Goal: Task Accomplishment & Management: Manage account settings

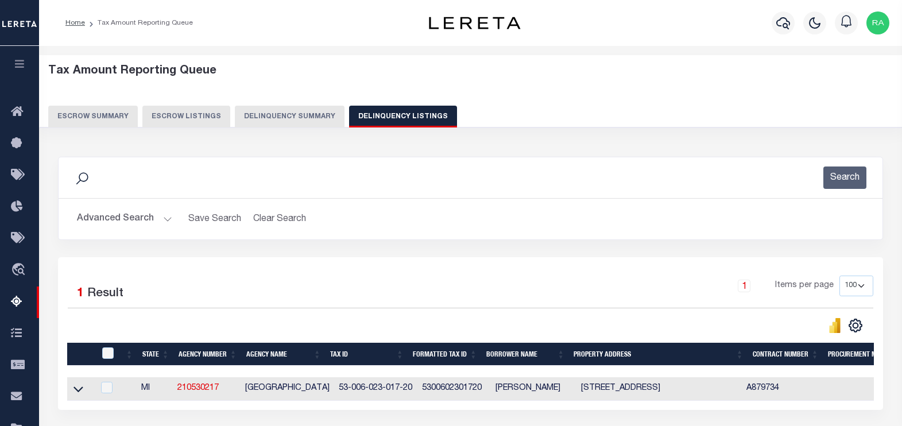
select select "100"
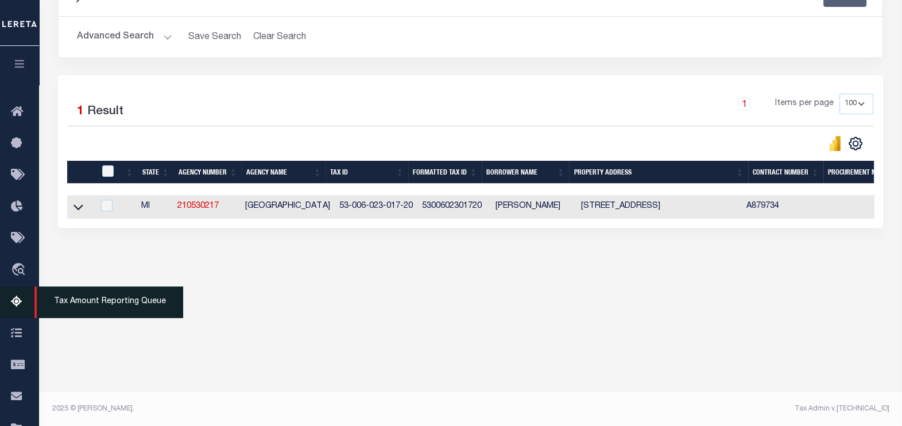
click at [17, 300] on icon at bounding box center [20, 302] width 18 height 14
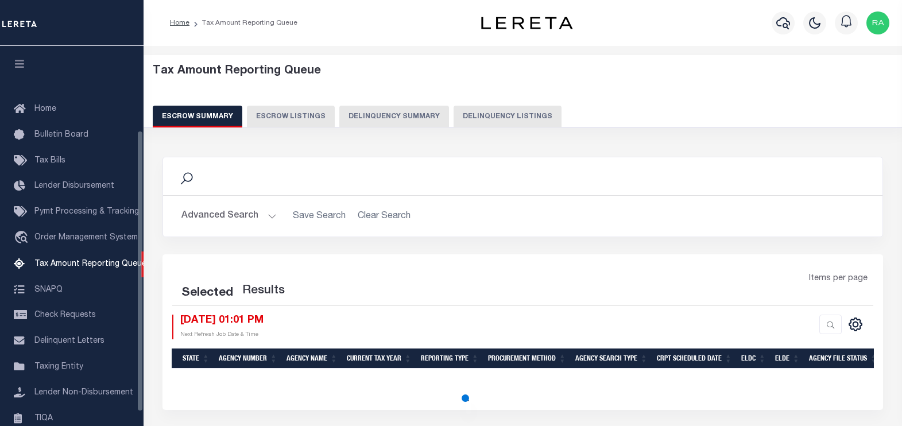
select select "100"
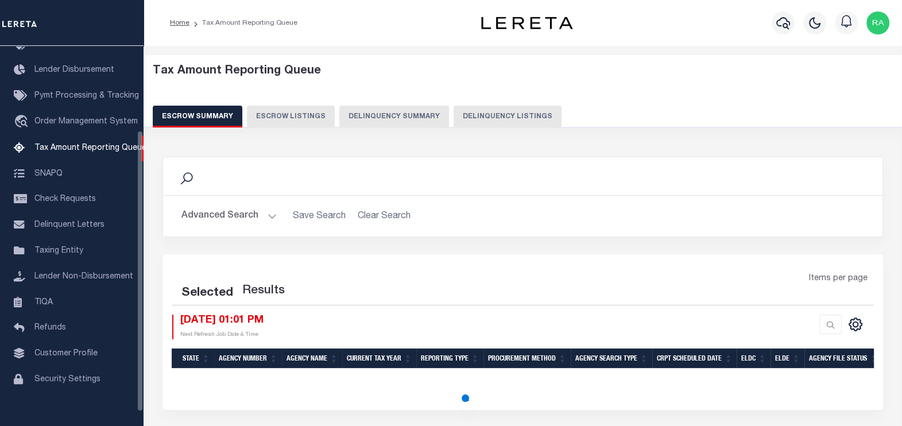
select select "100"
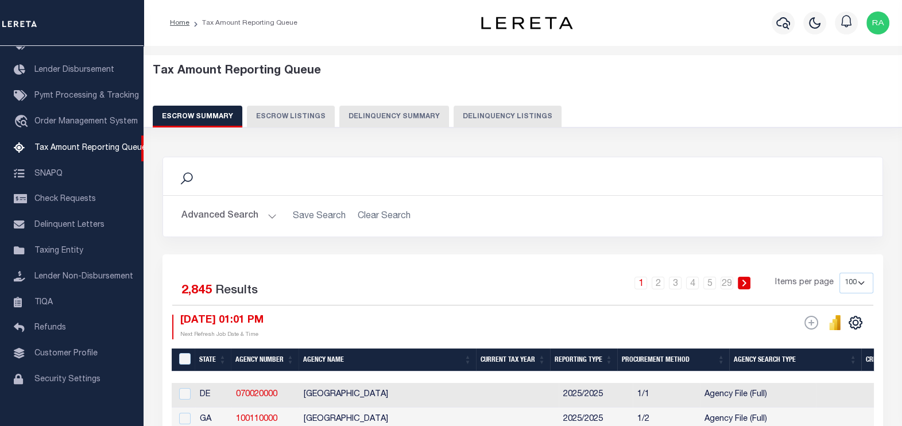
click at [490, 122] on button "Delinquency Listings" at bounding box center [508, 117] width 108 height 22
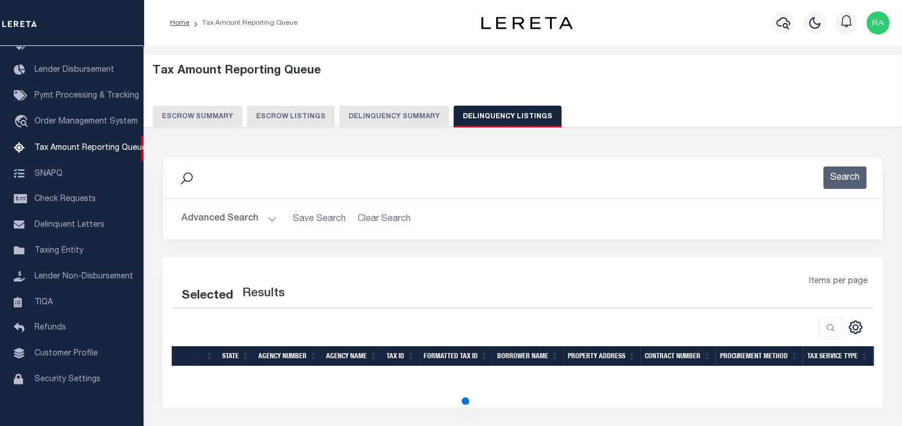
scroll to position [71, 0]
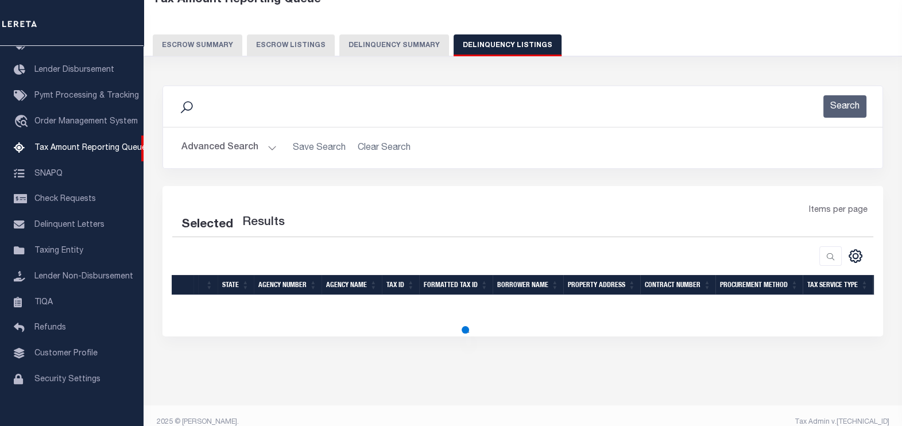
select select "100"
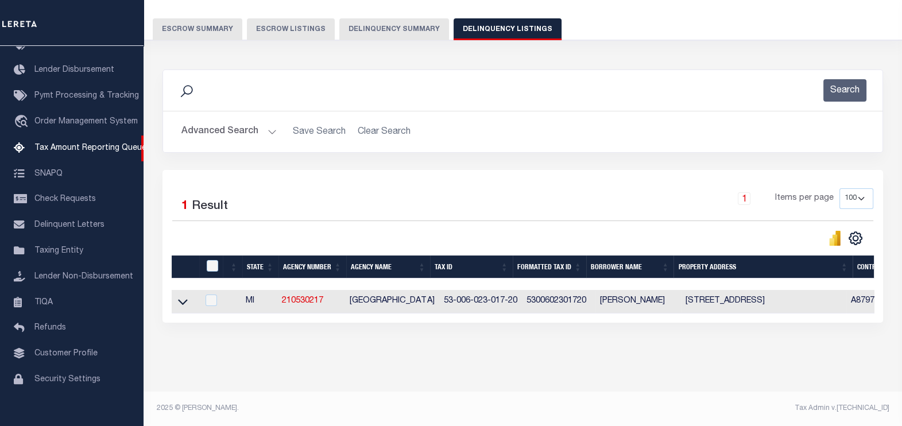
scroll to position [95, 0]
click at [205, 121] on button "Advanced Search" at bounding box center [228, 132] width 95 height 22
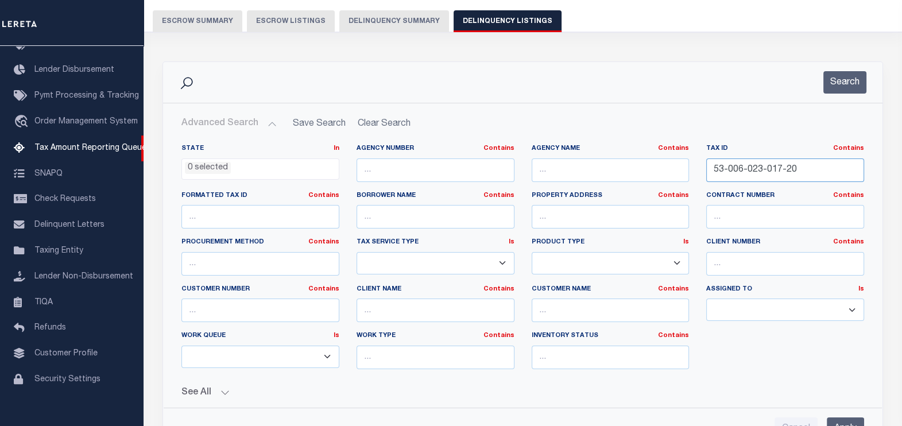
drag, startPoint x: 810, startPoint y: 165, endPoint x: 589, endPoint y: 161, distance: 221.2
click at [589, 161] on div "State In In AK AL AR AZ CA CO CT DC DE FL GA GU HI IA ID IL IN KS KY LA MA MD M…" at bounding box center [523, 261] width 700 height 234
click at [847, 86] on button "Search" at bounding box center [845, 82] width 43 height 22
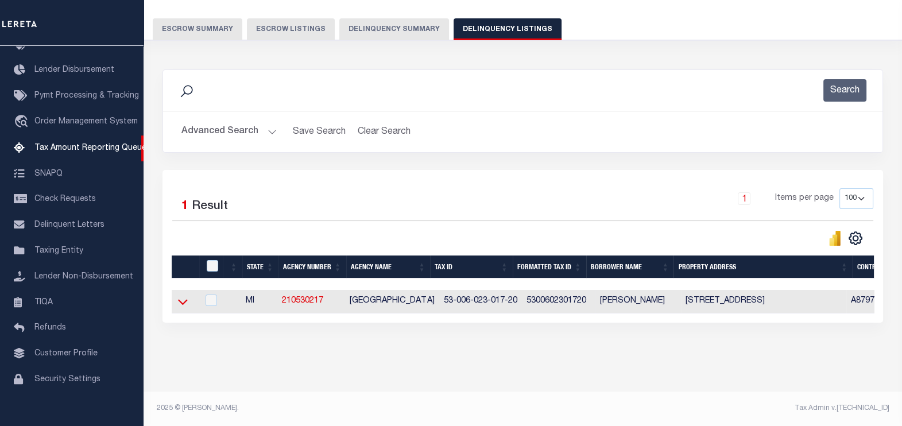
click at [183, 296] on icon at bounding box center [183, 302] width 10 height 12
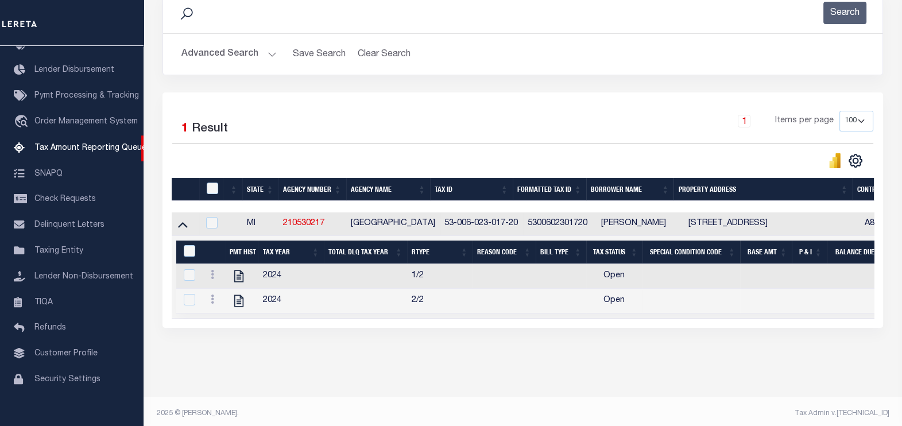
scroll to position [167, 0]
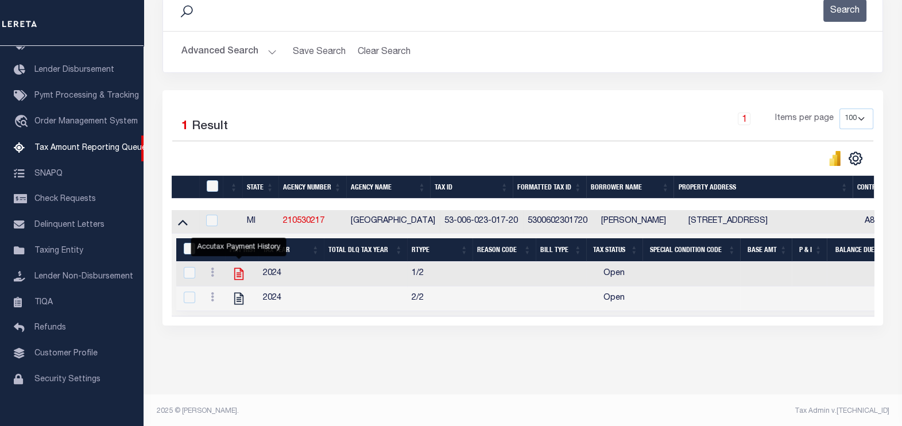
click at [240, 274] on icon "" at bounding box center [238, 274] width 9 height 12
checkbox input "true"
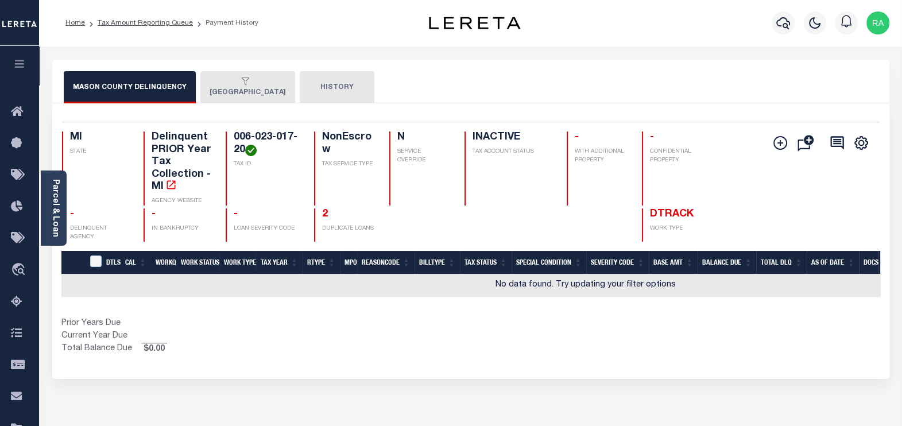
click at [252, 84] on div "button" at bounding box center [246, 82] width 72 height 10
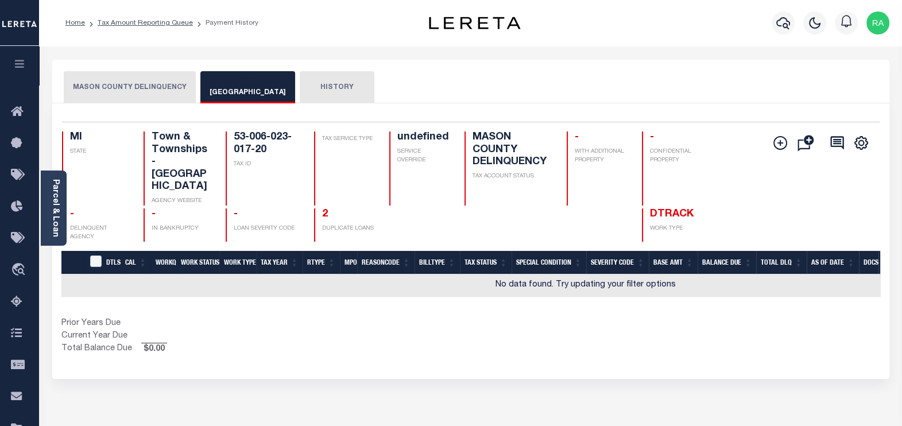
click at [141, 96] on button "MASON COUNTY DELINQUENCY" at bounding box center [130, 87] width 132 height 32
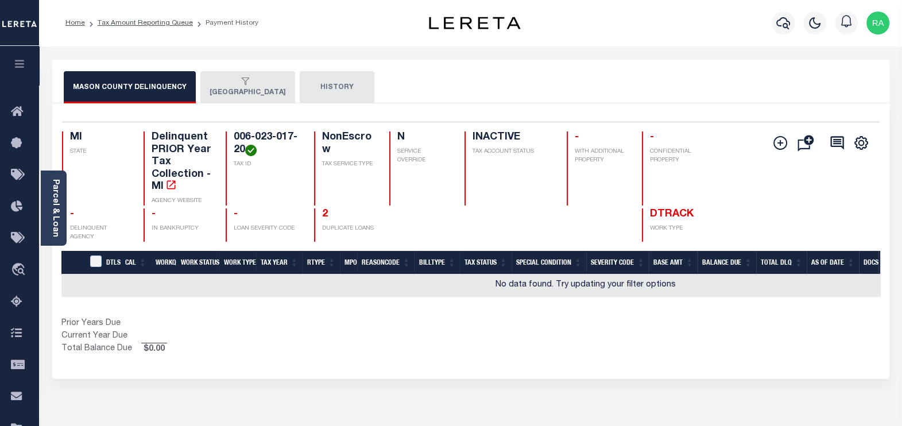
click at [244, 85] on div "button" at bounding box center [246, 82] width 72 height 10
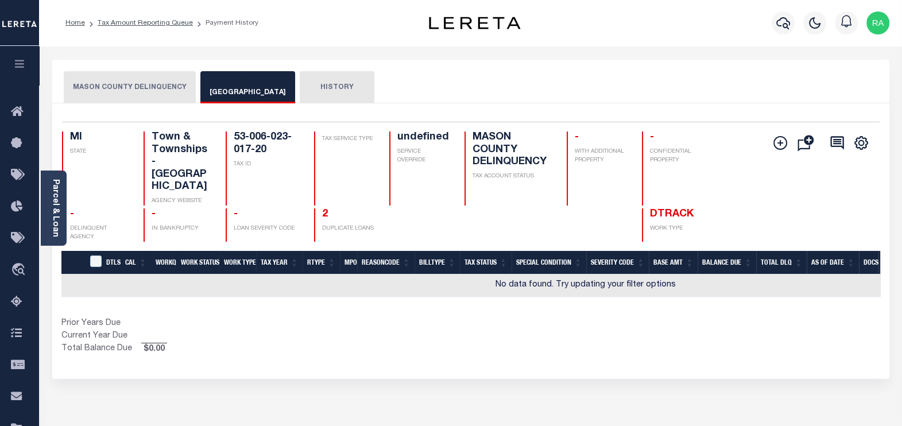
click at [320, 90] on button "HISTORY" at bounding box center [337, 87] width 75 height 32
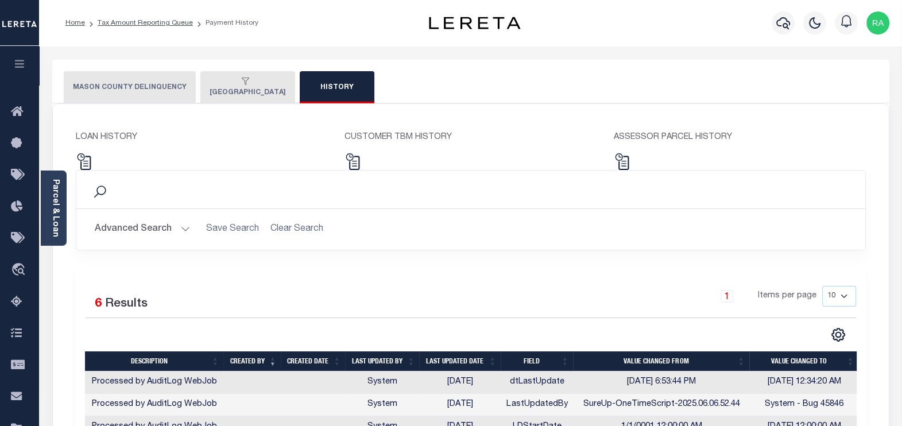
click at [251, 94] on button "[GEOGRAPHIC_DATA]" at bounding box center [247, 87] width 95 height 32
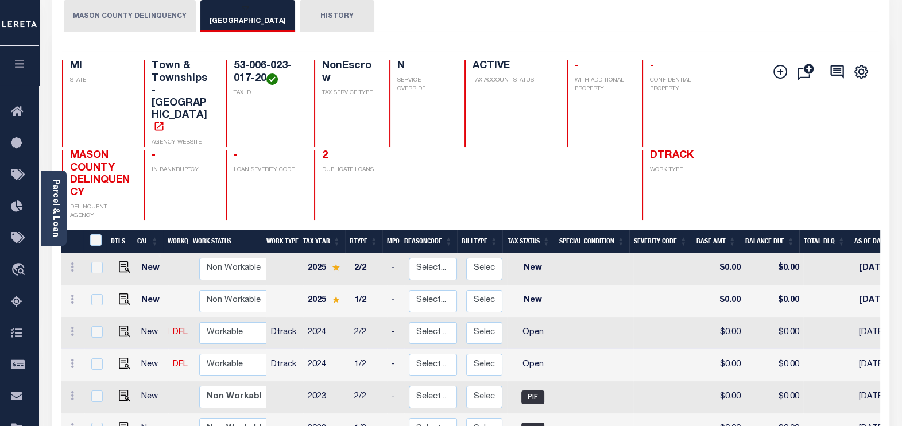
scroll to position [71, 0]
click at [123, 358] on img "" at bounding box center [124, 363] width 11 height 11
checkbox input "true"
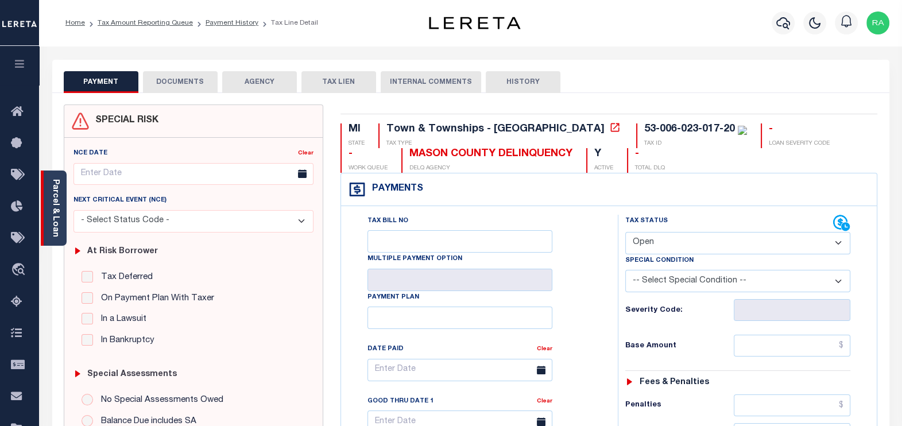
click at [55, 211] on link "Parcel & Loan" at bounding box center [55, 208] width 8 height 58
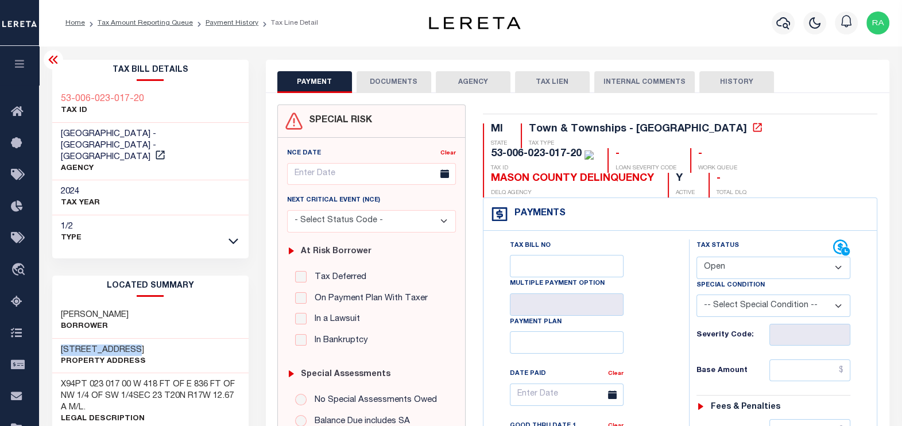
drag, startPoint x: 55, startPoint y: 337, endPoint x: 171, endPoint y: 335, distance: 115.4
click at [171, 339] on div "1516 W WHITE RD Property Address" at bounding box center [150, 356] width 196 height 35
copy h3 "[STREET_ADDRESS]"
drag, startPoint x: 62, startPoint y: 303, endPoint x: 134, endPoint y: 302, distance: 72.4
click at [134, 304] on div "SMEDLEY JUDITH Borrower" at bounding box center [150, 321] width 196 height 35
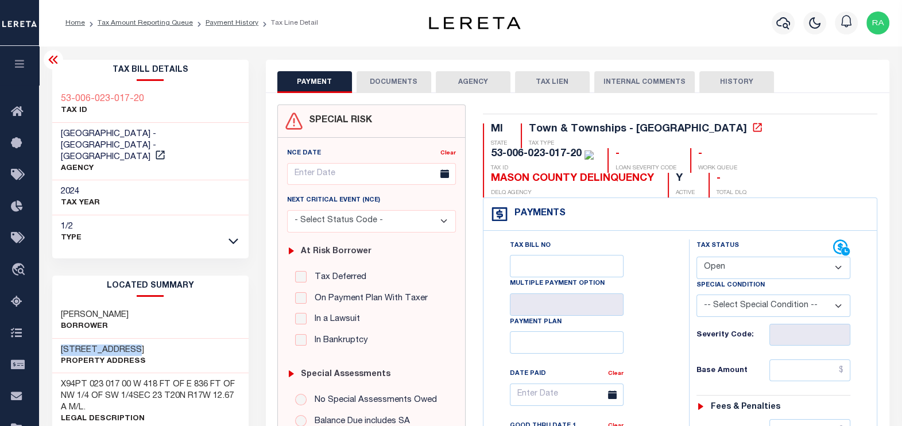
copy h3 "SMEDLEY JUDITH"
drag, startPoint x: 145, startPoint y: 95, endPoint x: 75, endPoint y: 99, distance: 70.8
click at [75, 99] on div "53-006-023-017-20 TAX ID" at bounding box center [150, 105] width 196 height 35
copy h3 "006-023-017-20"
drag, startPoint x: 60, startPoint y: 301, endPoint x: 140, endPoint y: 301, distance: 79.8
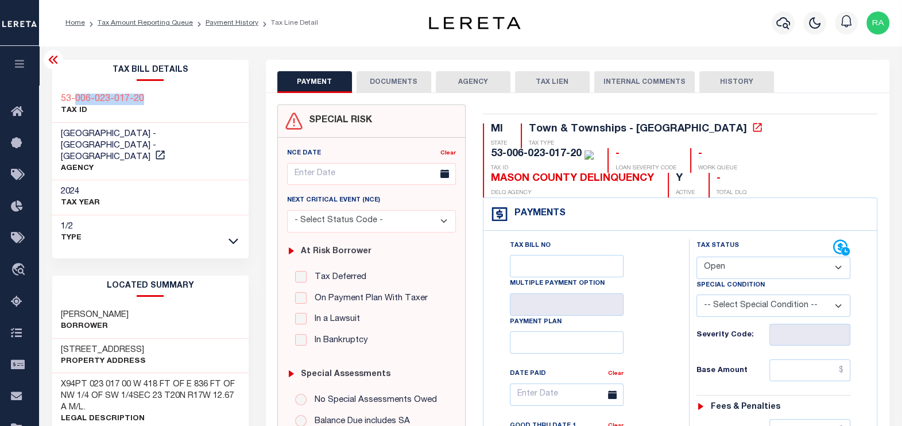
click at [140, 304] on div "SMEDLEY JUDITH Borrower" at bounding box center [150, 321] width 196 height 35
copy h3 "SMEDLEY JUDITH"
drag, startPoint x: 149, startPoint y: 95, endPoint x: 75, endPoint y: 98, distance: 74.2
click at [75, 98] on div "53-006-023-017-20 TAX ID" at bounding box center [150, 105] width 196 height 35
copy h3 "006-023-017-20"
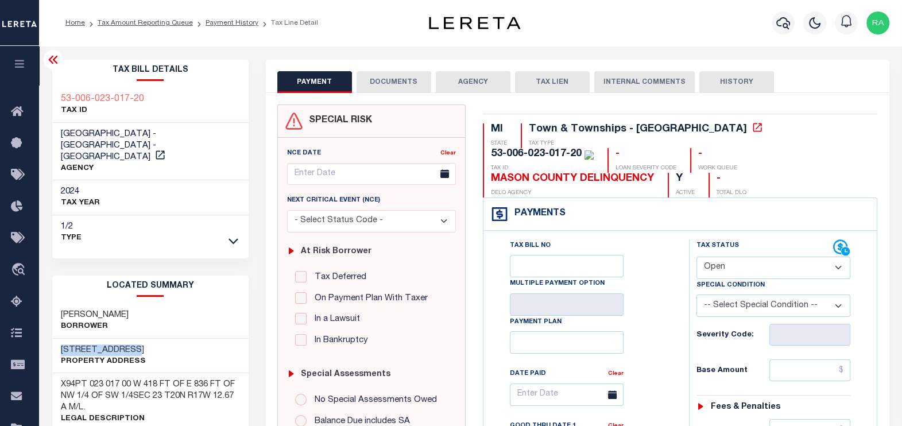
drag, startPoint x: 56, startPoint y: 335, endPoint x: 144, endPoint y: 335, distance: 88.4
click at [144, 339] on div "1516 W WHITE RD Property Address" at bounding box center [150, 356] width 196 height 35
copy h3 "[STREET_ADDRESS]"
drag, startPoint x: 57, startPoint y: 299, endPoint x: 138, endPoint y: 301, distance: 81.0
click at [138, 304] on div "SMEDLEY JUDITH Borrower" at bounding box center [150, 321] width 196 height 35
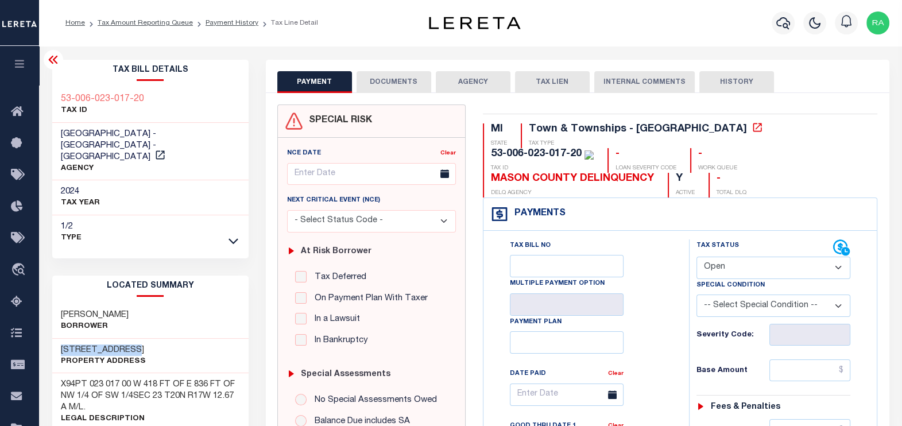
copy h3 "SMEDLEY JUDITH"
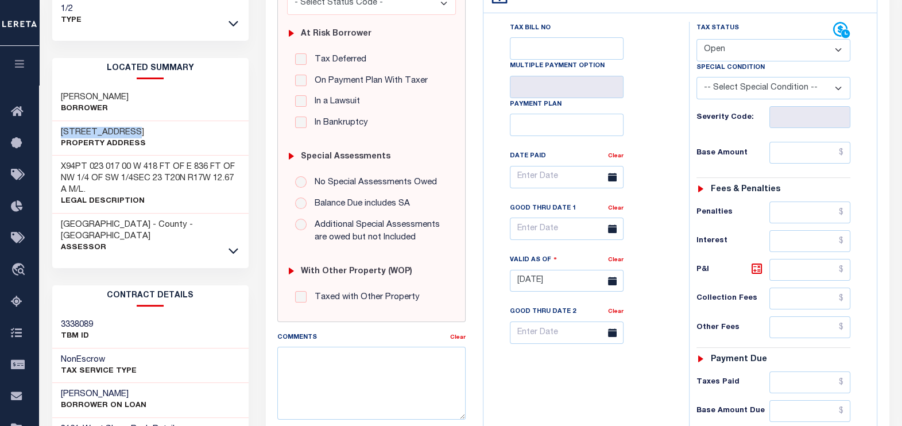
scroll to position [215, 0]
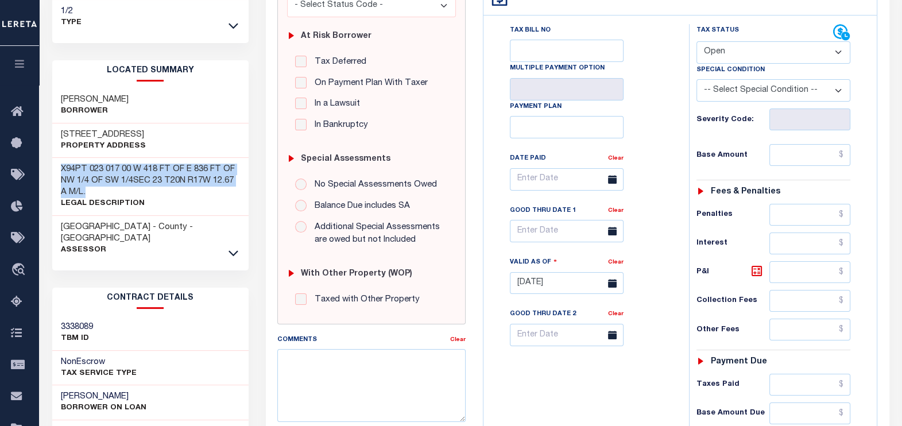
drag, startPoint x: 83, startPoint y: 175, endPoint x: 59, endPoint y: 152, distance: 32.9
click at [59, 158] on div "X94PT 023 017 00 W 418 FT OF E 836 FT OF NW 1/4 OF SW 1/4SEC 23 T20N R17W 12.67…" at bounding box center [150, 187] width 196 height 58
copy h3 "X94PT 023 017 00 W 418 FT OF E 836 FT OF NW 1/4 OF SW 1/4SEC 23 T20N R17W 12.67…"
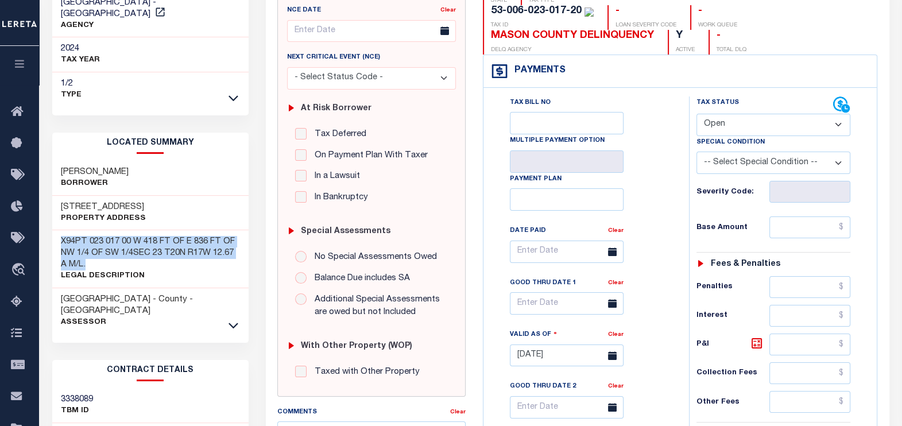
scroll to position [0, 0]
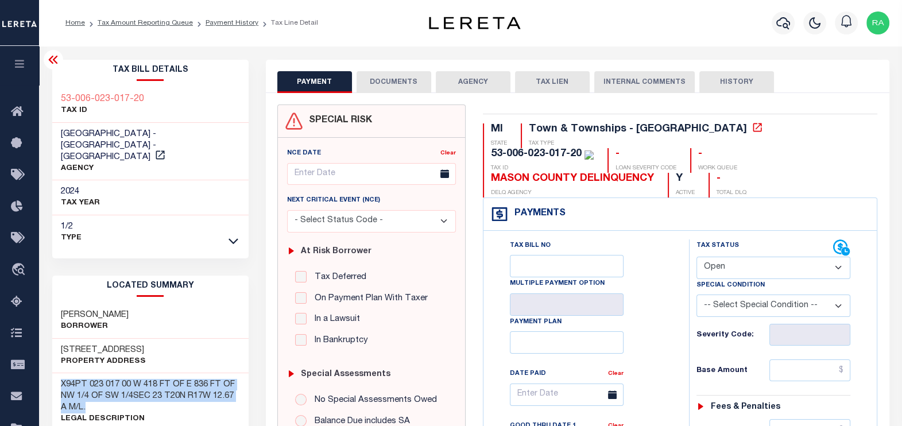
click at [715, 267] on select "- Select Status Code - Open Due/Unpaid Paid Incomplete No Tax Due Internal Refu…" at bounding box center [774, 268] width 154 height 22
select select "PYD"
click at [697, 257] on select "- Select Status Code - Open Due/Unpaid Paid Incomplete No Tax Due Internal Refu…" at bounding box center [774, 268] width 154 height 22
type input "[DATE]"
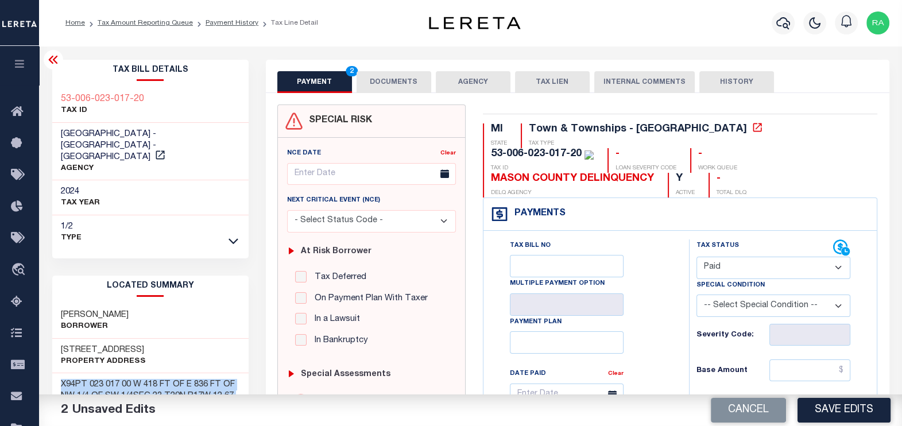
click at [385, 76] on button "DOCUMENTS" at bounding box center [394, 82] width 75 height 22
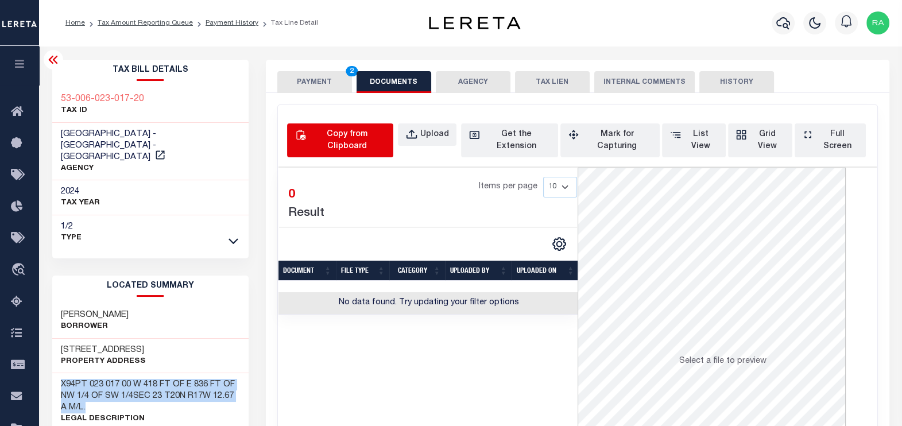
click at [329, 132] on div "Copy from Clipboard" at bounding box center [347, 141] width 78 height 24
select select "POP"
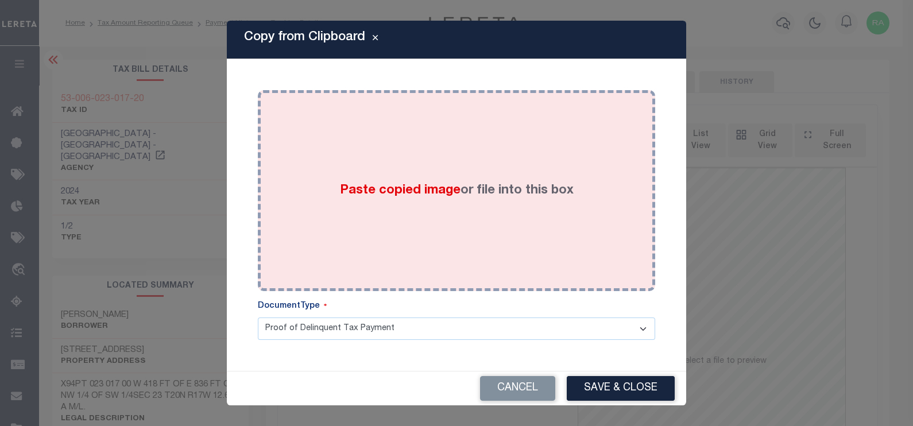
click at [383, 197] on span "Paste copied image" at bounding box center [400, 190] width 121 height 13
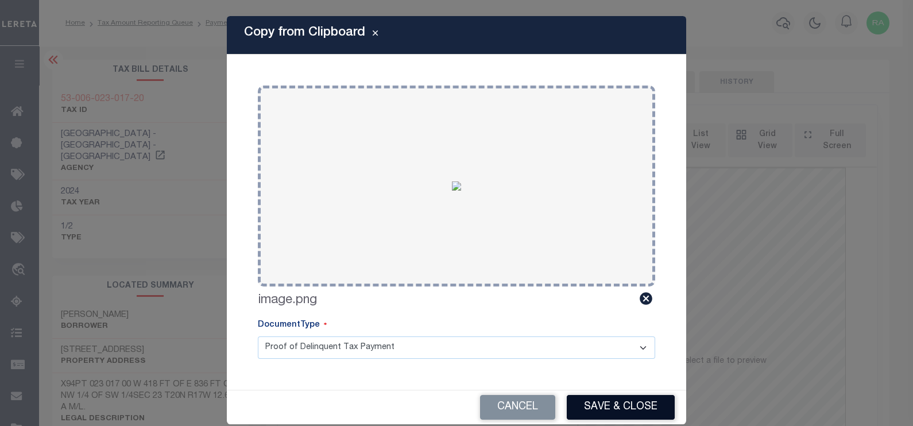
click at [619, 405] on button "Save & Close" at bounding box center [621, 407] width 108 height 25
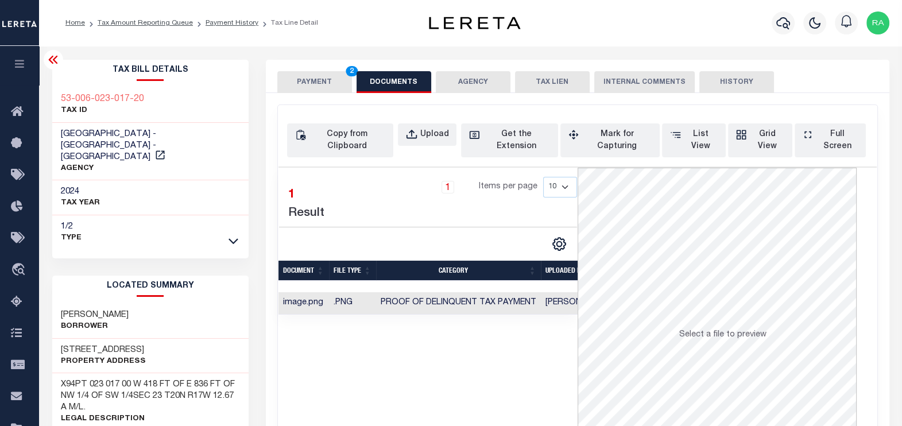
click at [317, 82] on button "PAYMENT 2" at bounding box center [314, 82] width 75 height 22
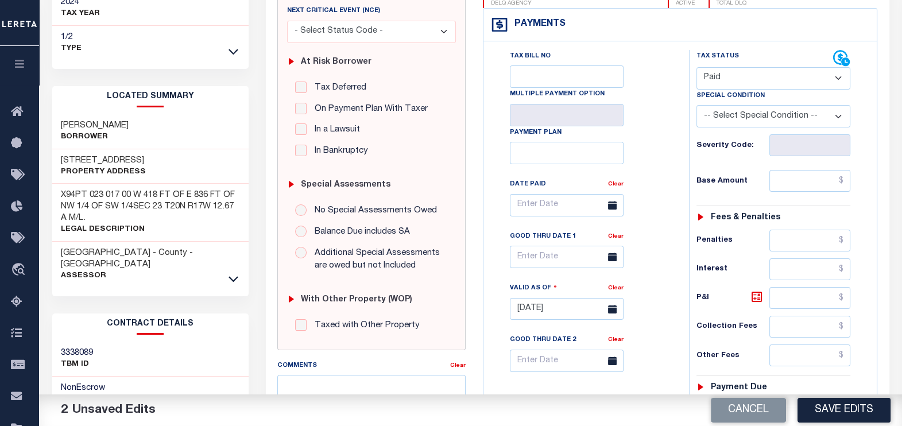
scroll to position [215, 0]
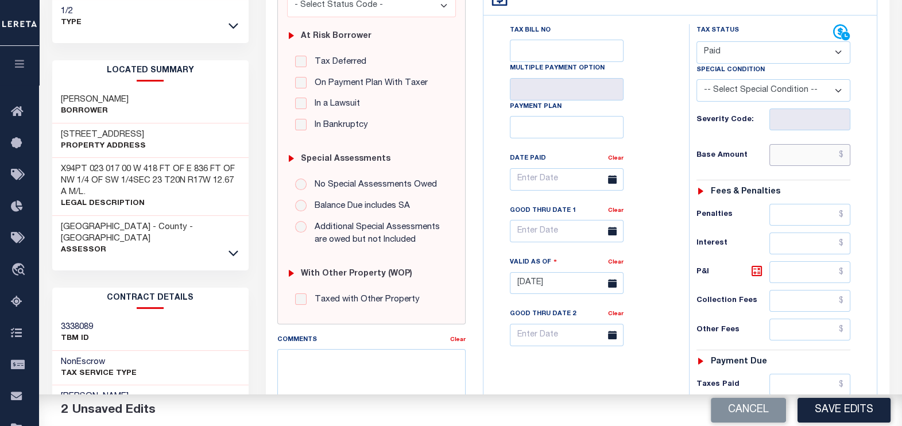
click at [822, 152] on input "text" at bounding box center [810, 155] width 81 height 22
type input "$0.00"
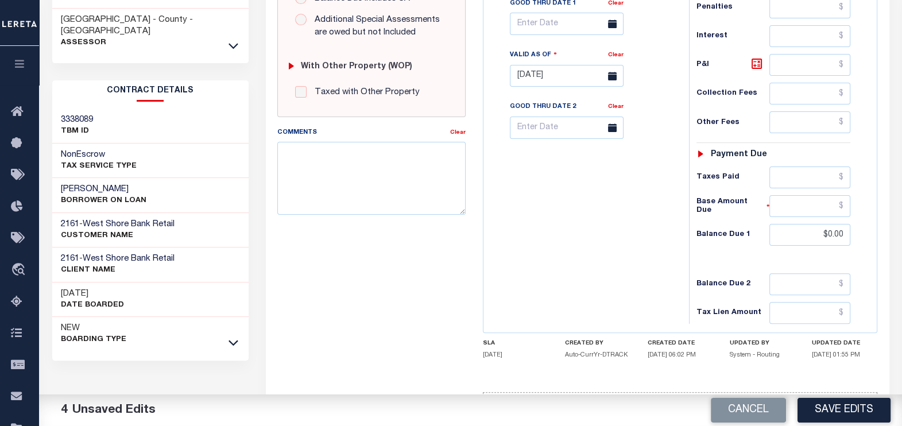
scroll to position [461, 0]
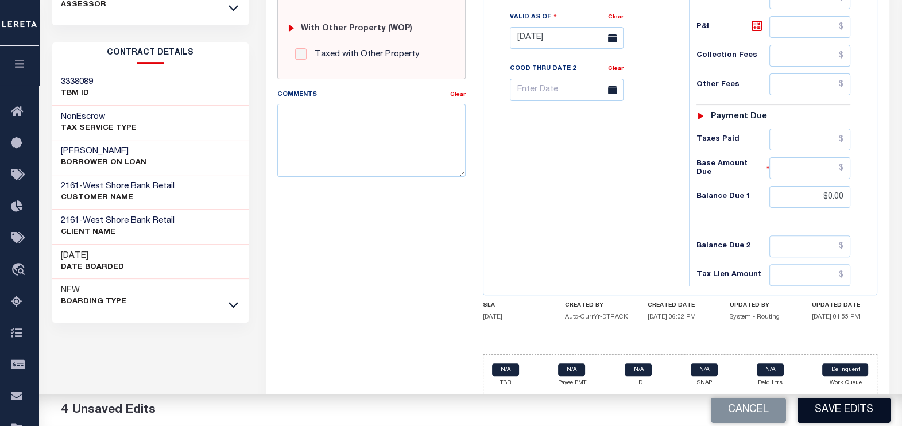
click at [833, 411] on button "Save Edits" at bounding box center [844, 410] width 93 height 25
checkbox input "false"
type input "$0"
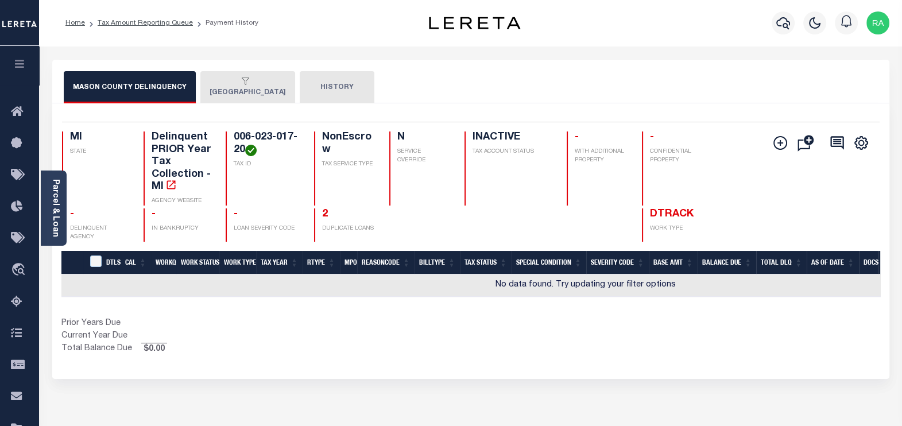
click at [253, 91] on button "[GEOGRAPHIC_DATA]" at bounding box center [247, 87] width 95 height 32
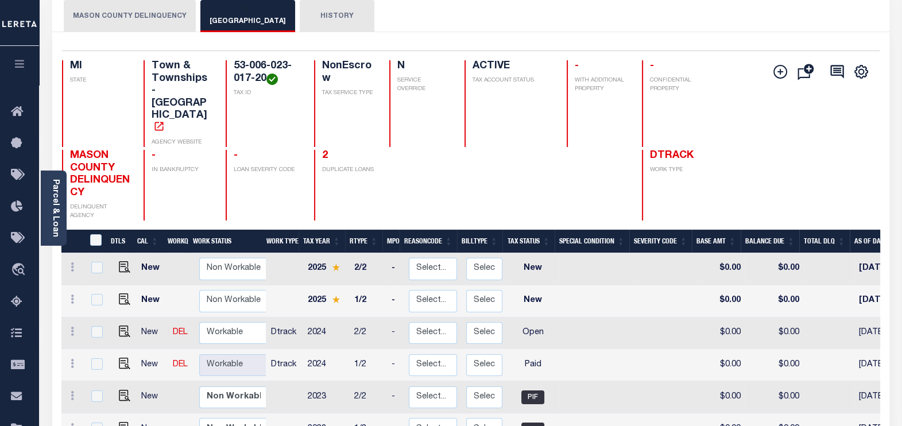
scroll to position [143, 0]
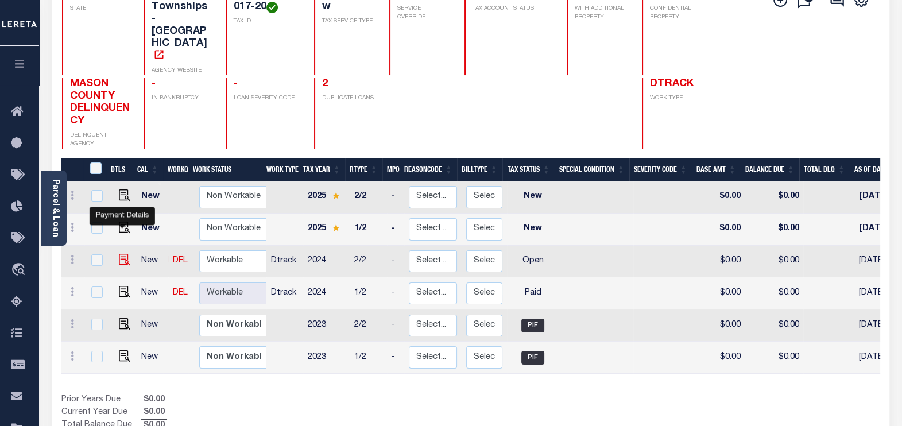
click at [119, 254] on img "" at bounding box center [124, 259] width 11 height 11
checkbox input "true"
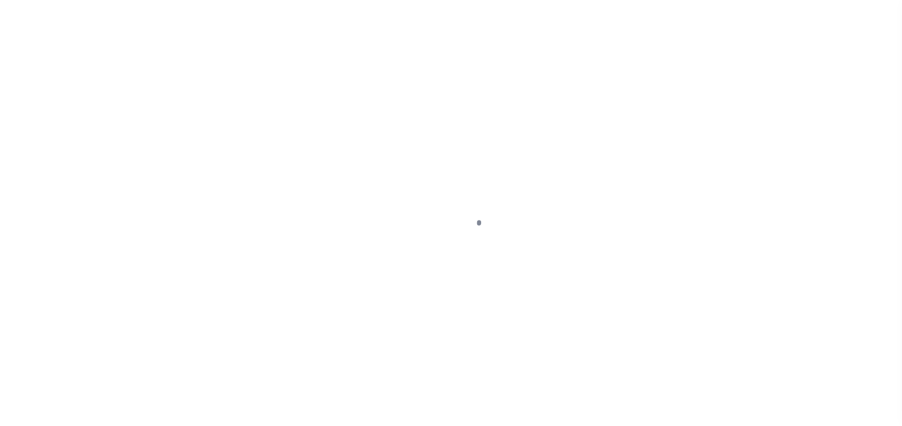
select select "OP2"
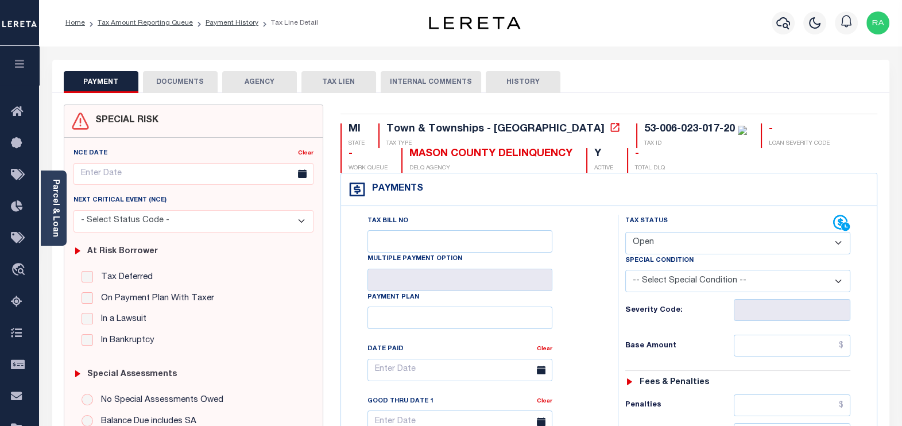
click at [176, 83] on button "DOCUMENTS" at bounding box center [180, 82] width 75 height 22
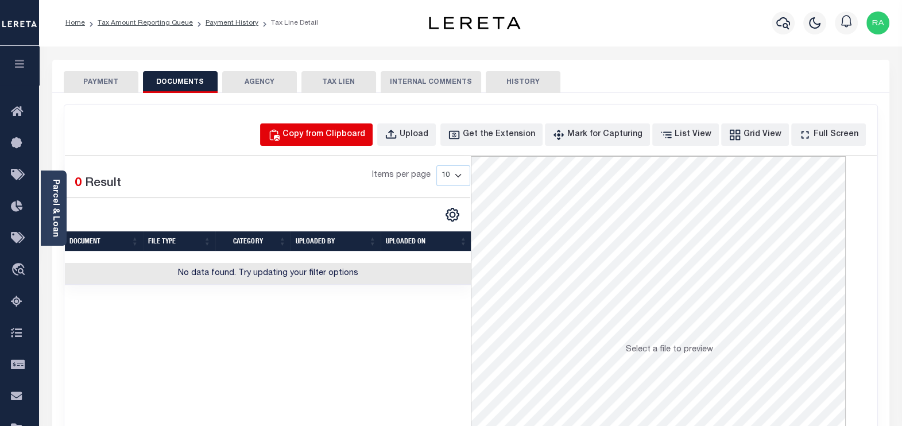
click at [337, 134] on div "Copy from Clipboard" at bounding box center [324, 135] width 83 height 13
select select "POP"
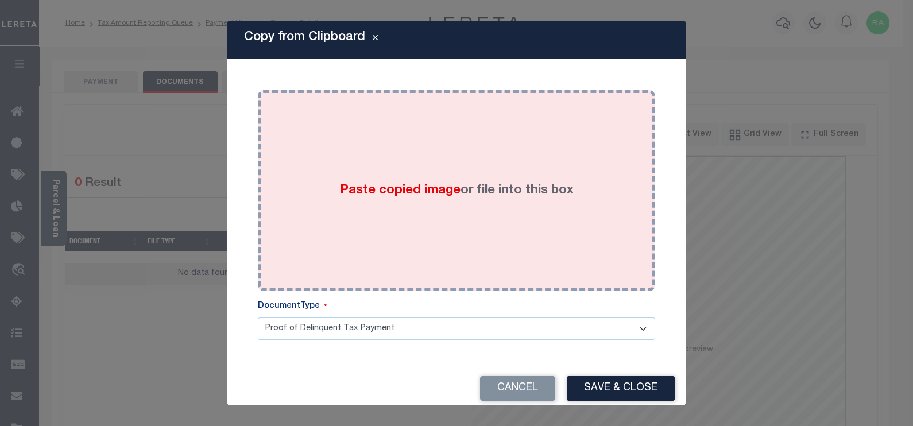
click at [379, 182] on label "Paste copied image or file into this box" at bounding box center [457, 190] width 234 height 19
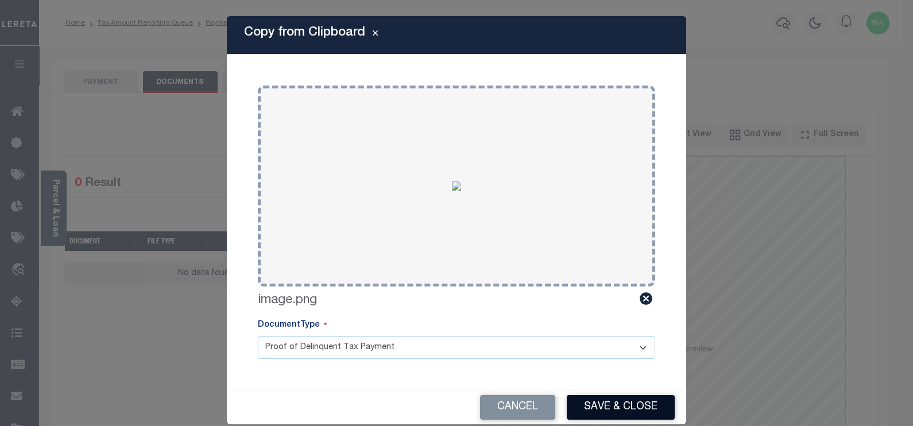
click at [603, 406] on button "Save & Close" at bounding box center [621, 407] width 108 height 25
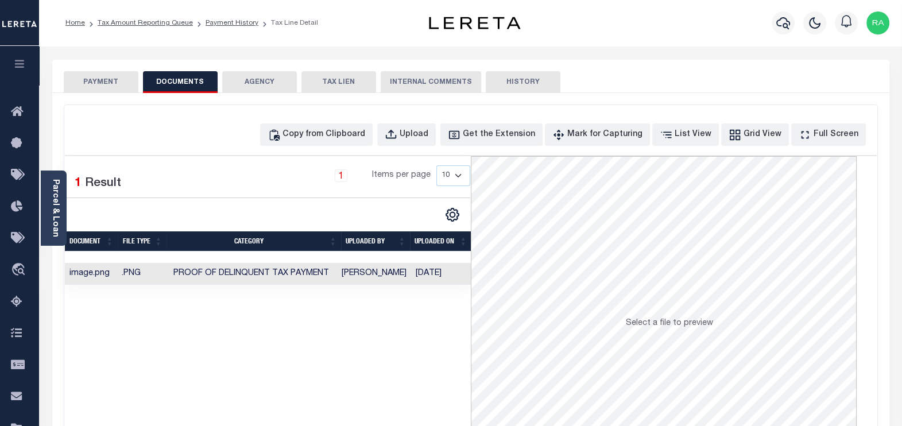
click at [98, 76] on button "PAYMENT" at bounding box center [101, 82] width 75 height 22
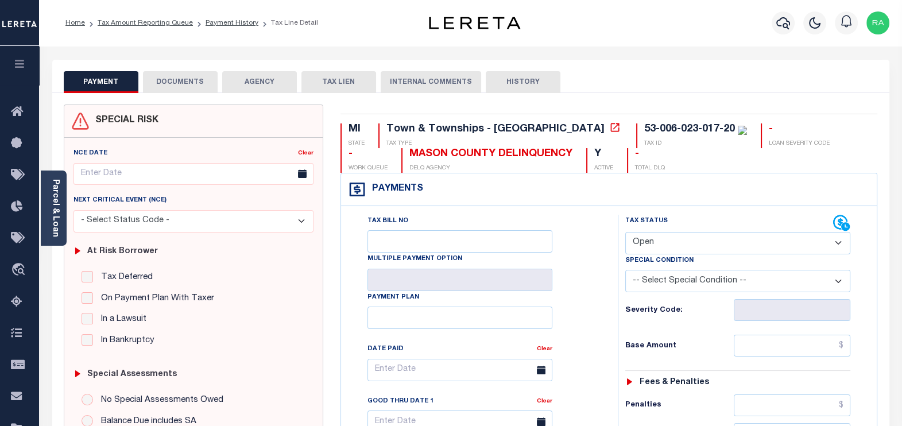
click at [652, 242] on select "- Select Status Code - Open Due/Unpaid Paid Incomplete No Tax Due Internal Refu…" at bounding box center [738, 243] width 226 height 22
select select "PYD"
click at [625, 232] on select "- Select Status Code - Open Due/Unpaid Paid Incomplete No Tax Due Internal Refu…" at bounding box center [738, 243] width 226 height 22
type input "[DATE]"
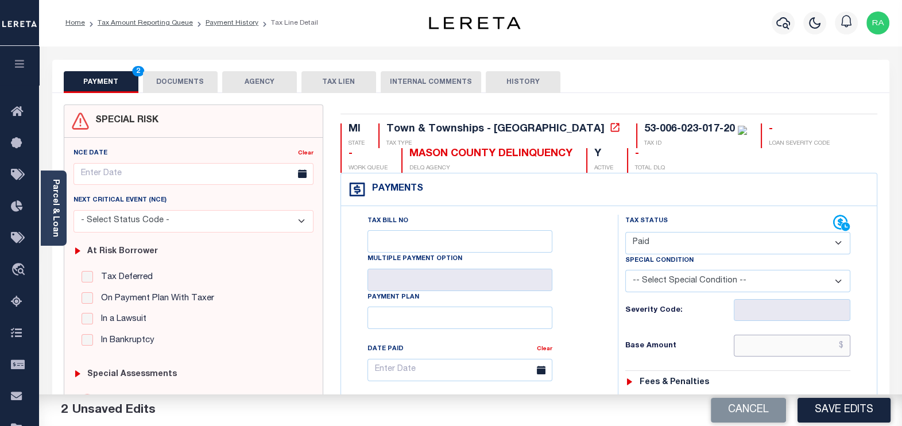
click at [760, 342] on input "text" at bounding box center [792, 346] width 117 height 22
type input "$0.00"
click at [181, 78] on button "DOCUMENTS" at bounding box center [180, 82] width 75 height 22
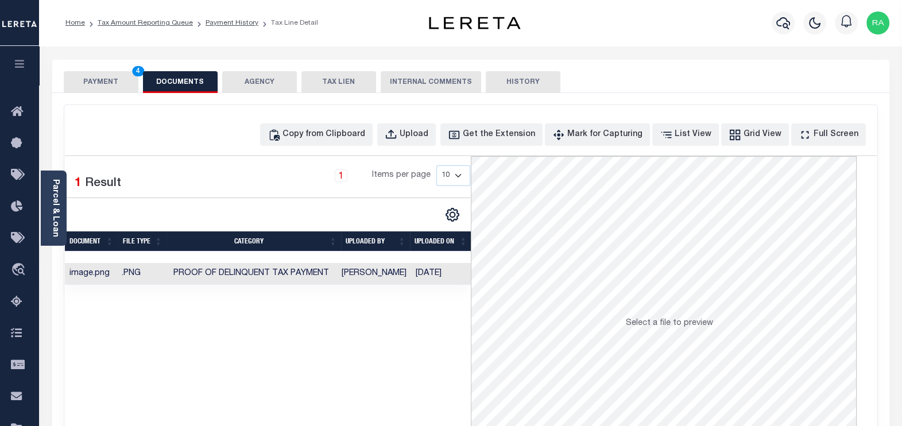
click at [114, 75] on button "PAYMENT 4" at bounding box center [101, 82] width 75 height 22
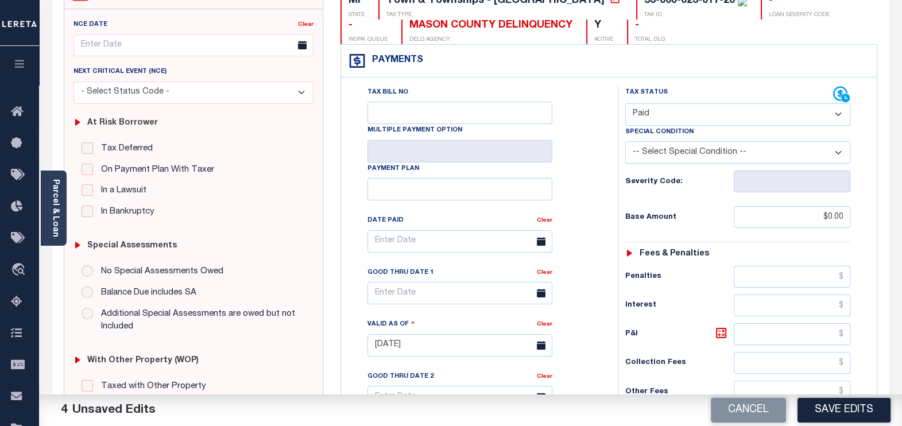
scroll to position [143, 0]
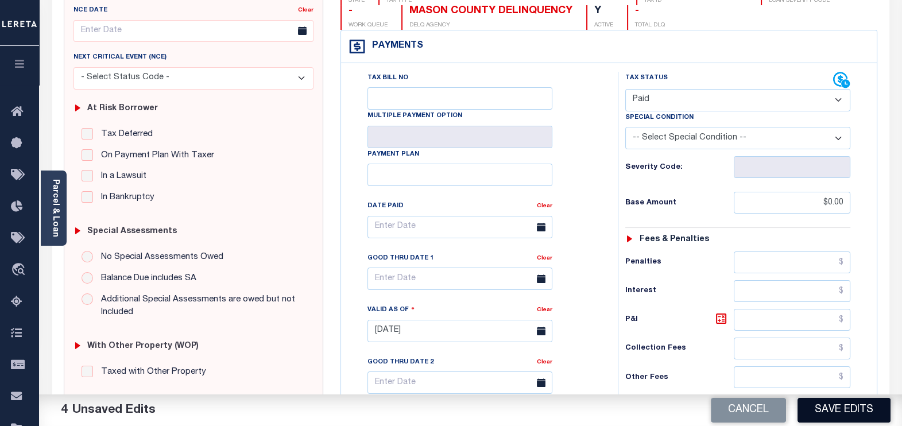
click at [832, 411] on button "Save Edits" at bounding box center [844, 410] width 93 height 25
checkbox input "false"
type input "$0"
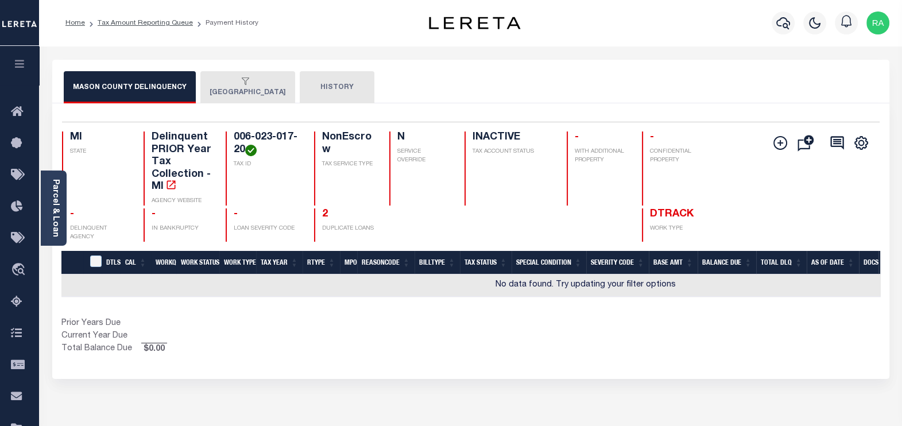
click at [270, 87] on button "[GEOGRAPHIC_DATA]" at bounding box center [247, 87] width 95 height 32
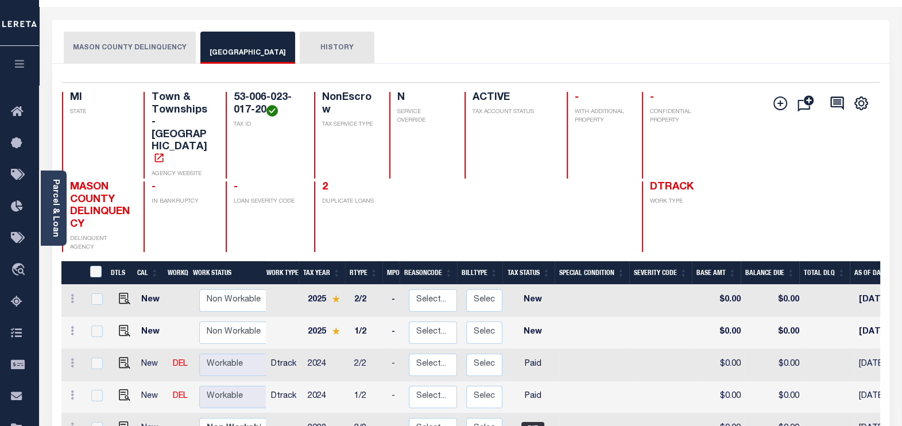
scroll to position [71, 0]
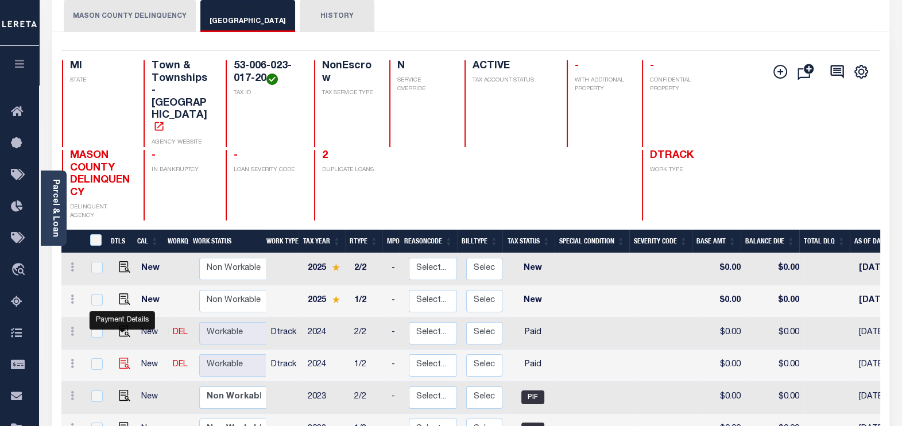
click at [123, 358] on img "" at bounding box center [124, 363] width 11 height 11
checkbox input "true"
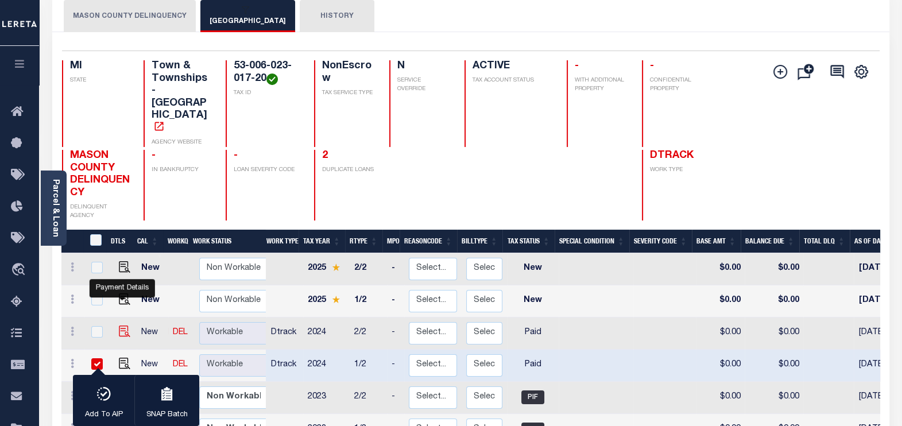
click at [119, 326] on img "" at bounding box center [124, 331] width 11 height 11
checkbox input "true"
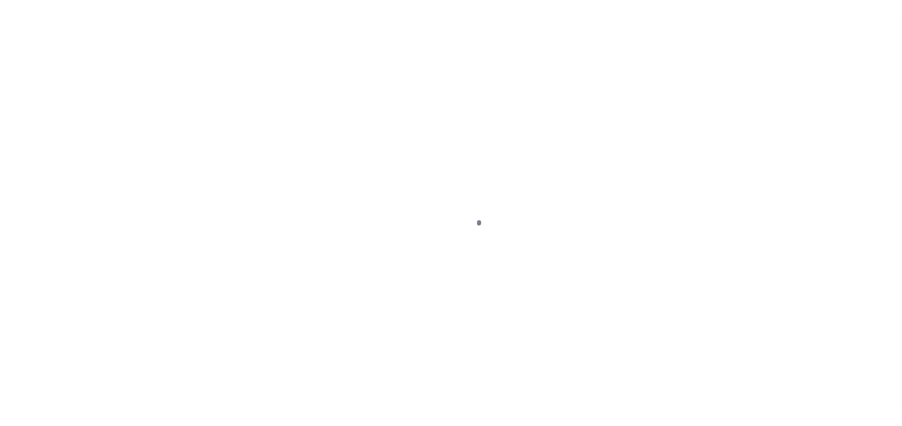
select select "PYD"
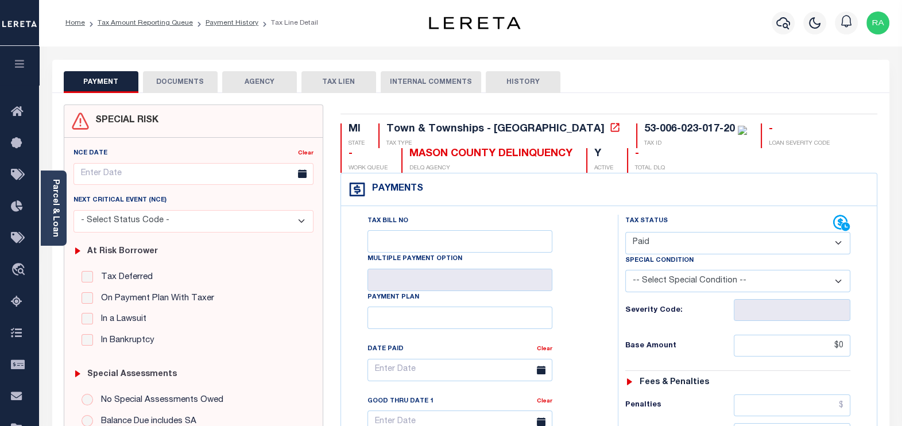
click at [171, 76] on button "DOCUMENTS" at bounding box center [180, 82] width 75 height 22
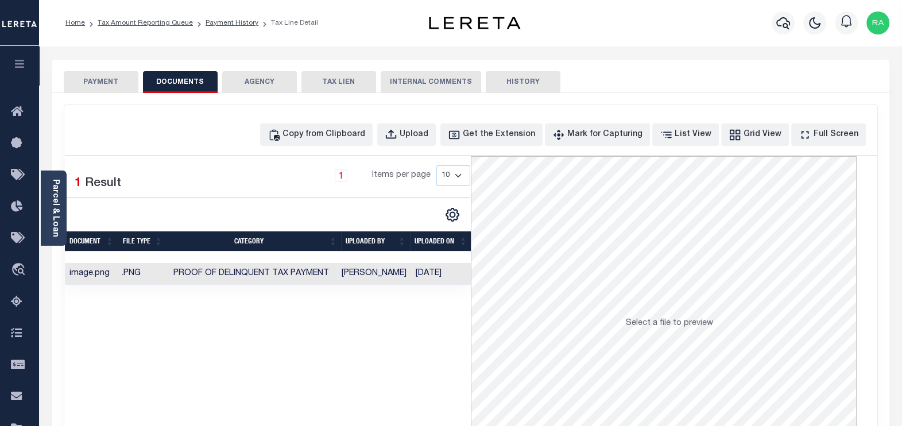
click at [83, 85] on button "PAYMENT" at bounding box center [101, 82] width 75 height 22
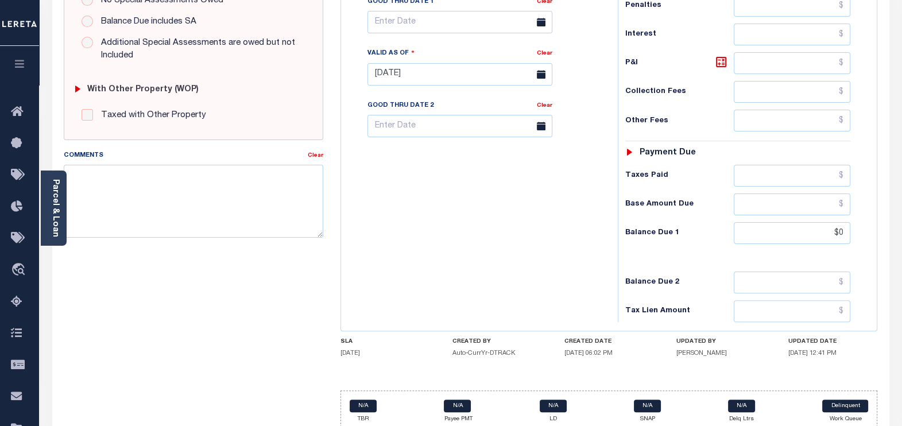
scroll to position [436, 0]
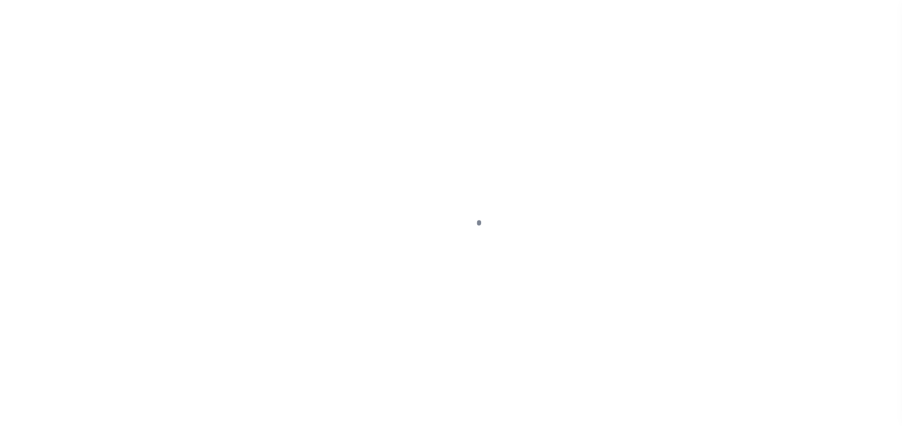
select select "PYD"
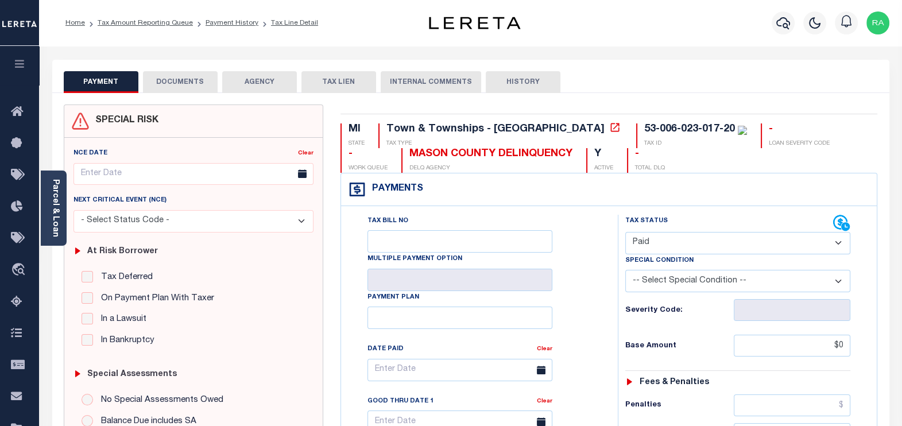
click at [188, 80] on button "DOCUMENTS" at bounding box center [180, 82] width 75 height 22
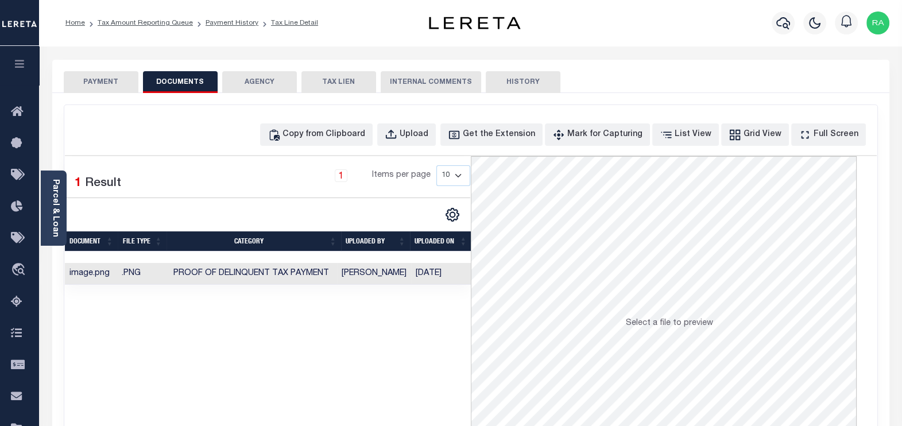
click at [94, 80] on button "PAYMENT" at bounding box center [101, 82] width 75 height 22
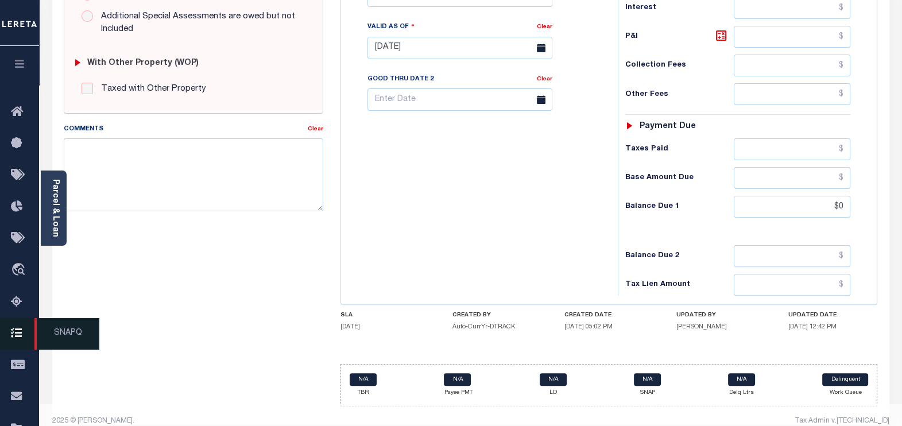
scroll to position [436, 0]
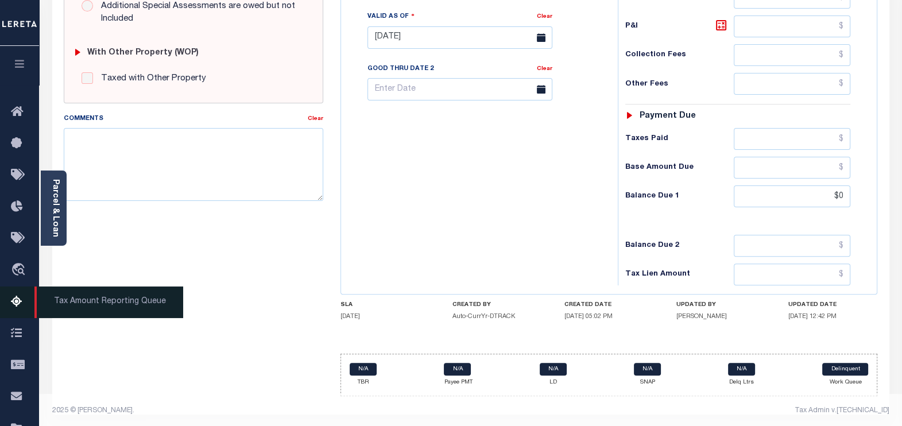
click at [14, 302] on icon at bounding box center [20, 302] width 18 height 14
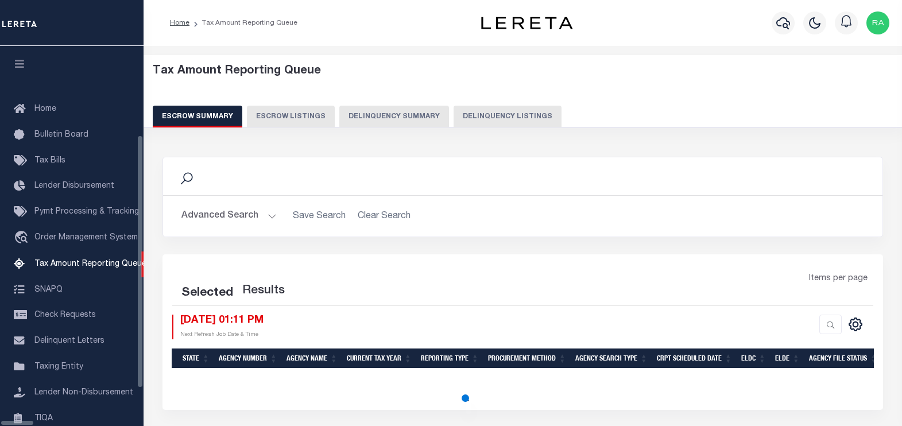
select select "100"
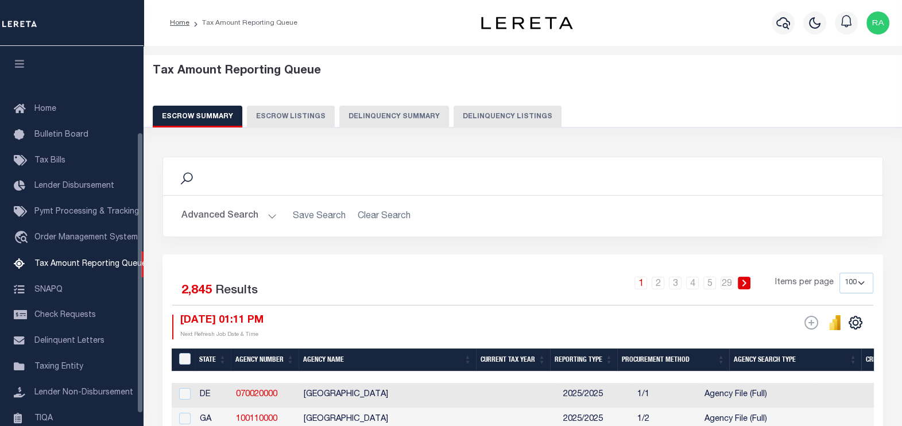
scroll to position [116, 0]
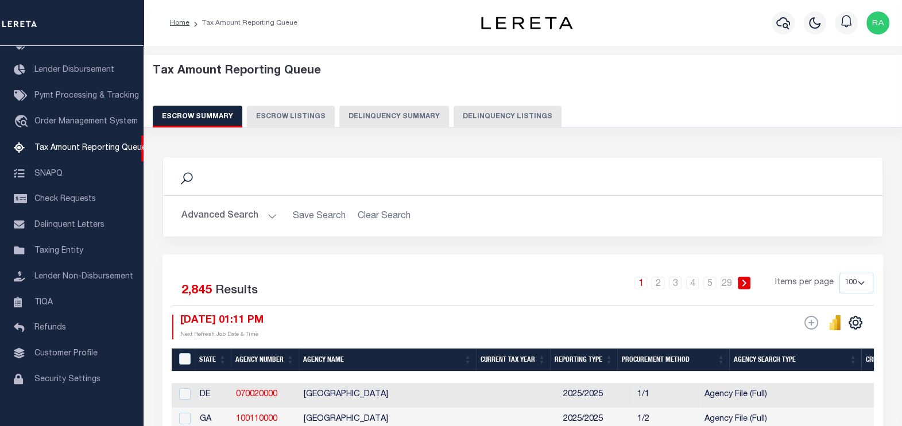
click at [494, 111] on button "Delinquency Listings" at bounding box center [508, 117] width 108 height 22
select select "100"
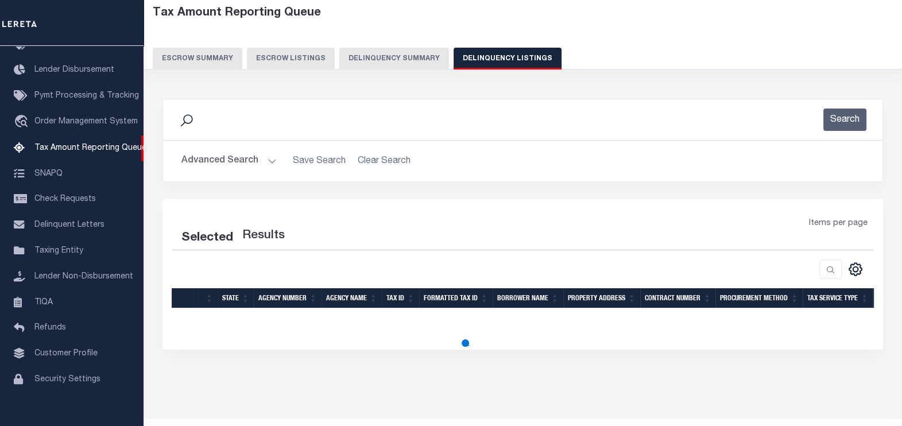
scroll to position [71, 0]
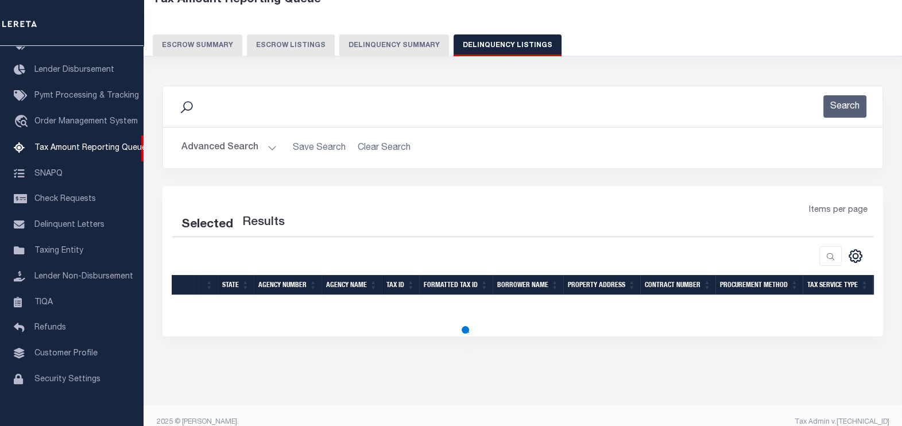
select select "100"
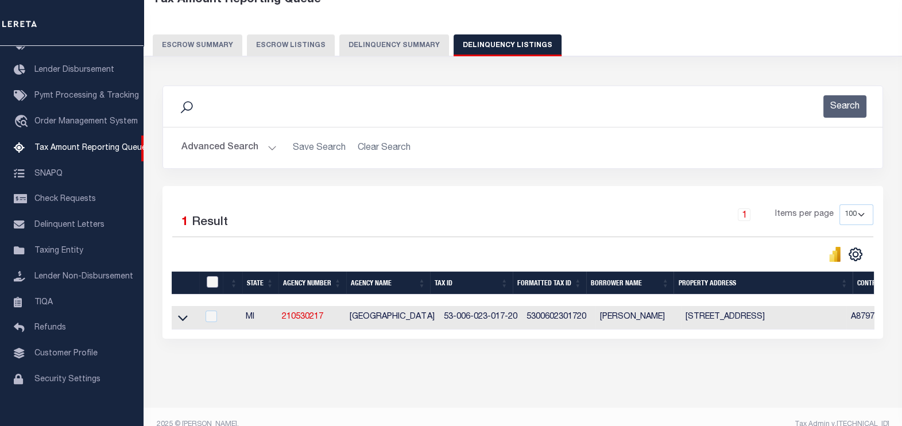
click at [207, 280] on input "checkbox" at bounding box center [212, 281] width 11 height 11
checkbox input "true"
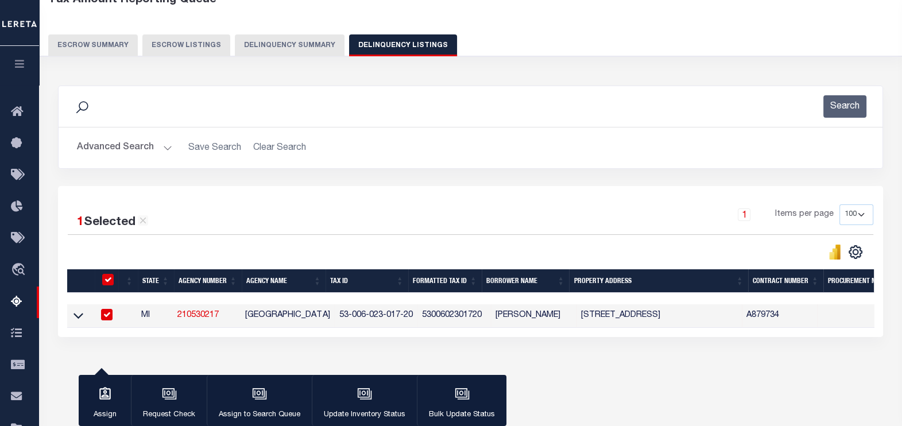
scroll to position [182, 0]
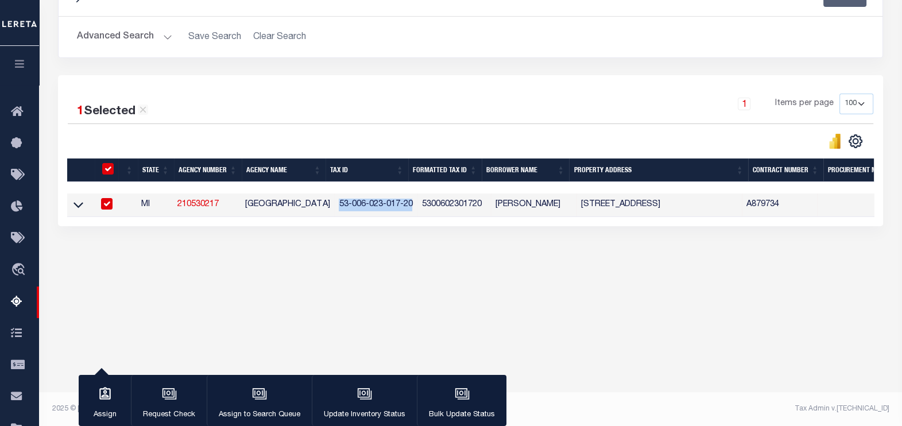
drag, startPoint x: 405, startPoint y: 204, endPoint x: 330, endPoint y: 202, distance: 75.8
click at [334, 202] on td "53-006-023-017-20" at bounding box center [375, 206] width 83 height 24
checkbox input "false"
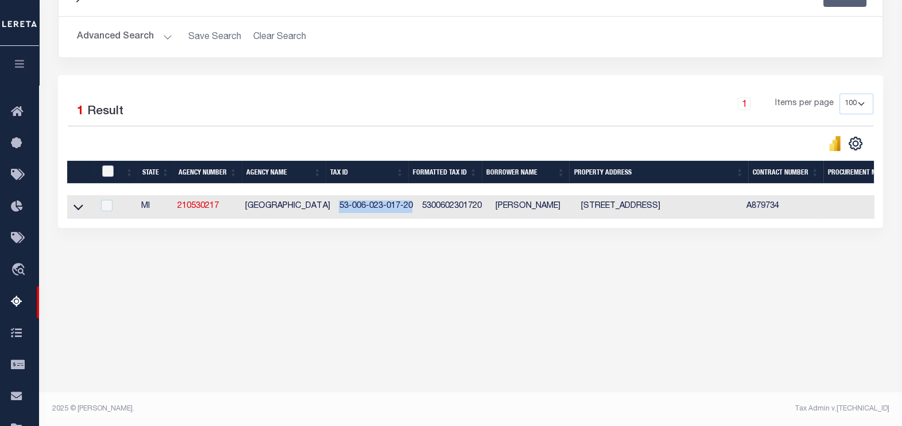
click at [113, 175] on input "checkbox" at bounding box center [107, 170] width 11 height 11
checkbox input "true"
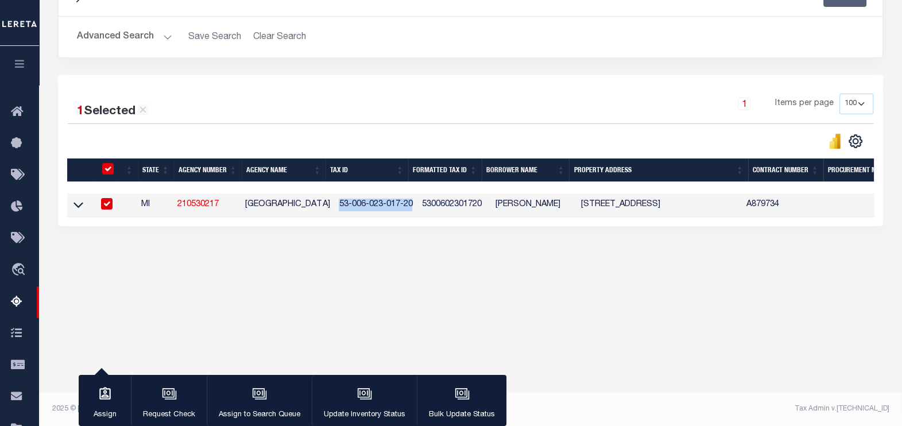
drag, startPoint x: 76, startPoint y: 205, endPoint x: 81, endPoint y: 221, distance: 16.7
click at [76, 205] on icon at bounding box center [79, 205] width 10 height 12
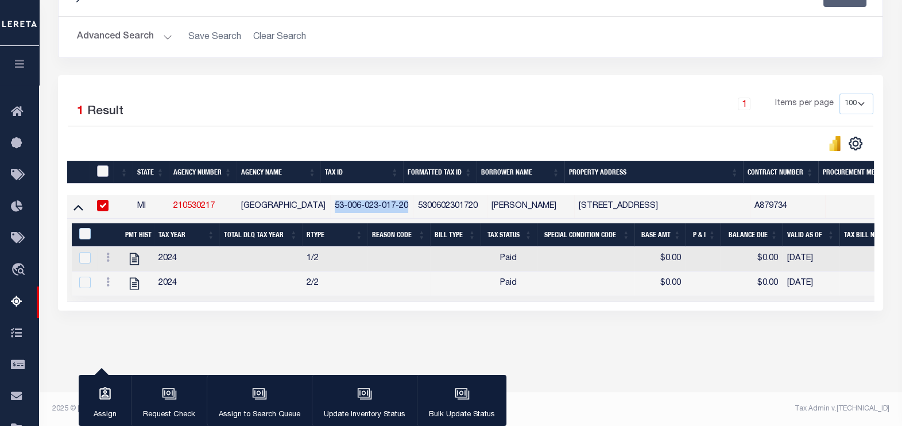
click at [103, 171] on input "checkbox" at bounding box center [102, 170] width 11 height 11
checkbox input "true"
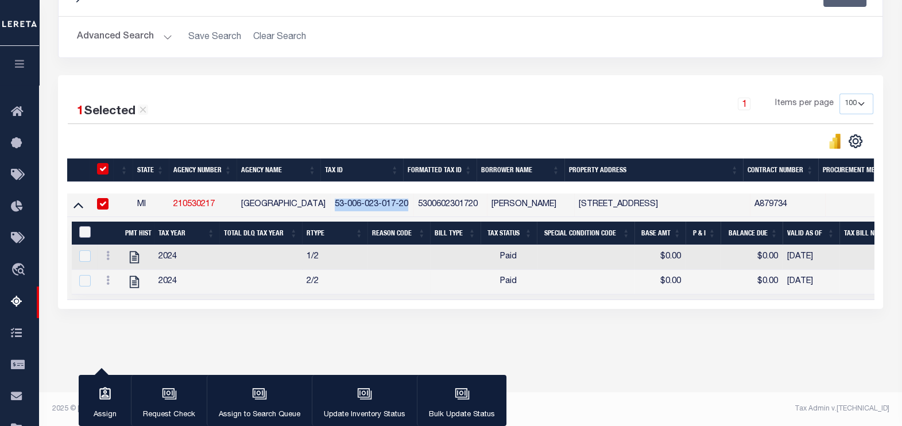
click at [86, 231] on input "&nbsp;" at bounding box center [84, 231] width 11 height 11
checkbox input "true"
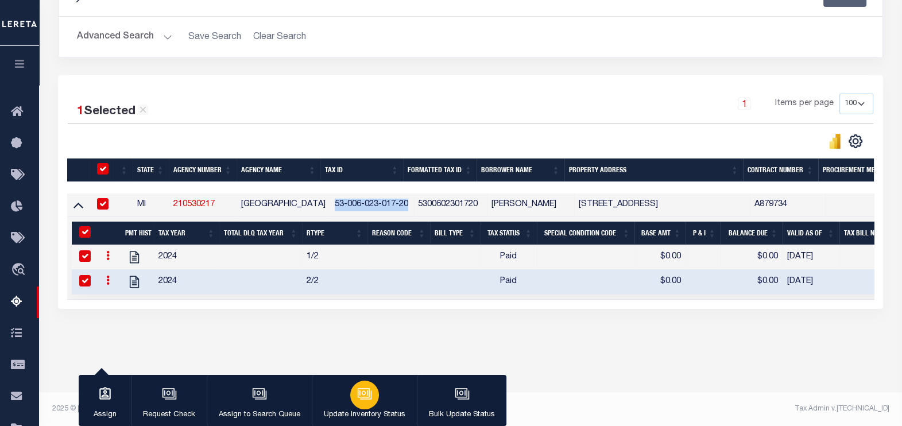
click at [368, 397] on icon "button" at bounding box center [364, 394] width 15 height 15
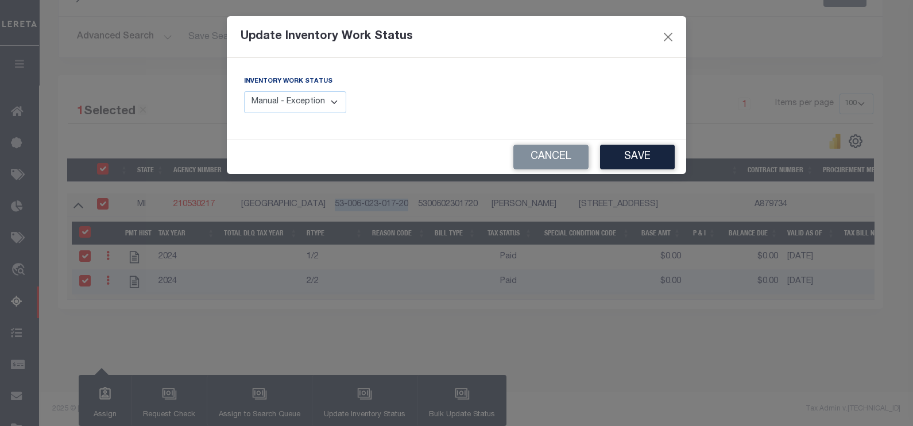
click at [320, 99] on select "Manual - Exception Pended - Awaiting Search Late Add Exception Completed" at bounding box center [295, 102] width 102 height 22
select select "4"
click at [244, 91] on select "Manual - Exception Pended - Awaiting Search Late Add Exception Completed" at bounding box center [295, 102] width 102 height 22
click at [628, 156] on button "Save" at bounding box center [637, 157] width 75 height 25
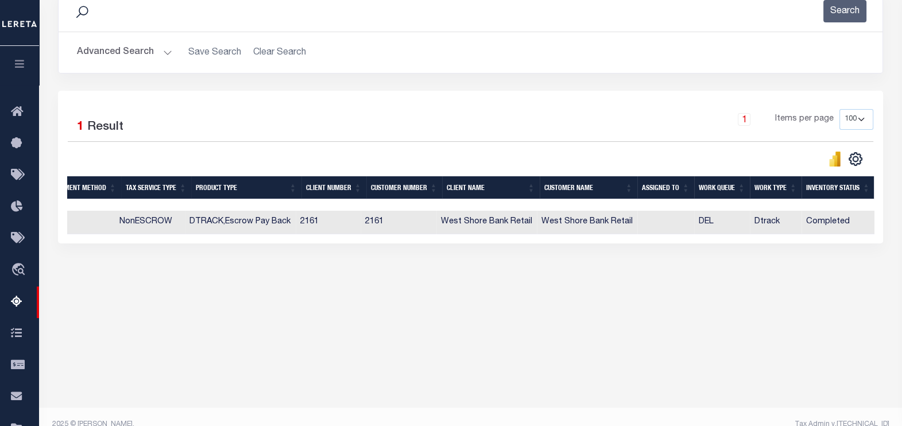
scroll to position [0, 0]
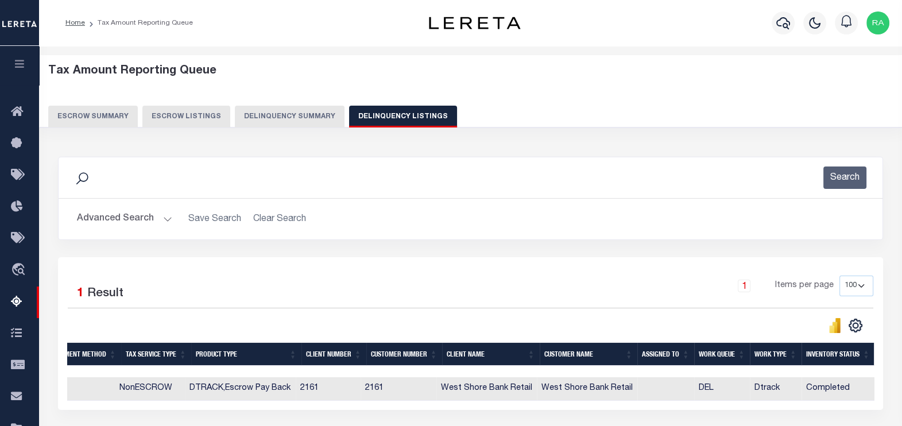
click at [380, 113] on button "Delinquency Listings" at bounding box center [403, 117] width 108 height 22
select select
select select "100"
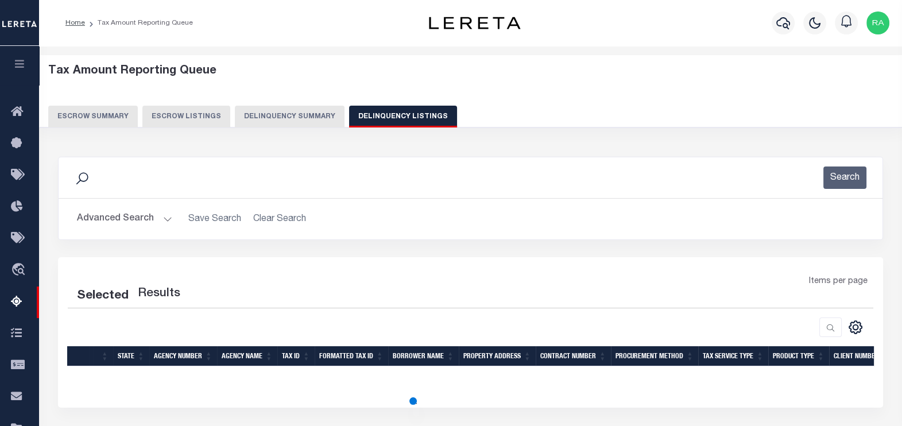
click at [121, 210] on button "Advanced Search" at bounding box center [124, 219] width 95 height 22
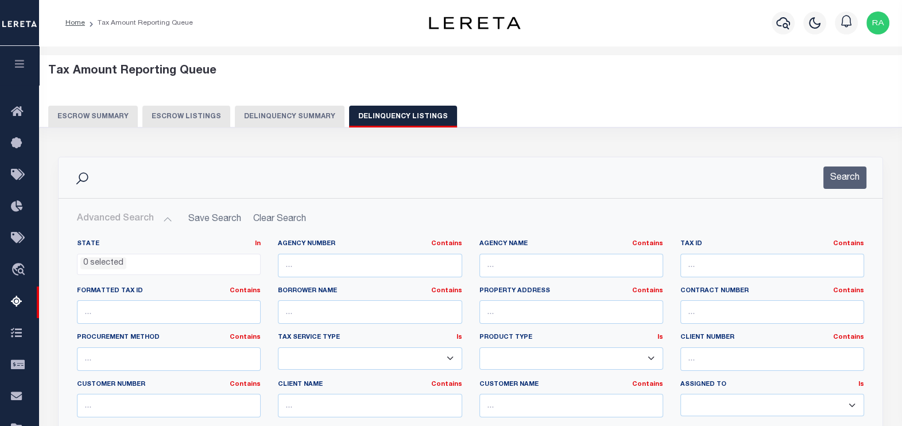
select select "100"
click at [688, 269] on input "text" at bounding box center [773, 266] width 184 height 24
type input "v"
paste input "53-006-024-020-00"
type input "53-006-024-020-00"
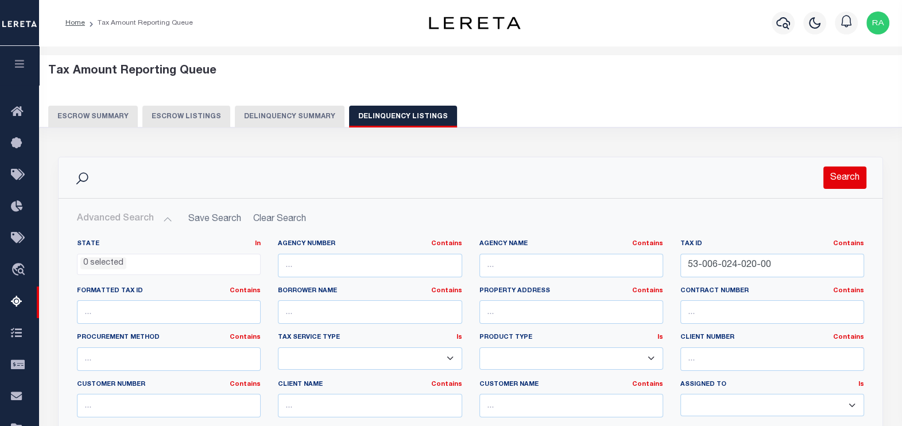
click at [840, 181] on button "Search" at bounding box center [845, 178] width 43 height 22
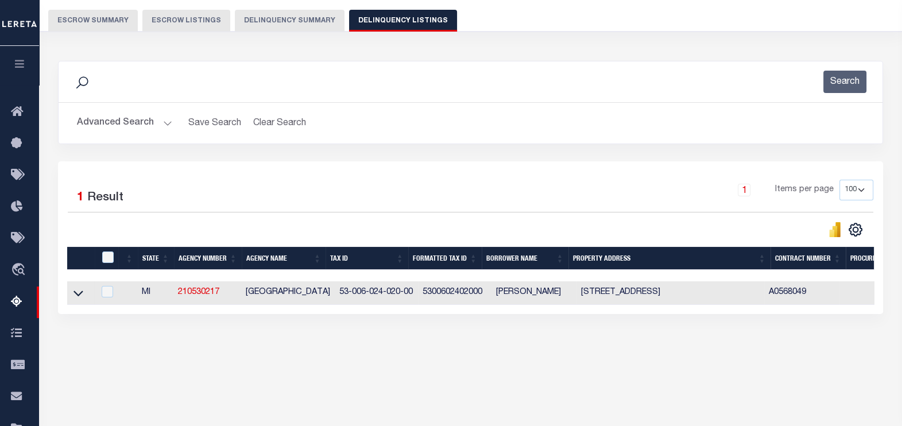
scroll to position [182, 0]
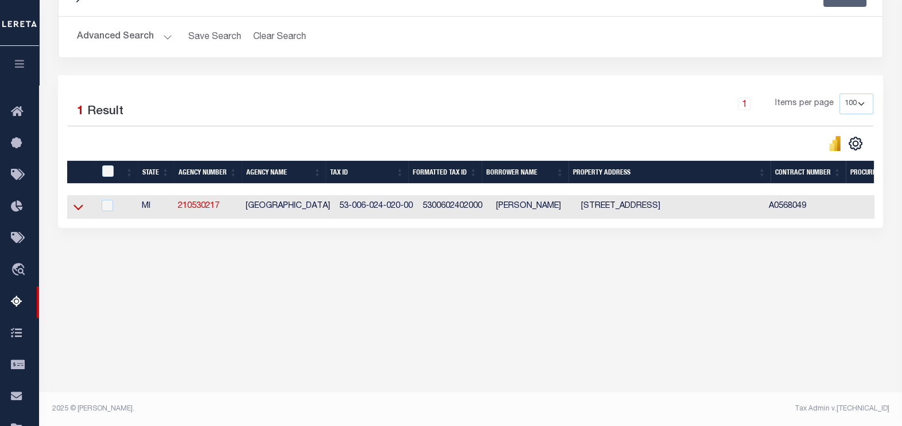
click at [74, 212] on icon at bounding box center [79, 207] width 10 height 12
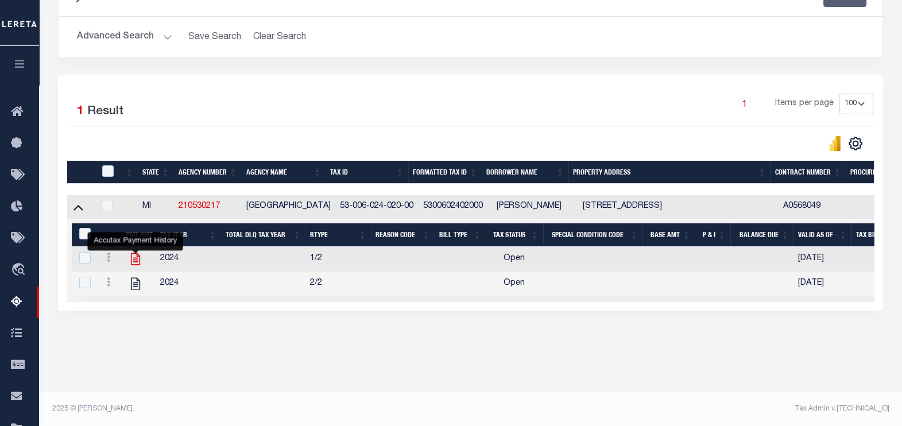
click at [138, 261] on icon "" at bounding box center [135, 259] width 15 height 15
checkbox input "false"
checkbox input "true"
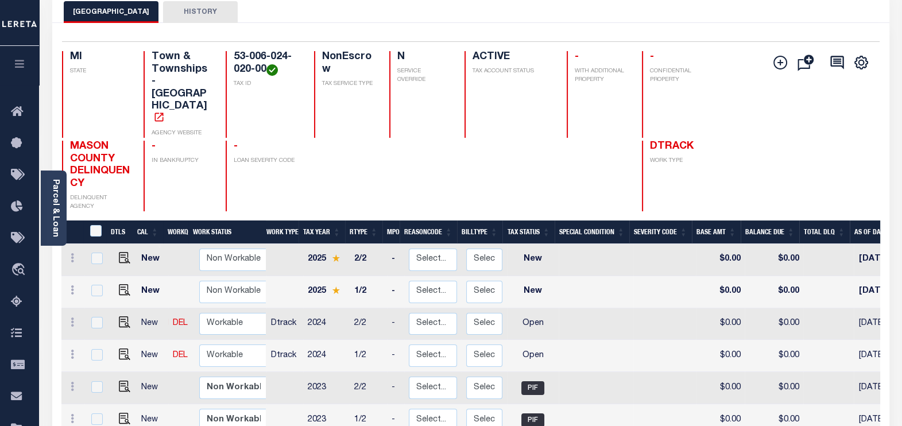
scroll to position [71, 0]
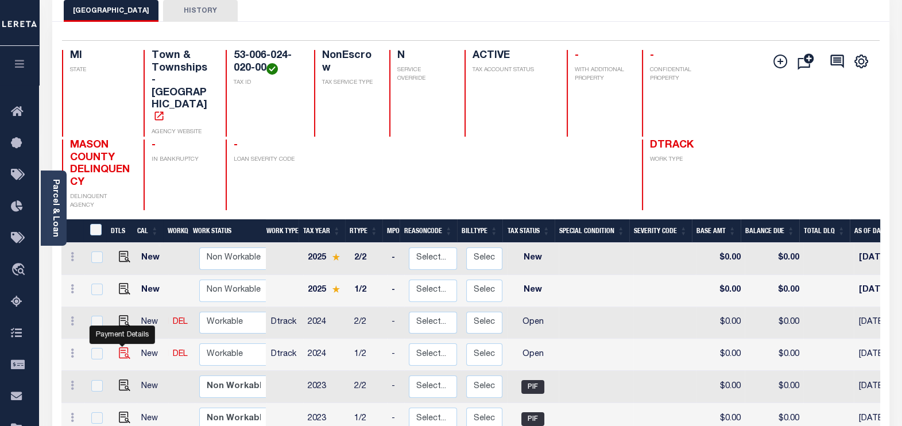
click at [121, 347] on img "" at bounding box center [124, 352] width 11 height 11
checkbox input "true"
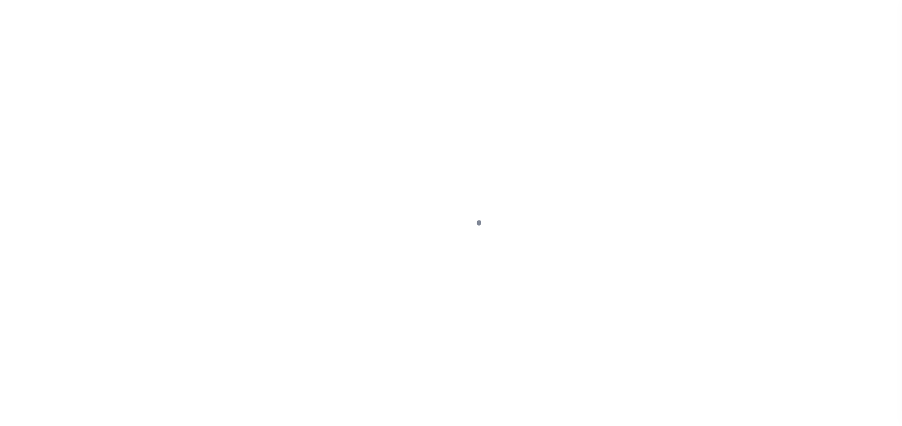
select select "OP2"
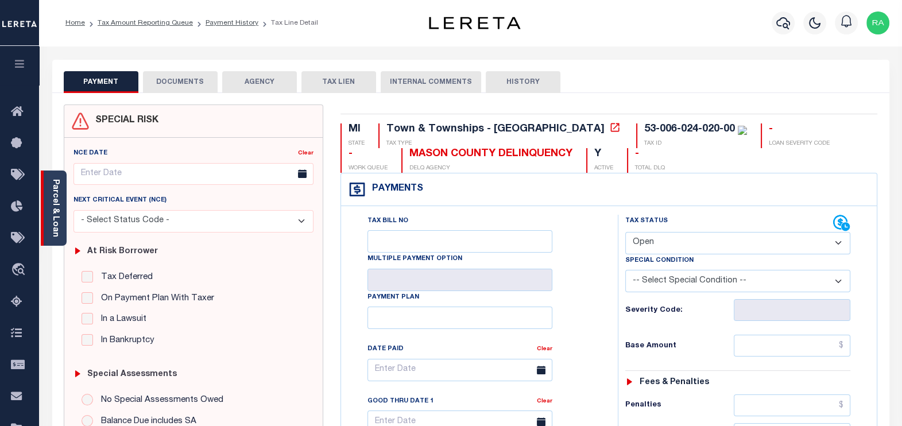
click at [58, 217] on link "Parcel & Loan" at bounding box center [55, 208] width 8 height 58
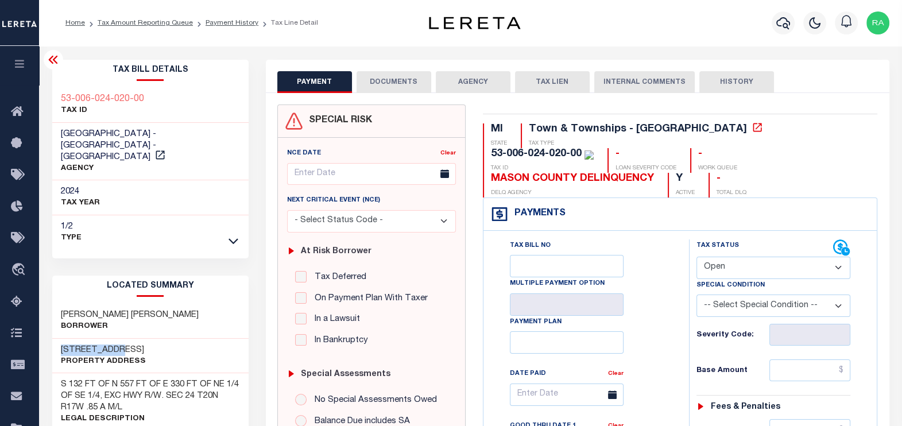
drag, startPoint x: 57, startPoint y: 341, endPoint x: 137, endPoint y: 338, distance: 79.3
click at [137, 339] on div "[STREET_ADDRESS] Property Address" at bounding box center [150, 356] width 196 height 35
copy h3 "[STREET_ADDRESS]"
drag, startPoint x: 59, startPoint y: 300, endPoint x: 176, endPoint y: 303, distance: 117.2
click at [176, 304] on div "[PERSON_NAME] [PERSON_NAME] Borrower" at bounding box center [150, 321] width 196 height 35
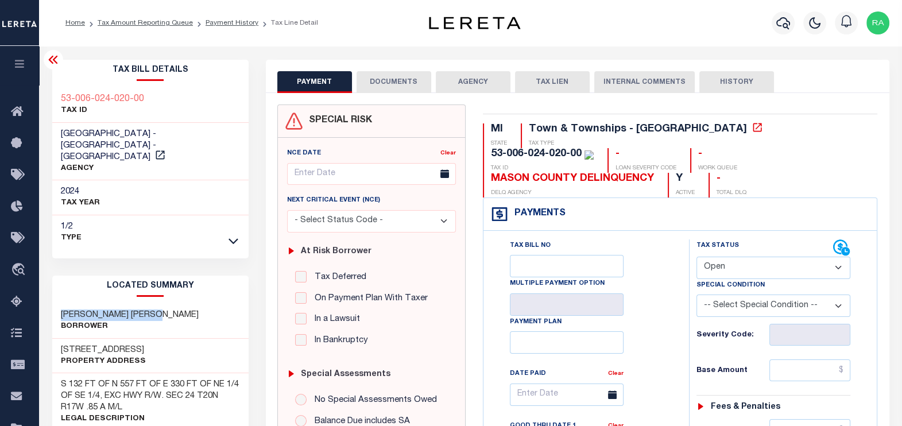
copy h3 "[PERSON_NAME] [PERSON_NAME]"
drag, startPoint x: 144, startPoint y: 98, endPoint x: 72, endPoint y: 102, distance: 71.9
click at [72, 102] on div "53-006-024-020-00 TAX ID" at bounding box center [150, 105] width 196 height 35
copy h3 "-006-024-020-00"
click at [387, 88] on button "DOCUMENTS" at bounding box center [394, 82] width 75 height 22
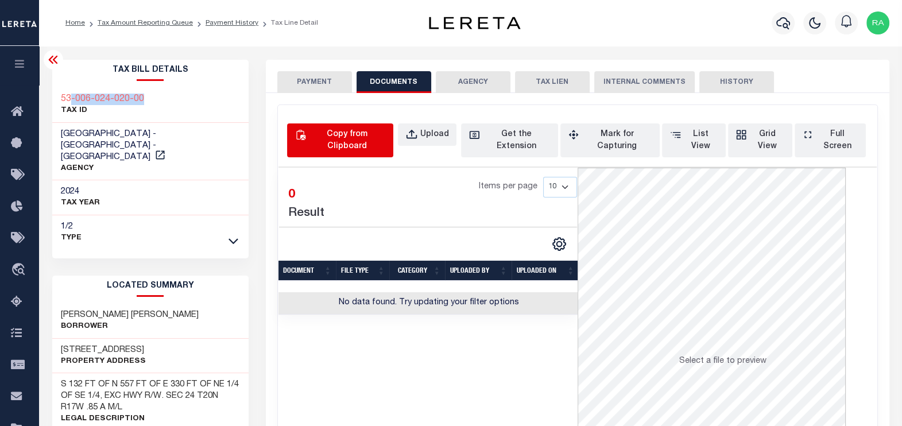
click at [326, 139] on div "Copy from Clipboard" at bounding box center [347, 141] width 78 height 24
select select "POP"
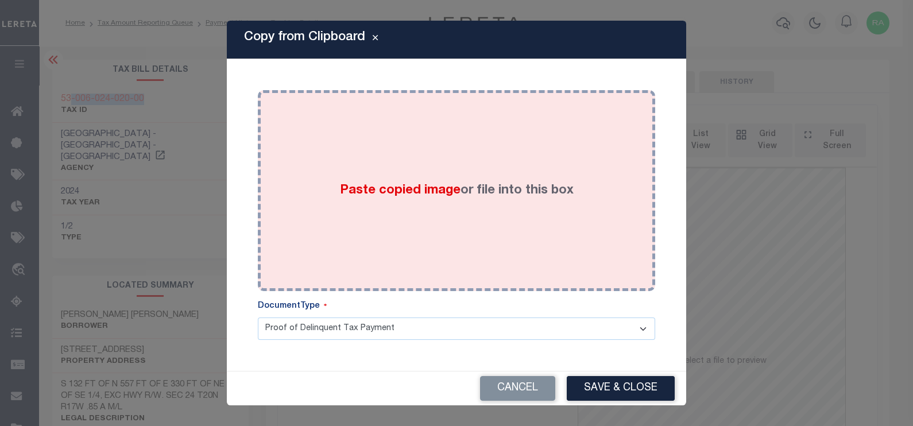
click at [442, 144] on div "Paste copied image or file into this box" at bounding box center [456, 191] width 380 height 184
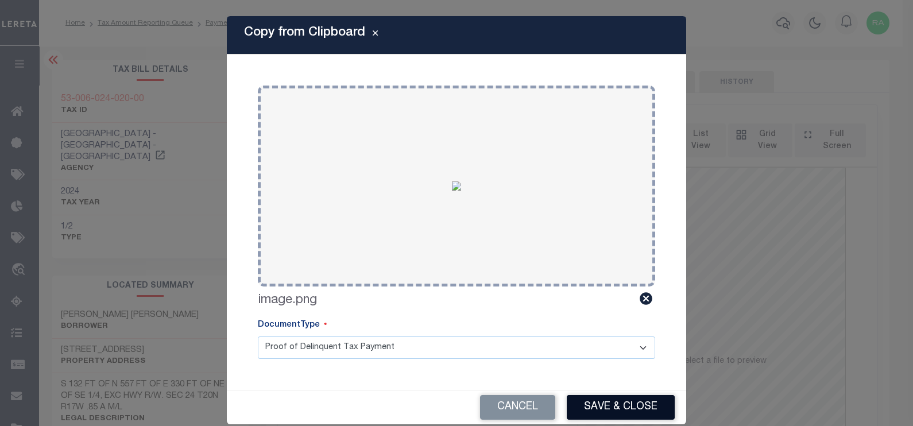
click at [606, 408] on button "Save & Close" at bounding box center [621, 407] width 108 height 25
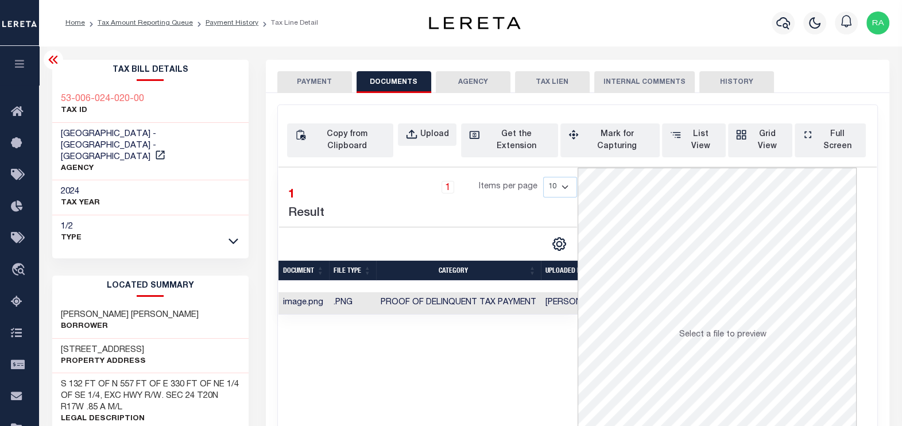
click at [311, 80] on button "PAYMENT" at bounding box center [314, 82] width 75 height 22
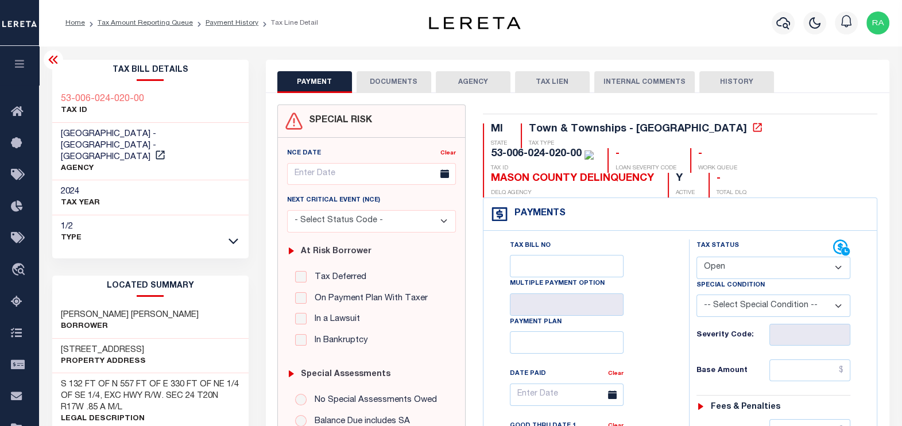
click at [735, 265] on select "- Select Status Code - Open Due/Unpaid Paid Incomplete No Tax Due Internal Refu…" at bounding box center [774, 268] width 154 height 22
select select "PYD"
click at [697, 257] on select "- Select Status Code - Open Due/Unpaid Paid Incomplete No Tax Due Internal Refu…" at bounding box center [774, 268] width 154 height 22
type input "[DATE]"
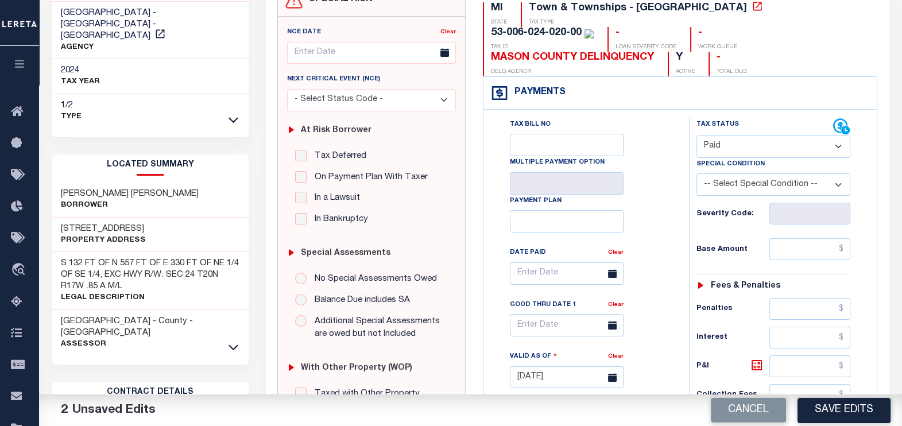
scroll to position [143, 0]
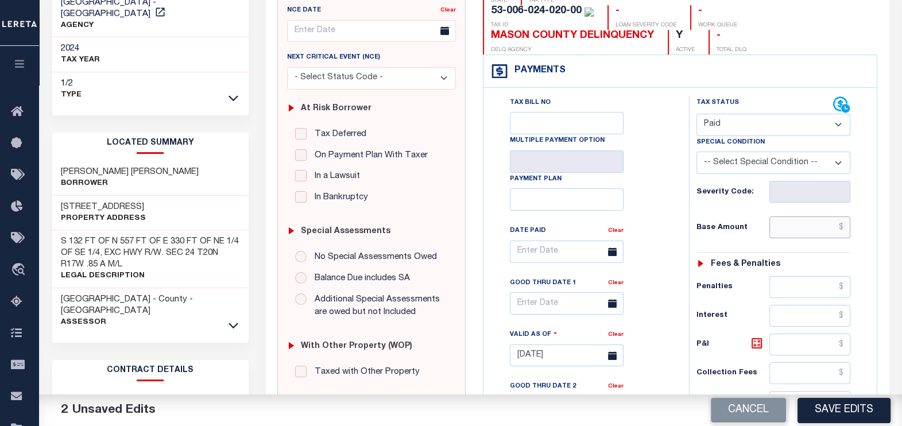
click at [812, 224] on input "text" at bounding box center [810, 228] width 81 height 22
type input "$0.00"
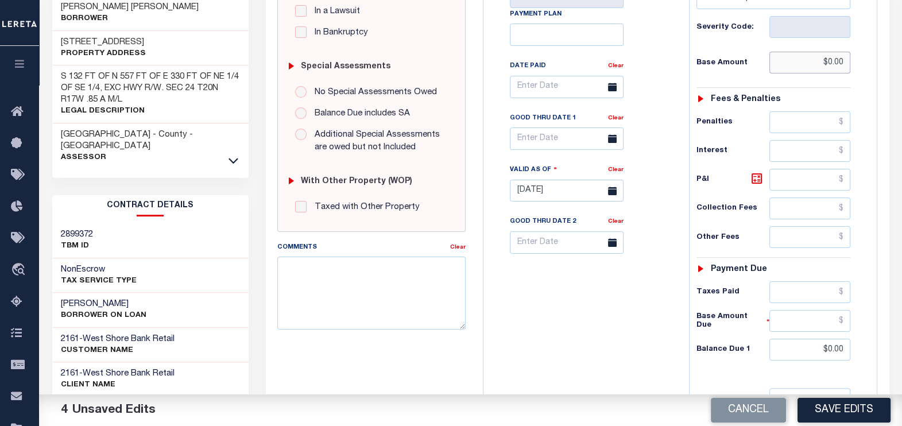
scroll to position [0, 0]
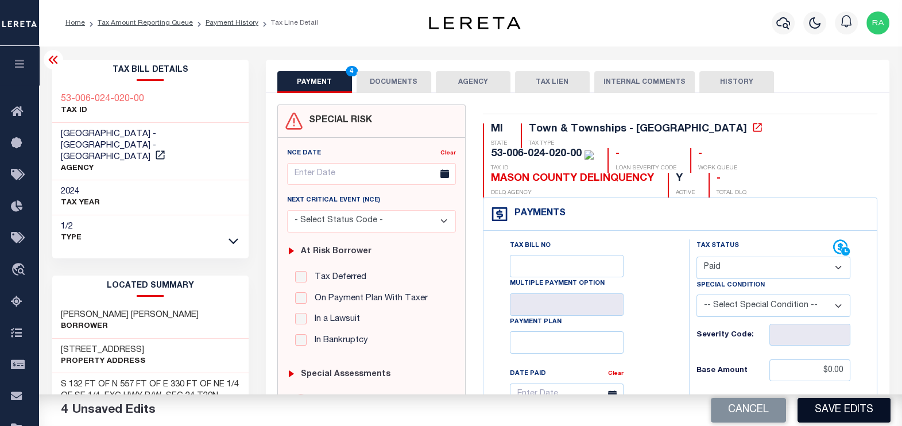
click at [831, 410] on button "Save Edits" at bounding box center [844, 410] width 93 height 25
checkbox input "false"
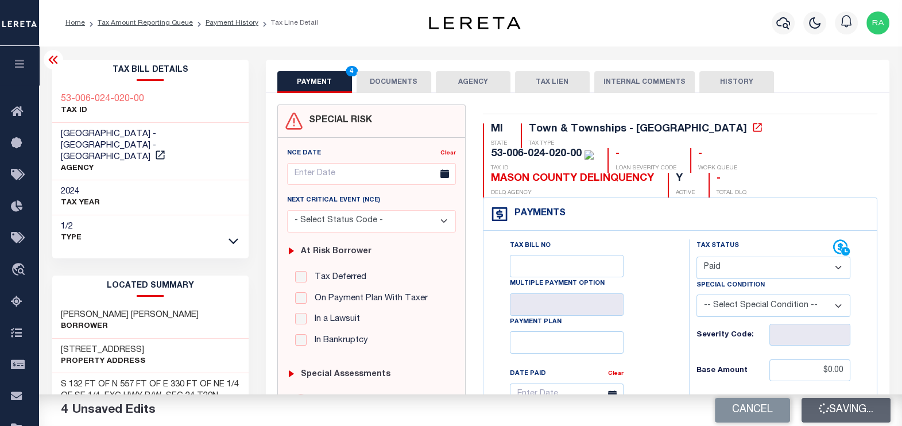
type input "$0"
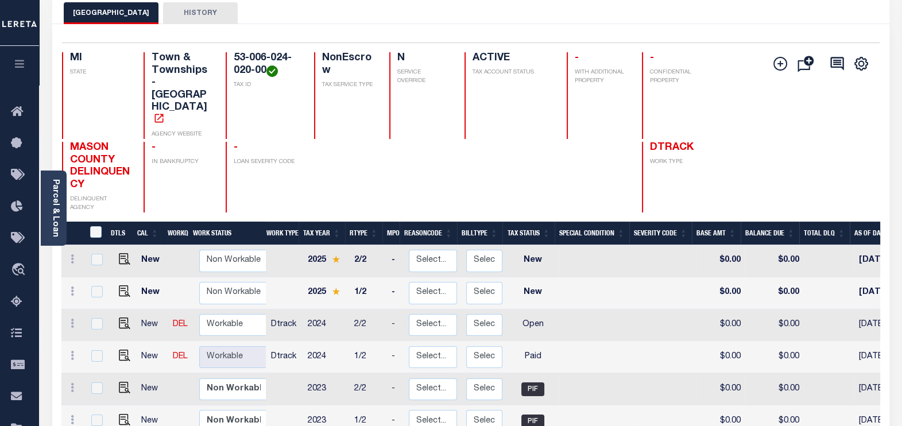
scroll to position [71, 0]
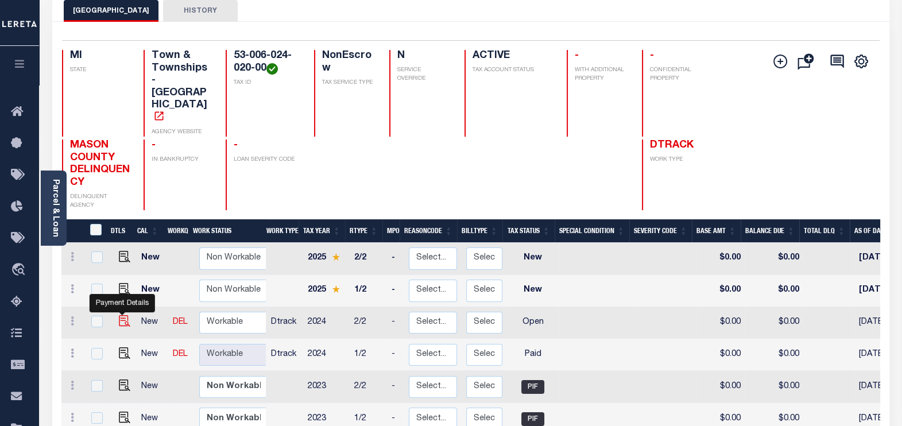
click at [122, 315] on img "" at bounding box center [124, 320] width 11 height 11
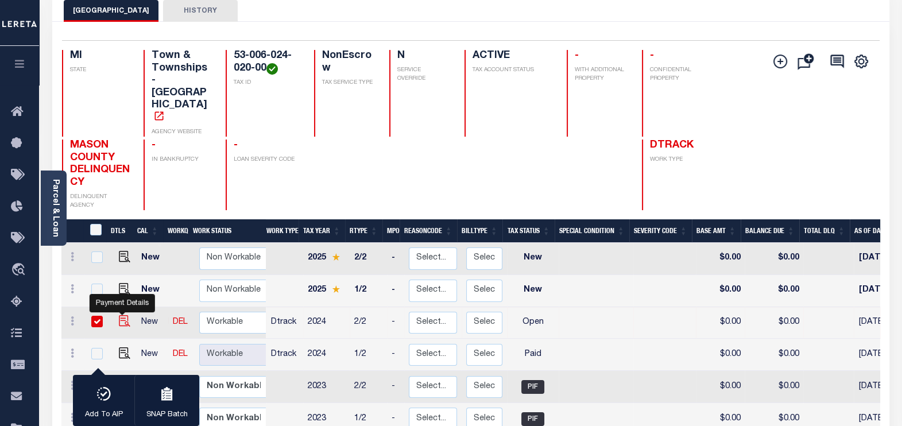
checkbox input "true"
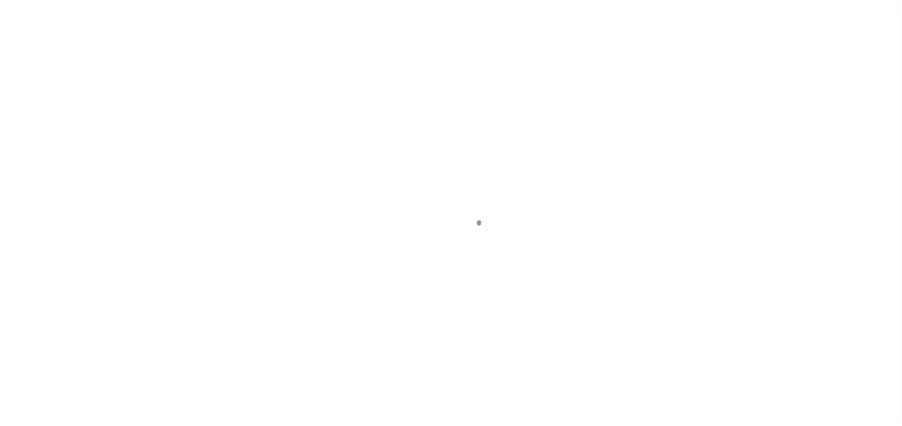
select select "OP2"
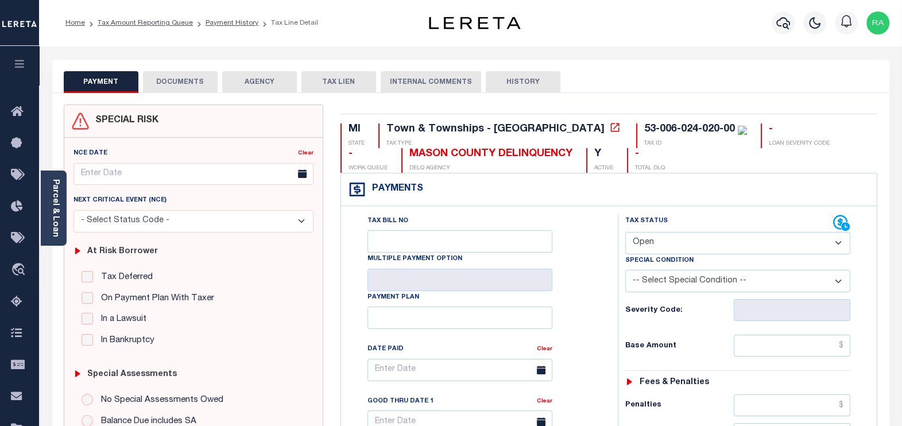
click at [184, 83] on button "DOCUMENTS" at bounding box center [180, 82] width 75 height 22
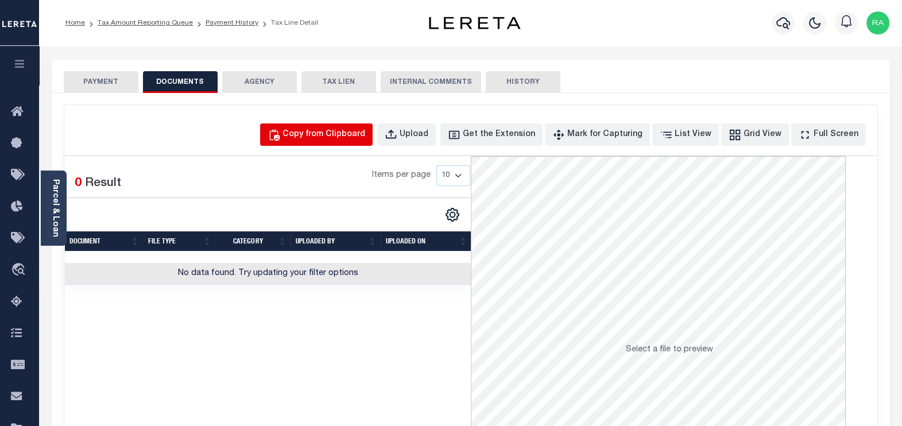
click at [339, 133] on div "Copy from Clipboard" at bounding box center [324, 135] width 83 height 13
select select "POP"
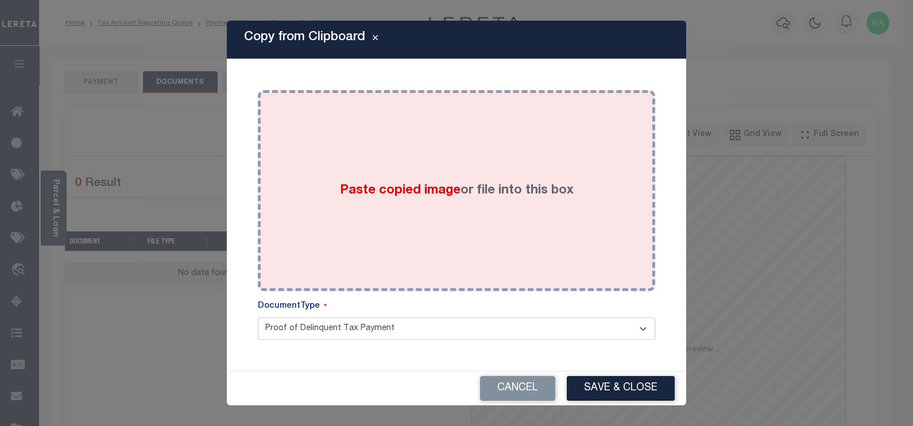
click at [337, 184] on div "Paste copied image or file into this box" at bounding box center [456, 191] width 380 height 184
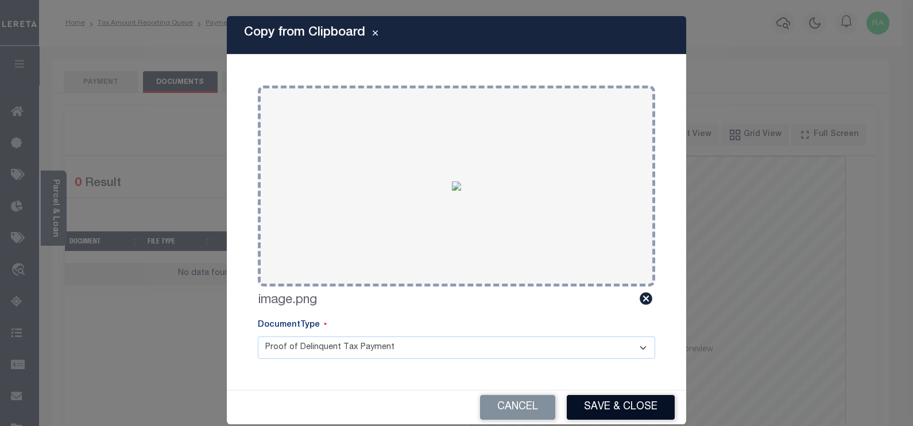
click at [604, 404] on button "Save & Close" at bounding box center [621, 407] width 108 height 25
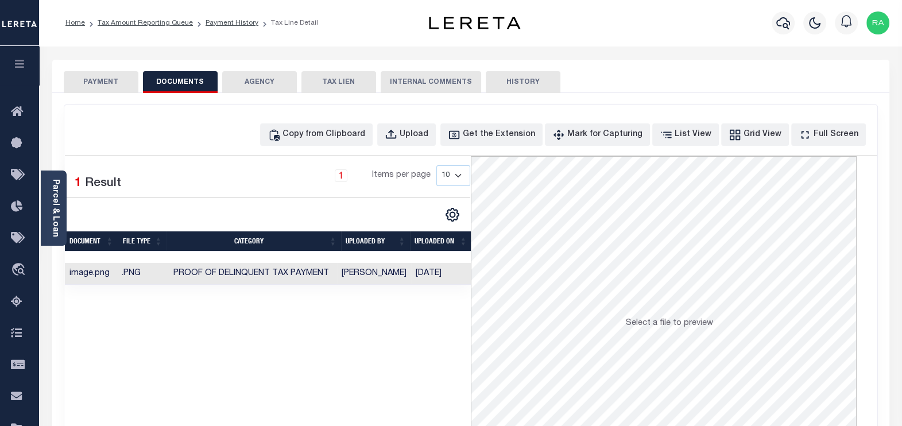
click at [114, 86] on button "PAYMENT" at bounding box center [101, 82] width 75 height 22
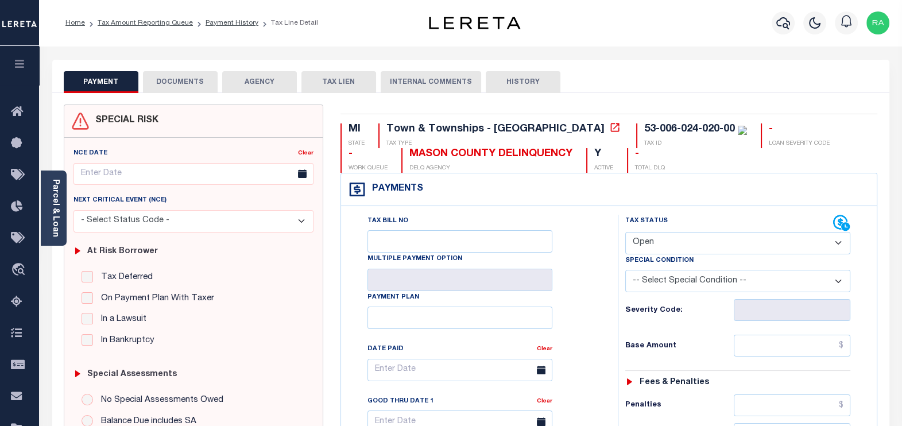
click at [640, 237] on select "- Select Status Code - Open Due/Unpaid Paid Incomplete No Tax Due Internal Refu…" at bounding box center [738, 243] width 226 height 22
select select "PYD"
click at [625, 232] on select "- Select Status Code - Open Due/Unpaid Paid Incomplete No Tax Due Internal Refu…" at bounding box center [738, 243] width 226 height 22
type input "[DATE]"
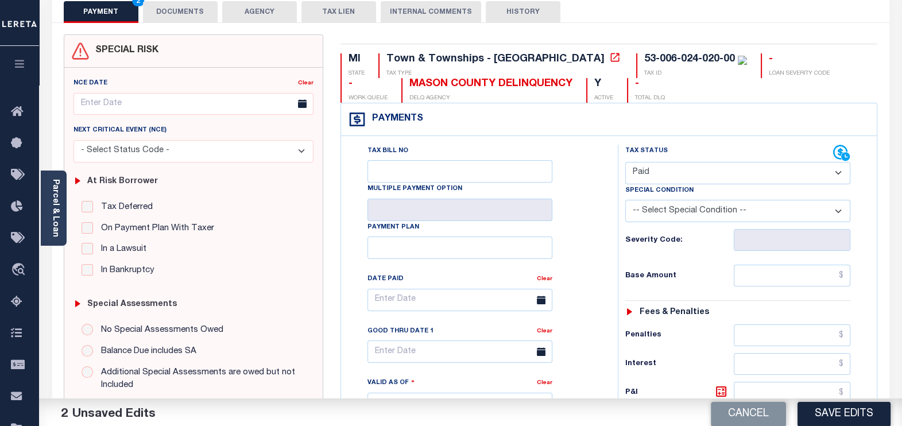
scroll to position [71, 0]
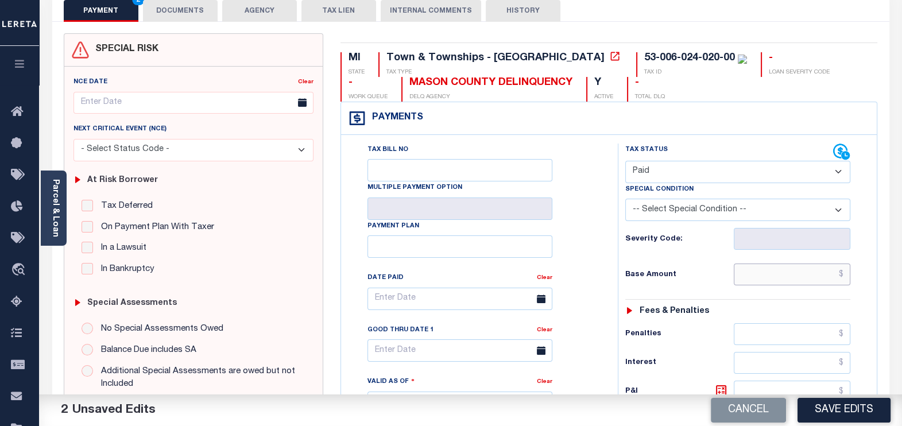
click at [794, 269] on input "text" at bounding box center [792, 275] width 117 height 22
type input "$0.00"
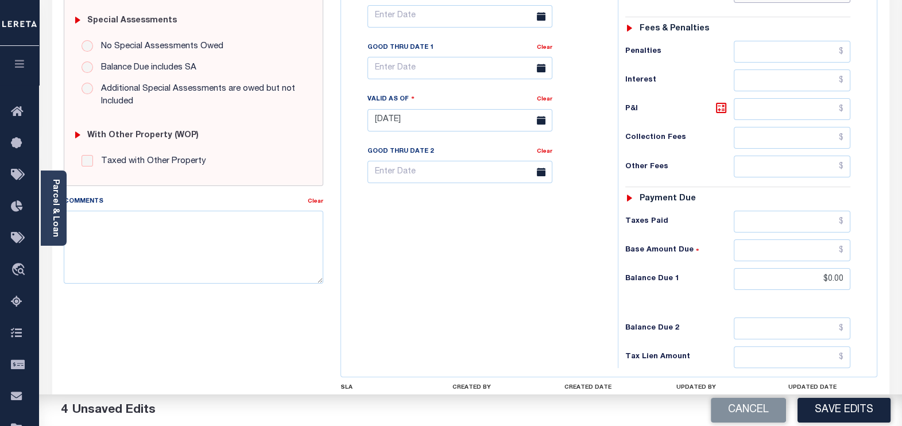
scroll to position [436, 0]
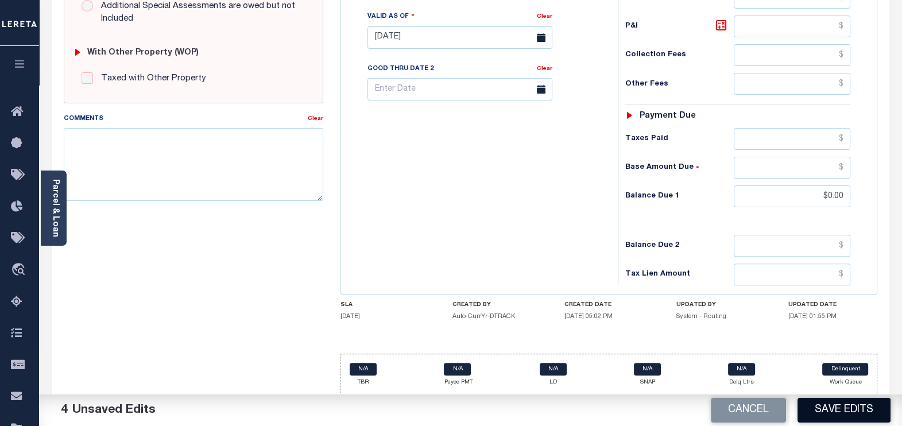
click at [851, 411] on button "Save Edits" at bounding box center [844, 410] width 93 height 25
checkbox input "false"
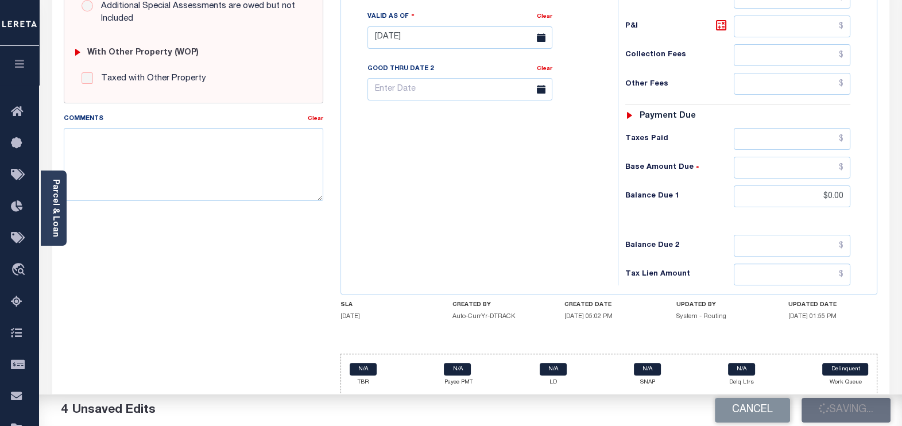
type input "$0"
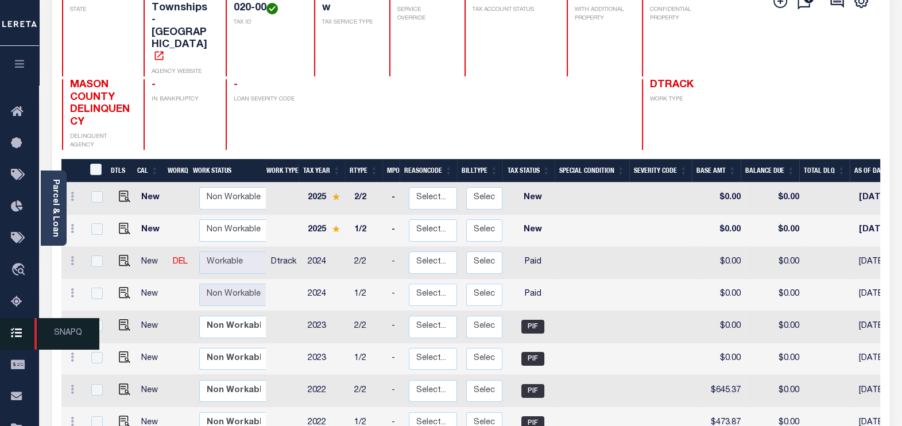
scroll to position [143, 0]
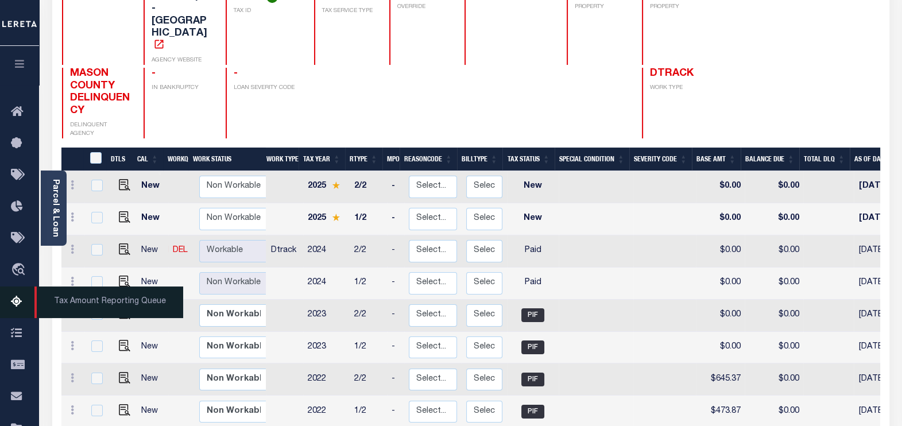
click at [13, 307] on icon at bounding box center [20, 302] width 18 height 14
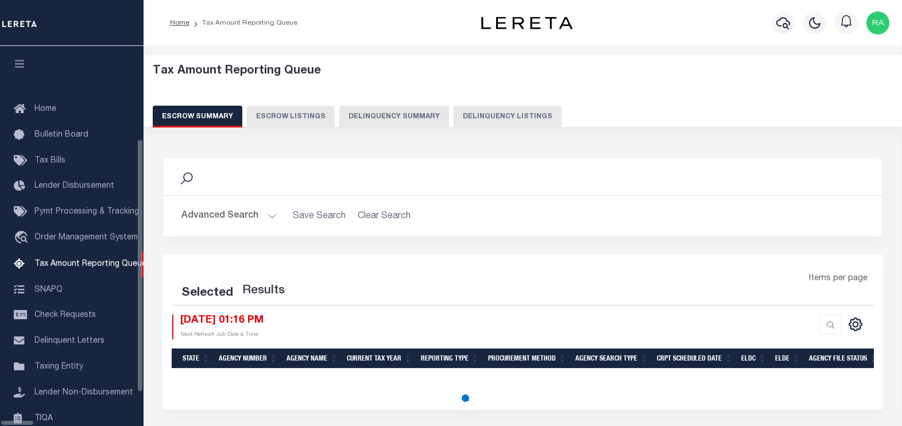
click at [485, 112] on button "Delinquency Listings" at bounding box center [508, 117] width 108 height 22
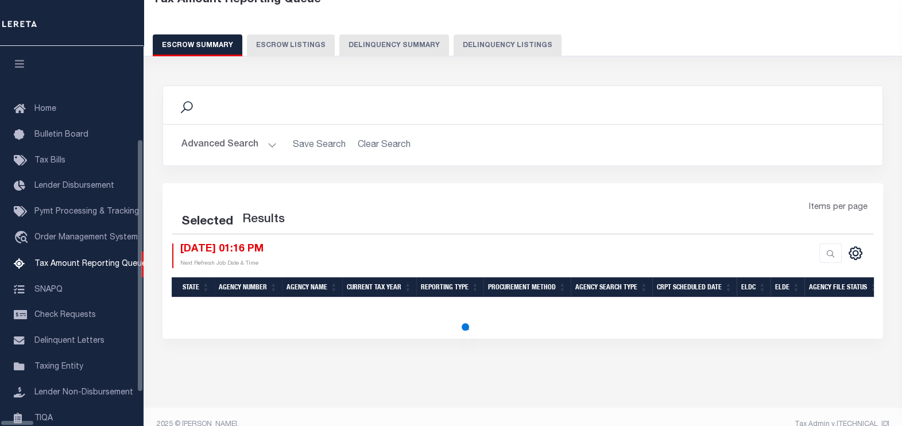
scroll to position [116, 0]
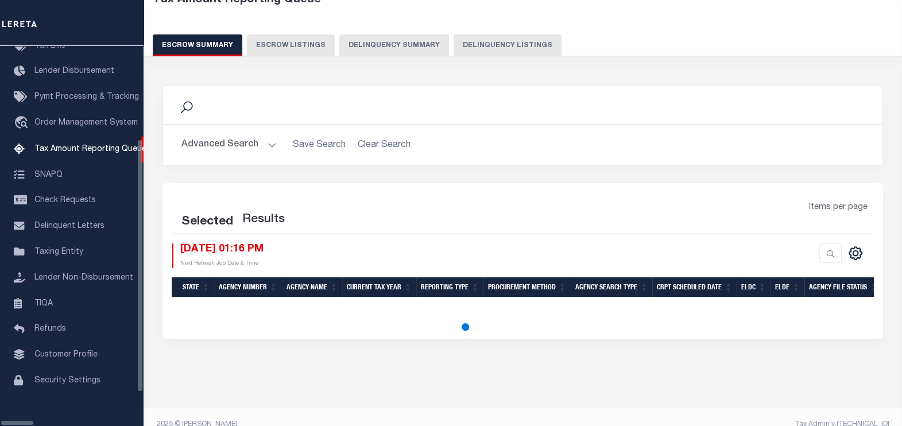
select select "100"
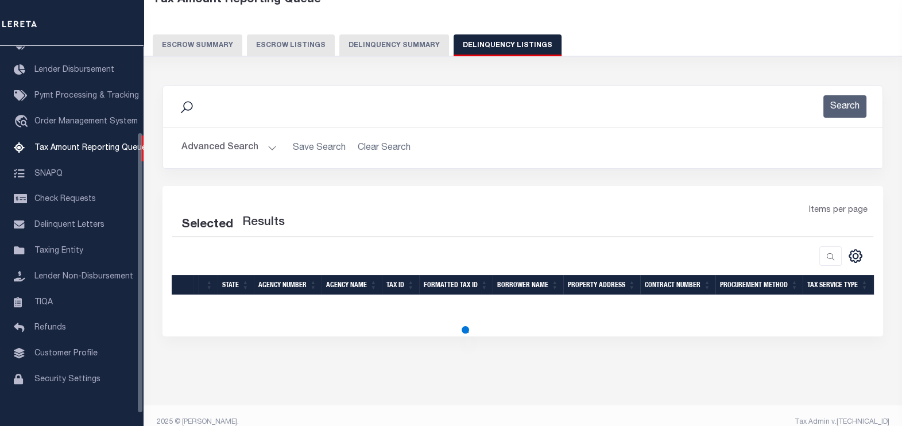
select select "100"
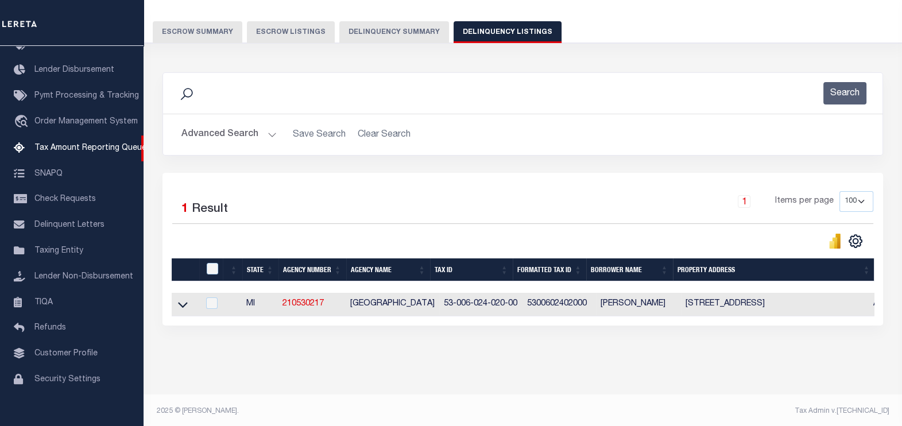
scroll to position [95, 0]
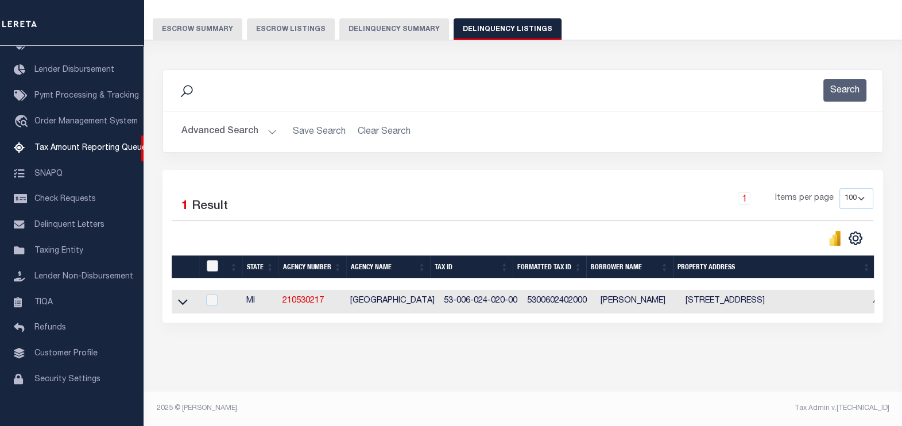
click at [212, 262] on input "checkbox" at bounding box center [212, 265] width 11 height 11
checkbox input "true"
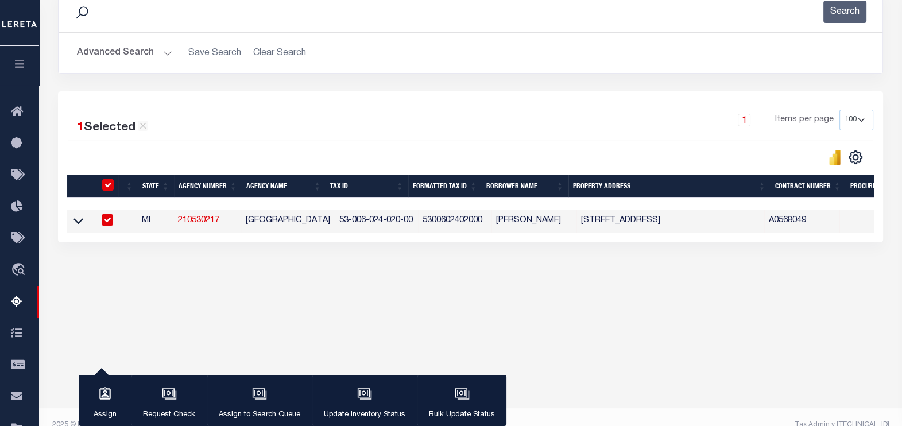
scroll to position [182, 0]
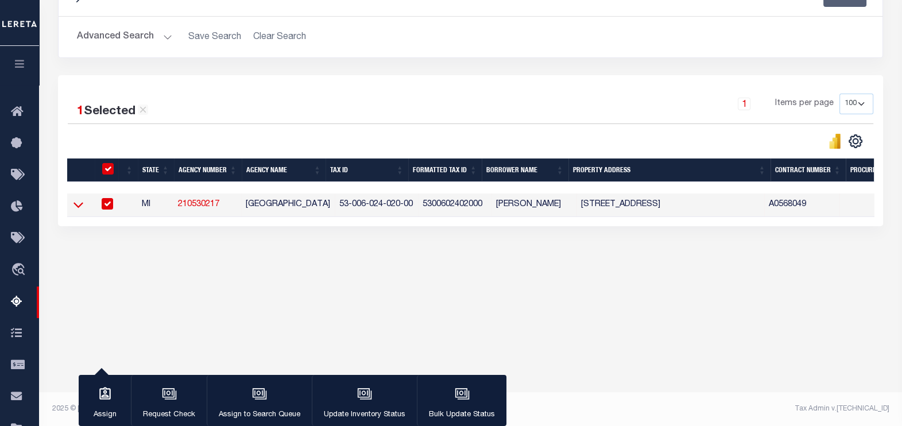
click at [79, 206] on icon at bounding box center [79, 205] width 10 height 12
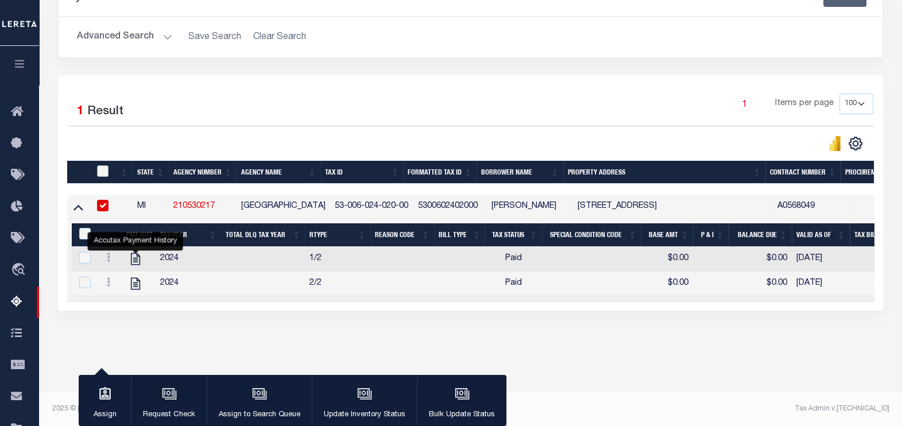
click at [102, 168] on input "checkbox" at bounding box center [102, 170] width 11 height 11
checkbox input "true"
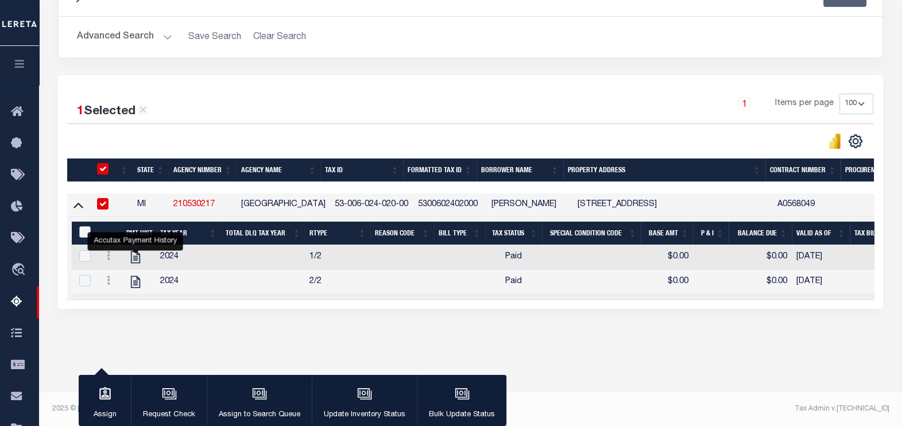
click at [83, 234] on input "&nbsp;" at bounding box center [84, 231] width 11 height 11
checkbox input "true"
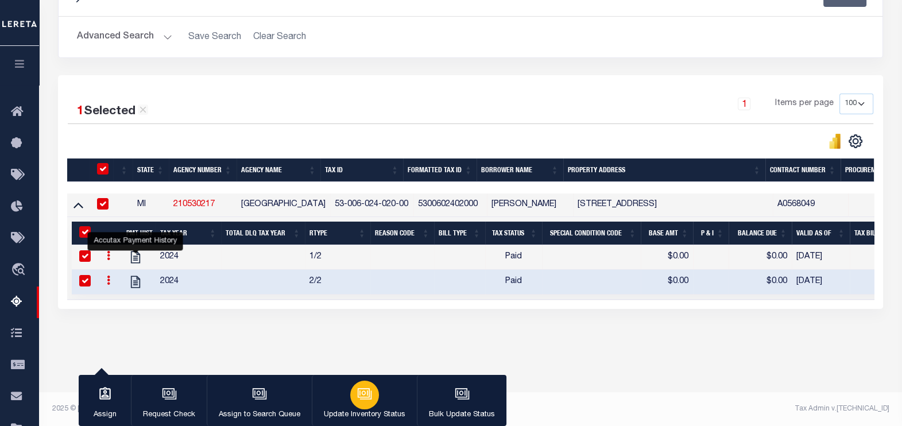
click at [357, 401] on icon "button" at bounding box center [364, 394] width 15 height 15
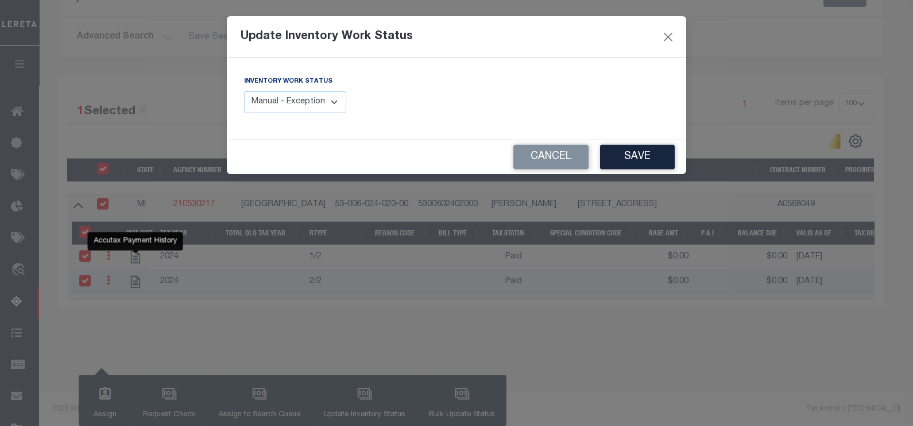
click at [337, 101] on select "Manual - Exception Pended - Awaiting Search Late Add Exception Completed" at bounding box center [295, 102] width 102 height 22
select select "4"
click at [244, 91] on select "Manual - Exception Pended - Awaiting Search Late Add Exception Completed" at bounding box center [295, 102] width 102 height 22
click at [634, 149] on button "Save" at bounding box center [637, 157] width 75 height 25
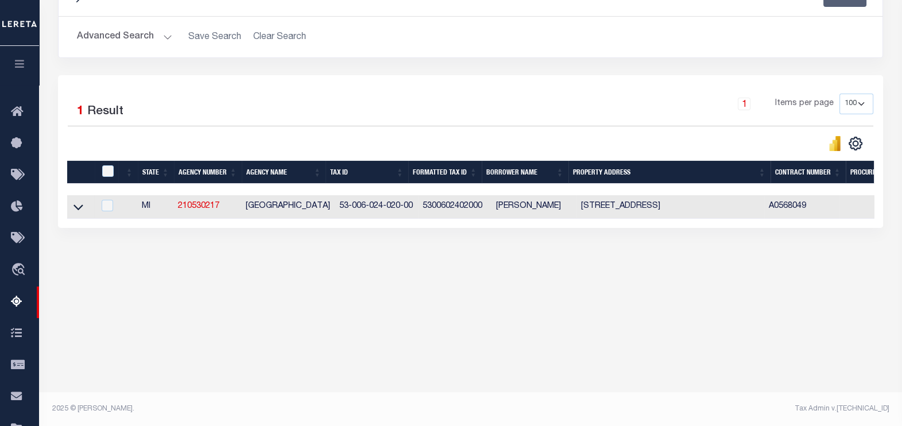
scroll to position [0, 0]
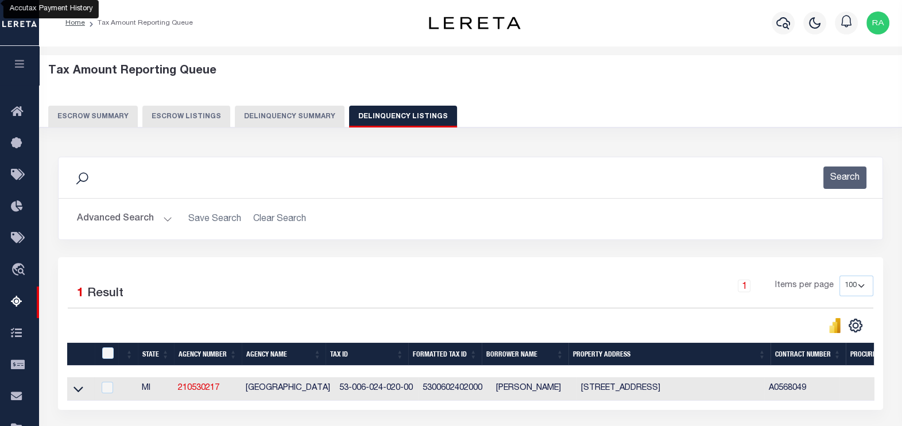
click at [400, 115] on button "Delinquency Listings" at bounding box center [403, 117] width 108 height 22
select select "100"
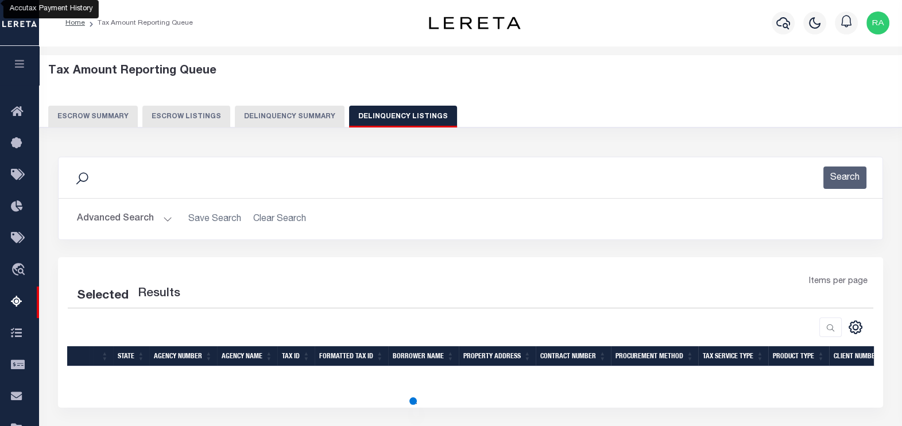
click at [124, 213] on button "Advanced Search" at bounding box center [124, 219] width 95 height 22
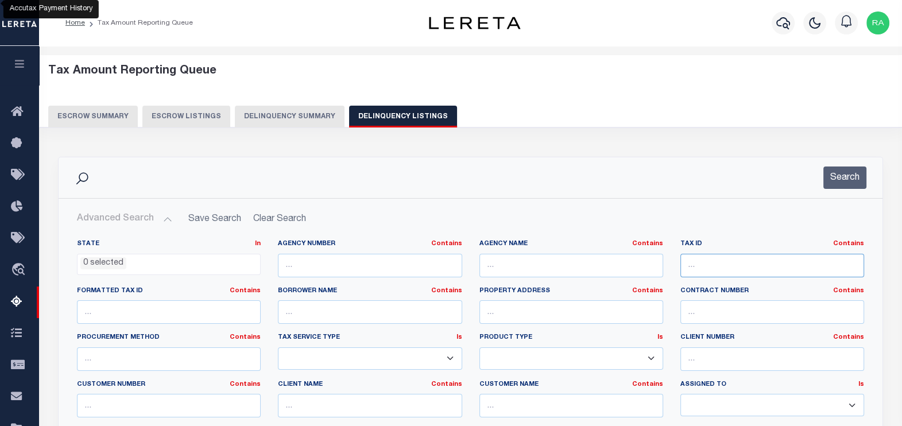
select select "100"
click at [710, 268] on input "text" at bounding box center [773, 266] width 184 height 24
paste input "53-006-025-011-40"
type input "53-006-025-011-40"
click at [847, 181] on button "Search" at bounding box center [845, 178] width 43 height 22
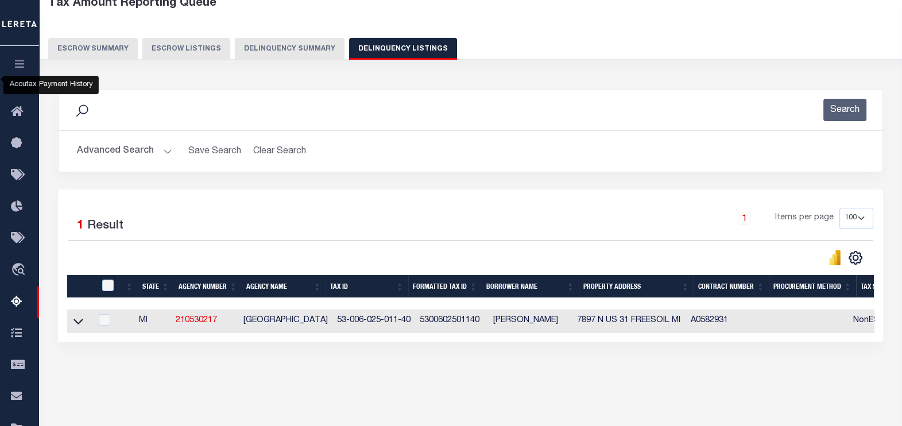
scroll to position [143, 0]
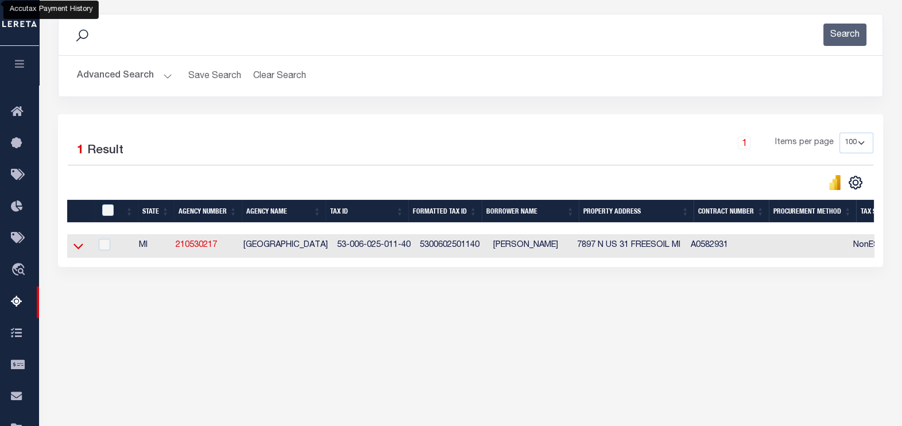
click at [76, 244] on icon at bounding box center [79, 246] width 10 height 12
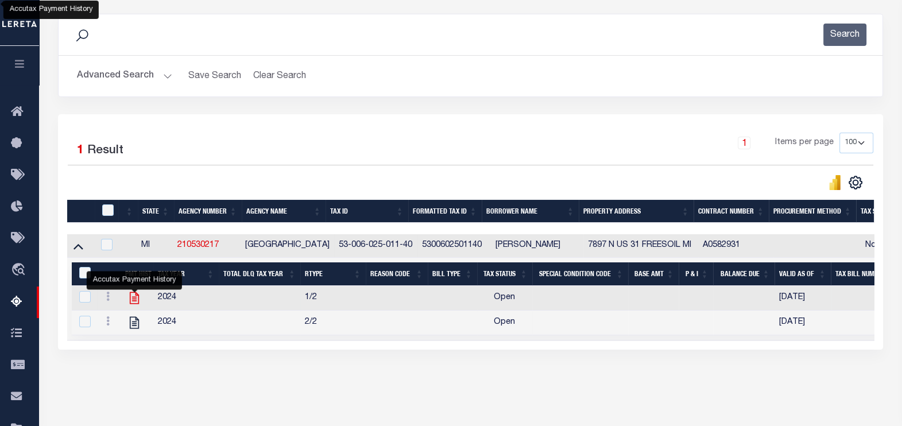
click at [132, 304] on icon "" at bounding box center [134, 298] width 15 height 15
checkbox input "false"
checkbox input "true"
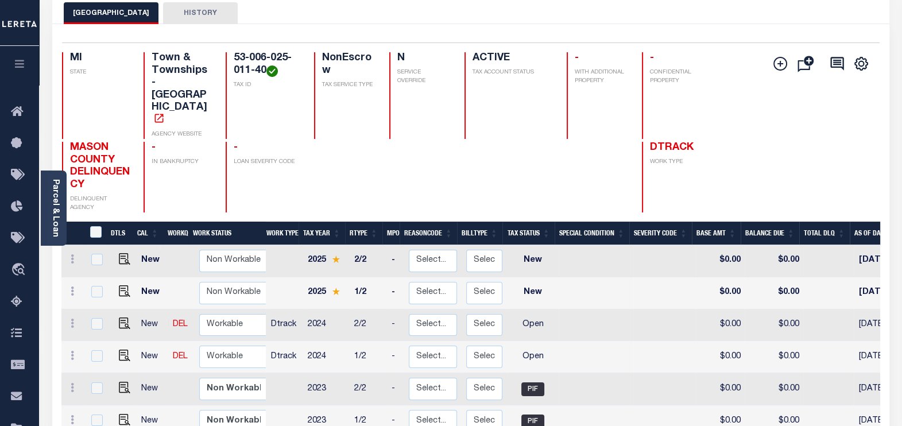
scroll to position [71, 0]
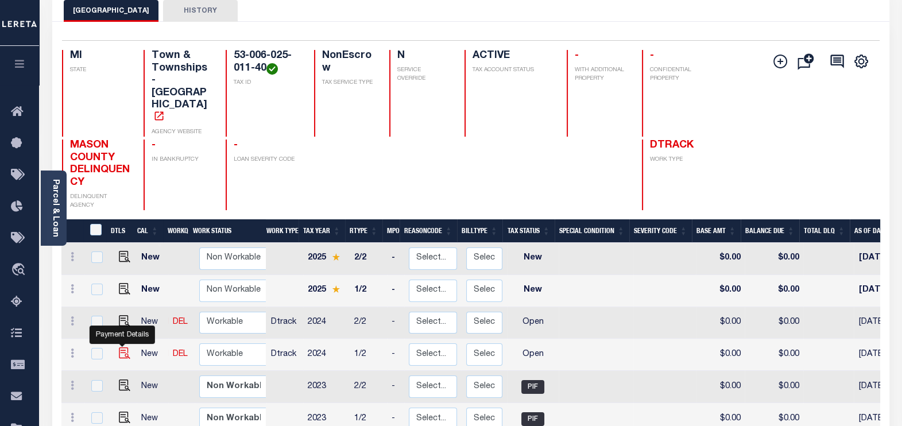
click at [121, 347] on img "" at bounding box center [124, 352] width 11 height 11
checkbox input "true"
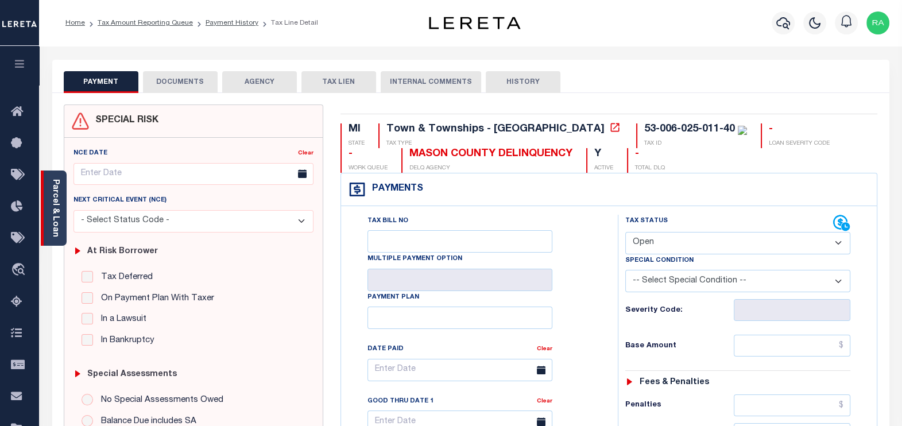
click at [56, 199] on link "Parcel & Loan" at bounding box center [55, 208] width 8 height 58
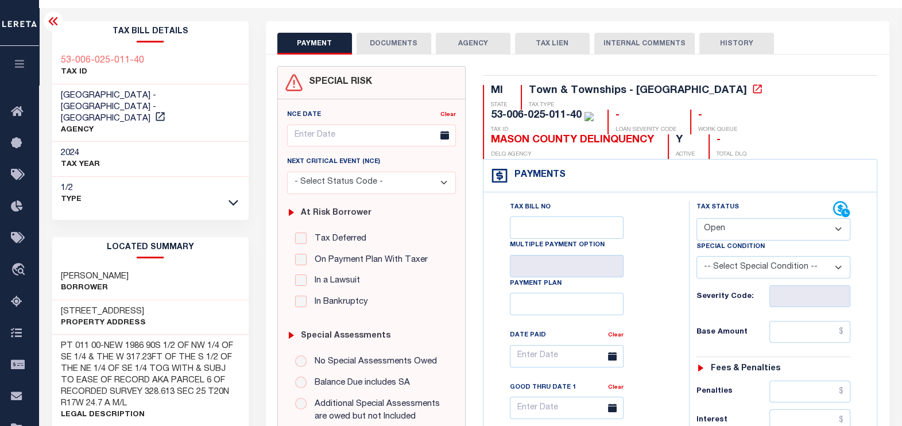
scroll to position [71, 0]
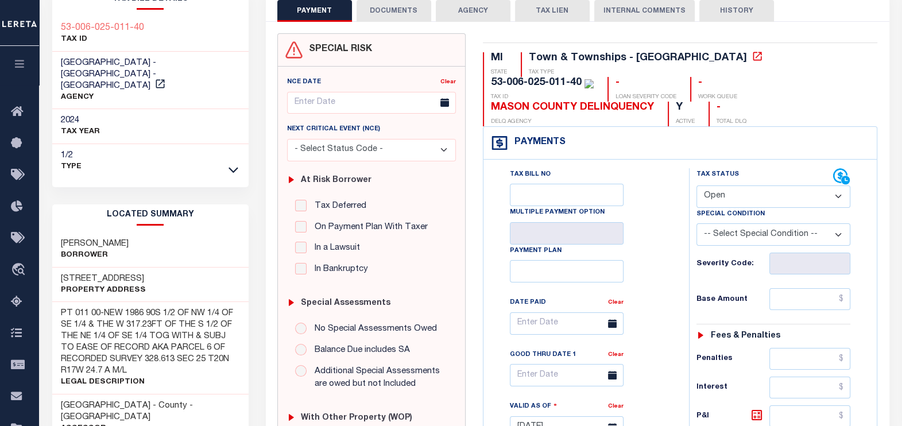
drag, startPoint x: 59, startPoint y: 227, endPoint x: 147, endPoint y: 230, distance: 88.5
click at [147, 233] on div "WAGNER NIKOLAS S Borrower" at bounding box center [150, 250] width 196 height 35
drag, startPoint x: 53, startPoint y: 264, endPoint x: 123, endPoint y: 261, distance: 69.6
click at [123, 268] on div "7897 N US 31 Property Address" at bounding box center [150, 285] width 196 height 35
copy h3 "[STREET_ADDRESS]"
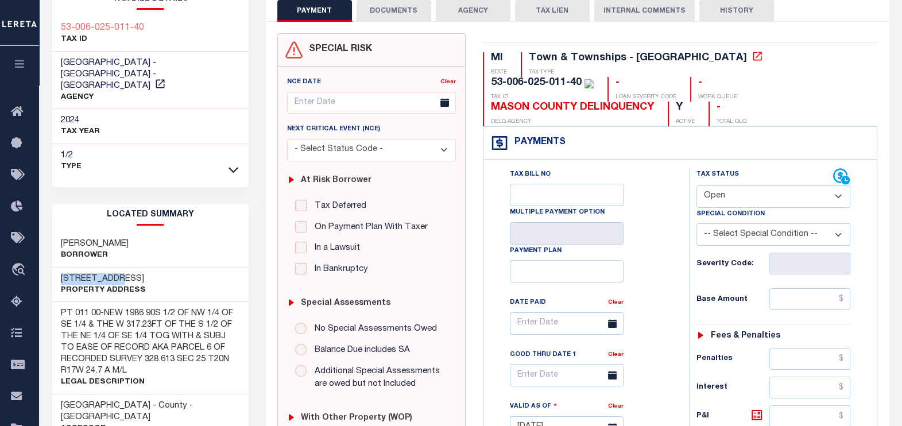
drag, startPoint x: 60, startPoint y: 230, endPoint x: 169, endPoint y: 230, distance: 109.7
click at [169, 233] on div "WAGNER NIKOLAS S Borrower" at bounding box center [150, 250] width 196 height 35
copy h3 "WAGNER NIKOLAS S"
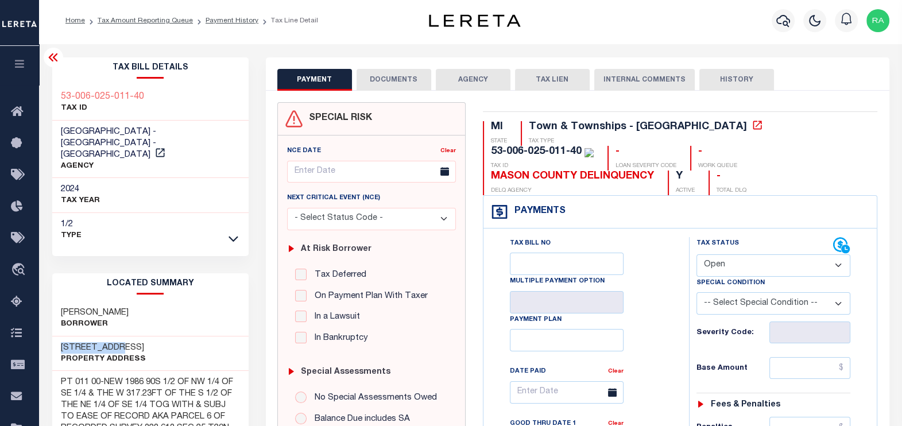
scroll to position [0, 0]
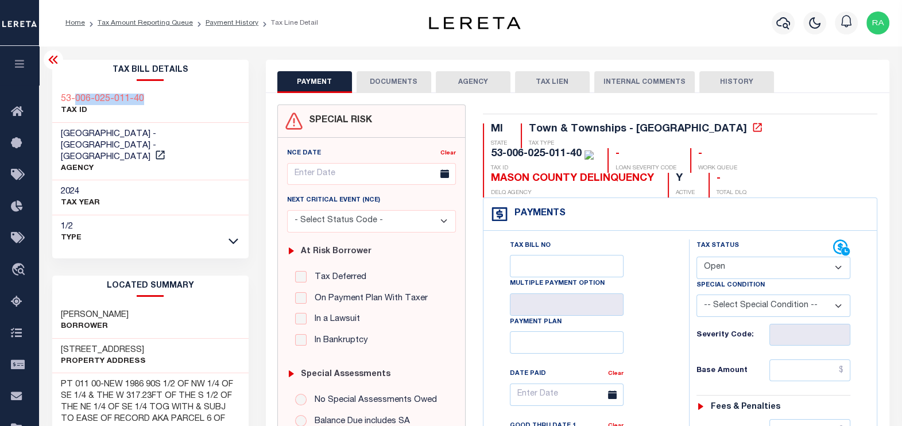
drag, startPoint x: 144, startPoint y: 98, endPoint x: 73, endPoint y: 99, distance: 70.7
click at [73, 99] on div "53-006-025-011-40 TAX ID" at bounding box center [150, 105] width 196 height 35
copy h3 "006-025-011-40"
click at [724, 263] on select "- Select Status Code - Open Due/Unpaid Paid Incomplete No Tax Due Internal Refu…" at bounding box center [774, 268] width 154 height 22
select select "PYD"
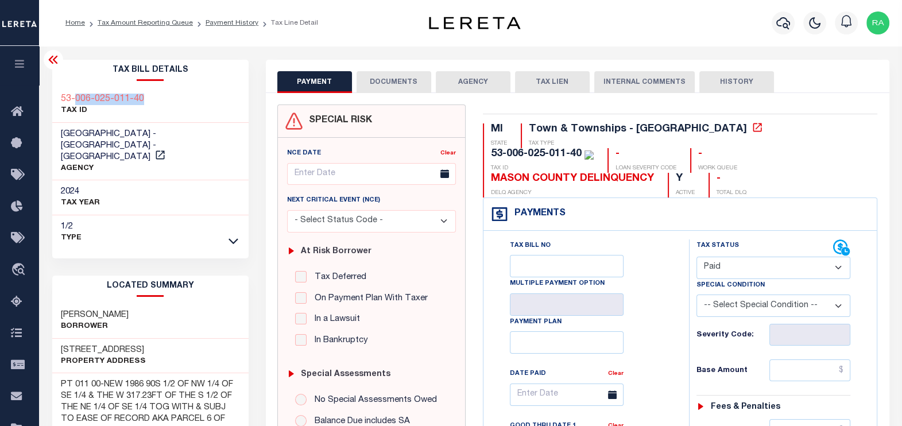
click at [697, 257] on select "- Select Status Code - Open Due/Unpaid Paid Incomplete No Tax Due Internal Refu…" at bounding box center [774, 268] width 154 height 22
type input "[DATE]"
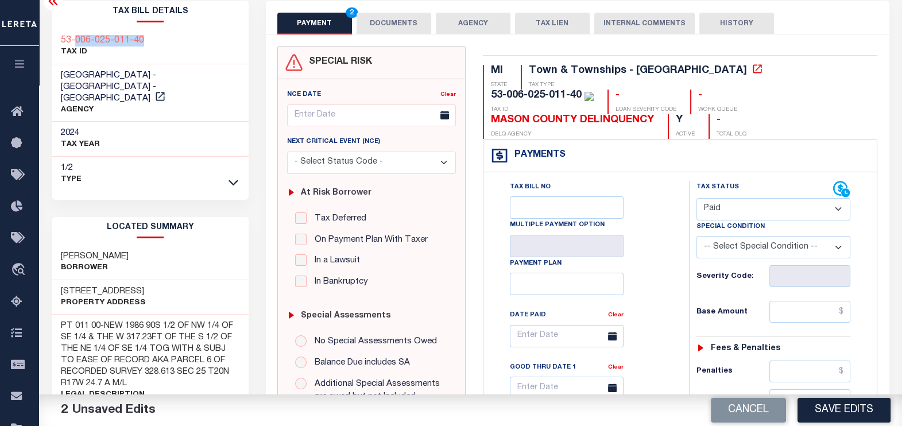
scroll to position [71, 0]
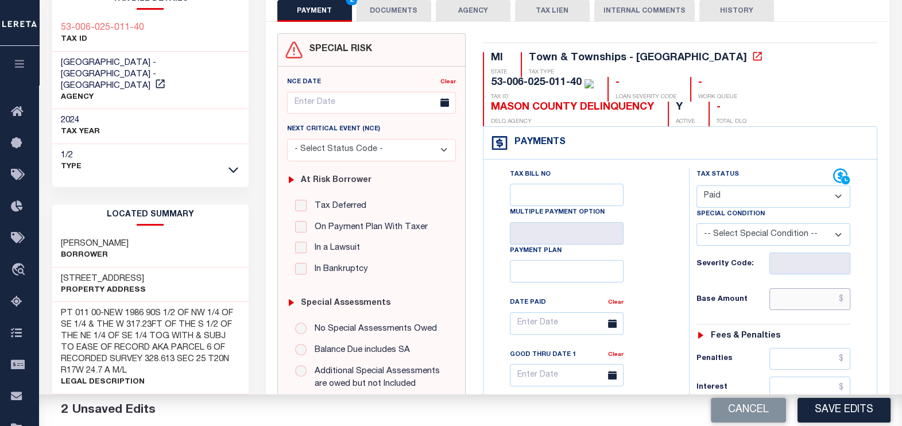
click at [818, 290] on input "text" at bounding box center [810, 299] width 81 height 22
type input "$0.00"
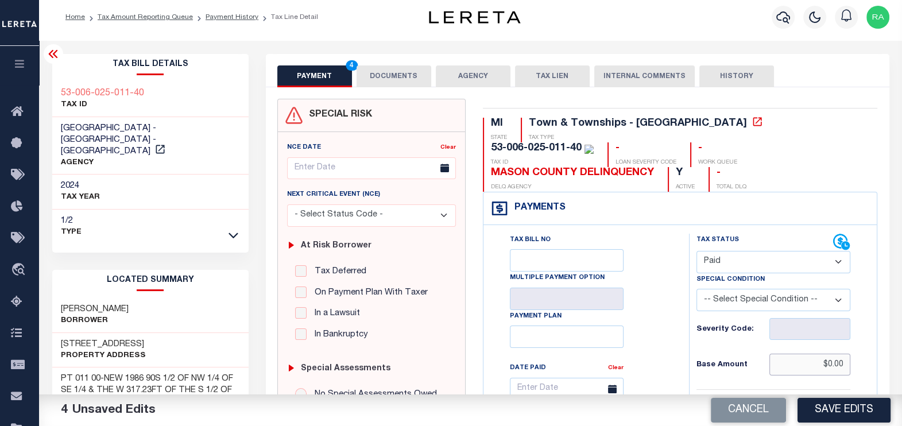
scroll to position [0, 0]
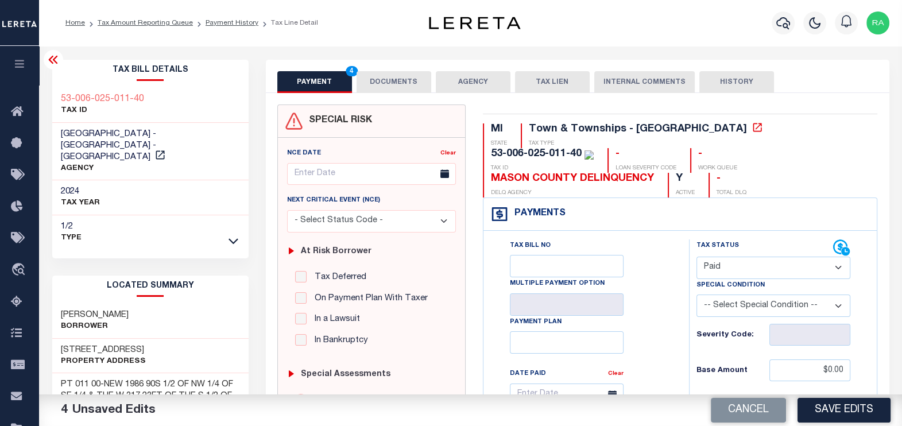
click at [385, 78] on button "DOCUMENTS" at bounding box center [394, 82] width 75 height 22
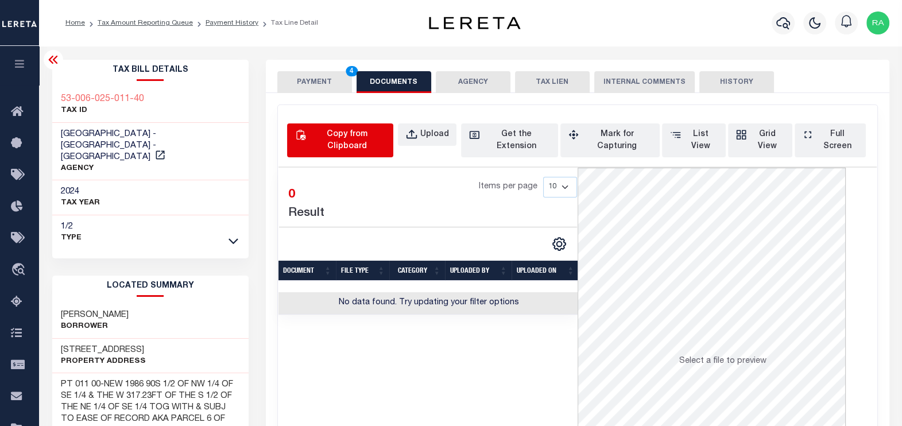
click at [332, 136] on div "Copy from Clipboard" at bounding box center [347, 141] width 78 height 24
select select "POP"
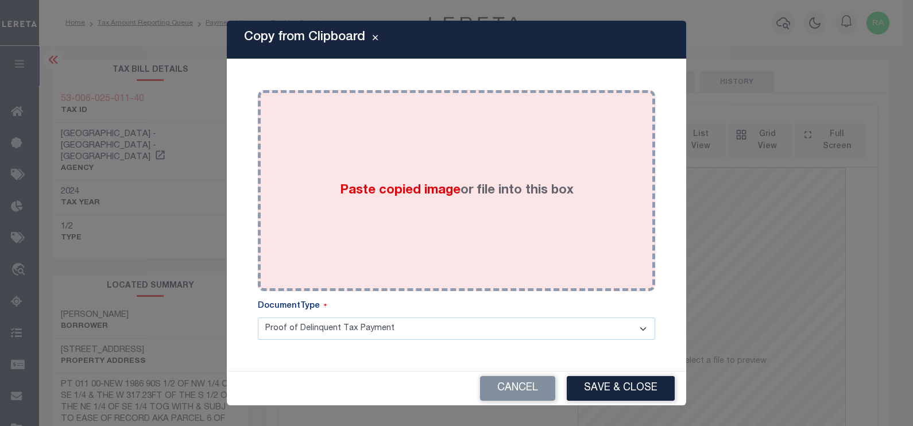
click at [419, 165] on div "Paste copied image or file into this box" at bounding box center [456, 191] width 380 height 184
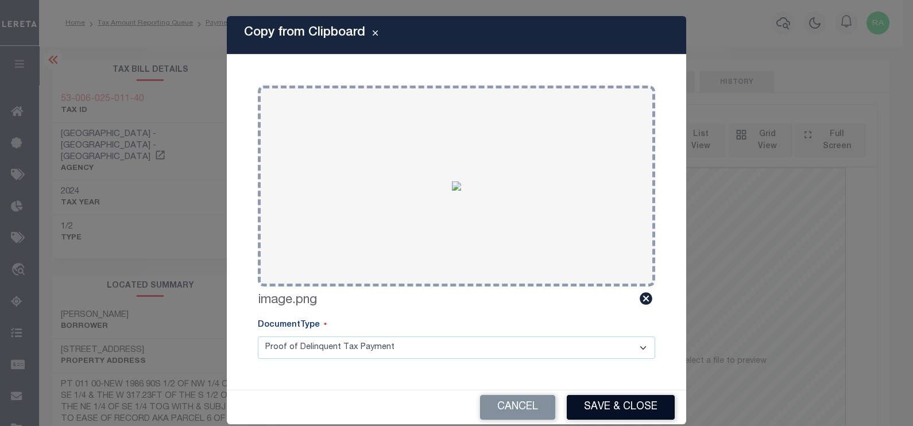
click at [605, 408] on button "Save & Close" at bounding box center [621, 407] width 108 height 25
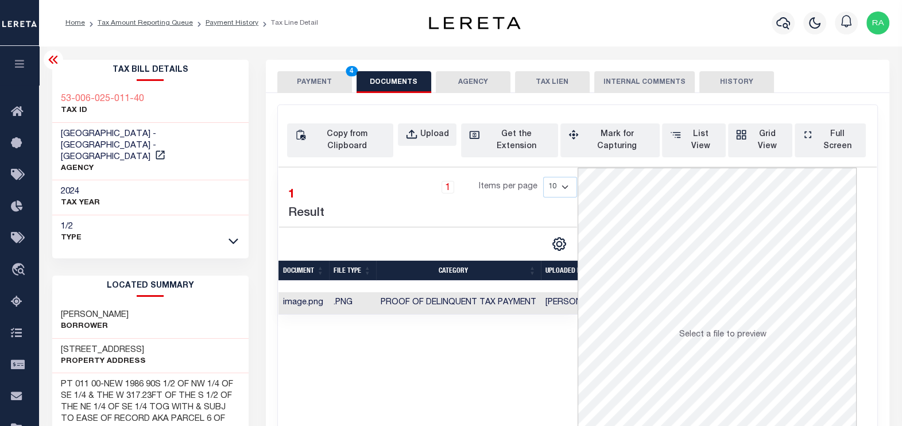
click at [307, 86] on button "PAYMENT 4" at bounding box center [314, 82] width 75 height 22
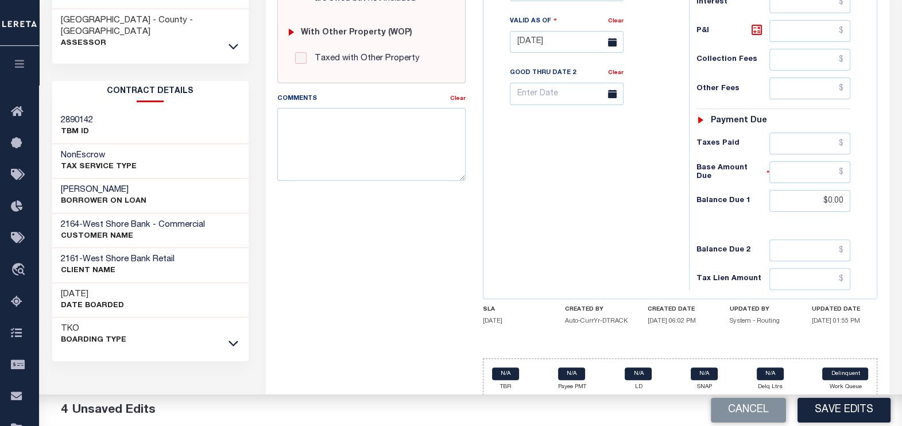
scroll to position [461, 0]
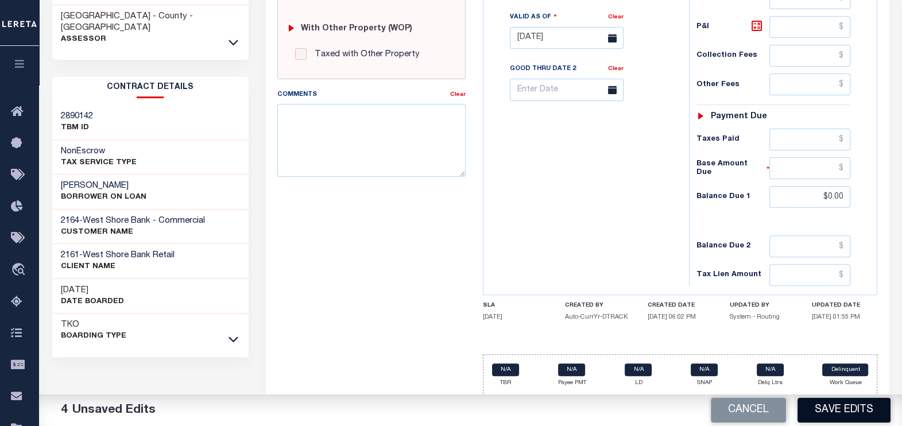
click at [840, 409] on button "Save Edits" at bounding box center [844, 410] width 93 height 25
checkbox input "false"
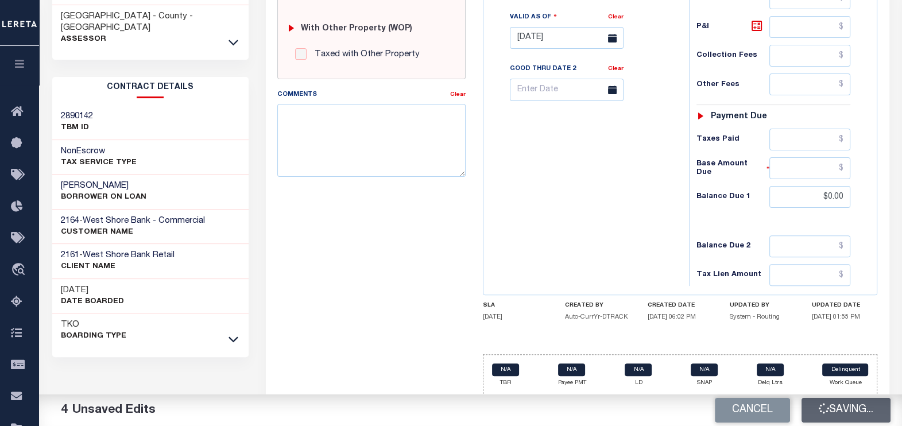
type input "$0"
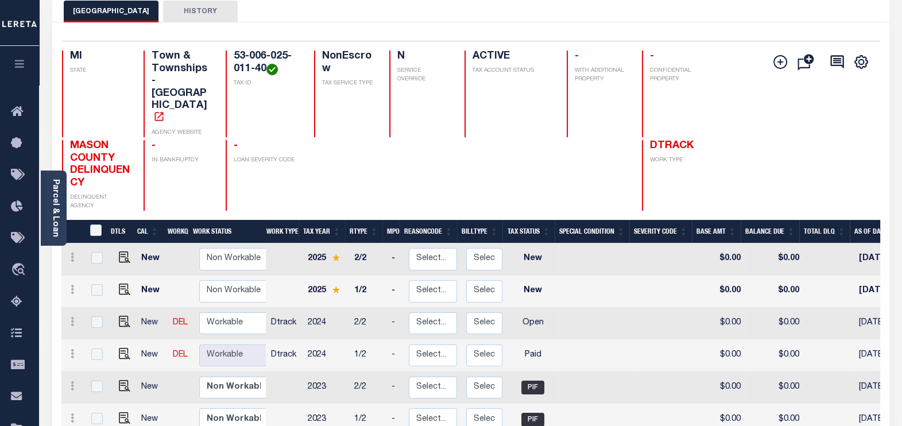
scroll to position [71, 0]
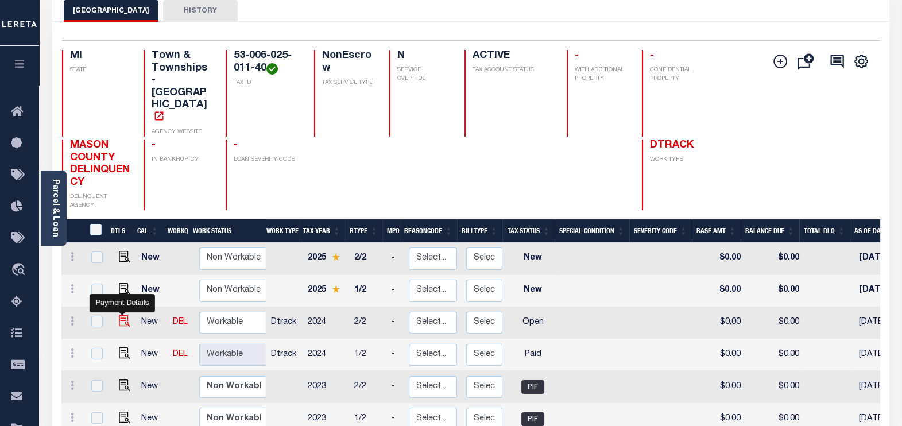
click at [120, 315] on img "" at bounding box center [124, 320] width 11 height 11
checkbox input "true"
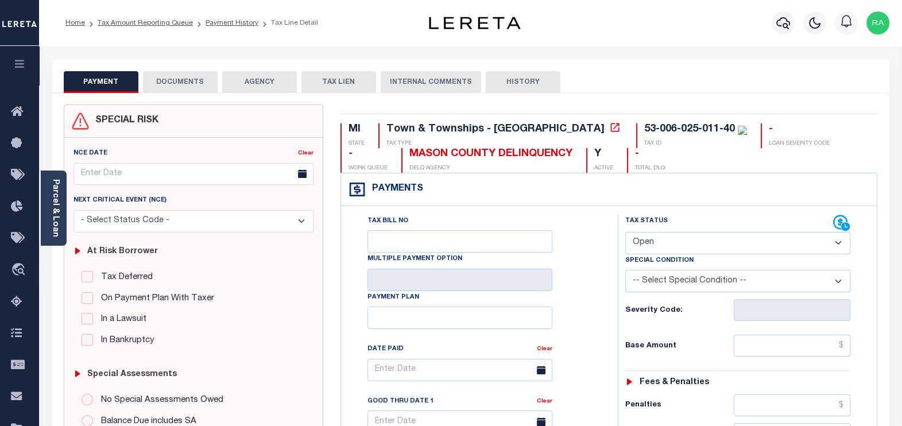
click at [662, 242] on select "- Select Status Code - Open Due/Unpaid Paid Incomplete No Tax Due Internal Refu…" at bounding box center [738, 243] width 226 height 22
select select "PYD"
click at [625, 232] on select "- Select Status Code - Open Due/Unpaid Paid Incomplete No Tax Due Internal Refu…" at bounding box center [738, 243] width 226 height 22
type input "[DATE]"
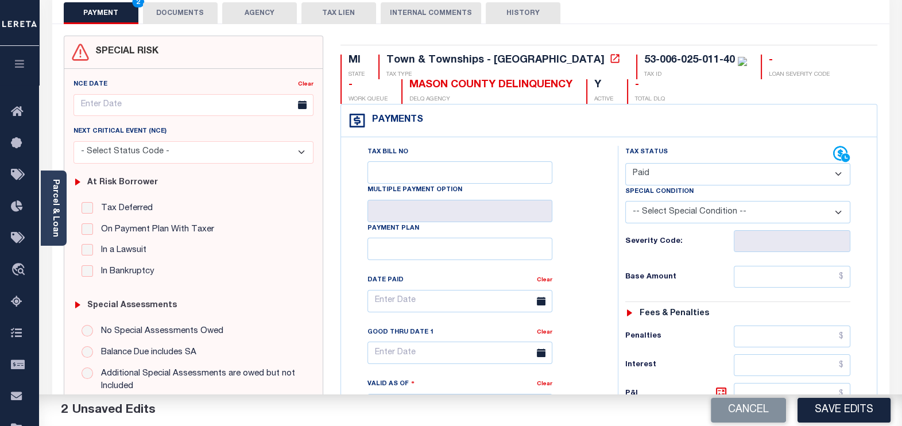
scroll to position [71, 0]
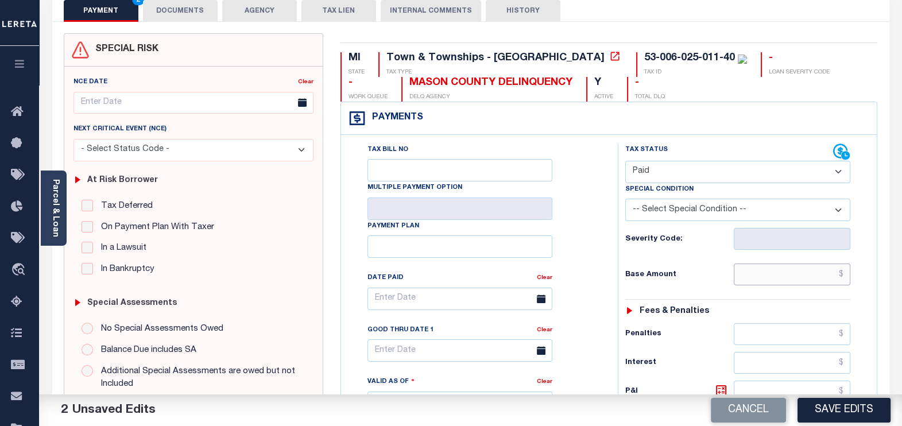
click at [789, 273] on input "text" at bounding box center [792, 275] width 117 height 22
type input "$0.00"
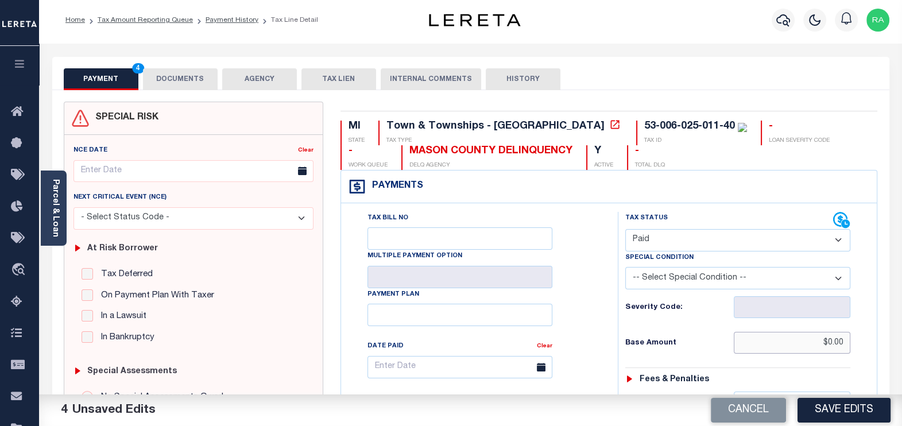
scroll to position [0, 0]
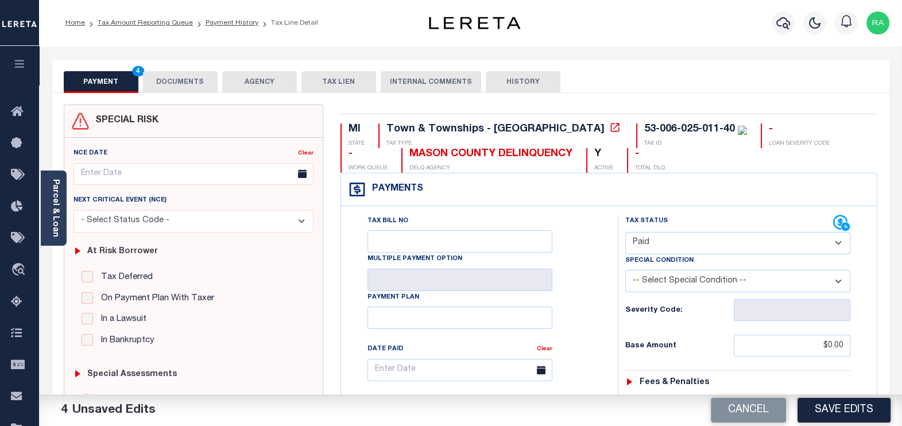
click at [182, 82] on button "DOCUMENTS" at bounding box center [180, 82] width 75 height 22
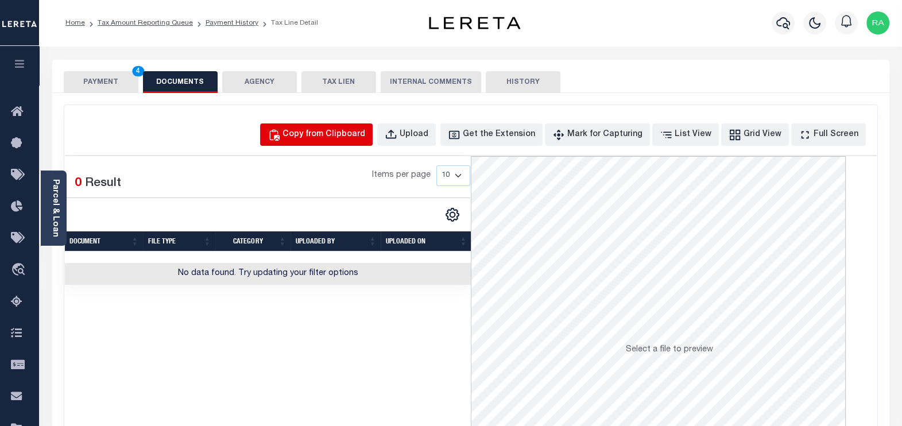
click at [353, 129] on div "Copy from Clipboard" at bounding box center [324, 135] width 83 height 13
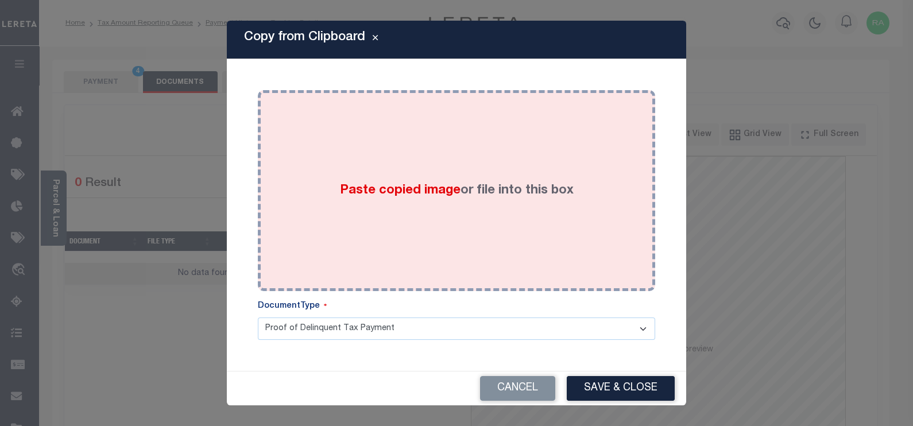
click at [327, 154] on div "Paste copied image or file into this box" at bounding box center [456, 191] width 380 height 184
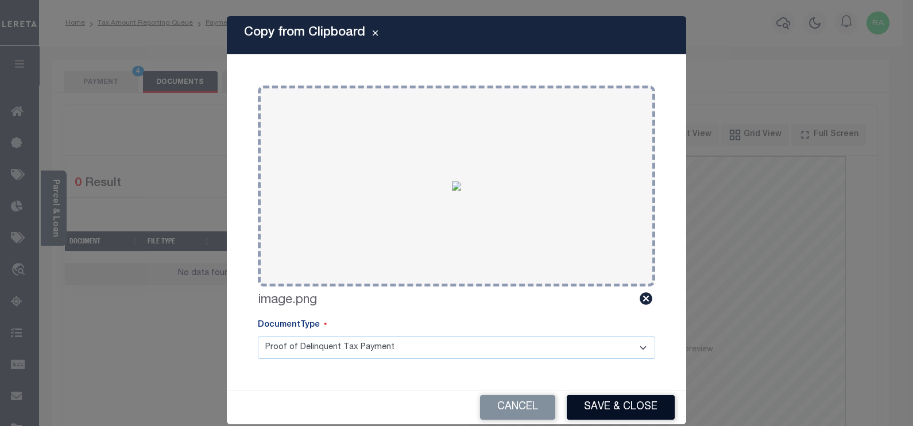
click at [605, 400] on button "Save & Close" at bounding box center [621, 407] width 108 height 25
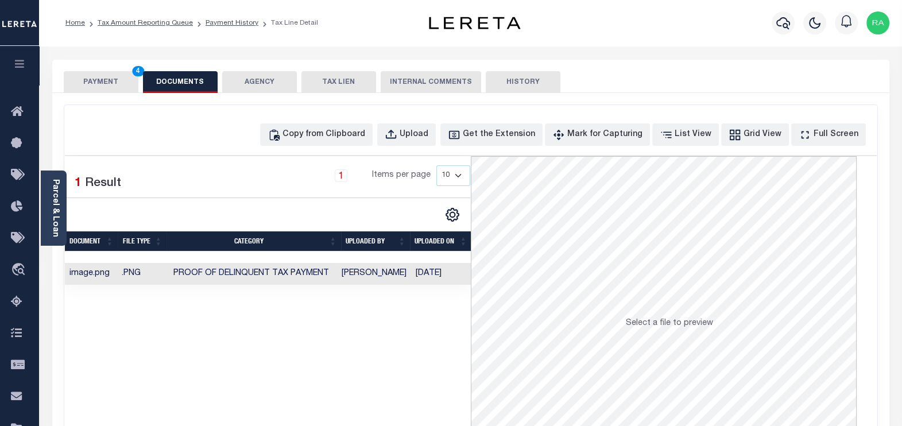
click at [119, 82] on button "PAYMENT 4" at bounding box center [101, 82] width 75 height 22
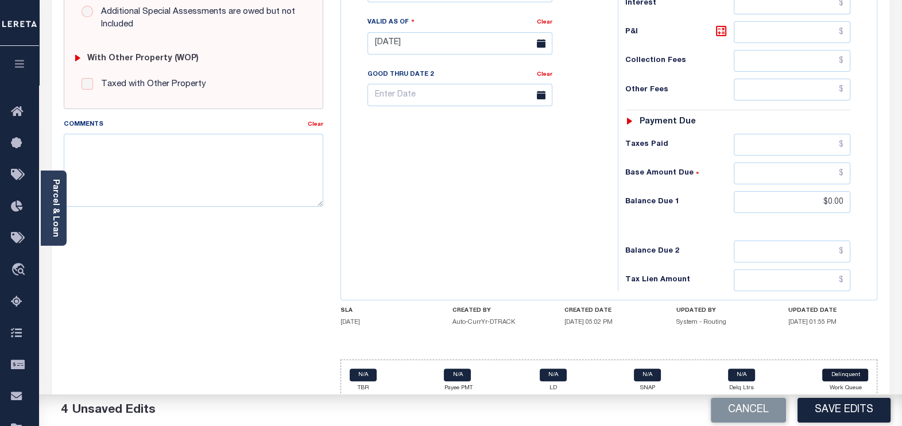
scroll to position [436, 0]
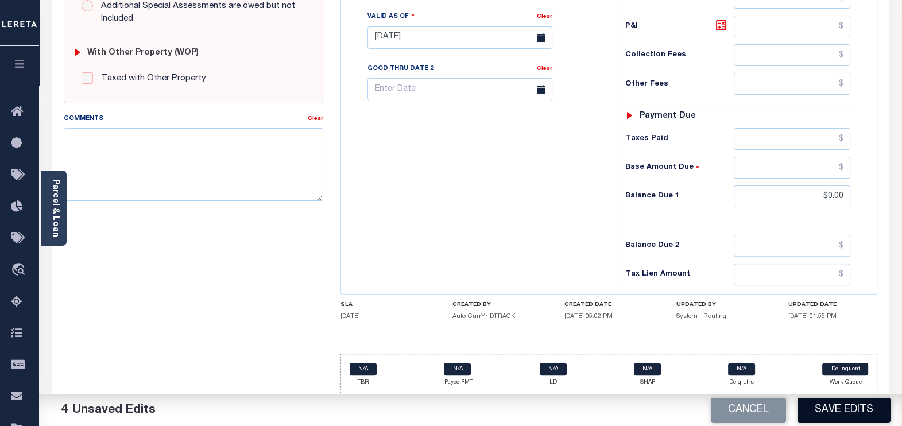
click at [844, 414] on button "Save Edits" at bounding box center [844, 410] width 93 height 25
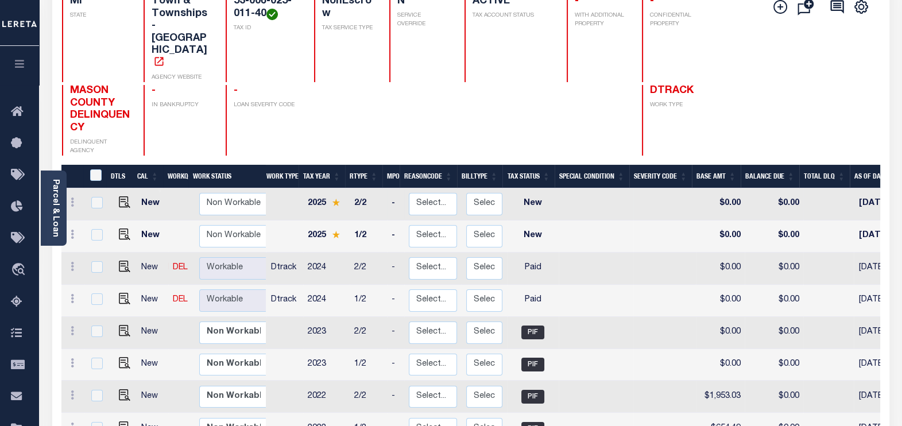
scroll to position [143, 0]
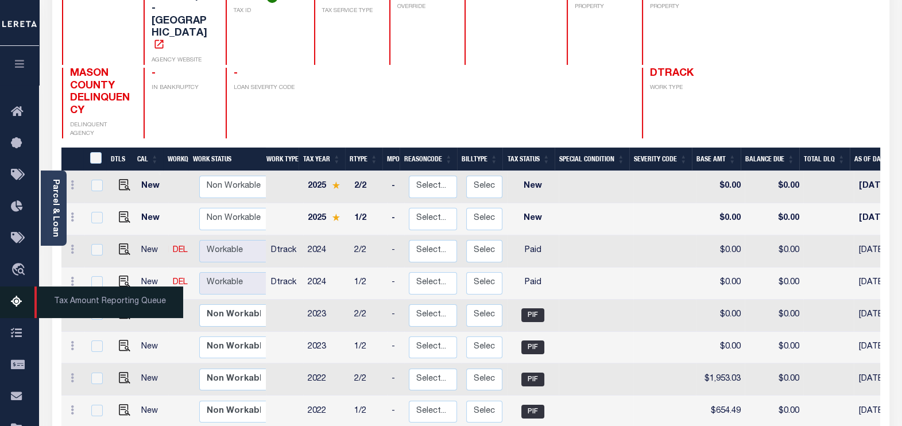
click at [14, 299] on icon at bounding box center [20, 302] width 18 height 14
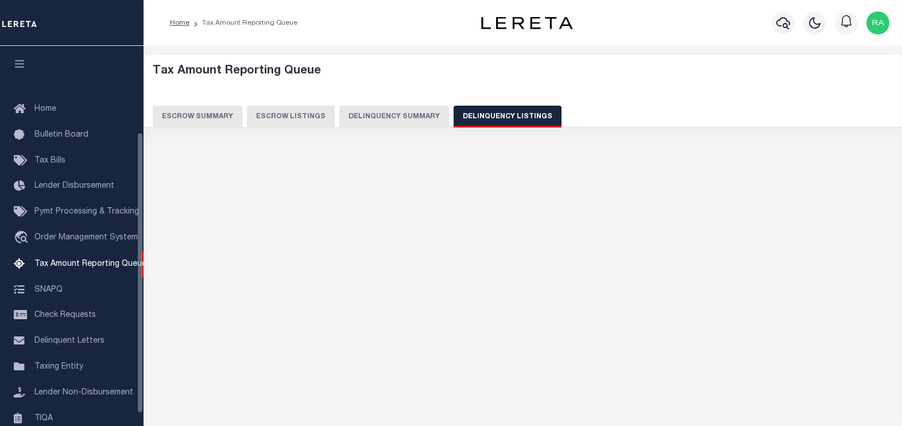
select select "100"
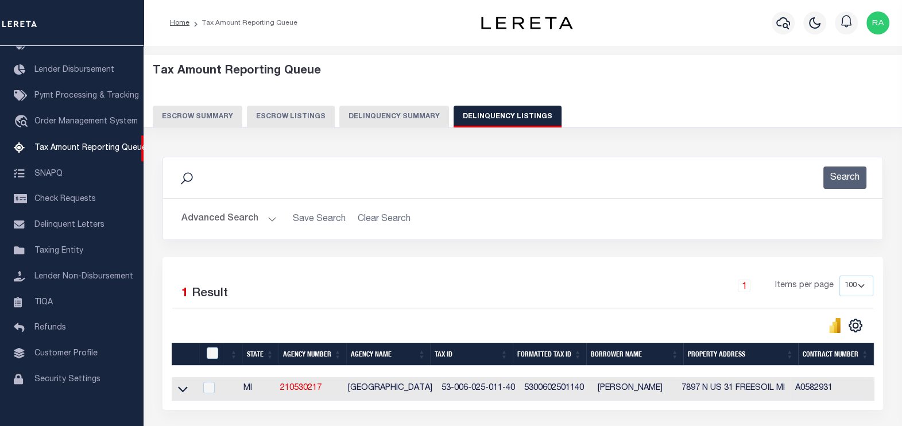
scroll to position [95, 0]
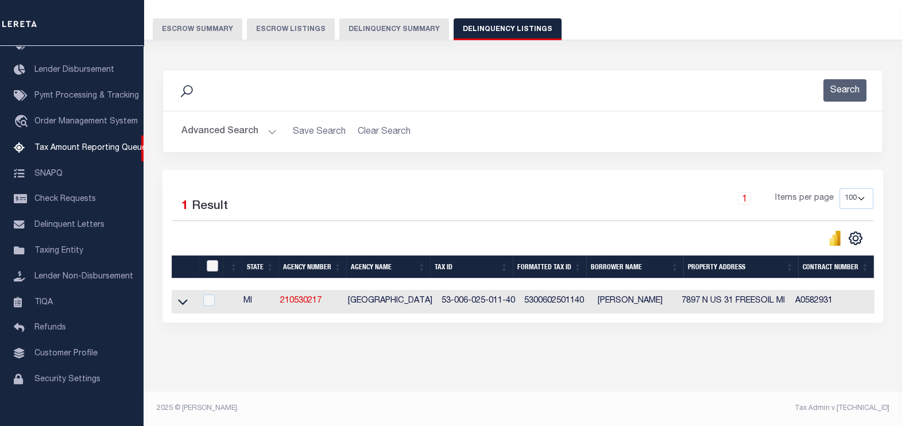
click at [207, 260] on input "checkbox" at bounding box center [212, 265] width 11 height 11
checkbox input "true"
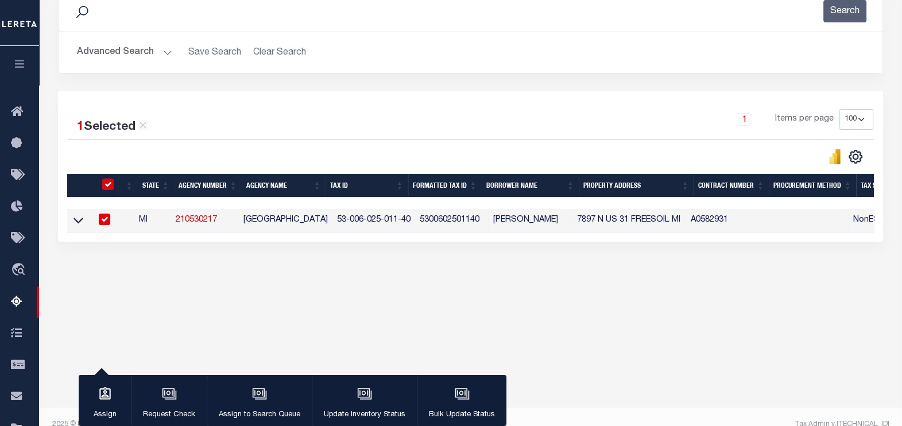
scroll to position [182, 0]
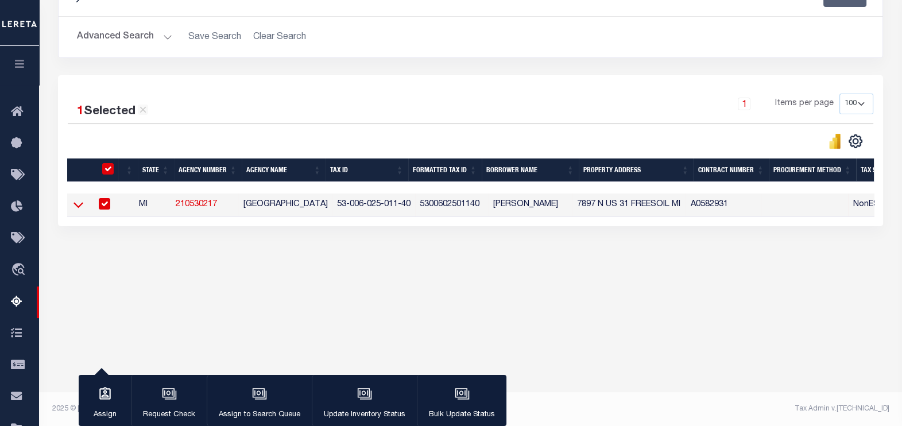
click at [77, 204] on icon at bounding box center [79, 205] width 10 height 12
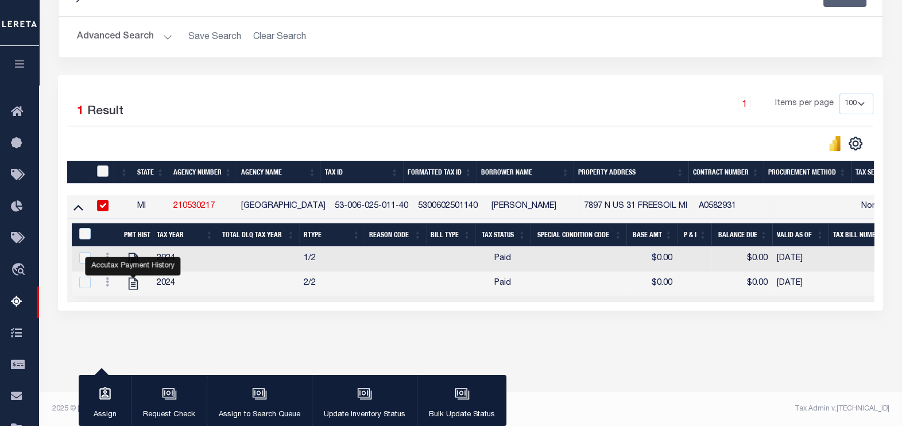
click at [106, 170] on input "checkbox" at bounding box center [102, 170] width 11 height 11
checkbox input "true"
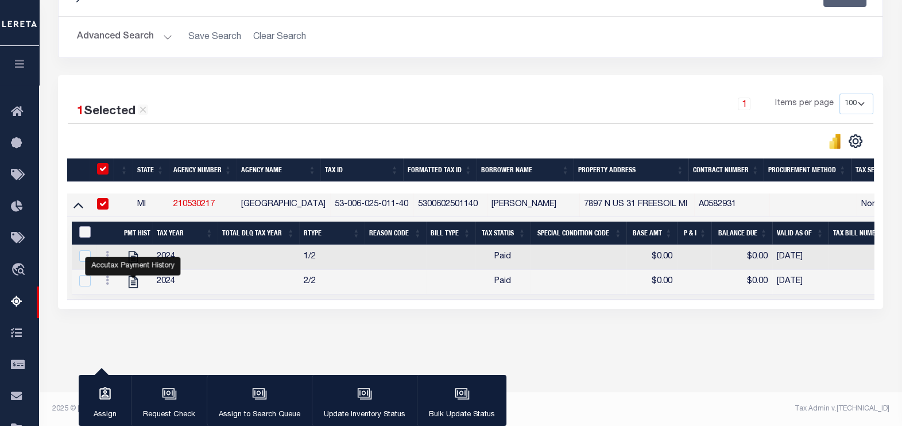
click at [86, 230] on input "&nbsp;" at bounding box center [84, 231] width 11 height 11
checkbox input "true"
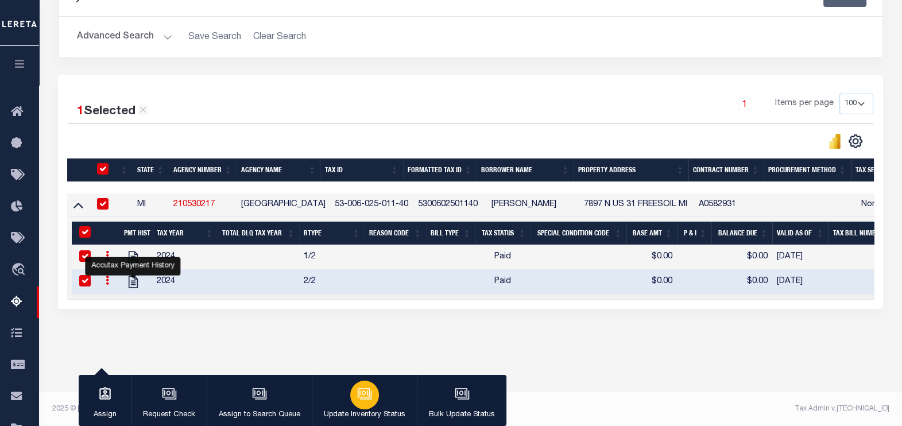
click at [360, 397] on icon "button" at bounding box center [364, 392] width 12 height 9
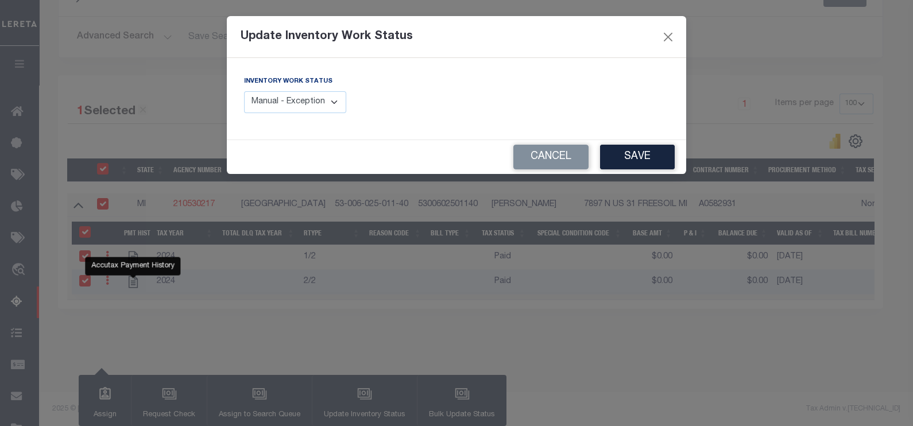
click at [327, 103] on select "Manual - Exception Pended - Awaiting Search Late Add Exception Completed" at bounding box center [295, 102] width 102 height 22
select select "4"
click at [244, 91] on select "Manual - Exception Pended - Awaiting Search Late Add Exception Completed" at bounding box center [295, 102] width 102 height 22
click at [637, 152] on button "Save" at bounding box center [637, 157] width 75 height 25
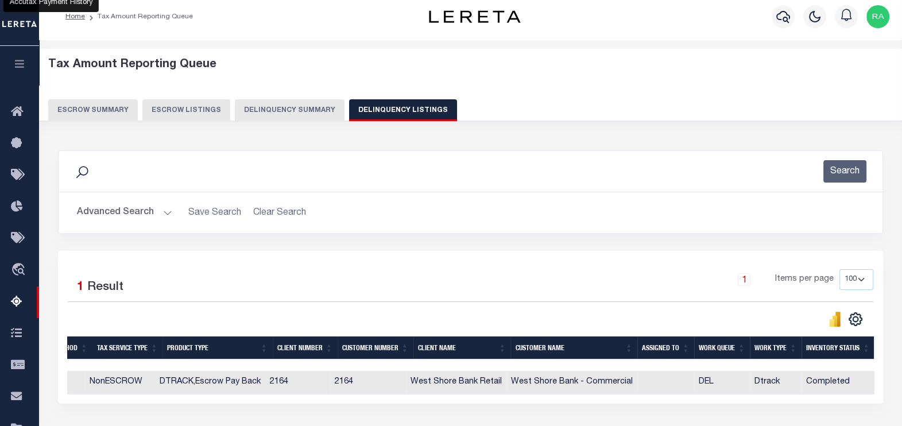
scroll to position [0, 0]
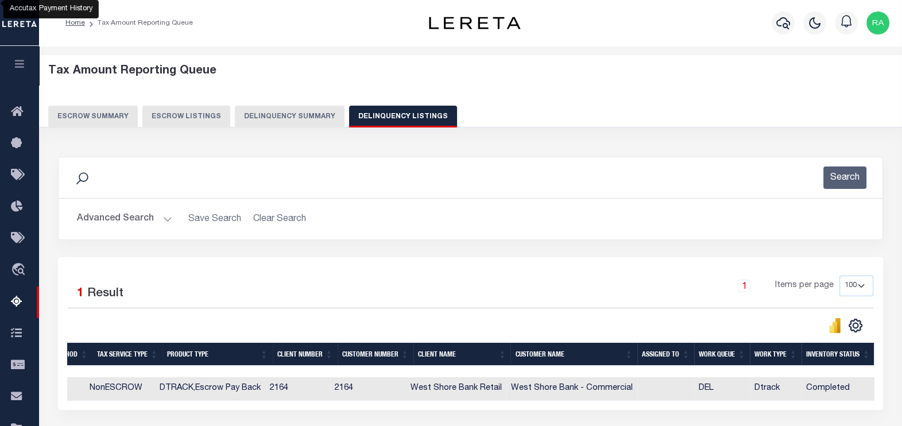
click at [385, 115] on button "Delinquency Listings" at bounding box center [403, 117] width 108 height 22
select select
select select "100"
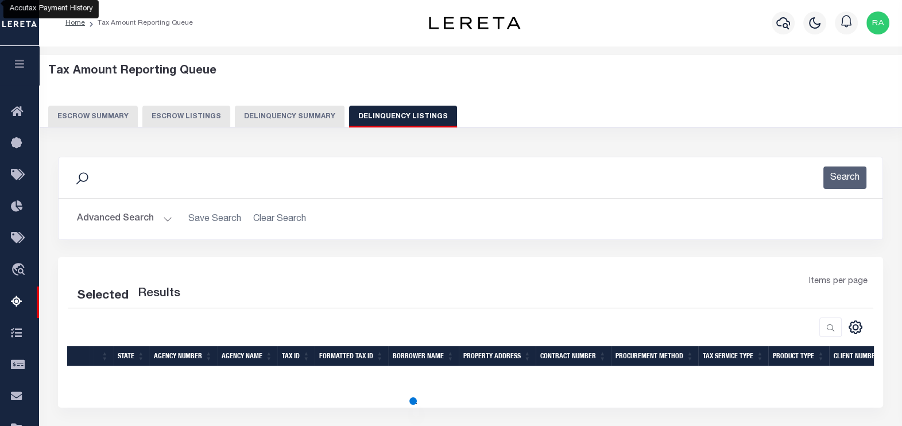
click at [125, 221] on button "Advanced Search" at bounding box center [124, 219] width 95 height 22
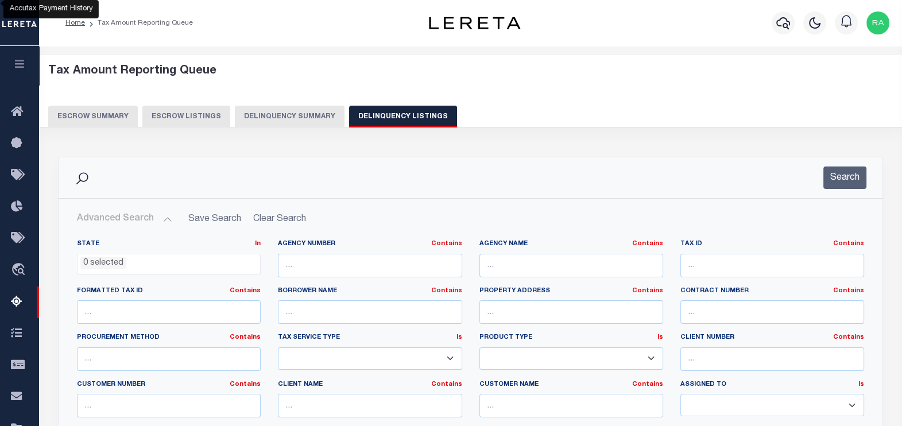
select select "100"
click at [703, 264] on input "text" at bounding box center [773, 266] width 184 height 24
paste input "53-006-025-011-60"
type input "53-006-025-011-60"
click at [842, 180] on button "Search" at bounding box center [845, 178] width 43 height 22
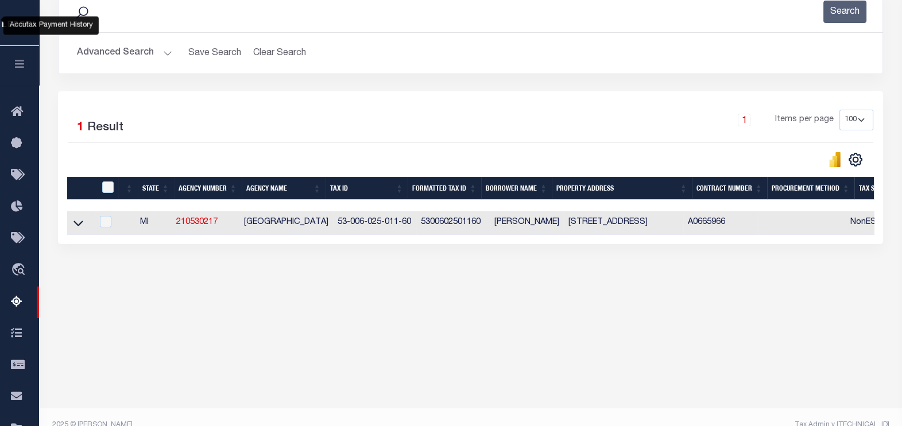
scroll to position [182, 0]
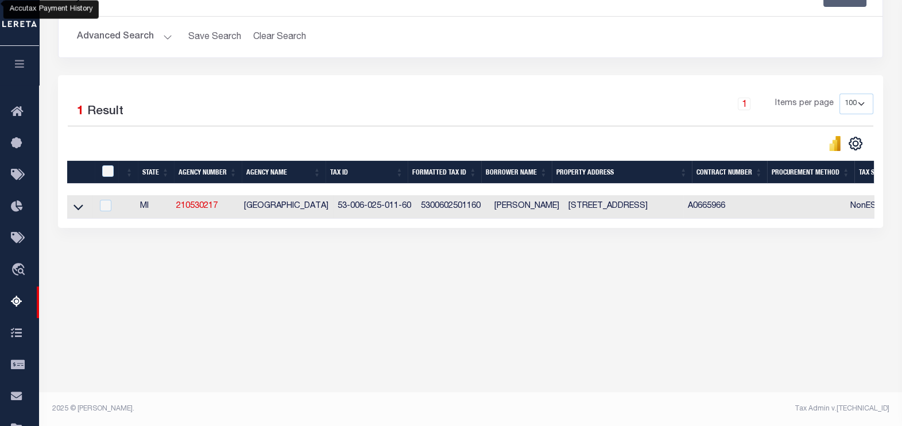
drag, startPoint x: 81, startPoint y: 210, endPoint x: 101, endPoint y: 222, distance: 23.0
click at [81, 210] on icon at bounding box center [79, 207] width 10 height 12
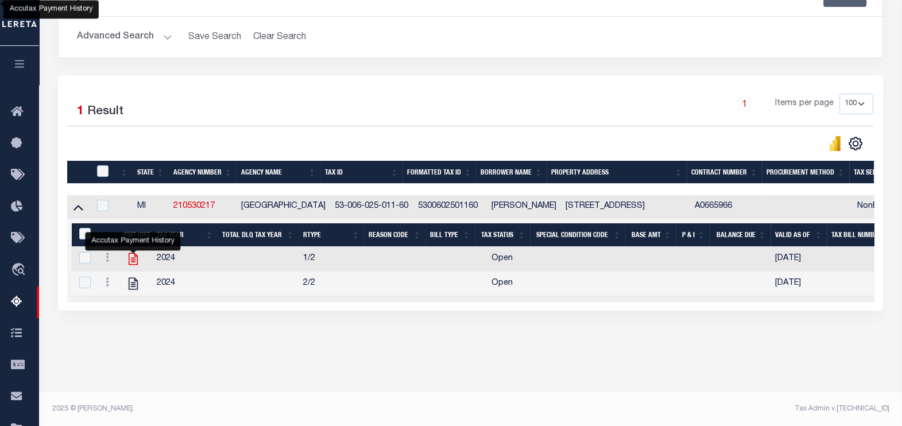
click at [136, 260] on icon "" at bounding box center [133, 259] width 15 height 15
checkbox input "false"
checkbox input "true"
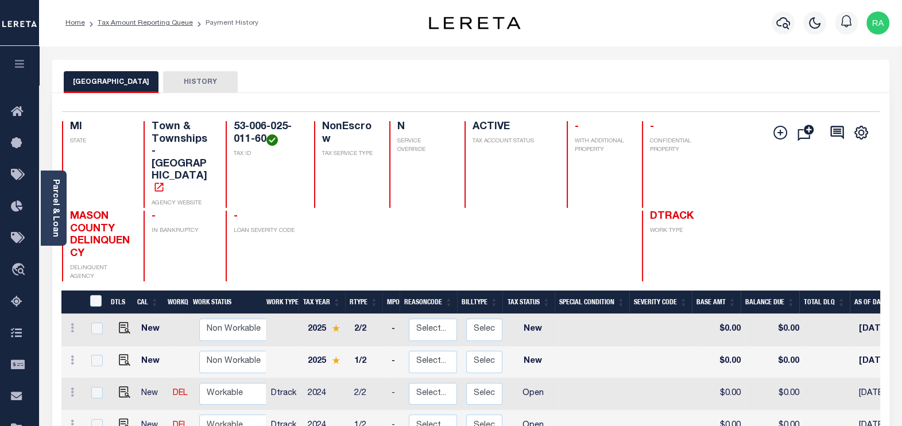
scroll to position [71, 0]
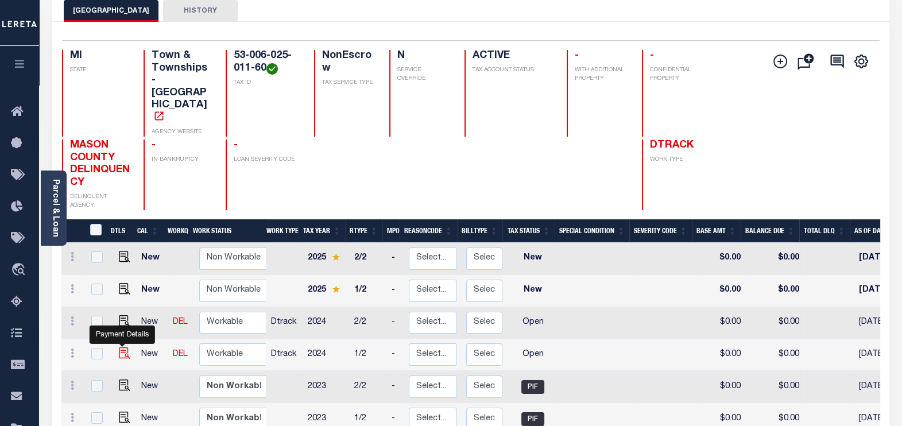
click at [122, 347] on img "" at bounding box center [124, 352] width 11 height 11
checkbox input "true"
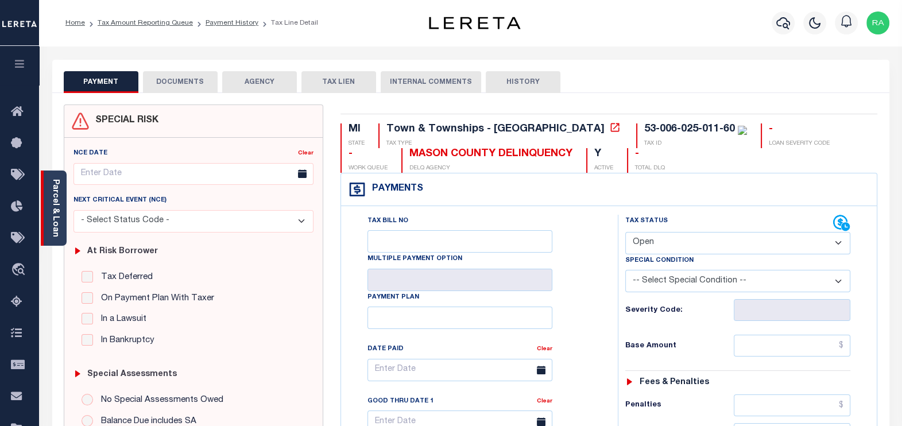
click at [52, 200] on link "Parcel & Loan" at bounding box center [55, 208] width 8 height 58
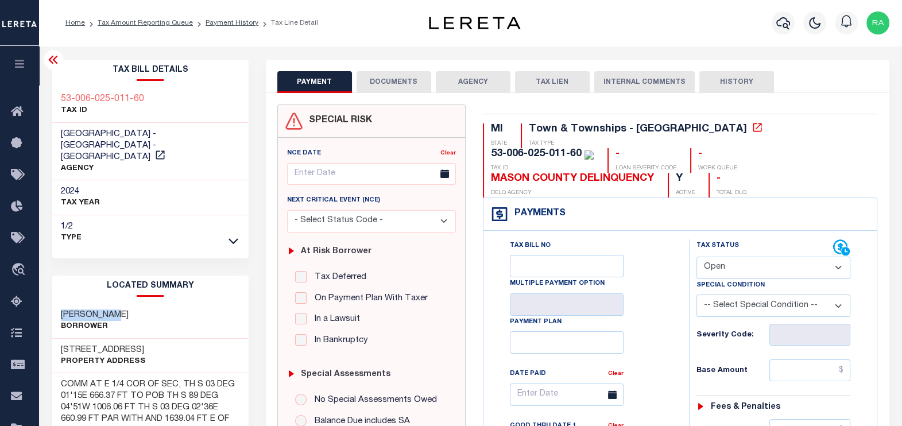
drag, startPoint x: 122, startPoint y: 302, endPoint x: 47, endPoint y: 300, distance: 75.2
copy h3 "[PERSON_NAME]"
drag, startPoint x: 146, startPoint y: 99, endPoint x: 74, endPoint y: 95, distance: 72.5
click at [74, 95] on div "53-006-025-011-60 TAX ID" at bounding box center [150, 105] width 196 height 35
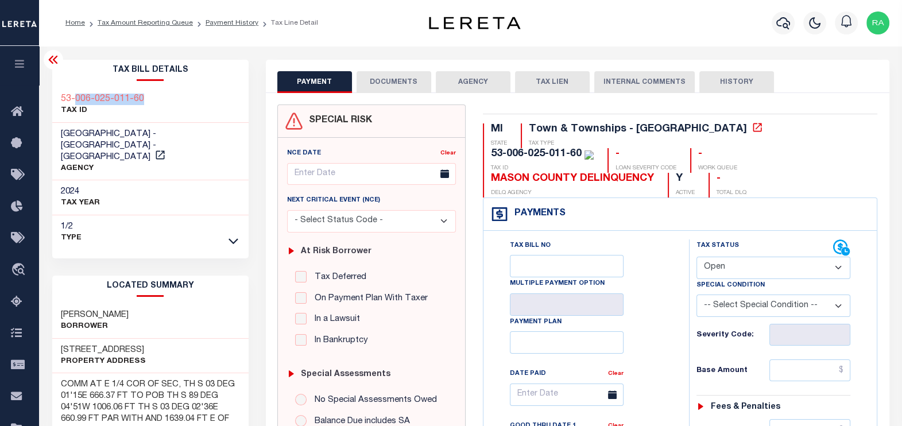
copy h3 "006-025-011-60"
drag, startPoint x: 56, startPoint y: 336, endPoint x: 135, endPoint y: 327, distance: 79.2
click at [135, 339] on div "[STREET_ADDRESS] Property Address" at bounding box center [150, 356] width 196 height 35
copy h3 "[STREET_ADDRESS]"
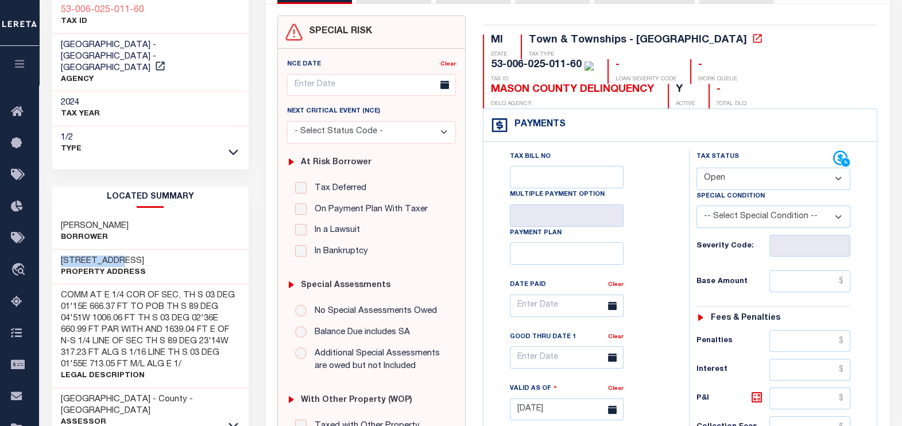
scroll to position [143, 0]
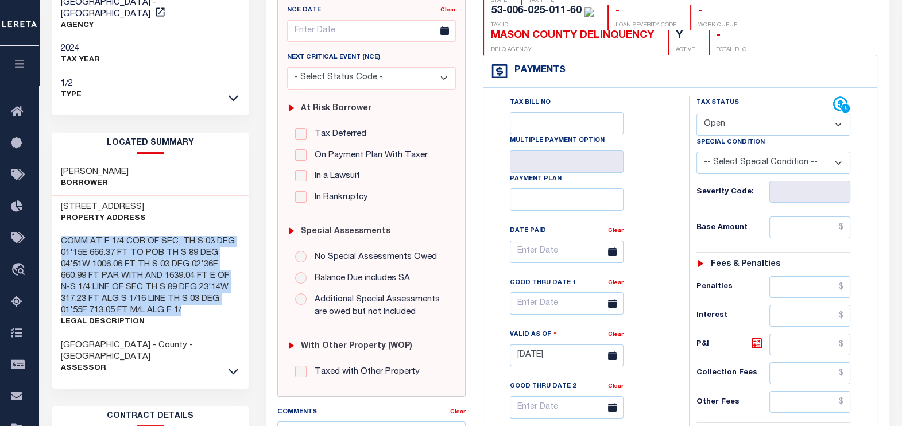
drag, startPoint x: 57, startPoint y: 226, endPoint x: 187, endPoint y: 296, distance: 148.0
click at [187, 296] on div "COMM AT E 1/4 COR OF SEC, TH S 03 DEG 01'15E 666.37 FT TO POB TH S 89 DEG 04'51…" at bounding box center [150, 282] width 196 height 104
copy h3 "COMM AT E 1/4 COR OF SEC, TH S 03 DEG 01'15E 666.37 FT TO POB TH S 89 DEG 04'51…"
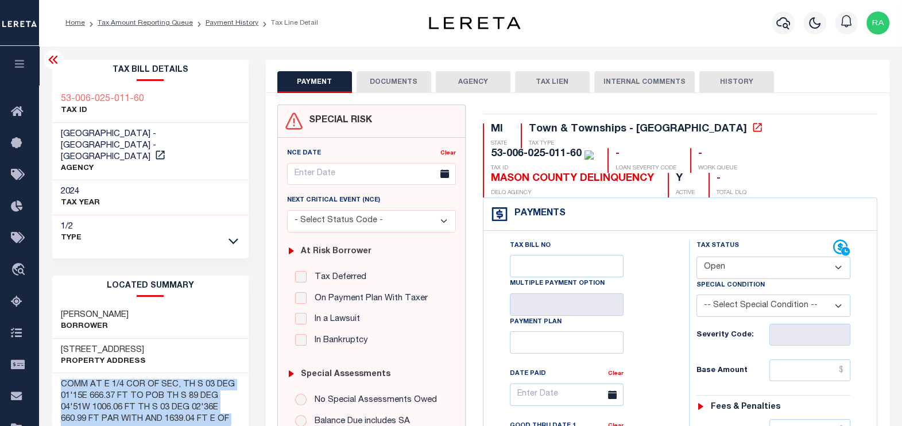
click at [381, 79] on button "DOCUMENTS" at bounding box center [394, 82] width 75 height 22
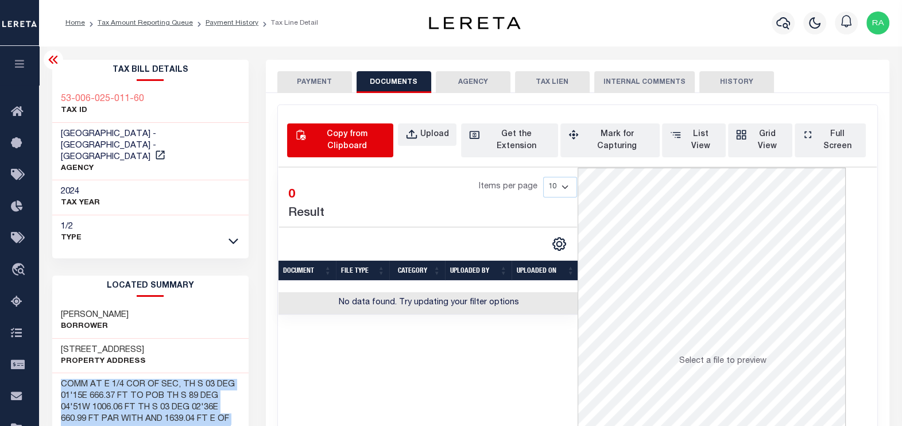
click at [347, 135] on div "Copy from Clipboard" at bounding box center [347, 141] width 78 height 24
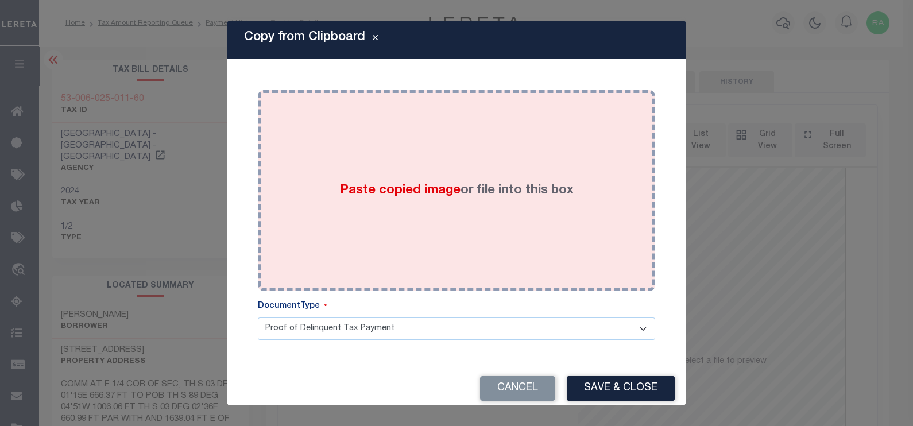
click at [372, 175] on div "Paste copied image or file into this box" at bounding box center [456, 191] width 380 height 184
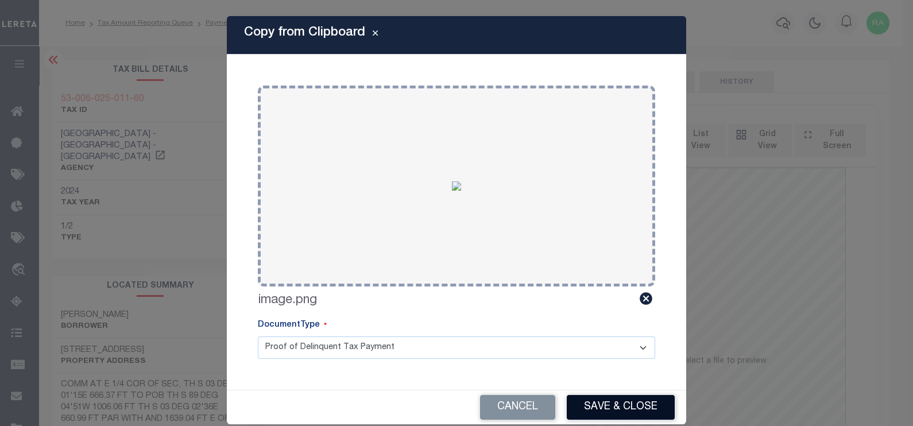
click at [617, 413] on button "Save & Close" at bounding box center [621, 407] width 108 height 25
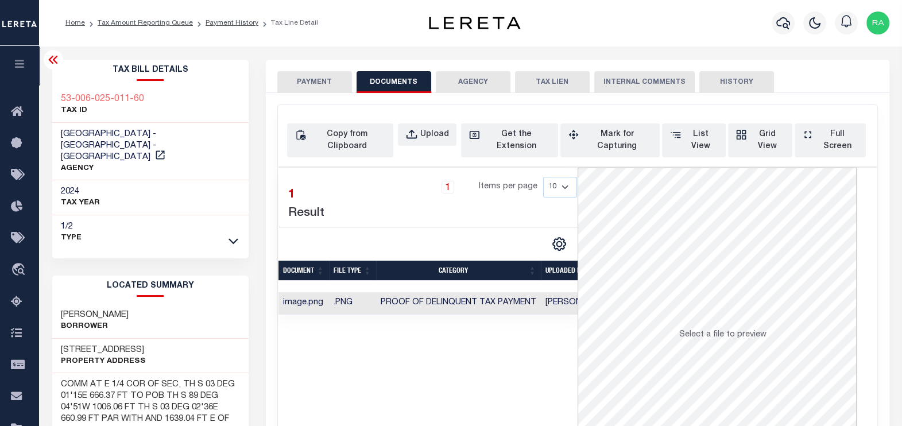
click at [314, 83] on button "PAYMENT" at bounding box center [314, 82] width 75 height 22
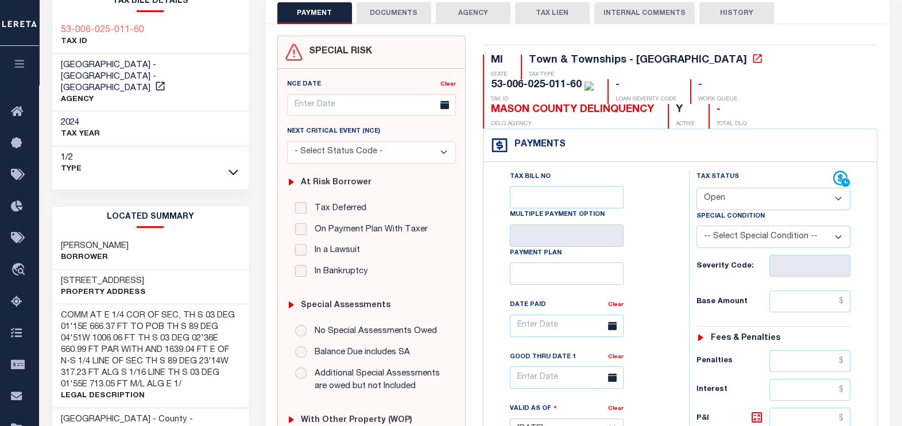
scroll to position [71, 0]
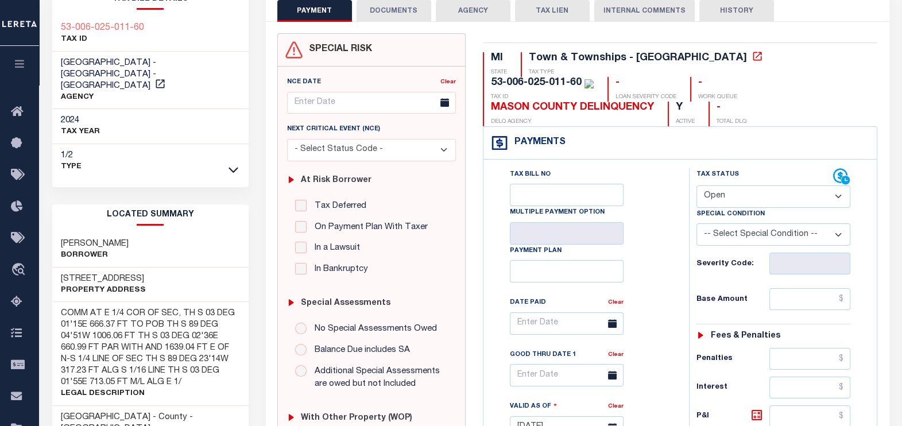
click at [727, 198] on select "- Select Status Code - Open Due/Unpaid Paid Incomplete No Tax Due Internal Refu…" at bounding box center [774, 197] width 154 height 22
select select "PYD"
click at [697, 186] on select "- Select Status Code - Open Due/Unpaid Paid Incomplete No Tax Due Internal Refu…" at bounding box center [774, 197] width 154 height 22
type input "[DATE]"
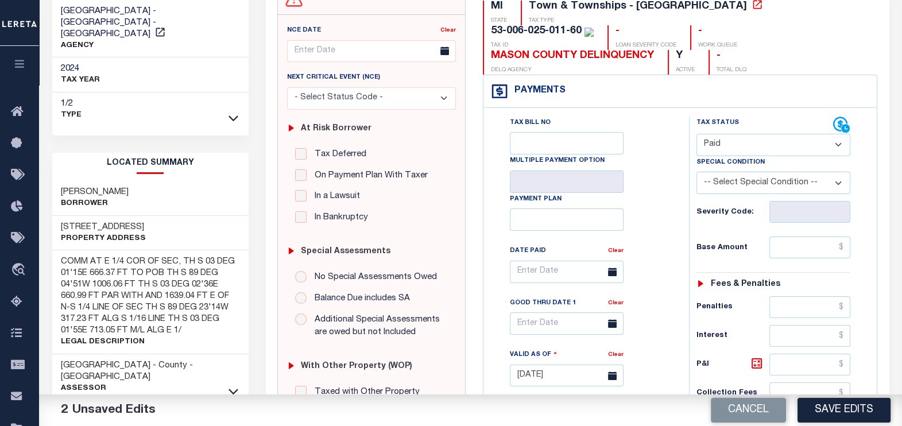
scroll to position [215, 0]
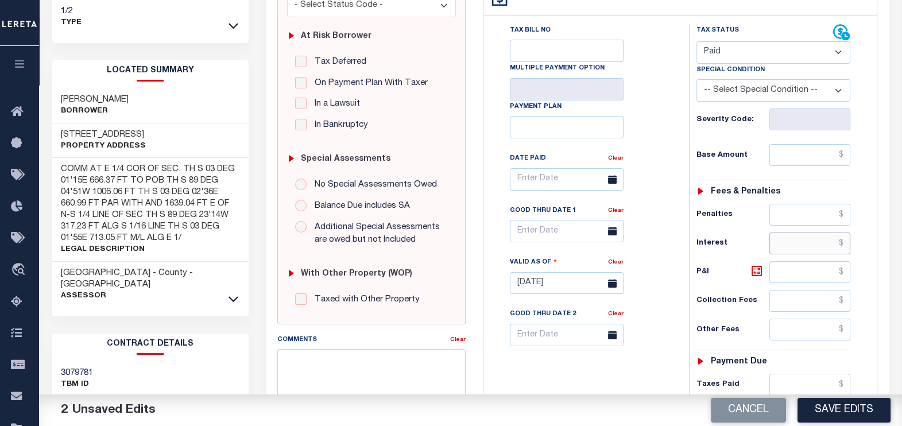
click at [812, 242] on input "text" at bounding box center [810, 244] width 81 height 22
click at [813, 162] on input "text" at bounding box center [810, 155] width 81 height 22
type input "$0.00"
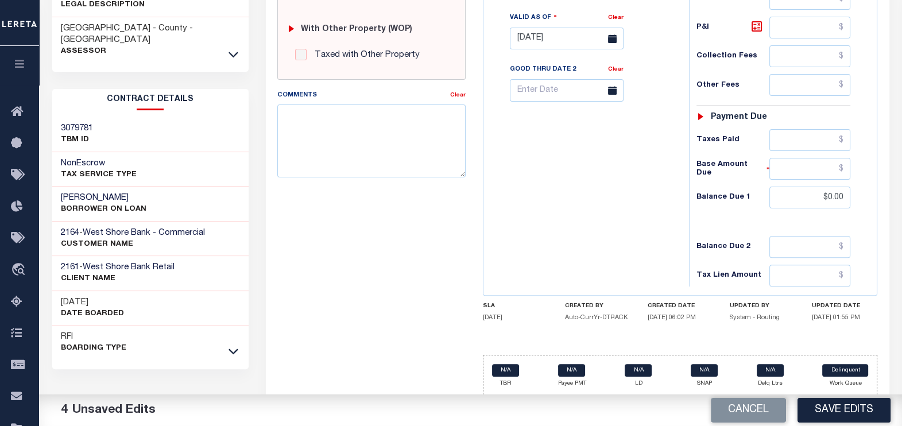
scroll to position [461, 0]
click at [831, 408] on button "Save Edits" at bounding box center [844, 410] width 93 height 25
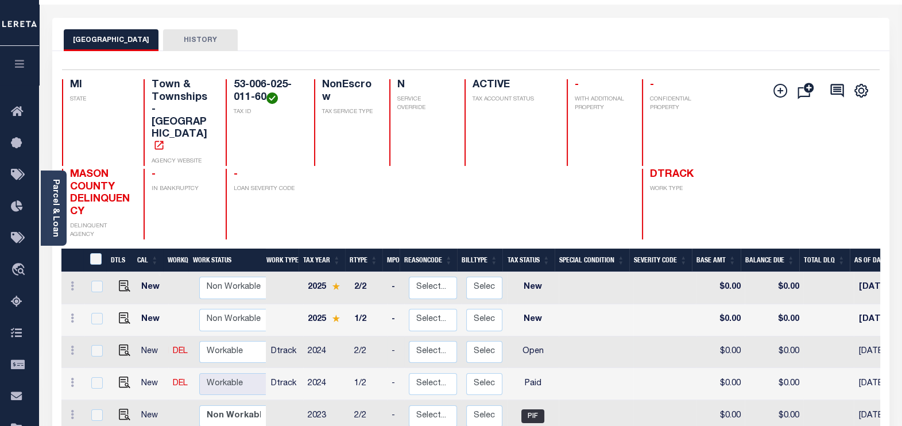
scroll to position [71, 0]
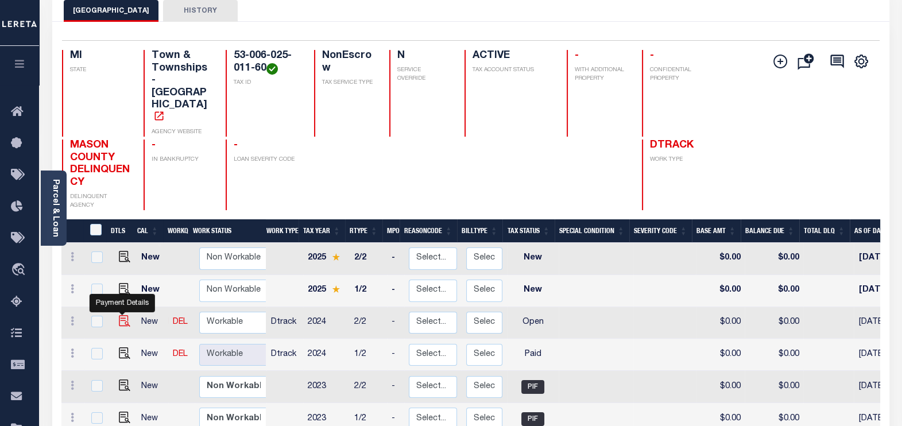
click at [120, 315] on img "" at bounding box center [124, 320] width 11 height 11
checkbox input "true"
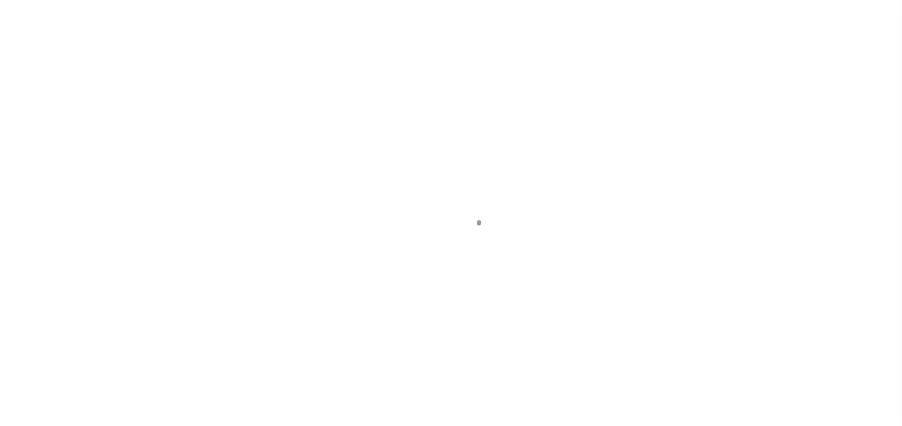
select select "OP2"
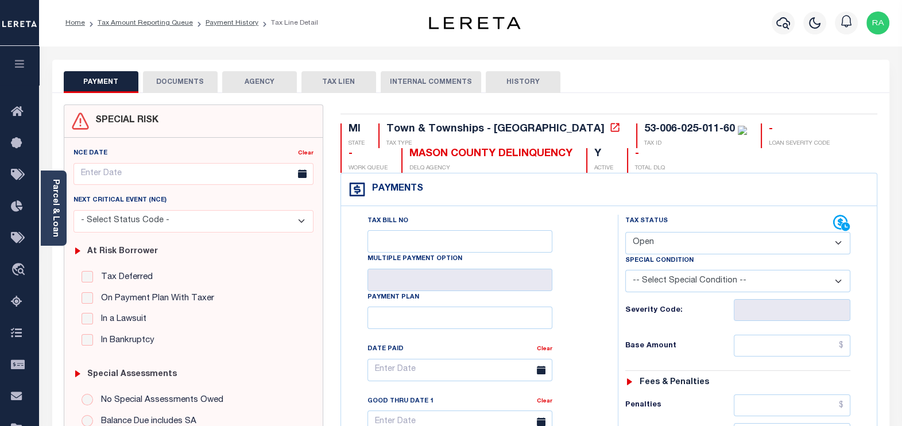
click at [184, 80] on button "DOCUMENTS" at bounding box center [180, 82] width 75 height 22
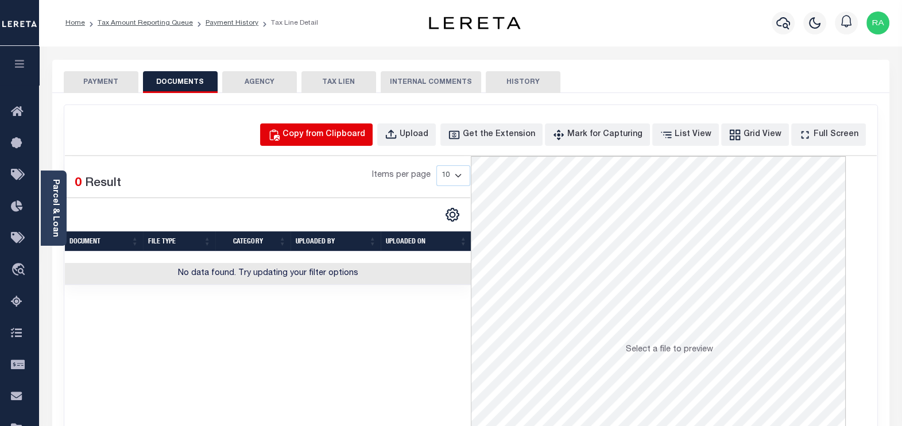
click at [327, 135] on div "Copy from Clipboard" at bounding box center [324, 135] width 83 height 13
select select "POP"
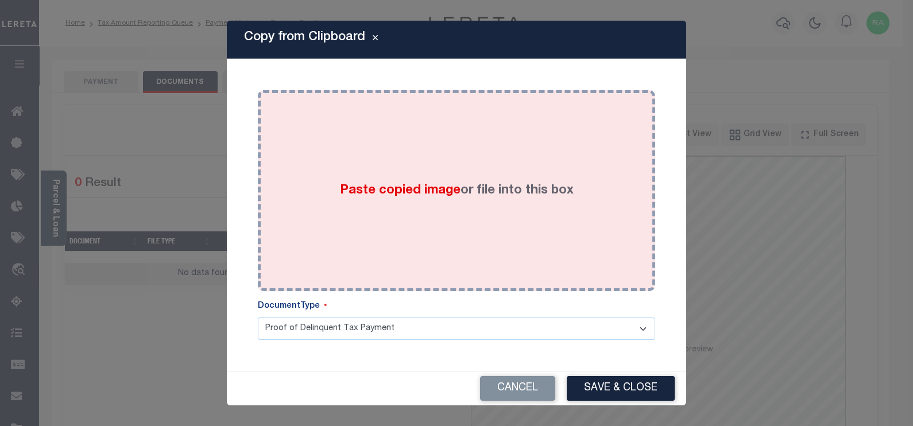
click at [332, 136] on div "Paste copied image or file into this box" at bounding box center [456, 191] width 380 height 184
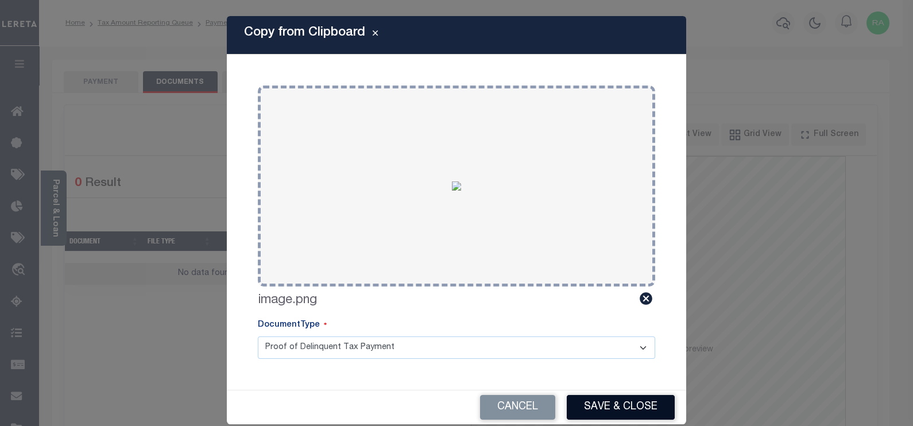
click at [616, 407] on button "Save & Close" at bounding box center [621, 407] width 108 height 25
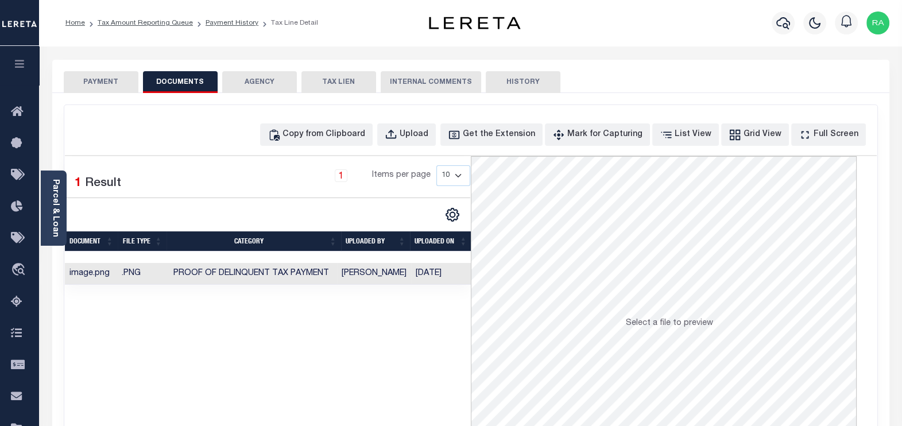
click at [126, 76] on button "PAYMENT" at bounding box center [101, 82] width 75 height 22
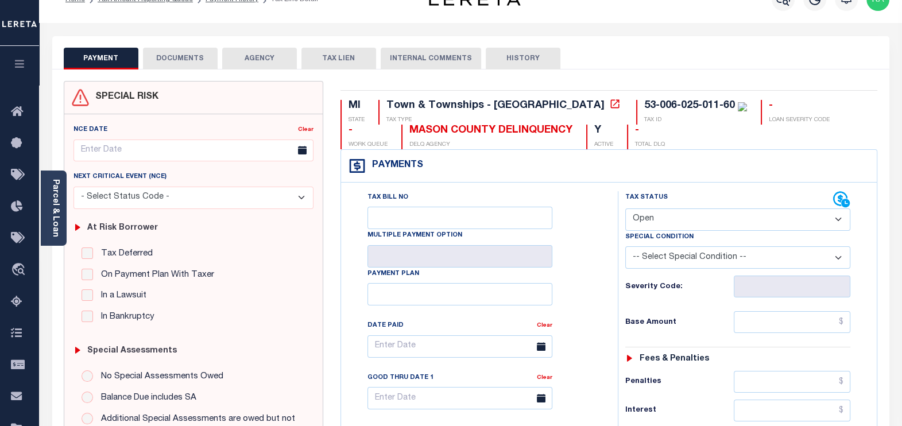
scroll to position [71, 0]
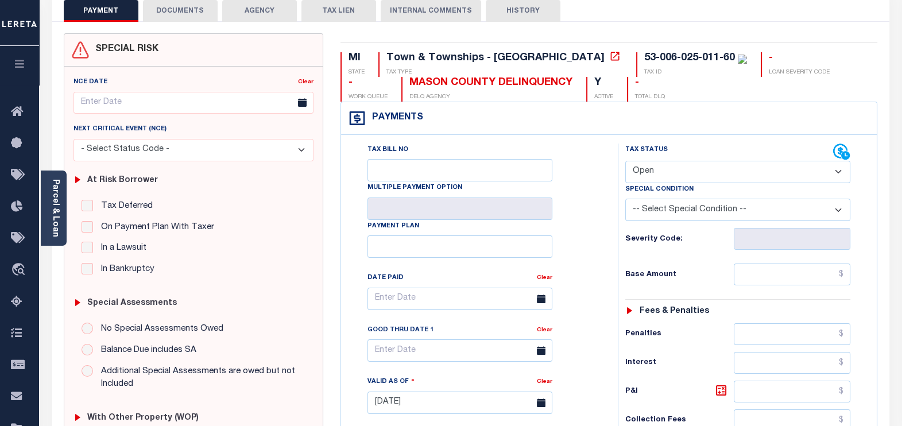
click at [664, 169] on select "- Select Status Code - Open Due/Unpaid Paid Incomplete No Tax Due Internal Refu…" at bounding box center [738, 172] width 226 height 22
select select "PYD"
click at [625, 161] on select "- Select Status Code - Open Due/Unpaid Paid Incomplete No Tax Due Internal Refu…" at bounding box center [738, 172] width 226 height 22
type input "[DATE]"
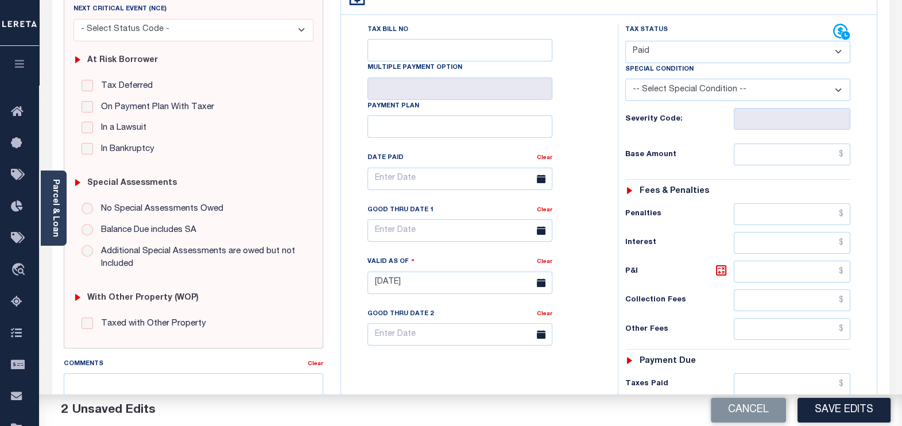
scroll to position [215, 0]
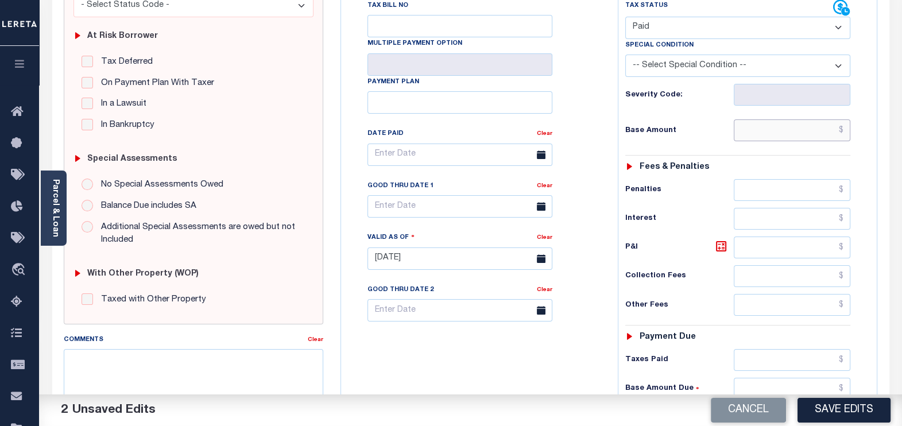
click at [770, 123] on input "text" at bounding box center [792, 130] width 117 height 22
type input "$0.00"
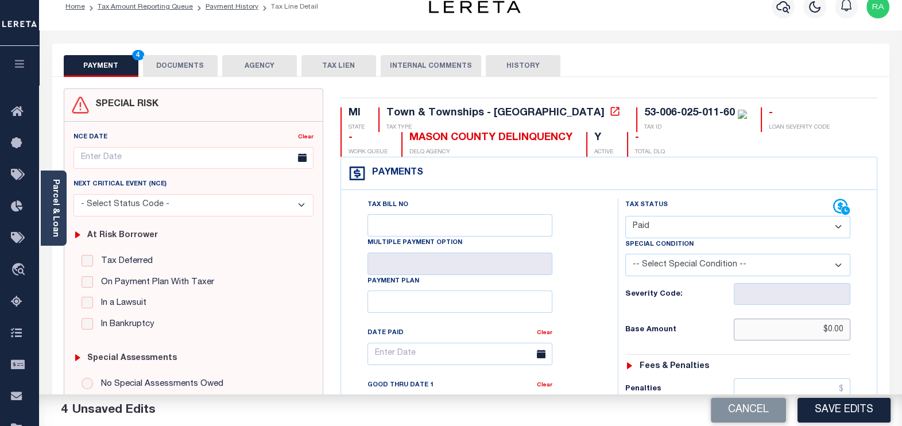
scroll to position [0, 0]
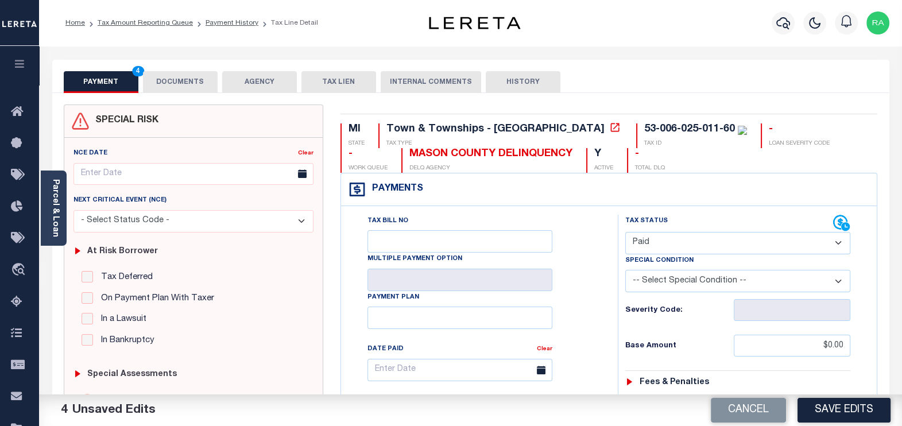
click at [181, 80] on button "DOCUMENTS" at bounding box center [180, 82] width 75 height 22
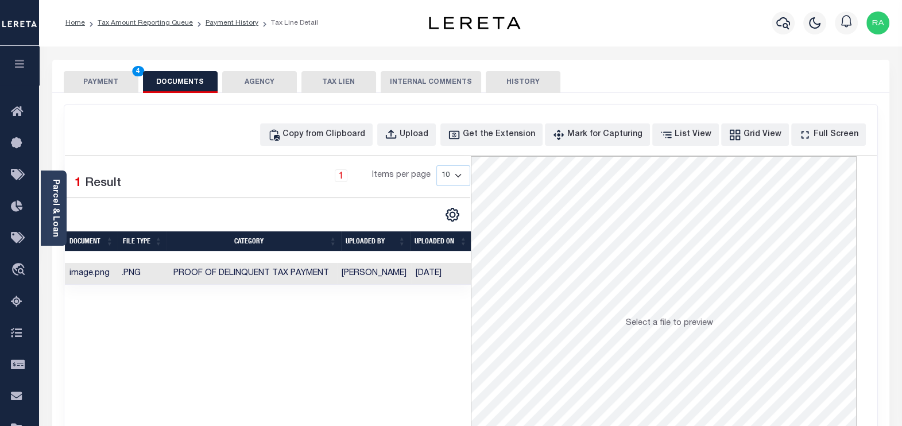
click at [92, 82] on button "PAYMENT 4" at bounding box center [101, 82] width 75 height 22
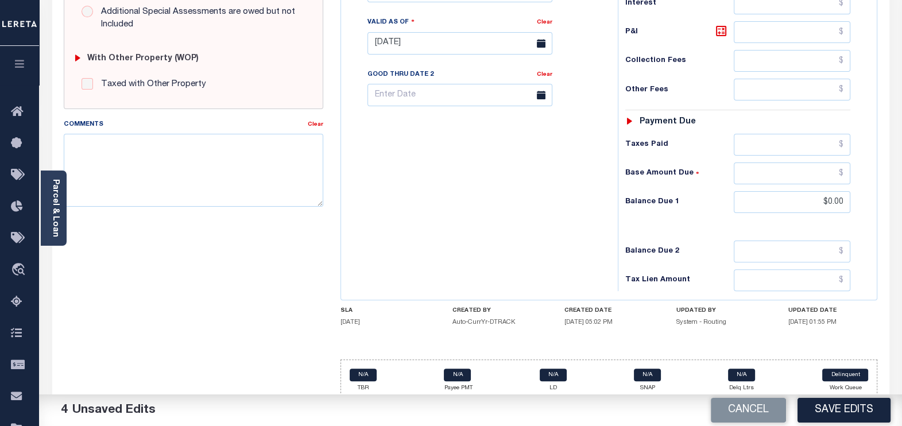
scroll to position [436, 0]
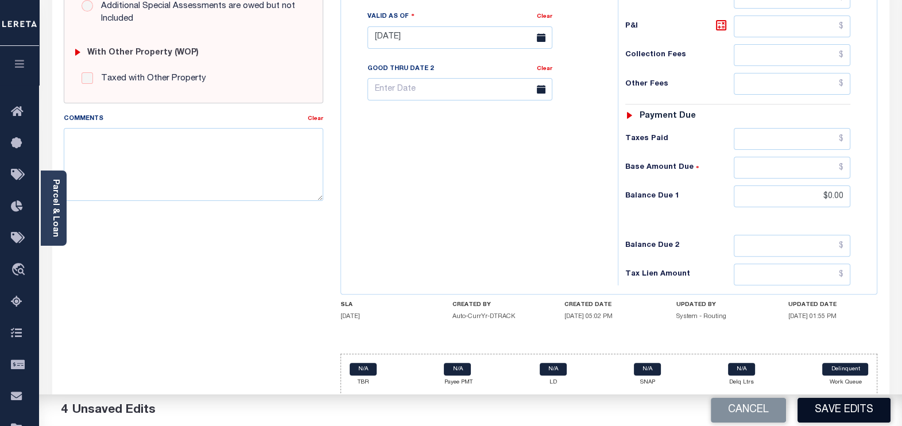
click at [839, 406] on button "Save Edits" at bounding box center [844, 410] width 93 height 25
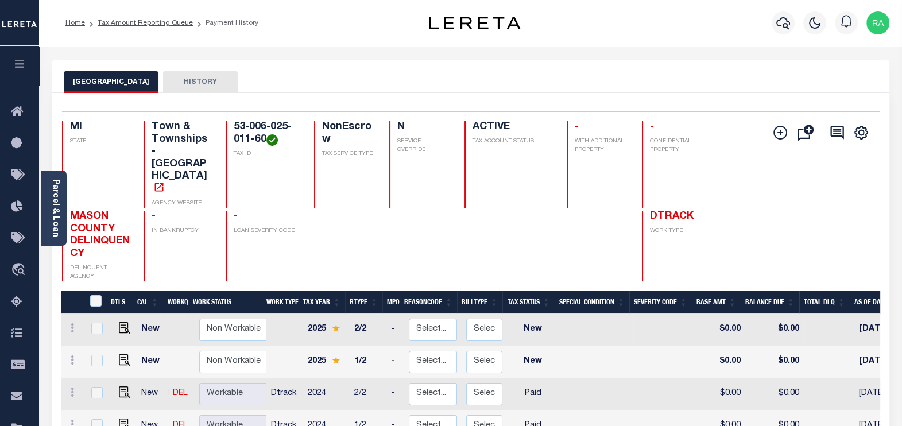
scroll to position [143, 0]
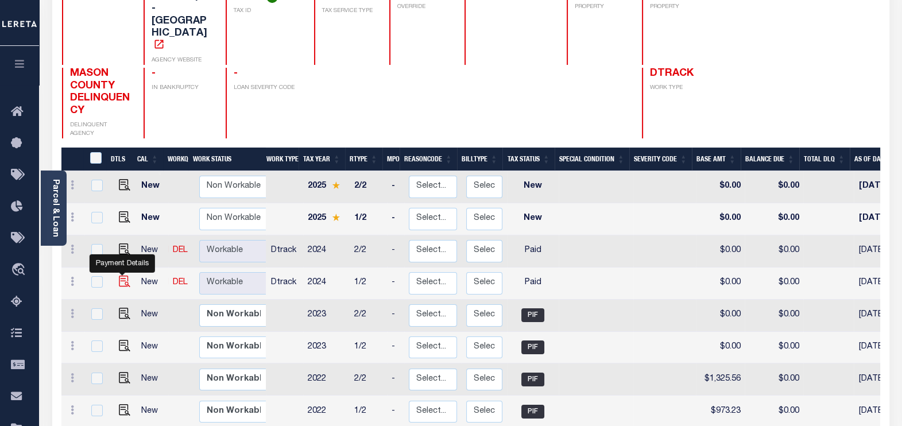
click at [121, 276] on img "" at bounding box center [124, 281] width 11 height 11
checkbox input "true"
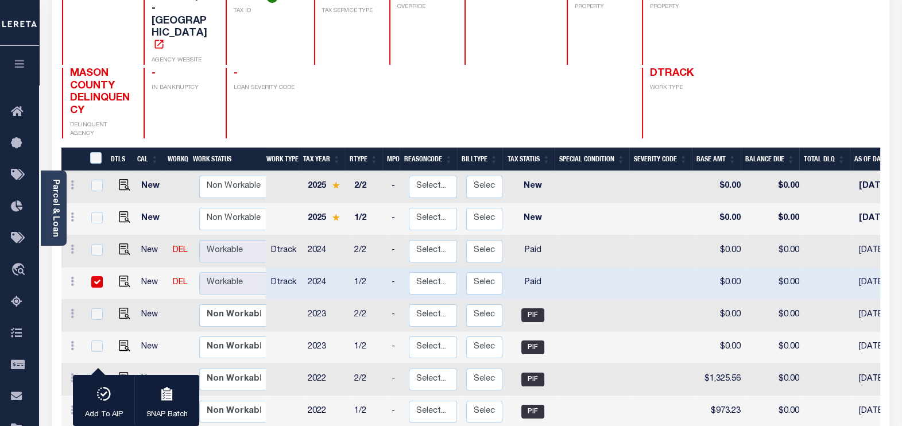
scroll to position [3, 0]
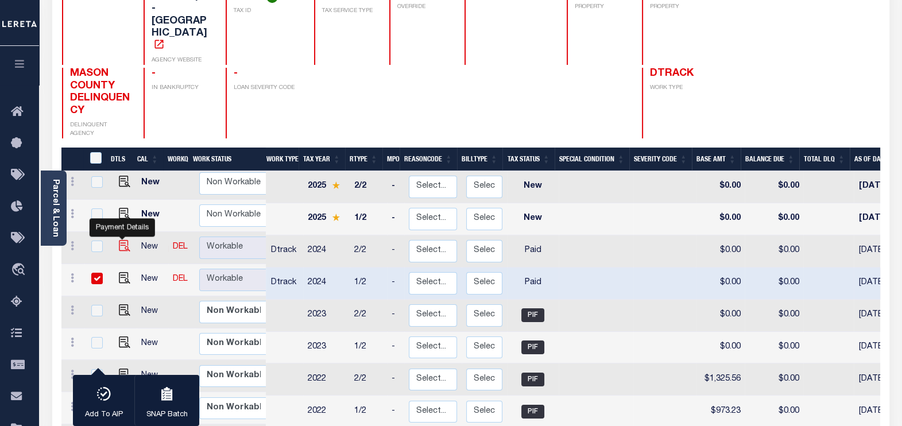
click at [121, 240] on img "" at bounding box center [124, 245] width 11 height 11
checkbox input "true"
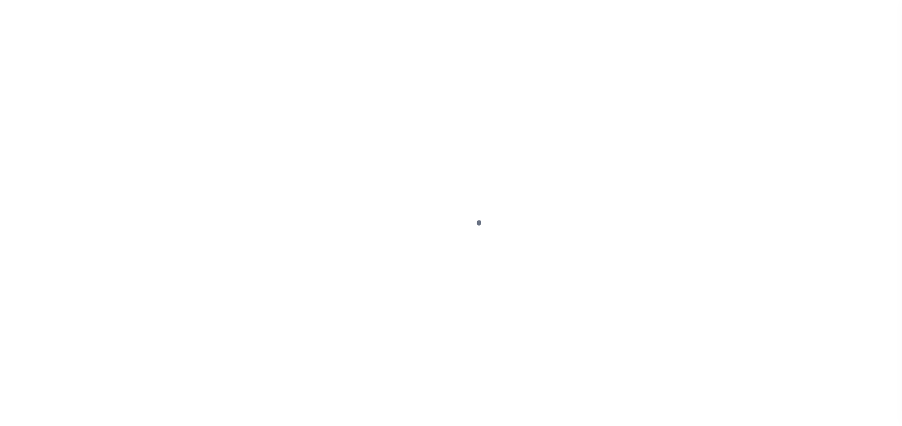
select select "PYD"
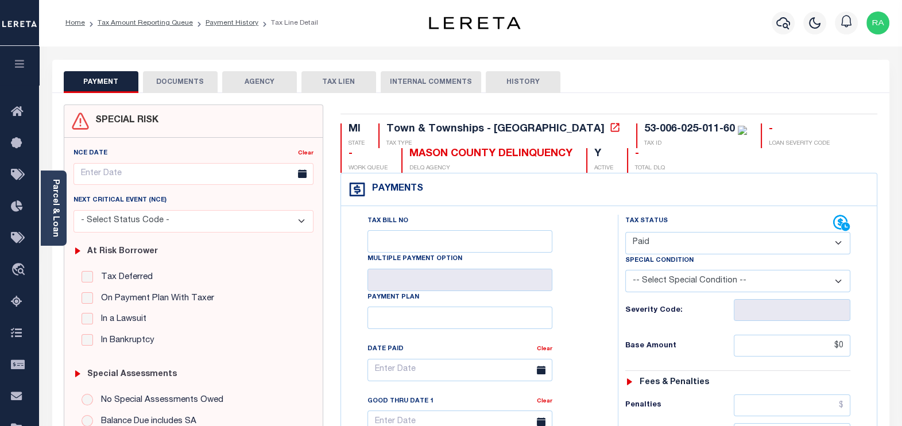
click at [202, 82] on button "DOCUMENTS" at bounding box center [180, 82] width 75 height 22
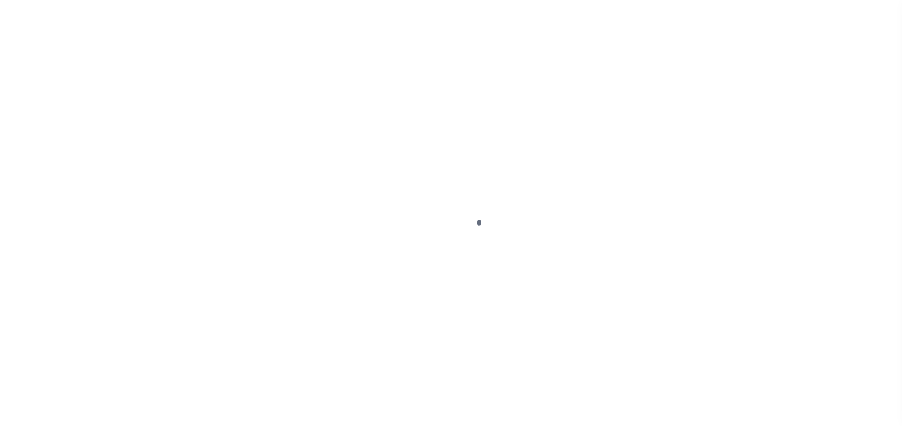
select select "PYD"
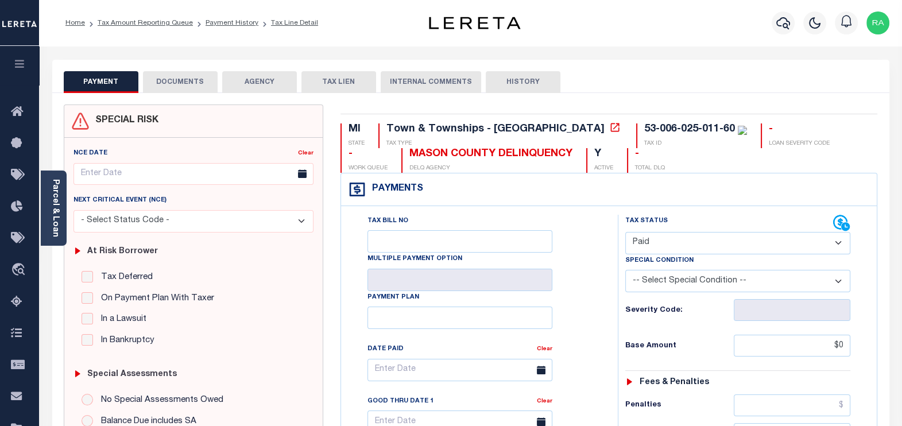
click at [168, 80] on button "DOCUMENTS" at bounding box center [180, 82] width 75 height 22
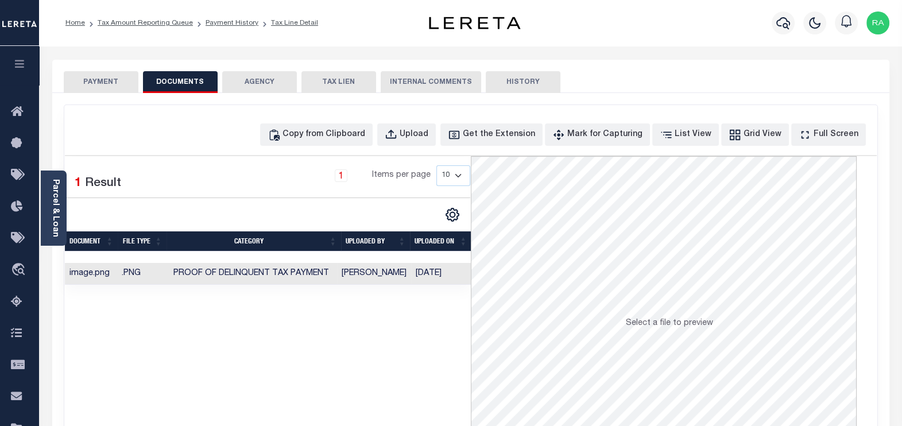
click at [103, 83] on button "PAYMENT" at bounding box center [101, 82] width 75 height 22
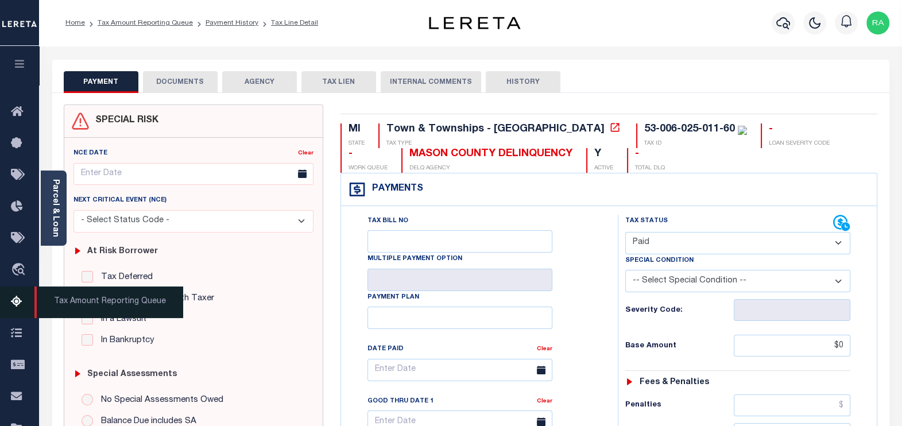
click at [13, 299] on icon at bounding box center [20, 302] width 18 height 14
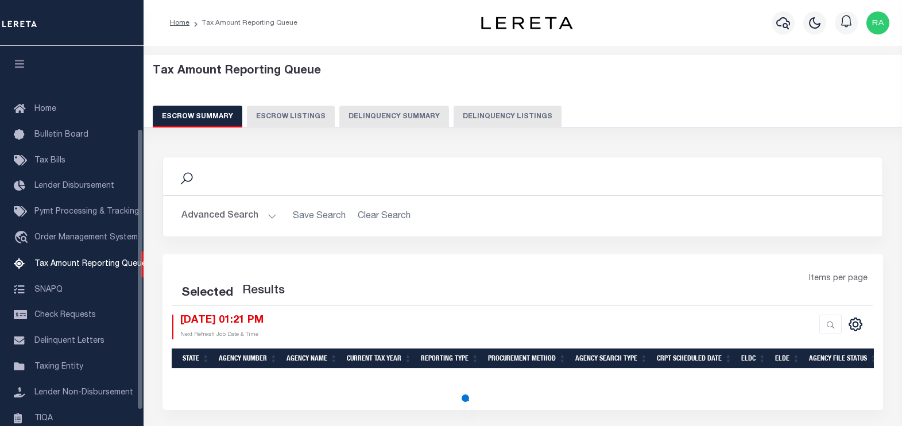
click at [502, 116] on button "Delinquency Listings" at bounding box center [508, 117] width 108 height 22
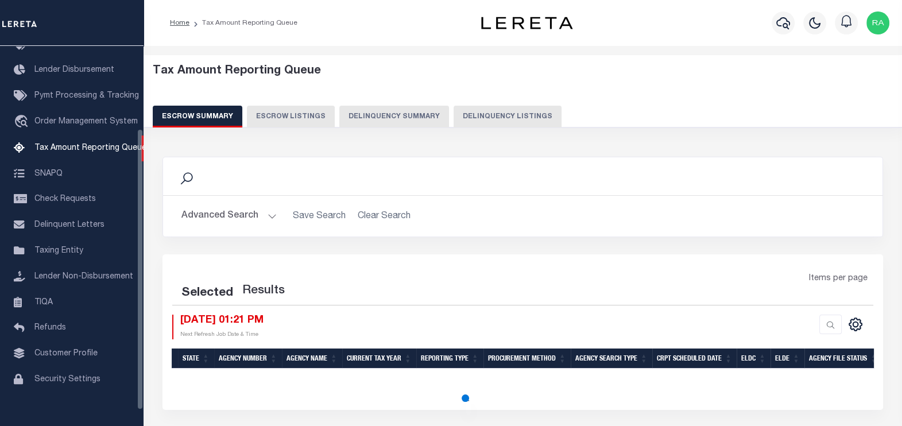
select select "100"
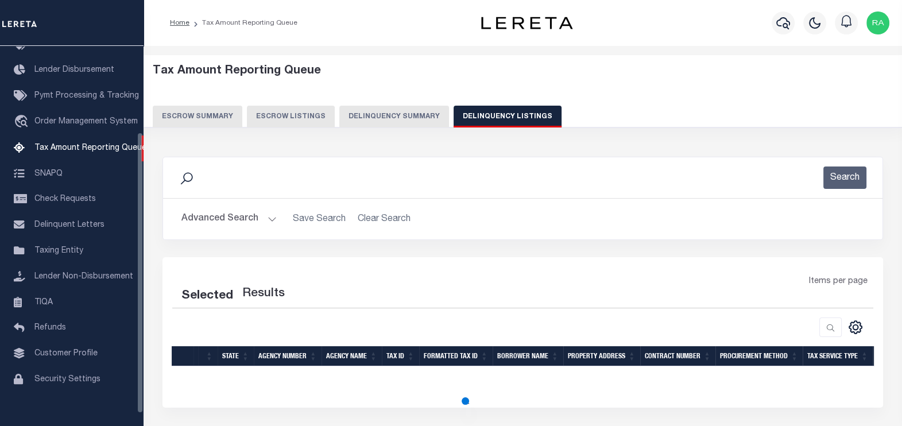
select select "100"
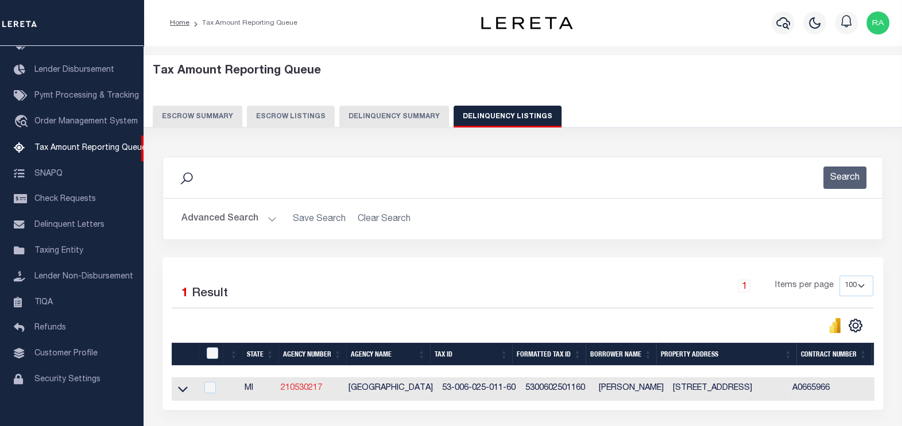
scroll to position [95, 0]
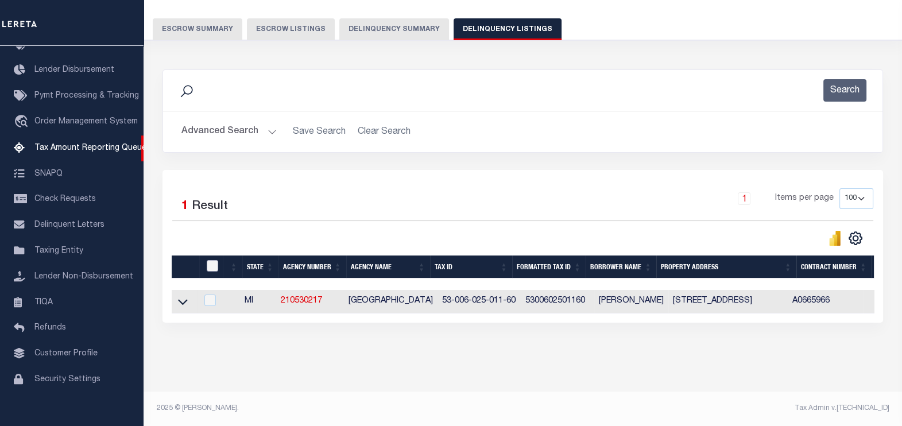
click at [213, 260] on input "checkbox" at bounding box center [212, 265] width 11 height 11
checkbox input "true"
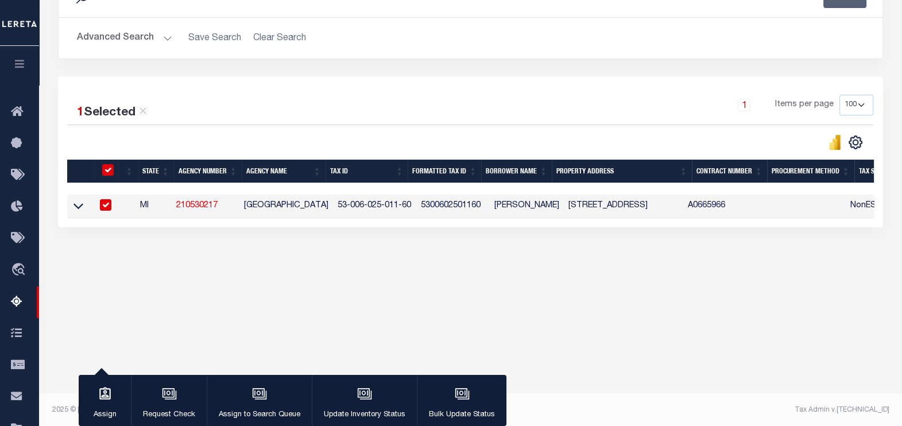
scroll to position [182, 0]
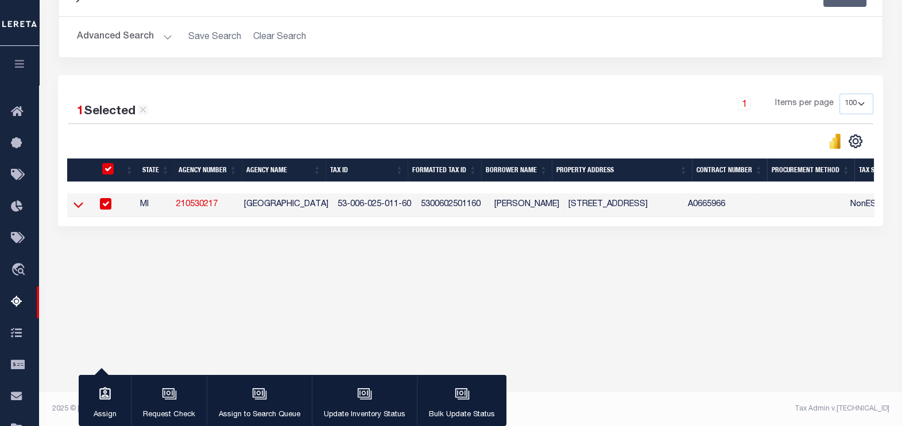
click at [80, 206] on icon at bounding box center [79, 205] width 10 height 12
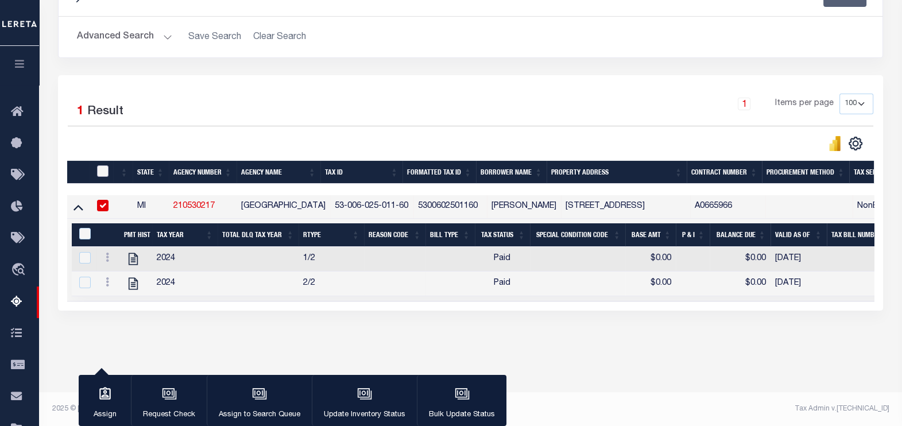
click at [102, 168] on input "checkbox" at bounding box center [102, 170] width 11 height 11
checkbox input "true"
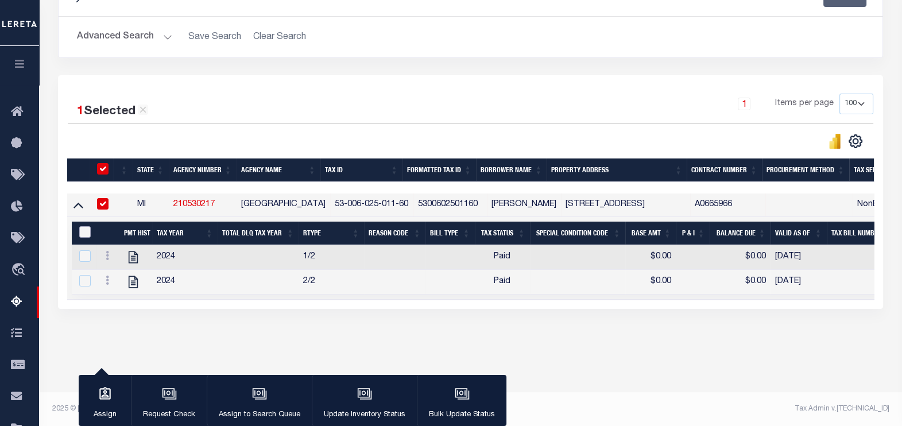
click at [85, 227] on input "&nbsp;" at bounding box center [84, 231] width 11 height 11
checkbox input "true"
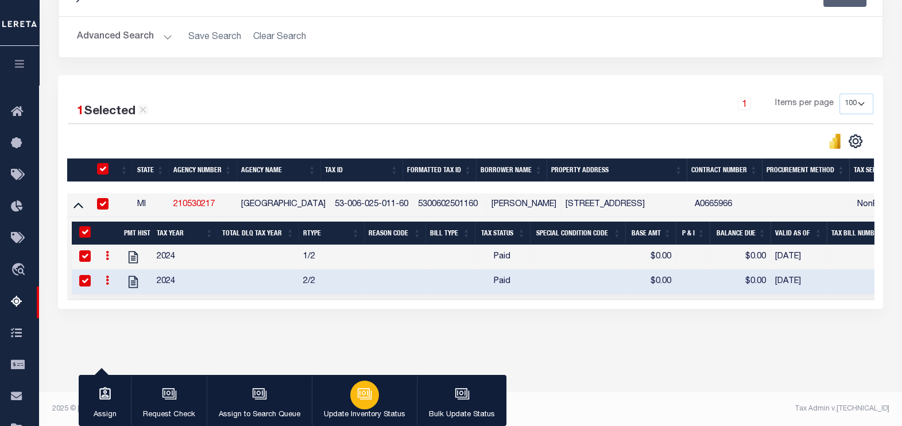
click at [357, 396] on icon "button" at bounding box center [364, 394] width 15 height 15
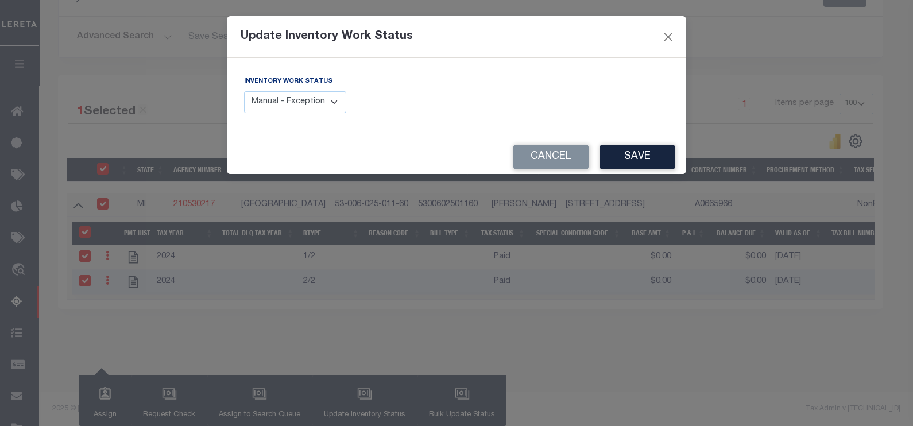
click at [332, 102] on select "Manual - Exception Pended - Awaiting Search Late Add Exception Completed" at bounding box center [295, 102] width 102 height 22
select select "4"
click at [244, 91] on select "Manual - Exception Pended - Awaiting Search Late Add Exception Completed" at bounding box center [295, 102] width 102 height 22
click at [636, 155] on button "Save" at bounding box center [637, 157] width 75 height 25
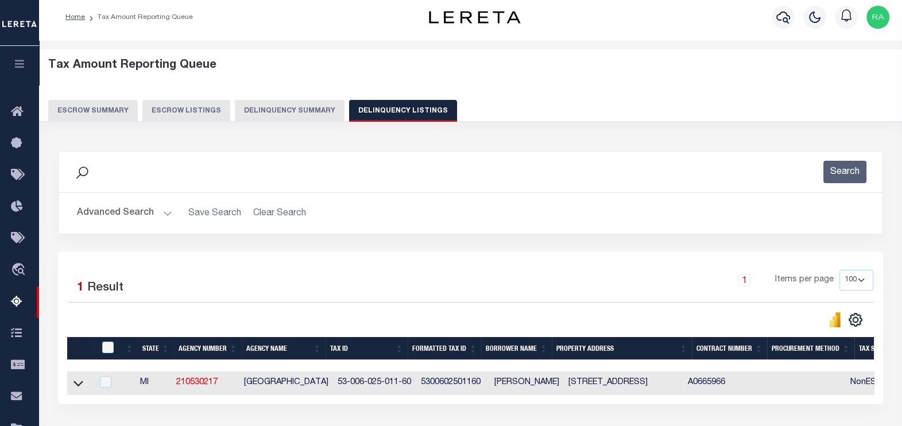
scroll to position [0, 0]
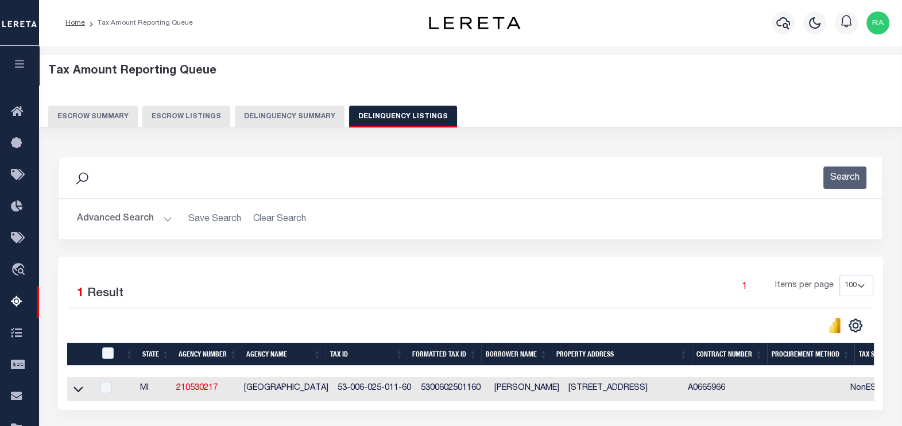
click at [392, 122] on button "Delinquency Listings" at bounding box center [403, 117] width 108 height 22
select select
select select "100"
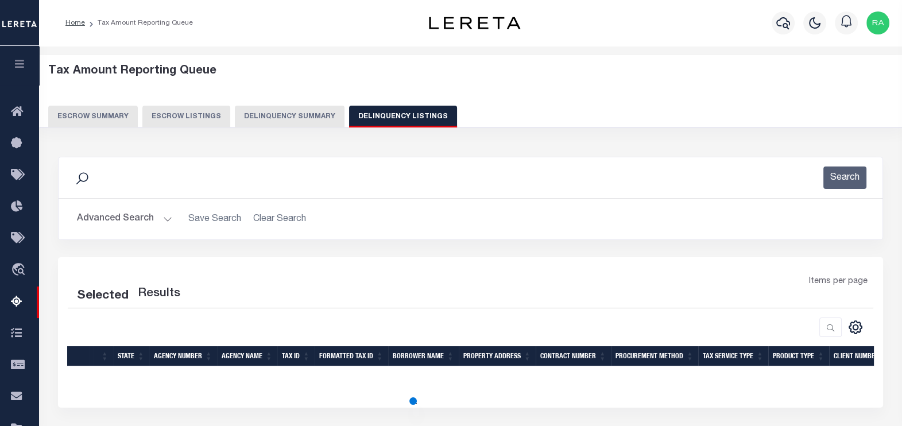
click at [106, 219] on button "Advanced Search" at bounding box center [124, 219] width 95 height 22
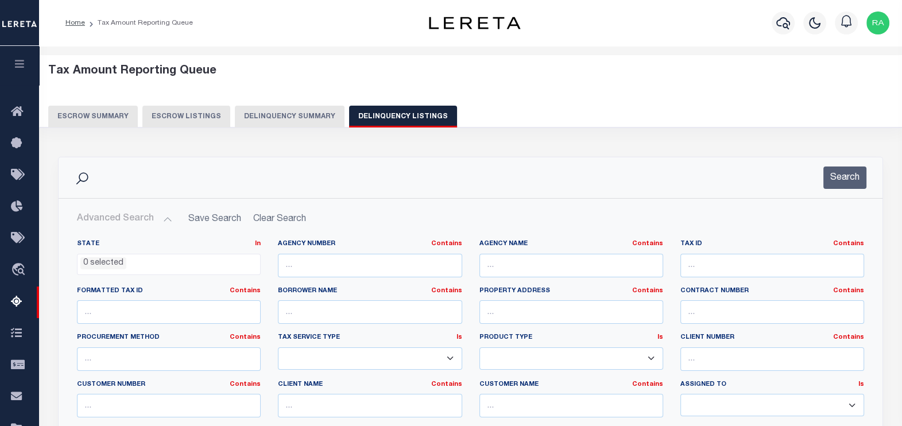
select select "100"
click at [693, 268] on input "text" at bounding box center [773, 266] width 184 height 24
paste input "53-006-025-011-81"
type input "53-006-025-011-81"
click at [833, 175] on button "Search" at bounding box center [845, 178] width 43 height 22
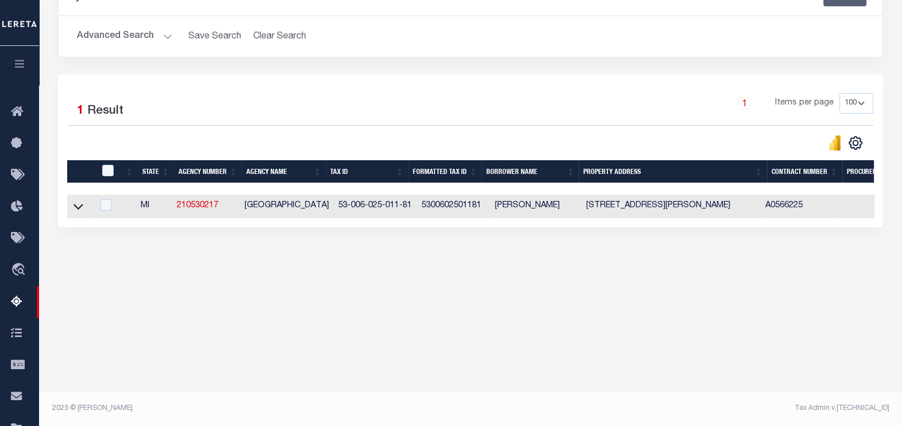
scroll to position [182, 0]
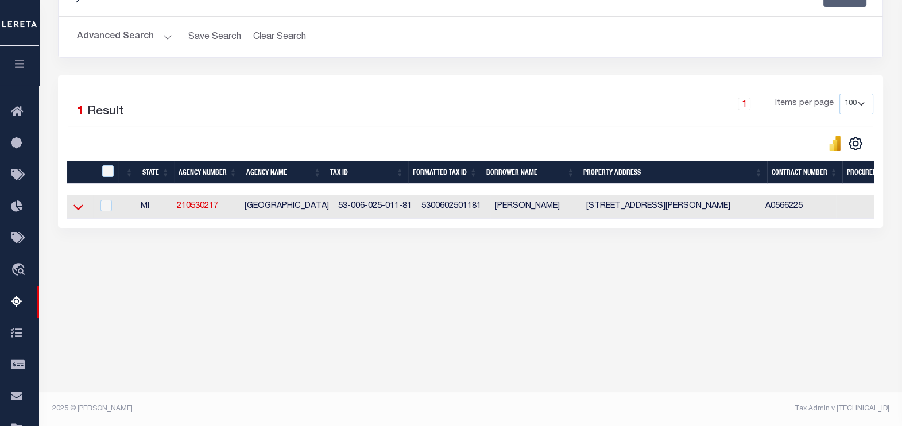
click at [75, 207] on icon at bounding box center [79, 208] width 10 height 6
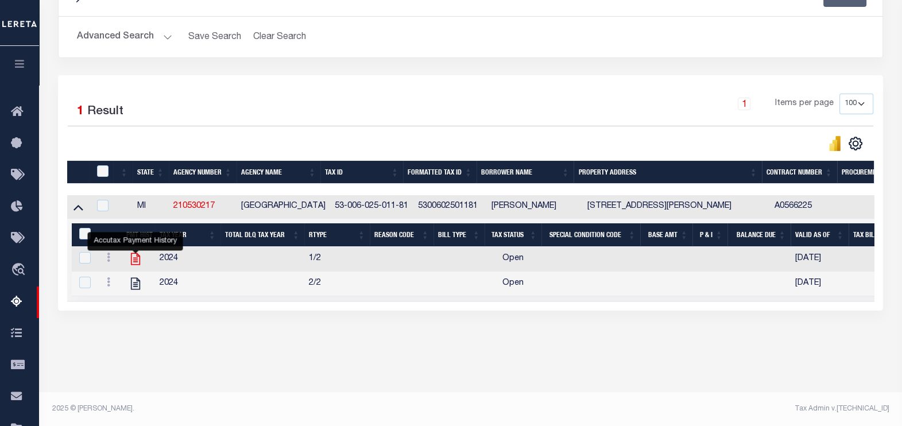
click at [136, 261] on icon "" at bounding box center [135, 259] width 9 height 12
checkbox input "false"
checkbox input "true"
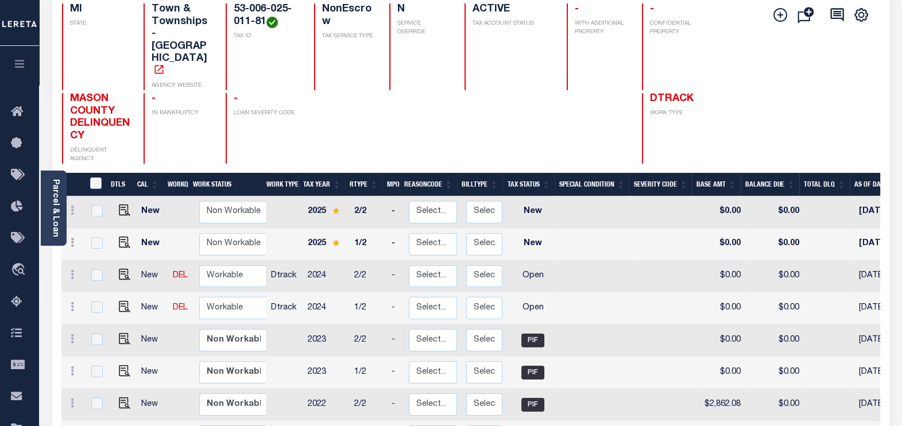
scroll to position [143, 0]
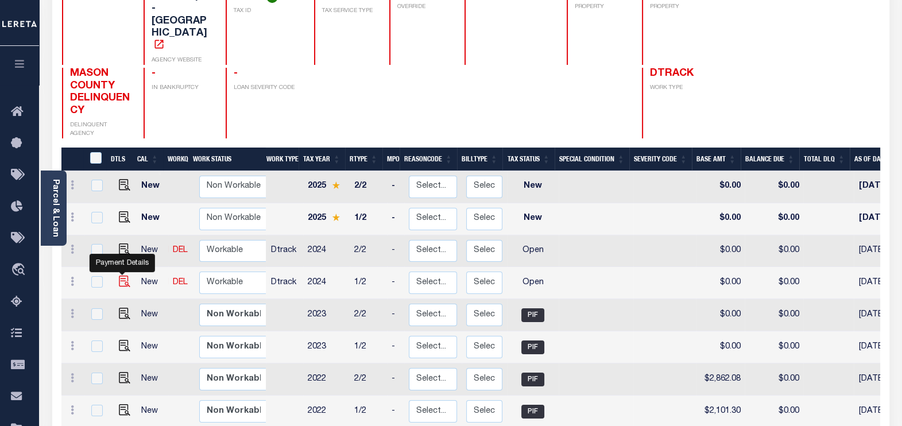
click at [119, 276] on img "" at bounding box center [124, 281] width 11 height 11
checkbox input "true"
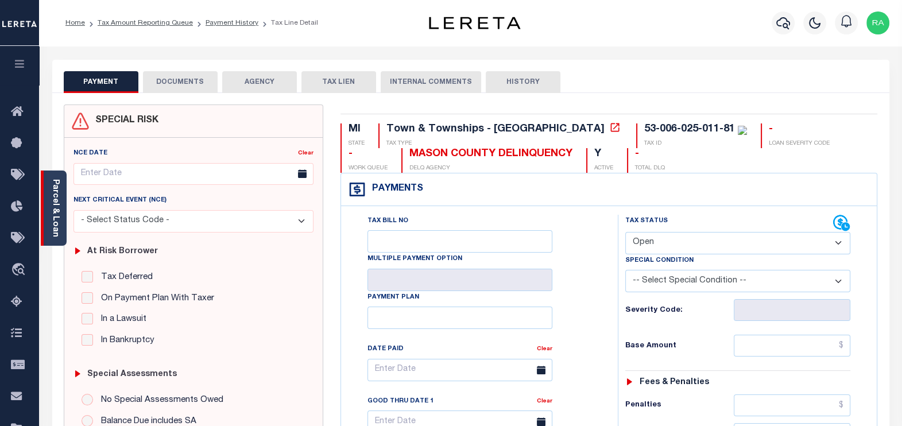
click at [54, 207] on link "Parcel & Loan" at bounding box center [55, 208] width 8 height 58
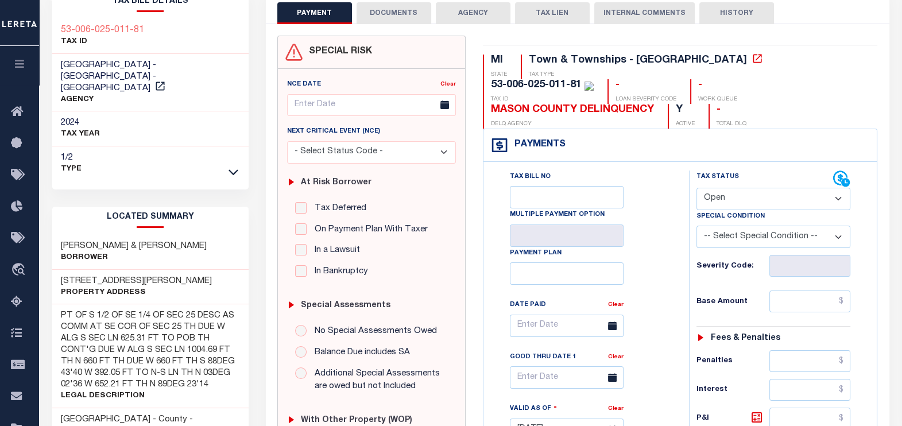
scroll to position [71, 0]
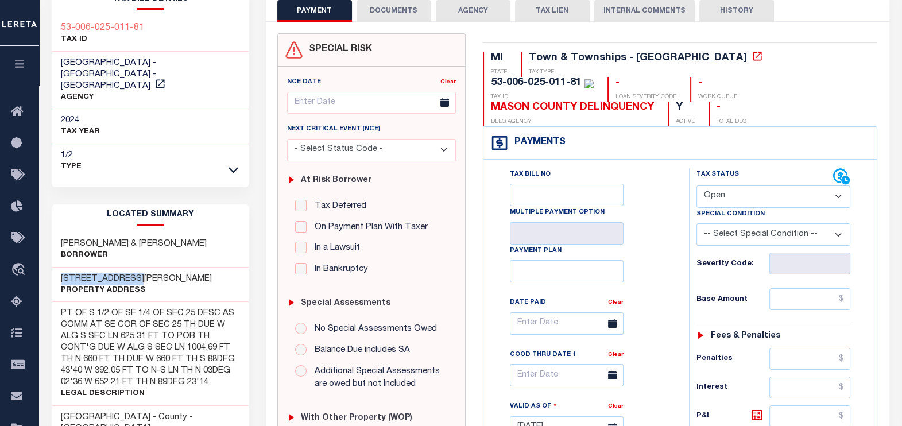
drag, startPoint x: 59, startPoint y: 265, endPoint x: 163, endPoint y: 265, distance: 104.0
click at [163, 268] on div "[STREET_ADDRESS][PERSON_NAME] Property Address" at bounding box center [150, 285] width 196 height 35
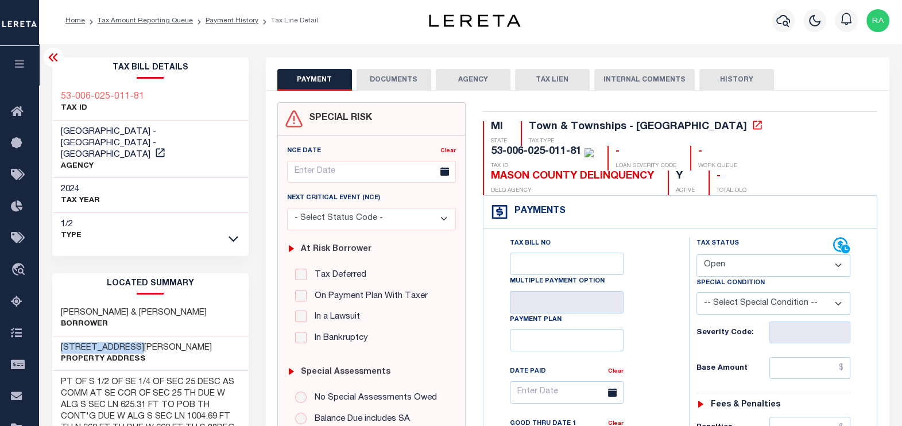
scroll to position [0, 0]
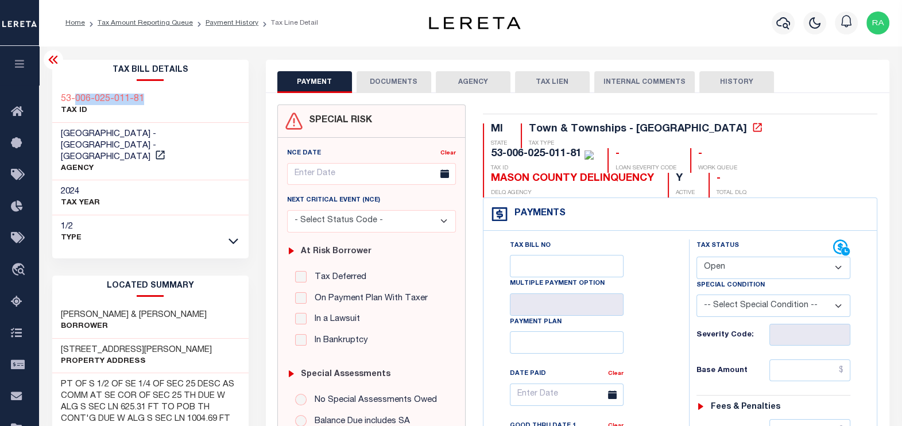
drag, startPoint x: 148, startPoint y: 98, endPoint x: 75, endPoint y: 101, distance: 73.6
click at [75, 101] on div "53-006-025-011-81 TAX ID" at bounding box center [150, 105] width 196 height 35
copy h3 "006-025-011-81"
drag, startPoint x: 55, startPoint y: 300, endPoint x: 190, endPoint y: 303, distance: 134.4
click at [190, 304] on div "[PERSON_NAME] & [PERSON_NAME]" at bounding box center [150, 321] width 196 height 35
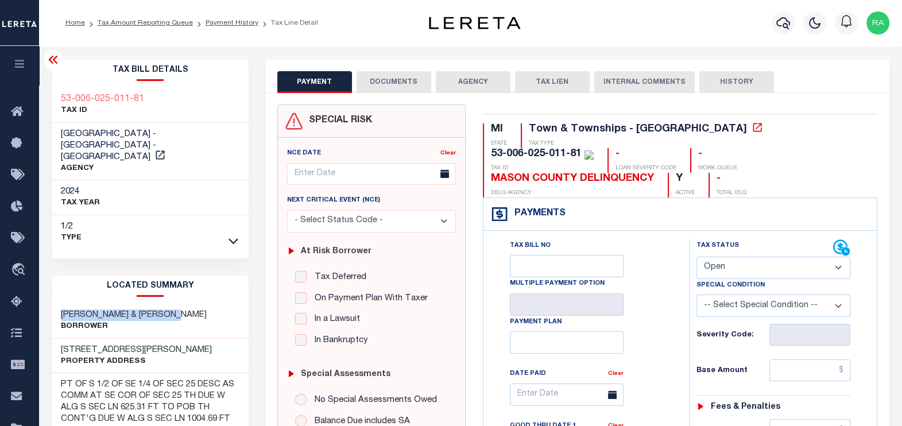
copy h3 "[PERSON_NAME] & [PERSON_NAME]"
click at [733, 266] on select "- Select Status Code - Open Due/Unpaid Paid Incomplete No Tax Due Internal Refu…" at bounding box center [774, 268] width 154 height 22
select select "PYD"
click at [697, 257] on select "- Select Status Code - Open Due/Unpaid Paid Incomplete No Tax Due Internal Refu…" at bounding box center [774, 268] width 154 height 22
type input "[DATE]"
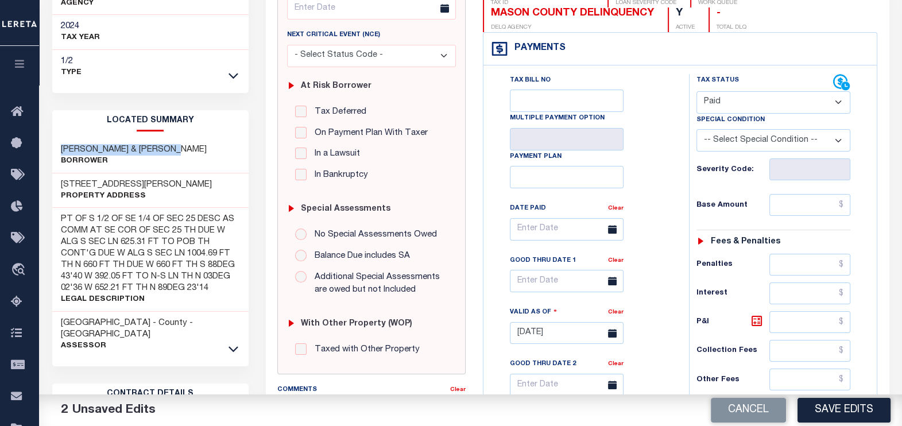
scroll to position [215, 0]
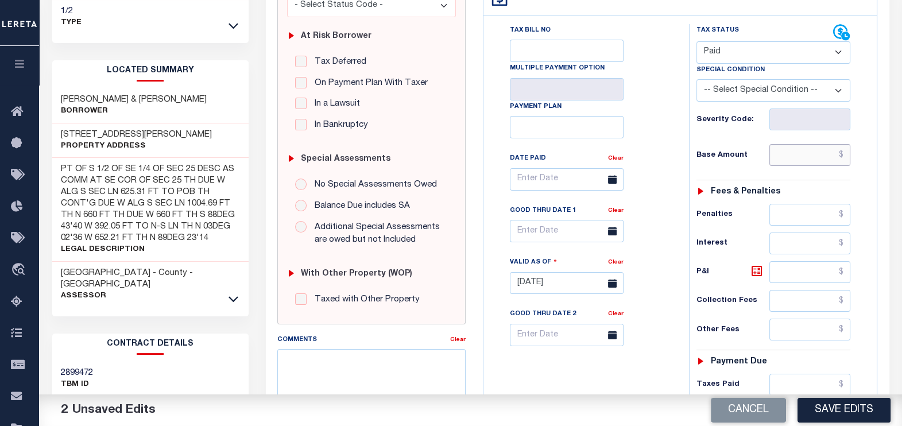
click at [806, 157] on input "text" at bounding box center [810, 155] width 81 height 22
type input "$0.00"
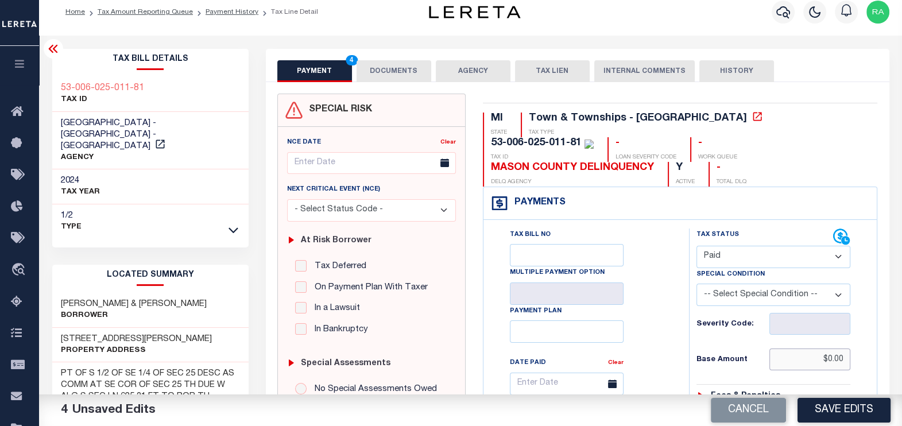
scroll to position [0, 0]
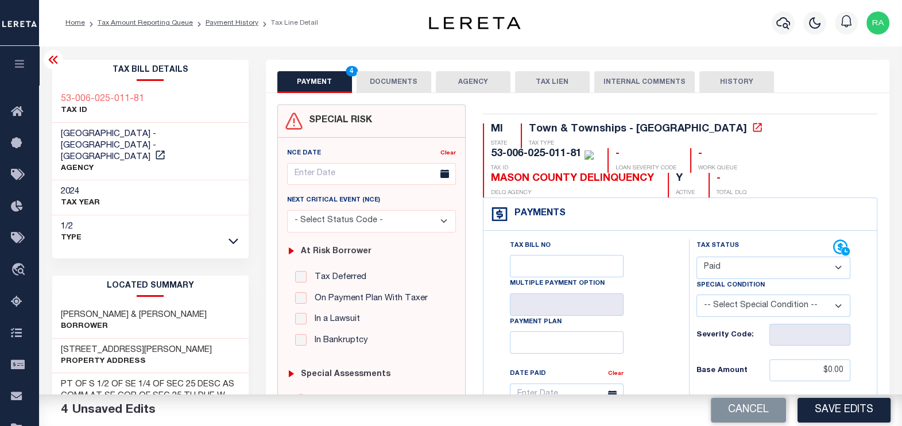
click at [382, 74] on button "DOCUMENTS" at bounding box center [394, 82] width 75 height 22
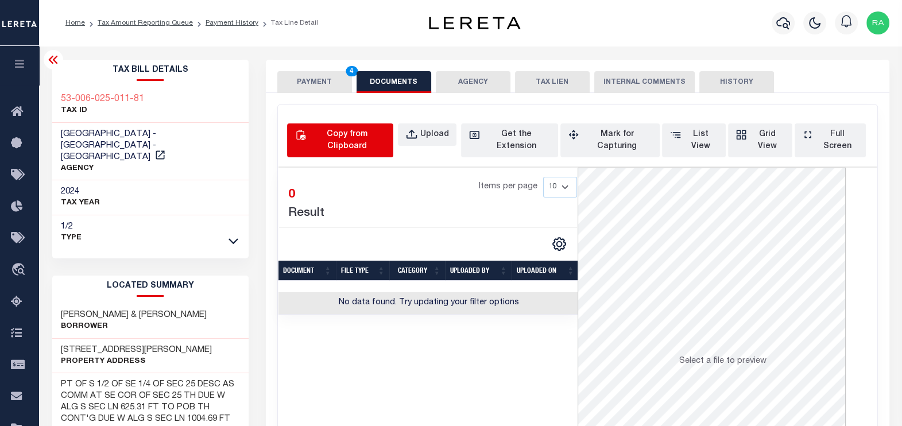
click at [335, 135] on div "Copy from Clipboard" at bounding box center [347, 141] width 78 height 24
select select "POP"
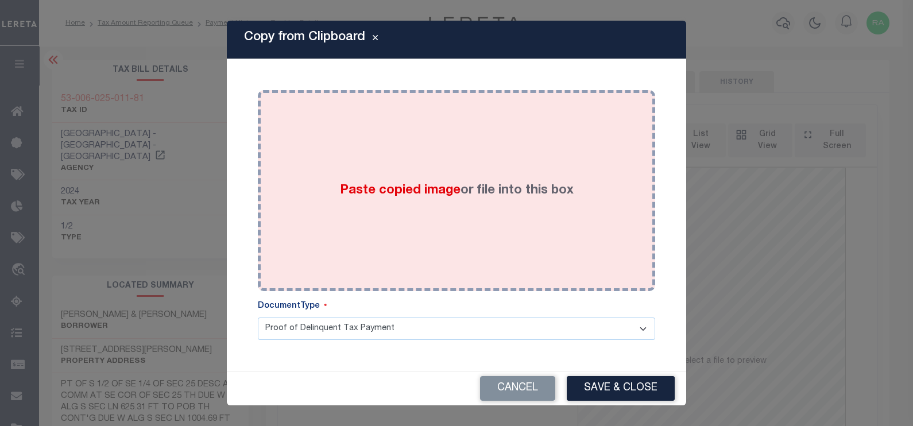
click at [353, 143] on div "Paste copied image or file into this box" at bounding box center [456, 191] width 380 height 184
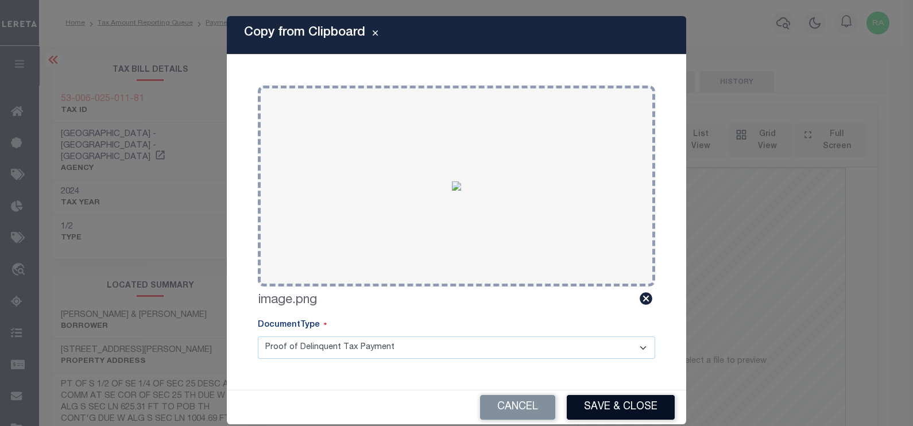
click at [619, 403] on button "Save & Close" at bounding box center [621, 407] width 108 height 25
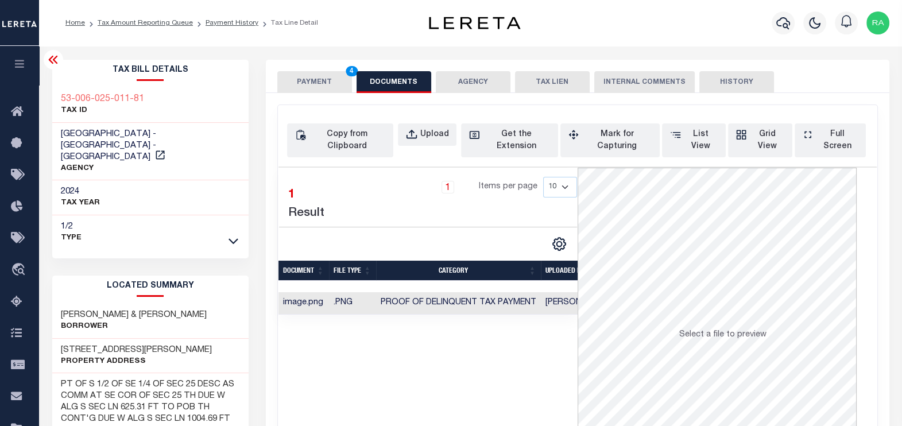
click at [319, 83] on button "PAYMENT 4" at bounding box center [314, 82] width 75 height 22
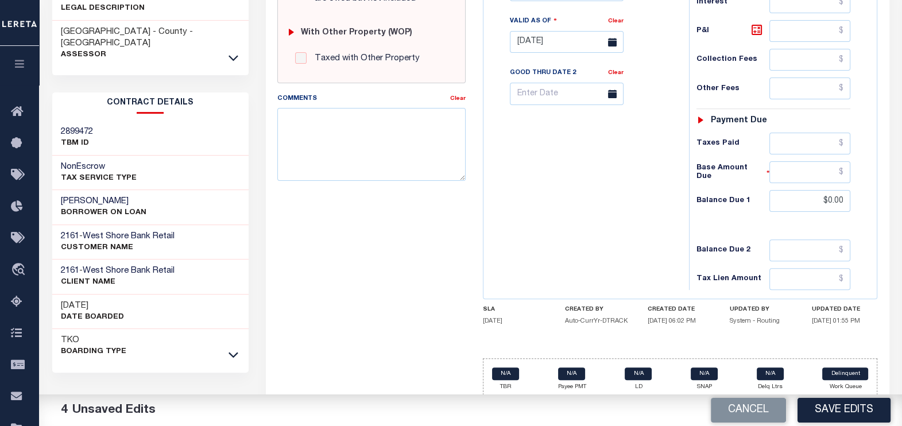
scroll to position [461, 0]
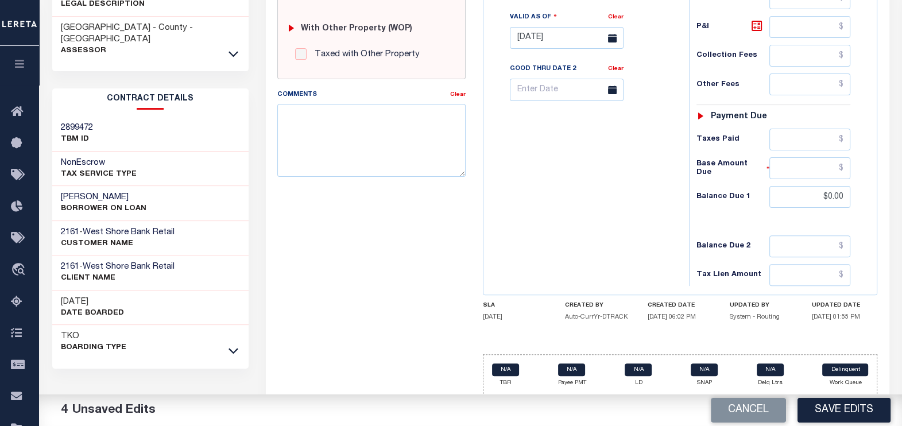
click at [849, 408] on button "Save Edits" at bounding box center [844, 410] width 93 height 25
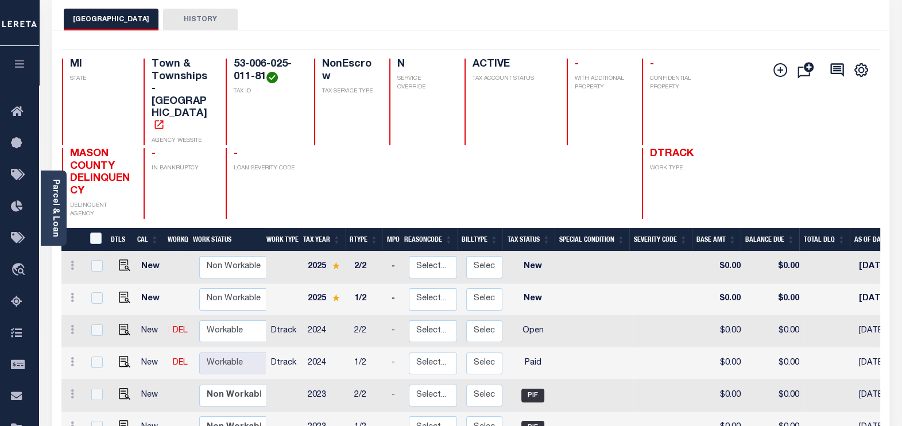
scroll to position [71, 0]
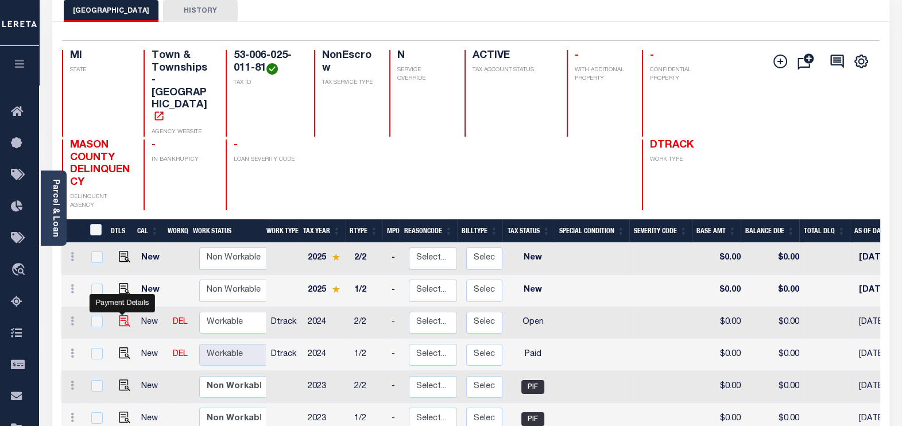
click at [125, 315] on img "" at bounding box center [124, 320] width 11 height 11
checkbox input "true"
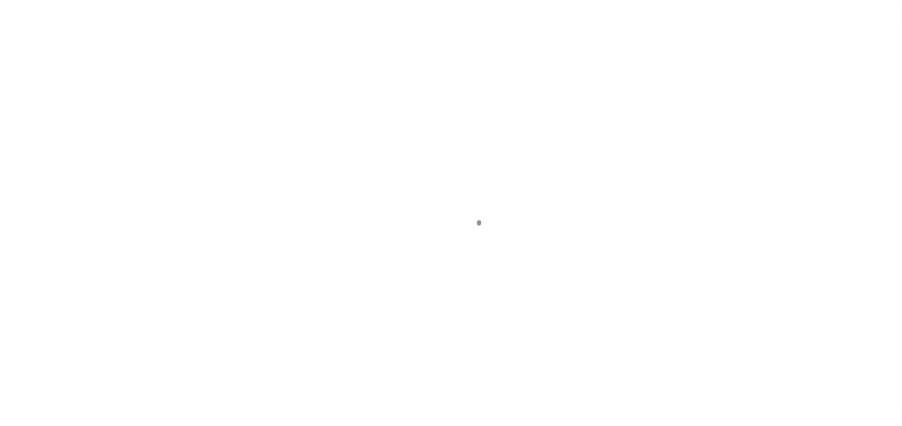
select select "OP2"
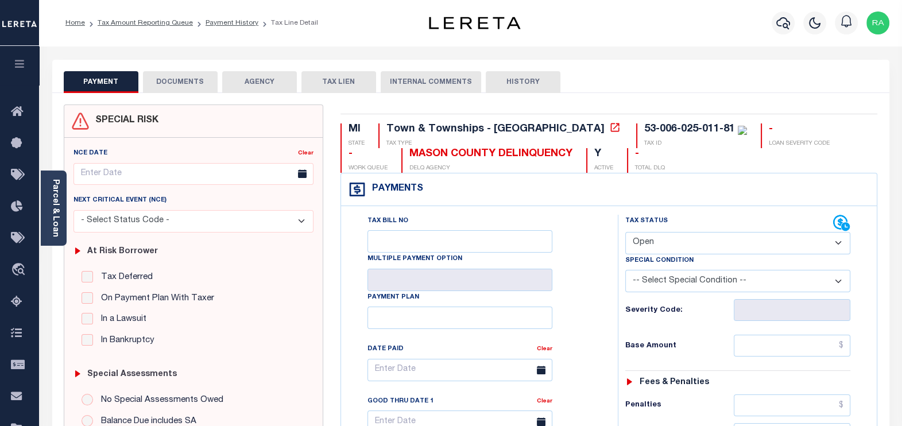
click at [174, 86] on button "DOCUMENTS" at bounding box center [180, 82] width 75 height 22
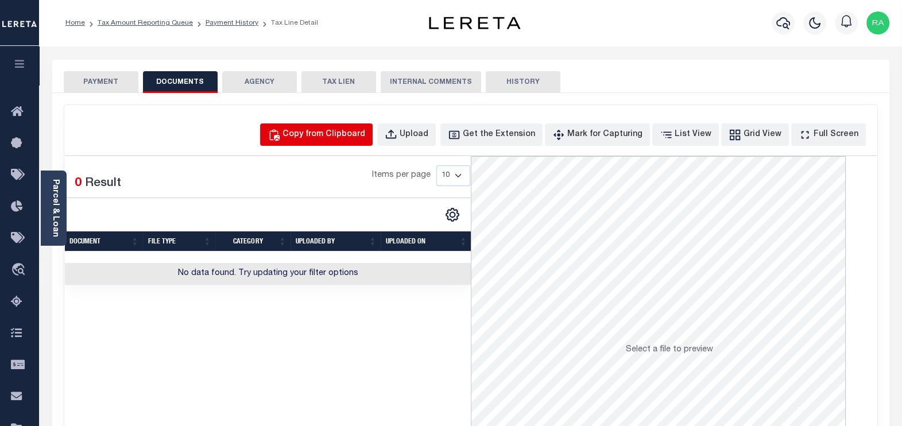
click at [340, 138] on div "Copy from Clipboard" at bounding box center [324, 135] width 83 height 13
select select "POP"
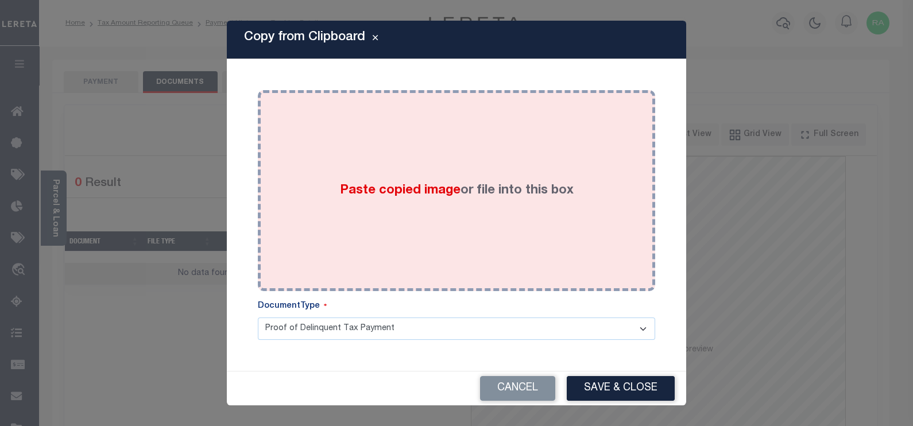
click at [284, 160] on div "Paste copied image or file into this box" at bounding box center [456, 191] width 380 height 184
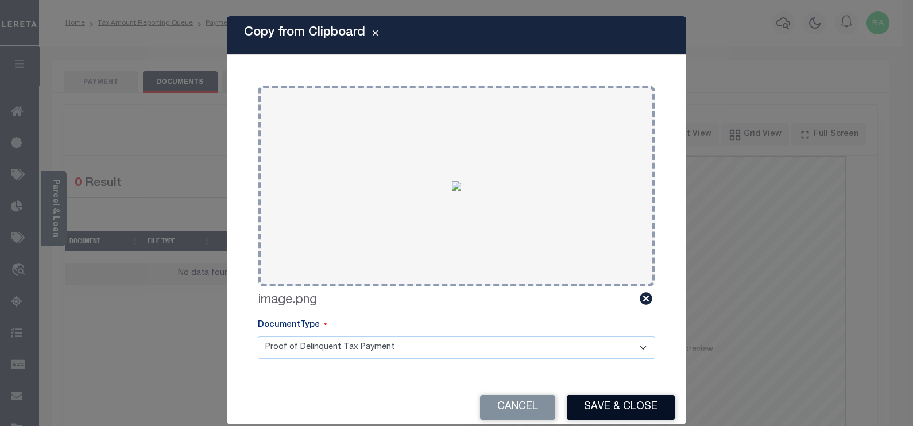
click at [611, 407] on button "Save & Close" at bounding box center [621, 407] width 108 height 25
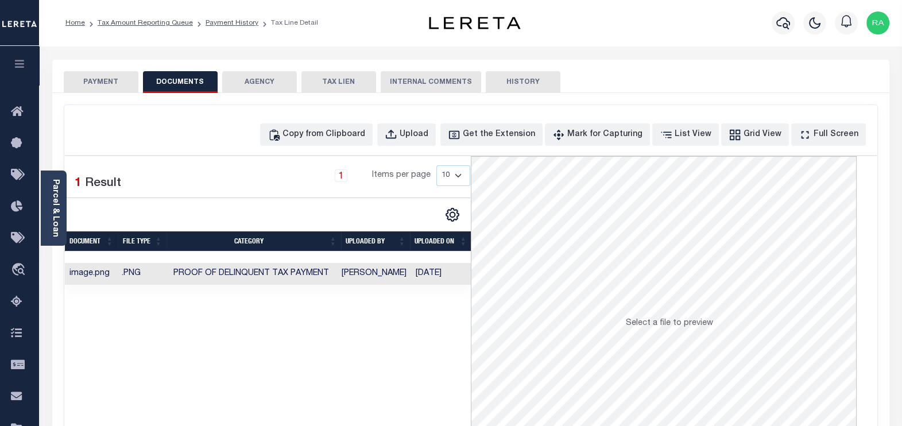
click at [98, 80] on button "PAYMENT" at bounding box center [101, 82] width 75 height 22
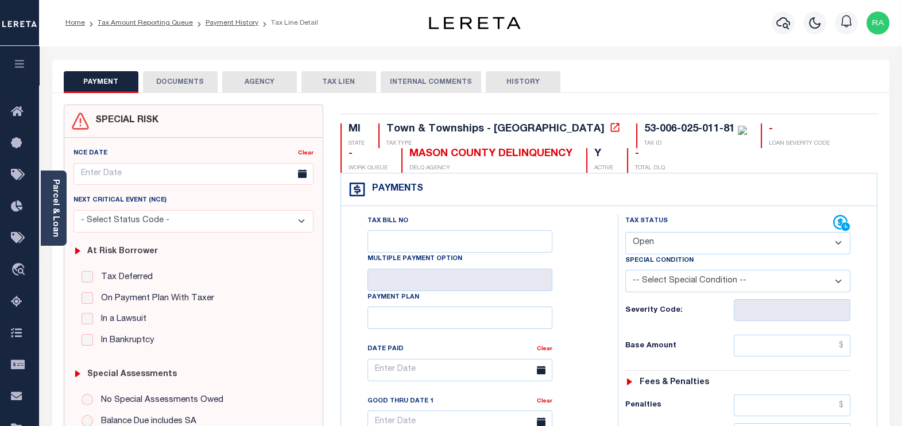
click at [675, 246] on select "- Select Status Code - Open Due/Unpaid Paid Incomplete No Tax Due Internal Refu…" at bounding box center [738, 243] width 226 height 22
select select "PYD"
click at [625, 232] on select "- Select Status Code - Open Due/Unpaid Paid Incomplete No Tax Due Internal Refu…" at bounding box center [738, 243] width 226 height 22
type input "[DATE]"
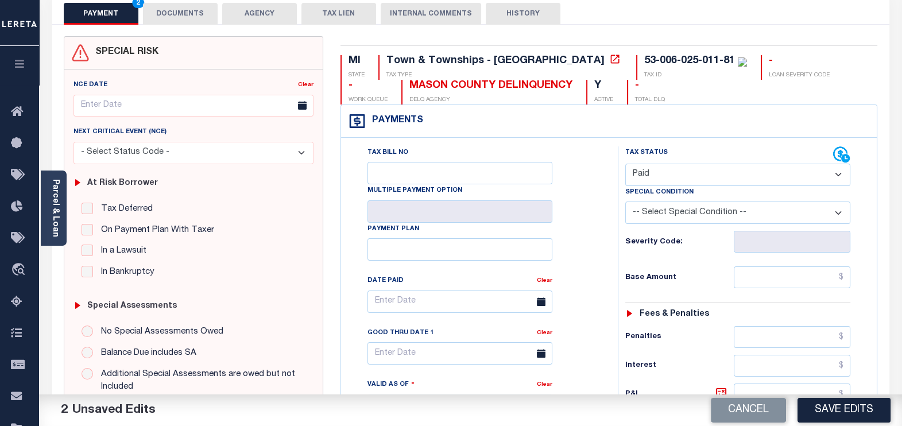
scroll to position [143, 0]
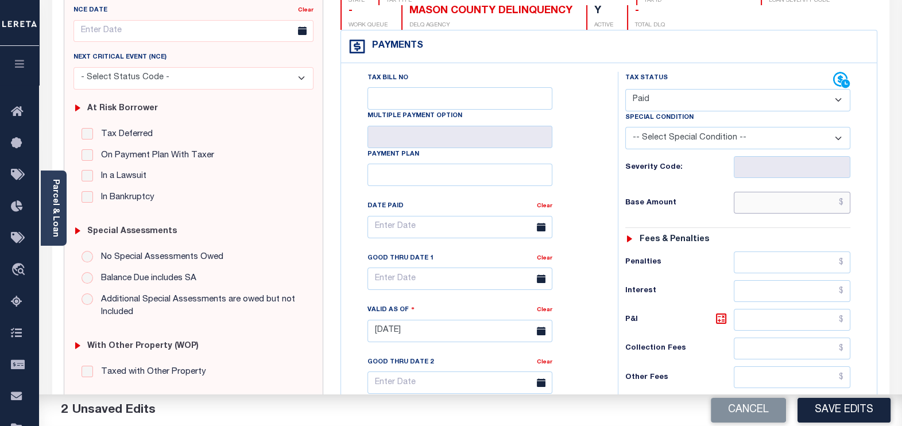
click at [752, 192] on input "text" at bounding box center [792, 203] width 117 height 22
type input "$0.00"
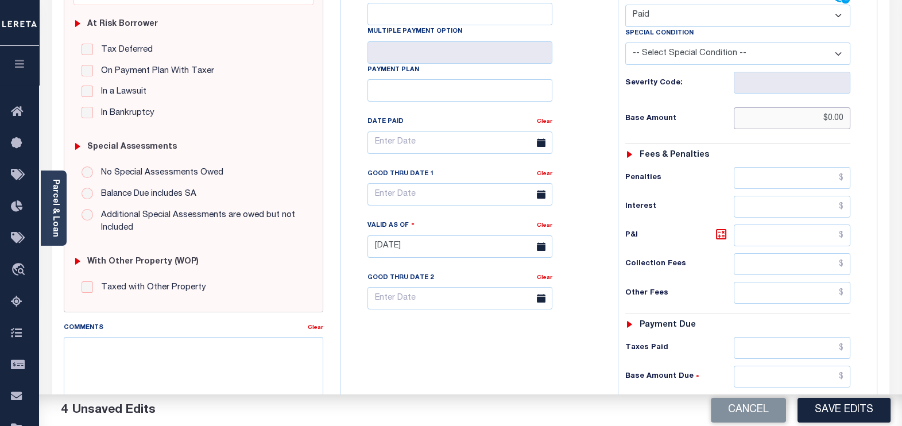
scroll to position [287, 0]
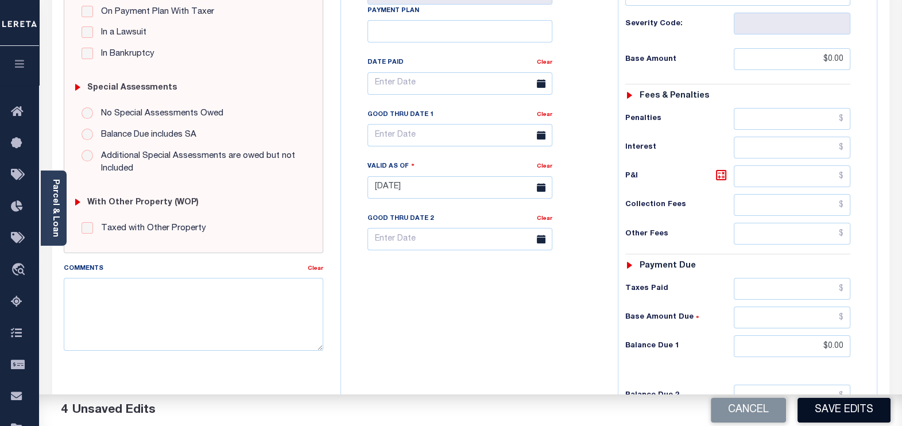
click at [841, 406] on button "Save Edits" at bounding box center [844, 410] width 93 height 25
checkbox input "false"
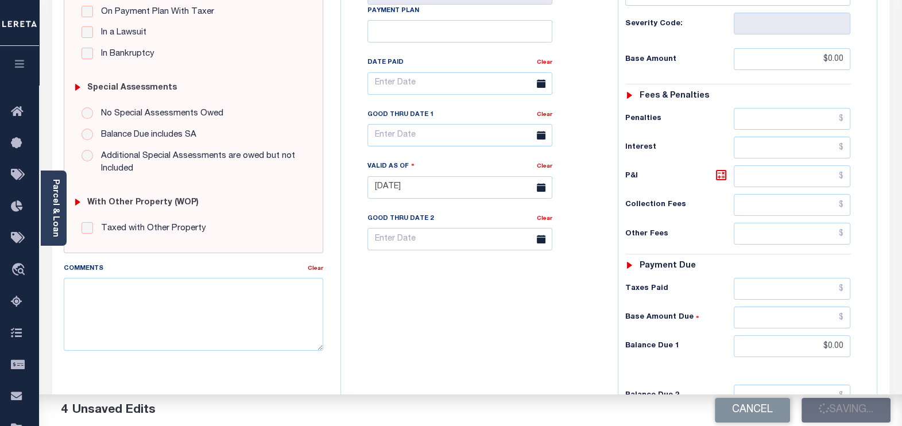
type input "$0"
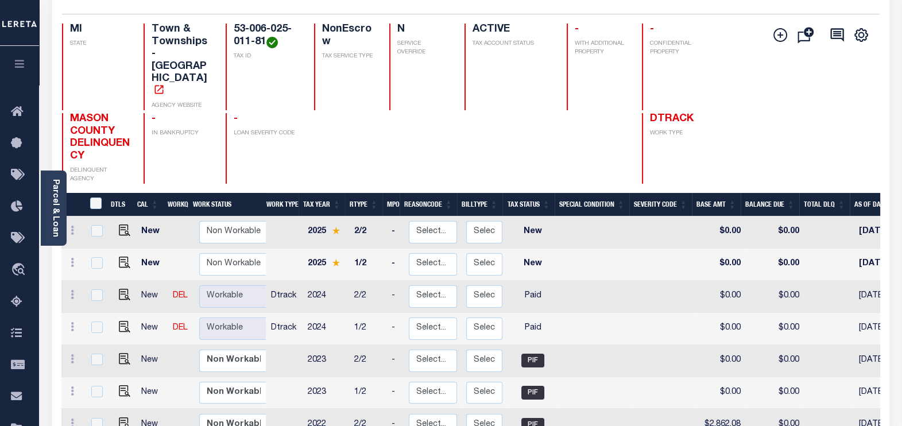
scroll to position [143, 0]
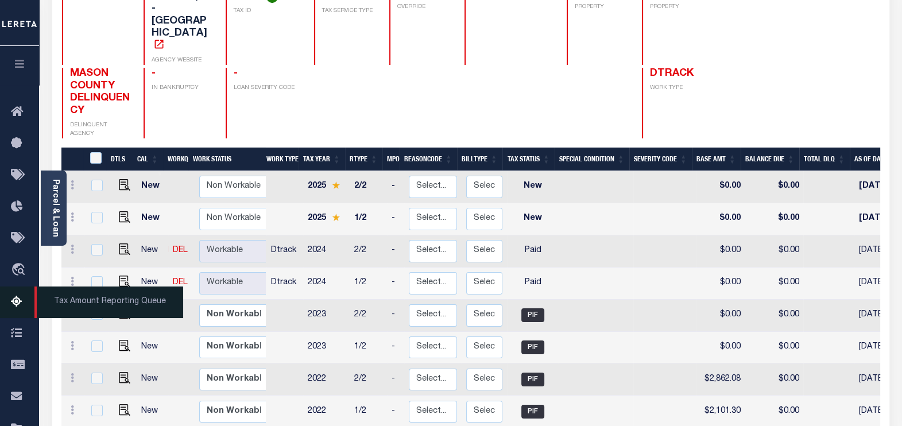
click at [17, 305] on icon at bounding box center [20, 302] width 18 height 14
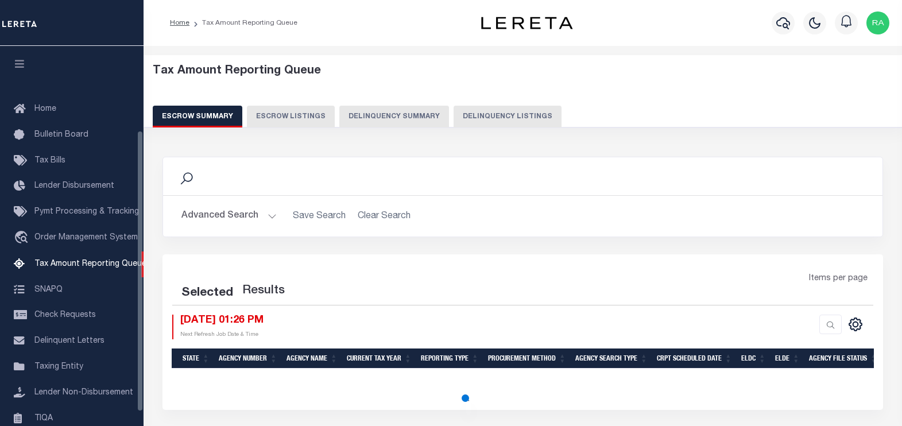
click at [505, 112] on button "Delinquency Listings" at bounding box center [508, 117] width 108 height 22
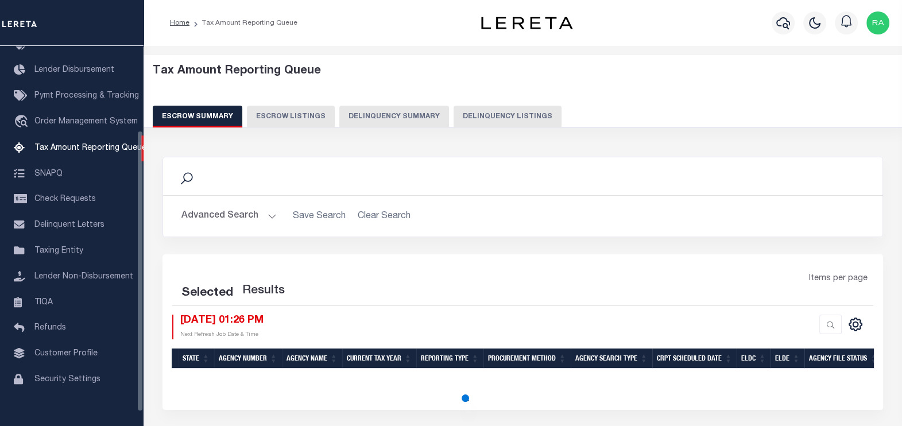
select select "100"
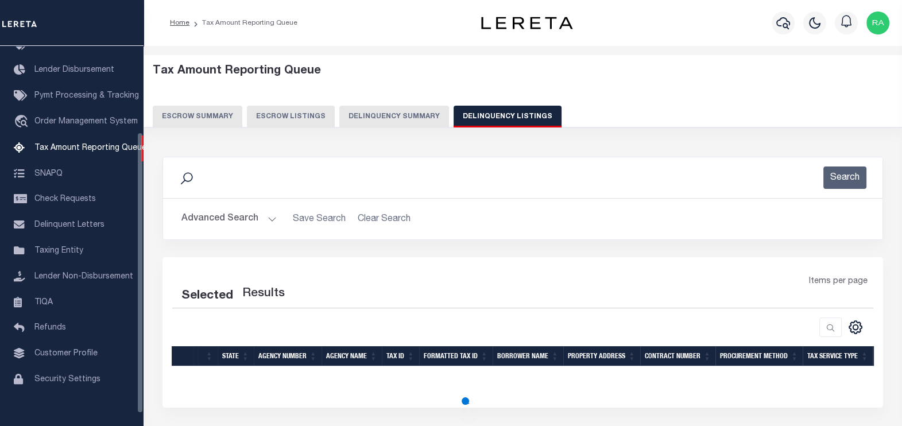
select select "100"
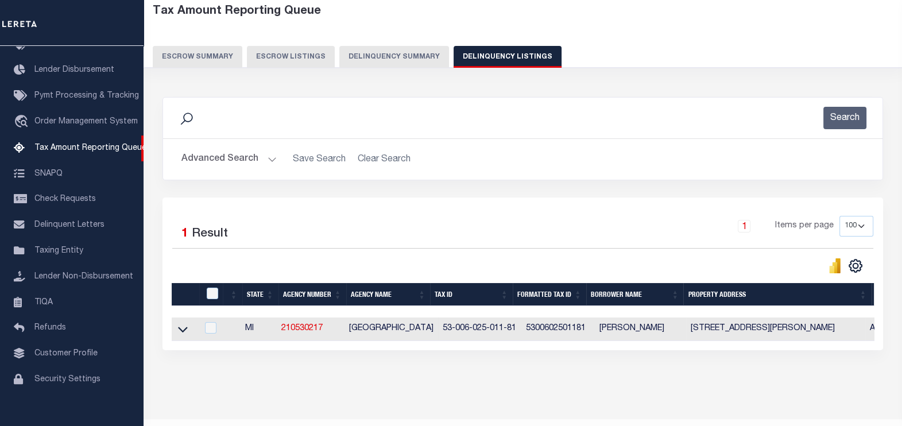
scroll to position [95, 0]
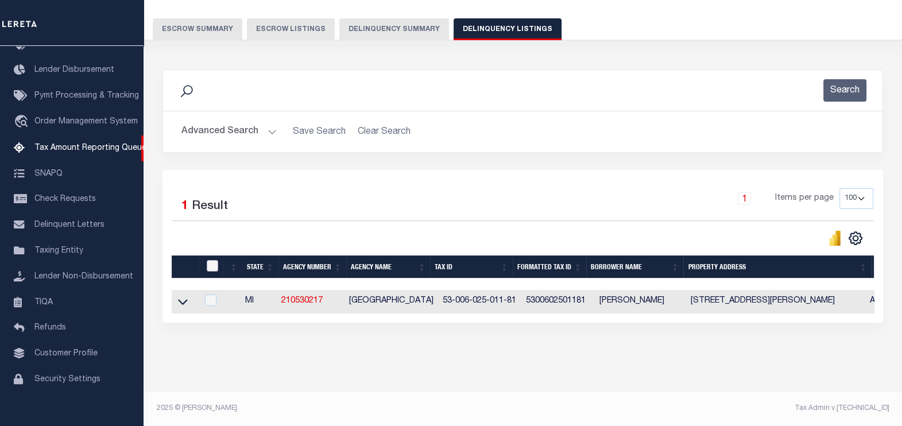
click at [210, 260] on input "checkbox" at bounding box center [212, 265] width 11 height 11
checkbox input "true"
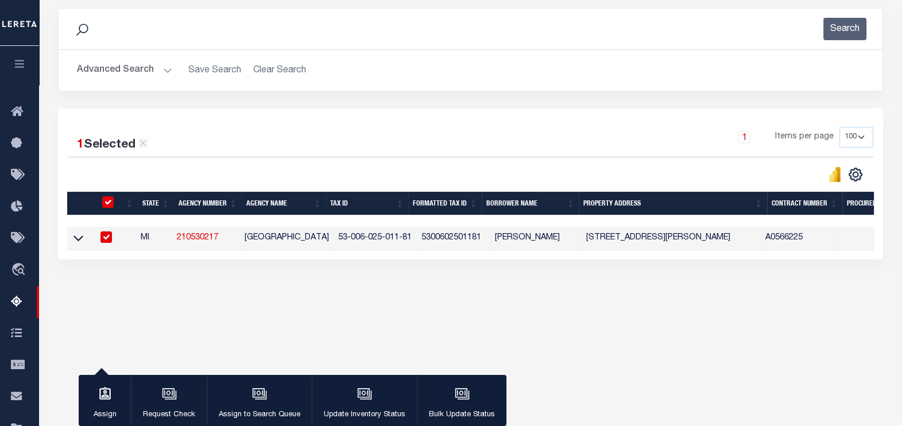
scroll to position [182, 0]
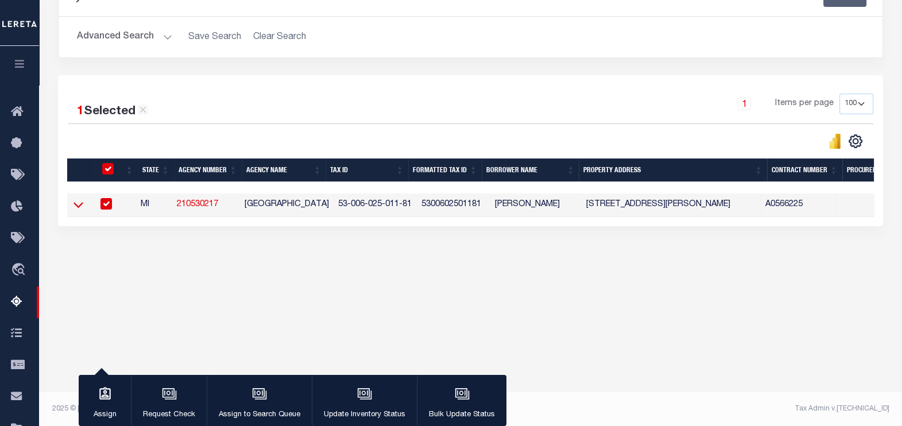
click at [75, 200] on icon at bounding box center [79, 205] width 10 height 12
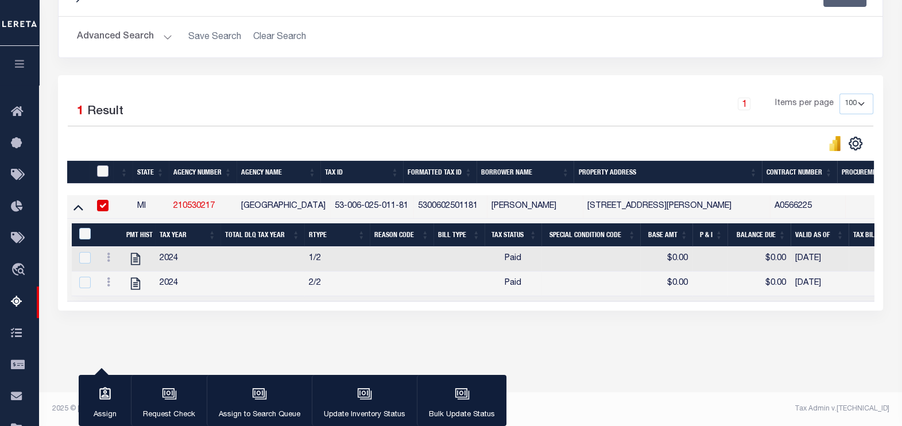
click at [102, 173] on input "checkbox" at bounding box center [102, 170] width 11 height 11
checkbox input "true"
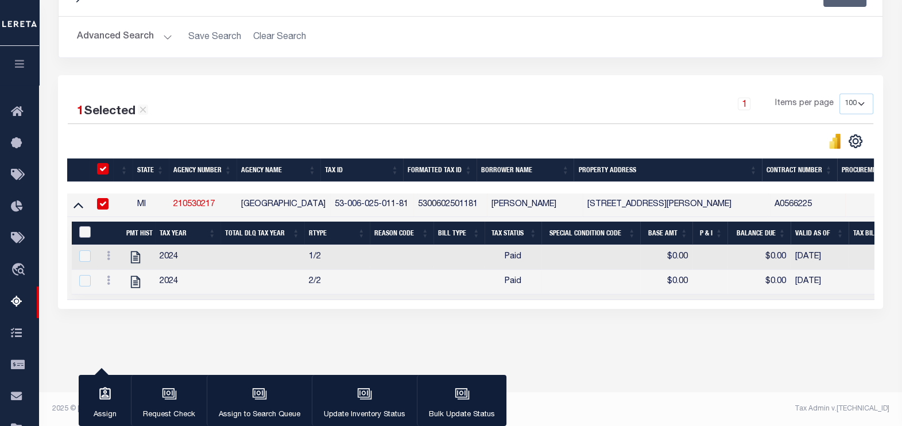
click at [86, 235] on input "&nbsp;" at bounding box center [84, 231] width 11 height 11
checkbox input "true"
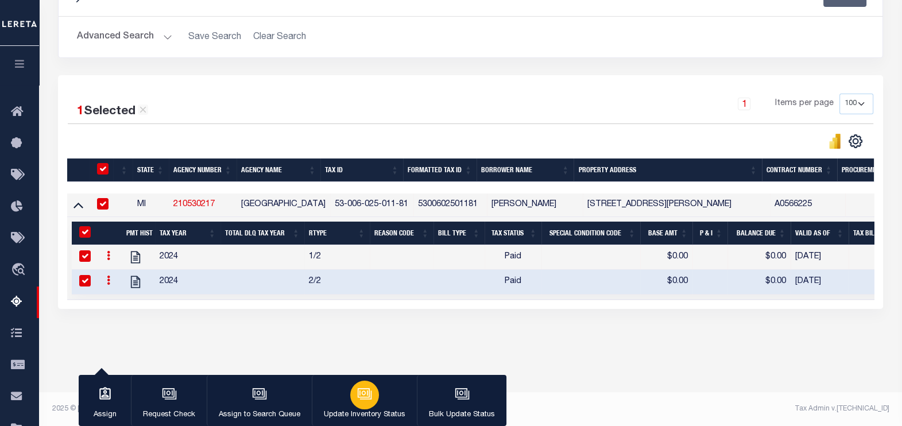
click at [367, 395] on icon "button" at bounding box center [364, 392] width 12 height 9
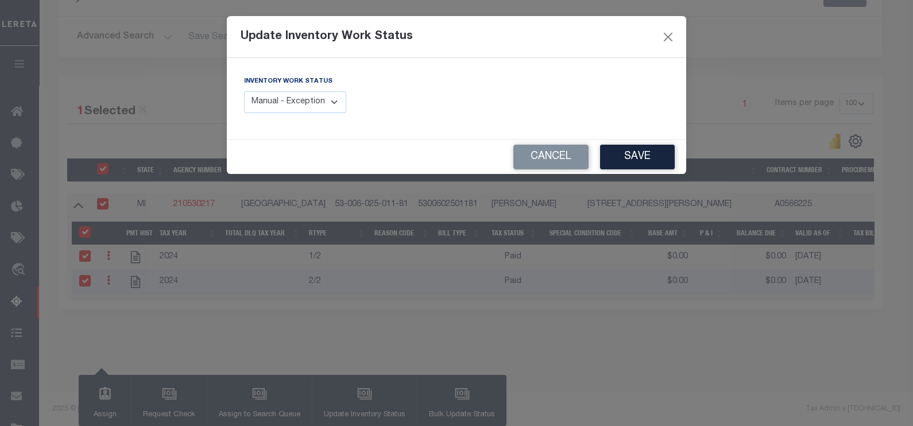
click at [333, 102] on select "Manual - Exception Pended - Awaiting Search Late Add Exception Completed" at bounding box center [295, 102] width 102 height 22
select select "4"
click at [244, 91] on select "Manual - Exception Pended - Awaiting Search Late Add Exception Completed" at bounding box center [295, 102] width 102 height 22
click at [632, 160] on button "Save" at bounding box center [637, 157] width 75 height 25
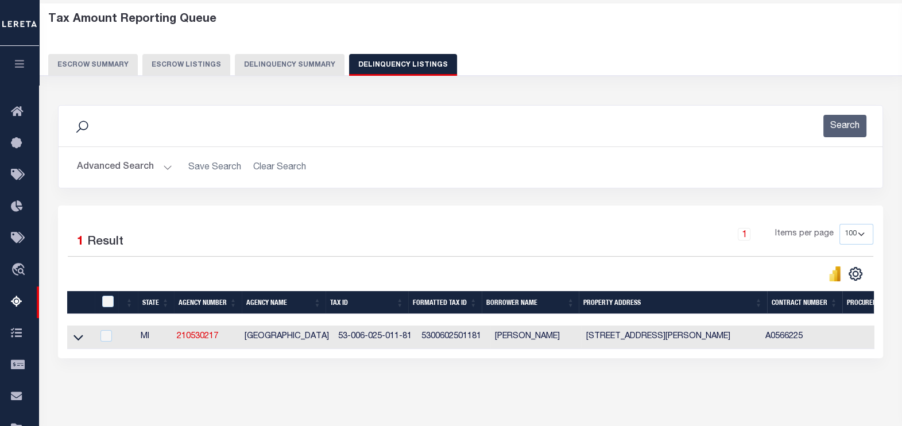
scroll to position [0, 0]
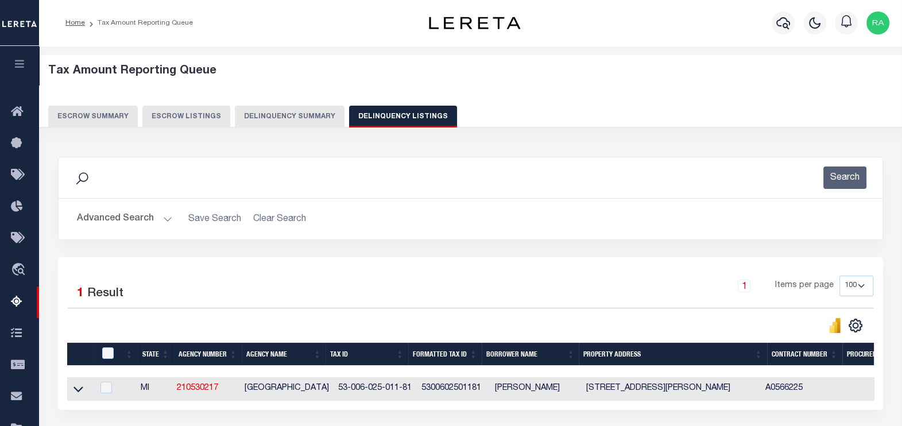
click at [399, 117] on button "Delinquency Listings" at bounding box center [403, 117] width 108 height 22
select select "100"
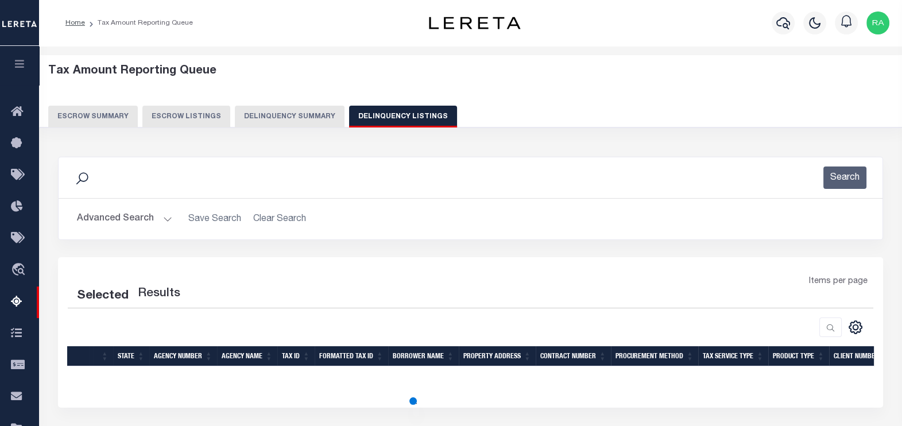
click at [107, 218] on button "Advanced Search" at bounding box center [124, 219] width 95 height 22
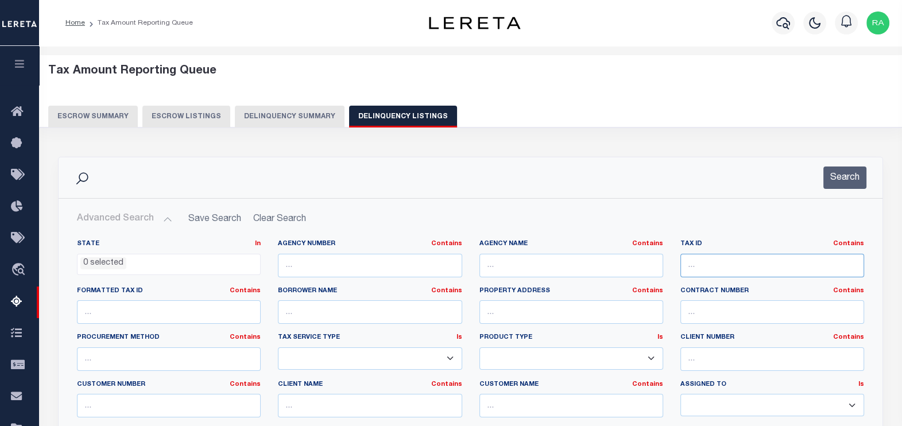
click at [703, 268] on input "text" at bounding box center [773, 266] width 184 height 24
paste input "53-006-036-011-10"
type input "53-006-036-011-10"
select select "100"
type input "53-006-036-011-10"
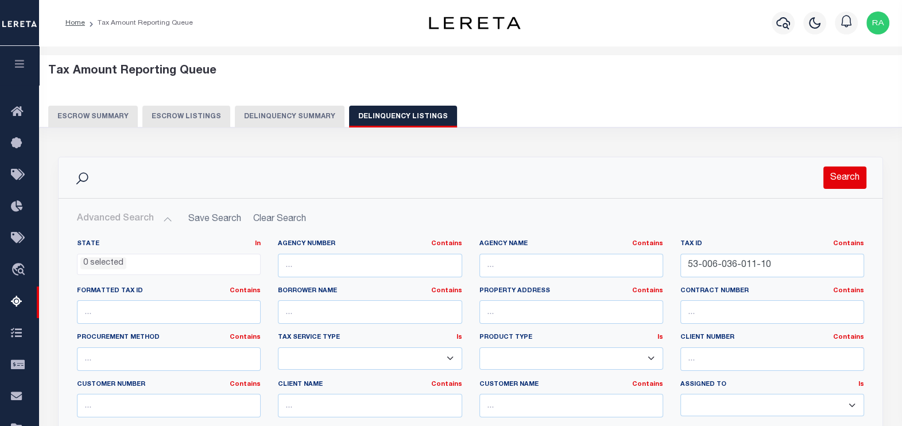
click at [842, 175] on button "Search" at bounding box center [845, 178] width 43 height 22
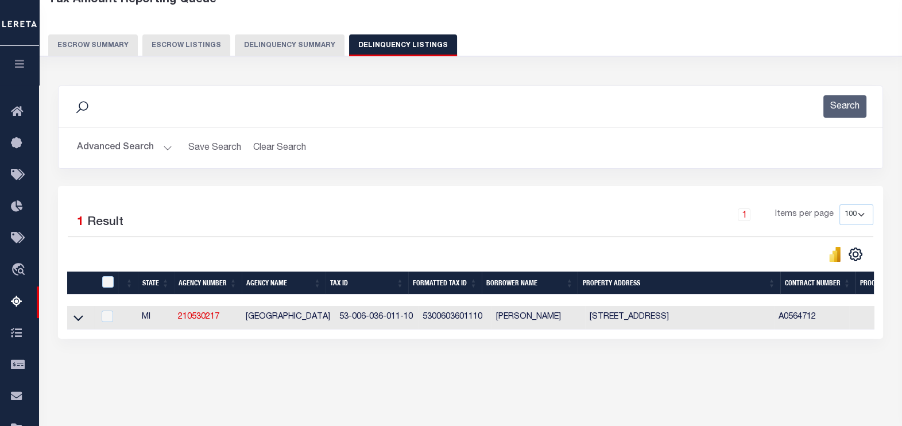
scroll to position [182, 0]
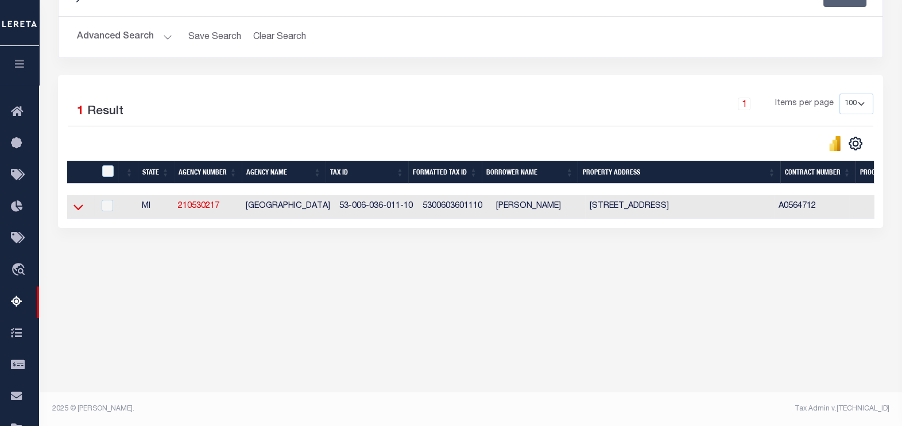
click at [75, 206] on icon at bounding box center [79, 207] width 10 height 12
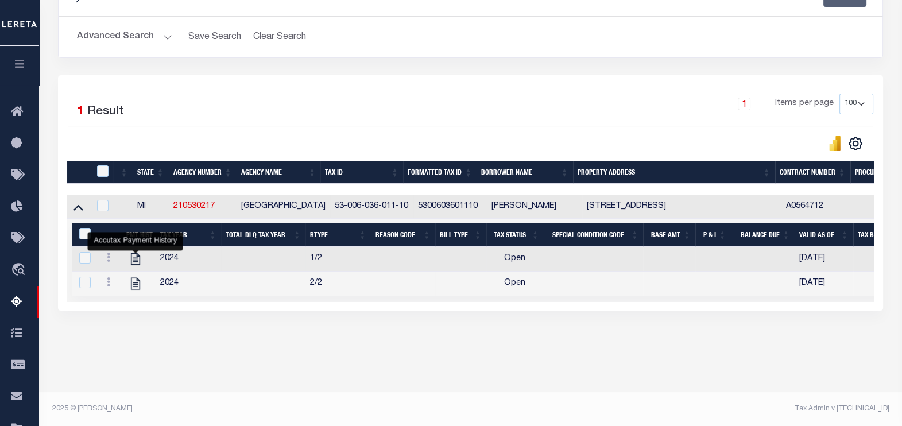
click at [126, 259] on link "" at bounding box center [135, 258] width 18 height 8
checkbox input "false"
checkbox input "true"
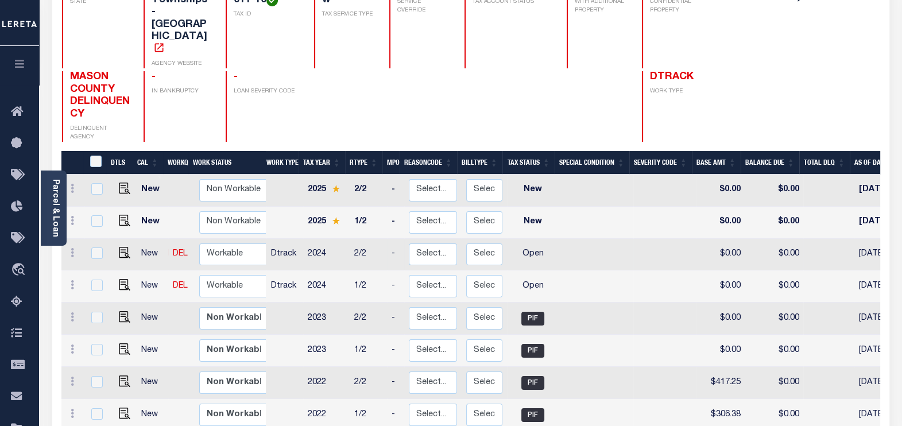
scroll to position [143, 0]
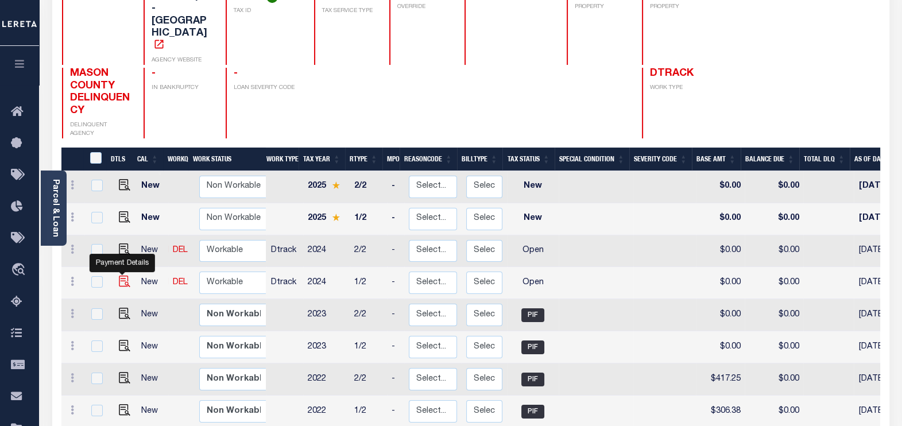
click at [119, 276] on img "" at bounding box center [124, 281] width 11 height 11
checkbox input "true"
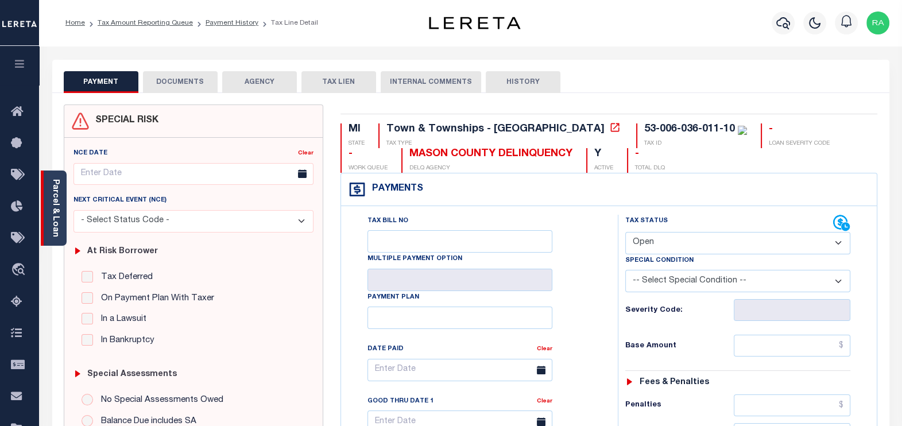
click at [53, 227] on link "Parcel & Loan" at bounding box center [55, 208] width 8 height 58
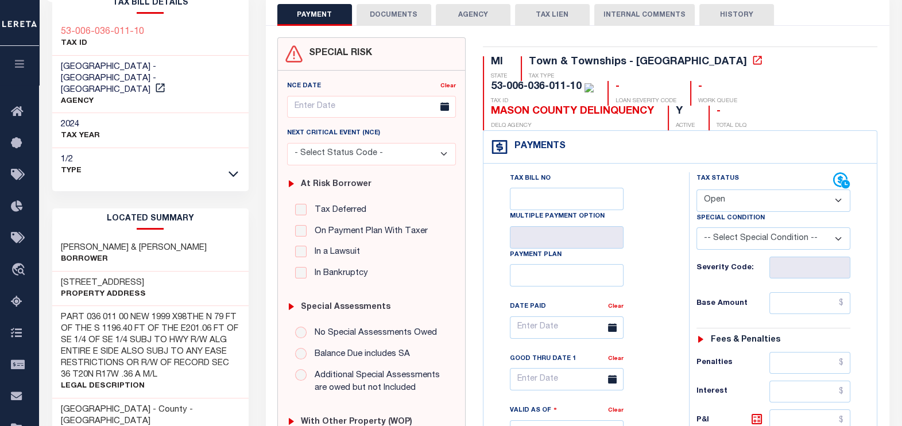
scroll to position [143, 0]
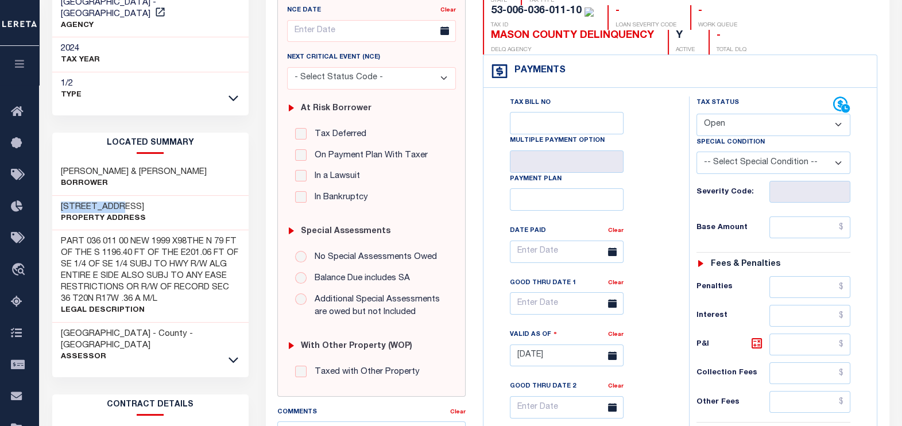
drag, startPoint x: 116, startPoint y: 190, endPoint x: 57, endPoint y: 187, distance: 58.7
click at [57, 196] on div "[STREET_ADDRESS] Property Address" at bounding box center [150, 213] width 196 height 35
drag, startPoint x: 166, startPoint y: 160, endPoint x: 59, endPoint y: 156, distance: 106.9
click at [59, 161] on div "[PERSON_NAME] & [PERSON_NAME]" at bounding box center [150, 178] width 196 height 35
copy h3 "[PERSON_NAME] & [PERSON_NAME]"
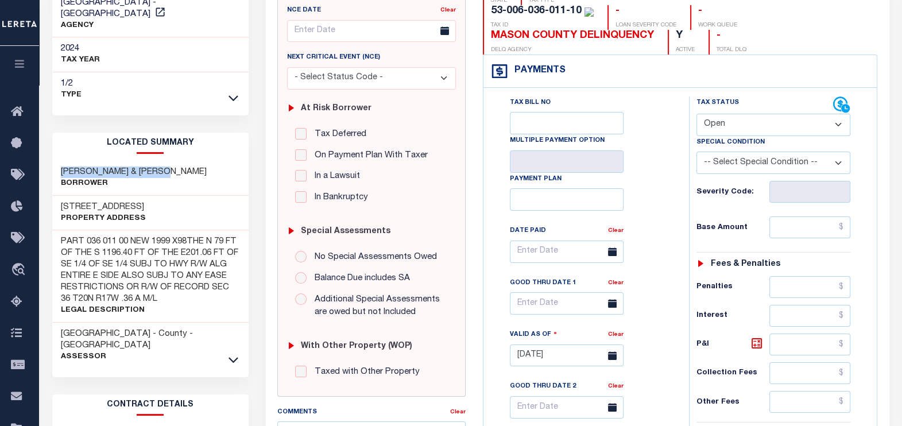
scroll to position [0, 0]
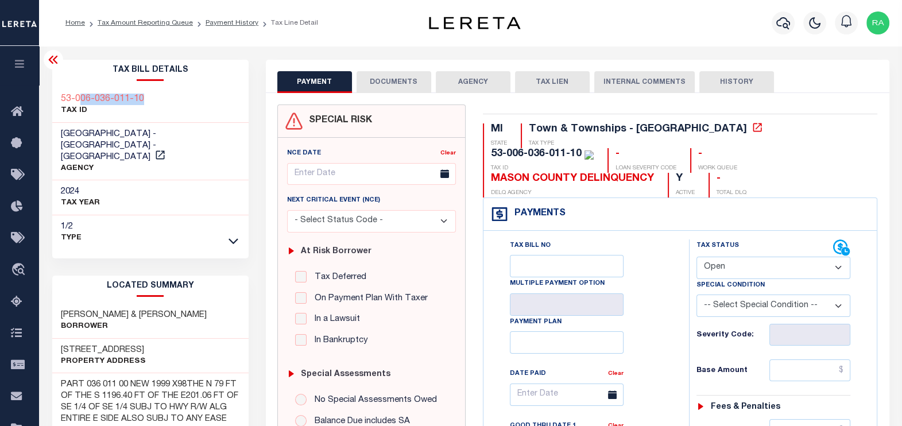
drag, startPoint x: 105, startPoint y: 94, endPoint x: 77, endPoint y: 97, distance: 28.4
click at [77, 97] on div "53-006-036-011-10 TAX ID" at bounding box center [150, 105] width 196 height 35
click at [211, 99] on div "53-006-036-011-10 TAX ID" at bounding box center [150, 105] width 196 height 35
click at [158, 91] on div "53-006-036-011-10 TAX ID" at bounding box center [150, 105] width 196 height 35
click at [109, 99] on h3 "53-006-036-011-10" at bounding box center [102, 99] width 83 height 11
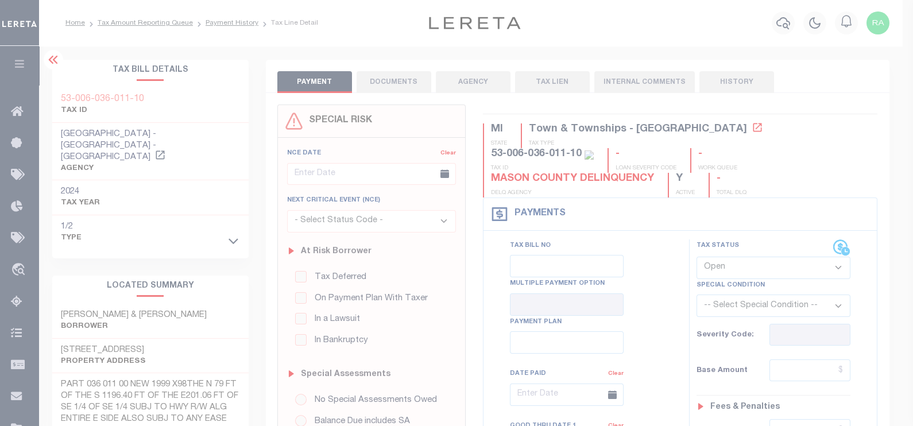
click at [109, 99] on div at bounding box center [456, 213] width 913 height 426
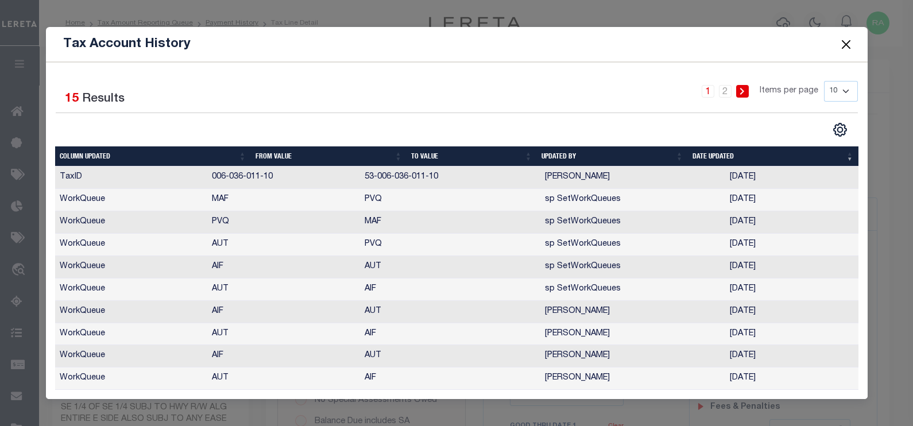
click at [845, 45] on button "Close" at bounding box center [846, 44] width 15 height 15
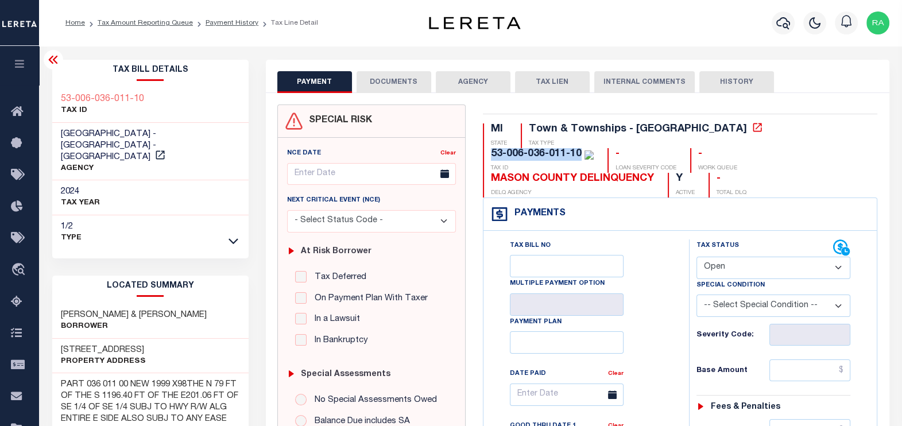
drag, startPoint x: 775, startPoint y: 127, endPoint x: 675, endPoint y: 131, distance: 100.6
click at [675, 131] on div "MI STATE Town & Townships - MI TAX TYPE 53-006-036-011-10 TAX ID - LOAN SEVERIT…" at bounding box center [680, 160] width 395 height 74
copy div "53-006-036-011-10"
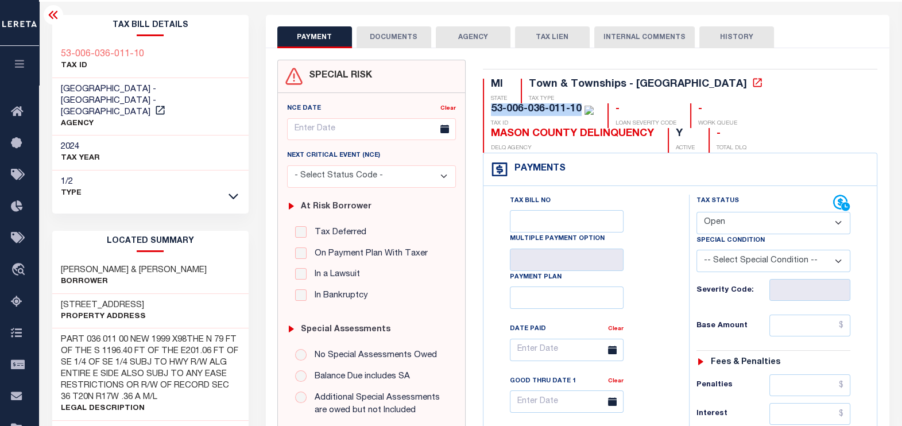
scroll to position [143, 0]
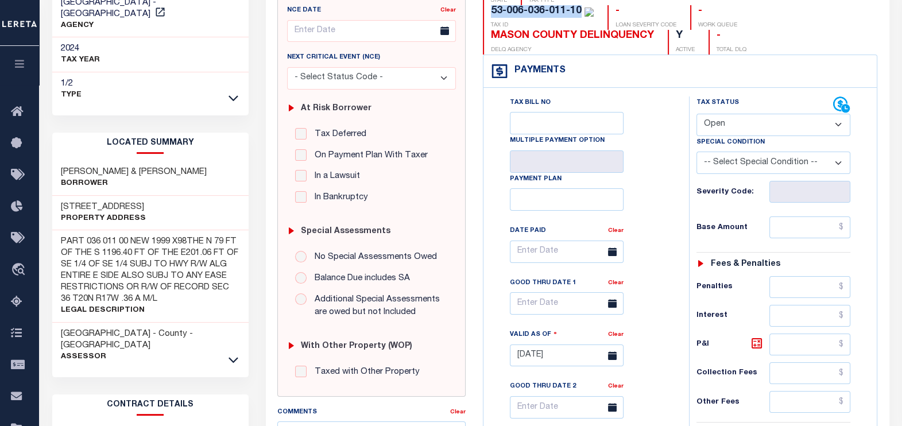
click at [741, 119] on select "- Select Status Code - Open Due/Unpaid Paid Incomplete No Tax Due Internal Refu…" at bounding box center [774, 125] width 154 height 22
select select "PYD"
click at [697, 114] on select "- Select Status Code - Open Due/Unpaid Paid Incomplete No Tax Due Internal Refu…" at bounding box center [774, 125] width 154 height 22
type input "[DATE]"
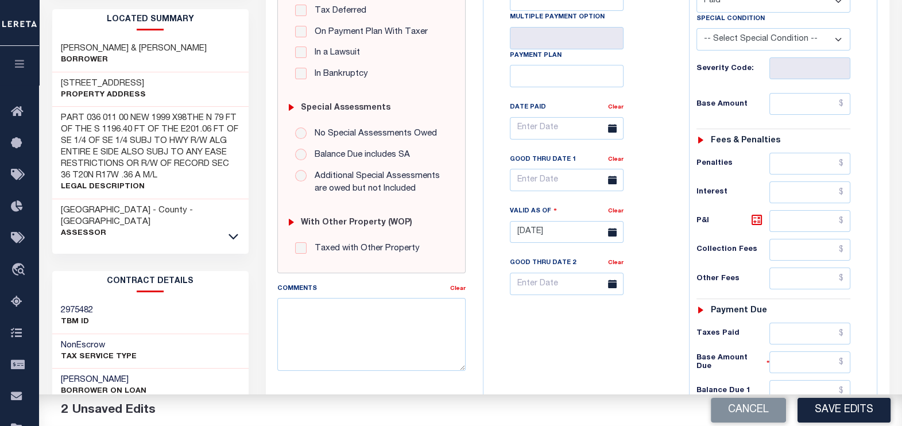
scroll to position [287, 0]
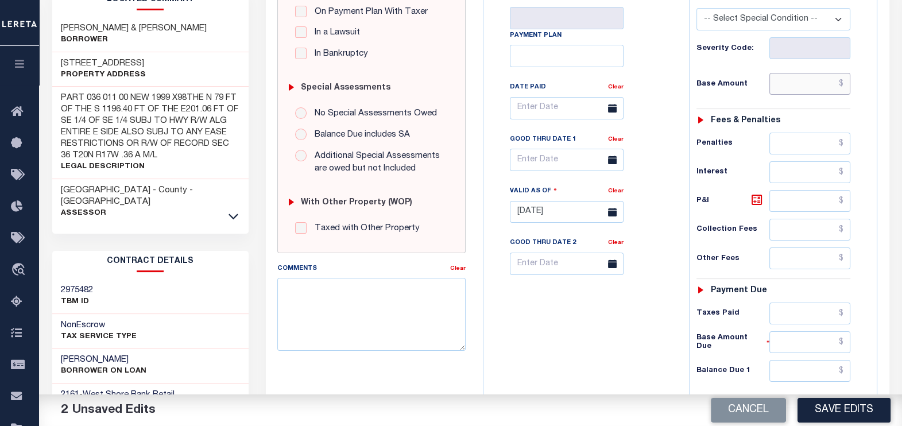
click at [814, 83] on input "text" at bounding box center [810, 84] width 81 height 22
type input "$0.00"
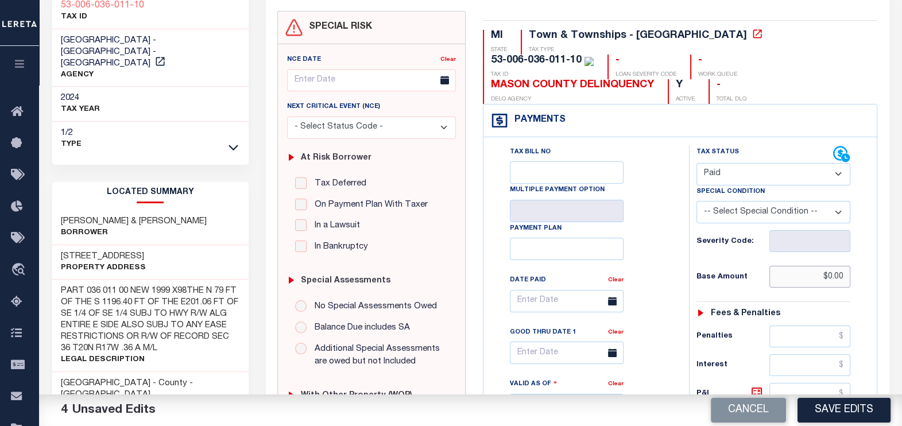
scroll to position [0, 0]
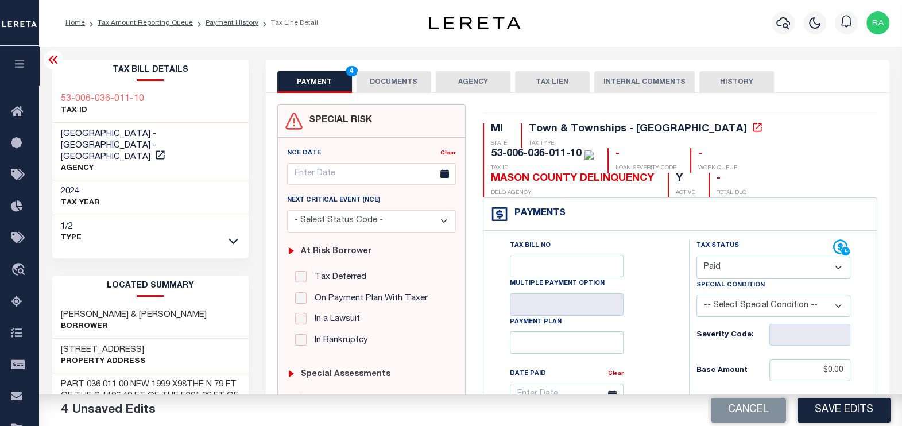
click at [379, 85] on button "DOCUMENTS" at bounding box center [394, 82] width 75 height 22
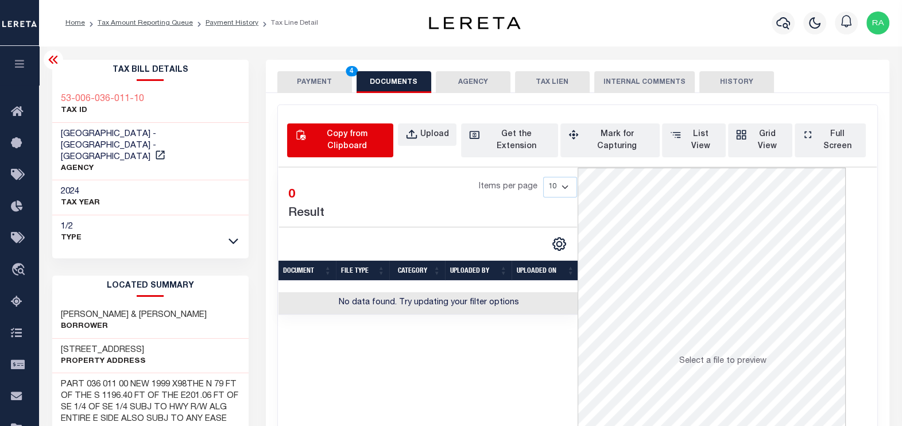
click at [322, 138] on div "Copy from Clipboard" at bounding box center [347, 141] width 78 height 24
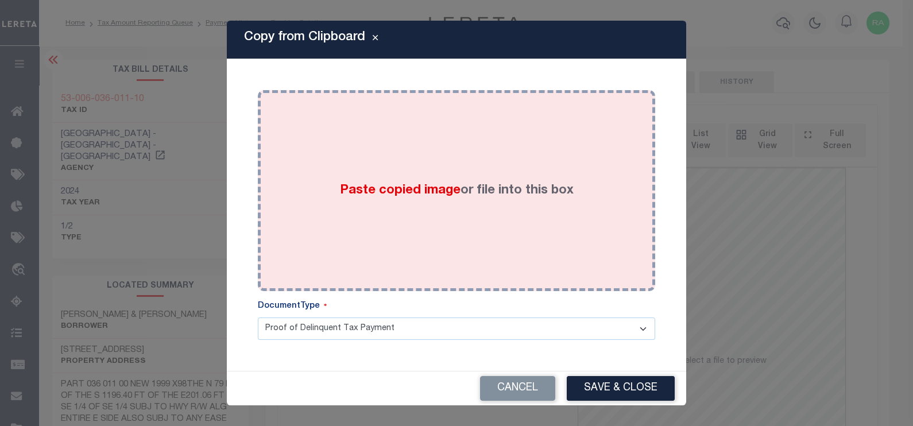
click at [431, 149] on div "Paste copied image or file into this box" at bounding box center [456, 191] width 380 height 184
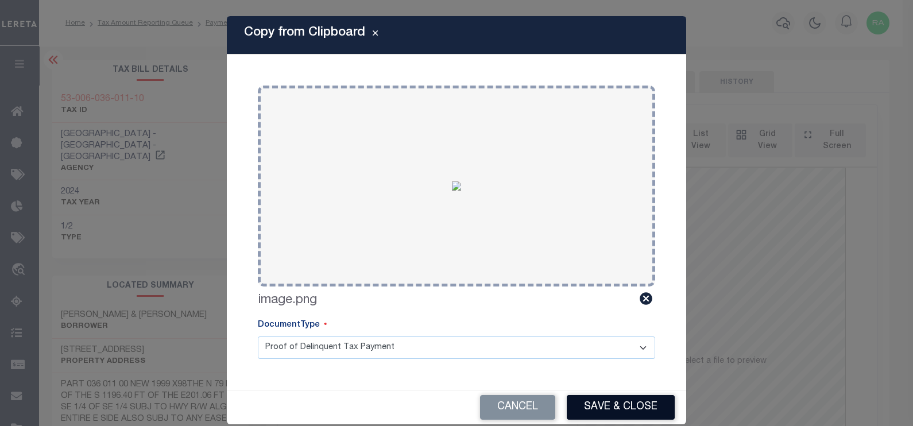
click at [601, 405] on button "Save & Close" at bounding box center [621, 407] width 108 height 25
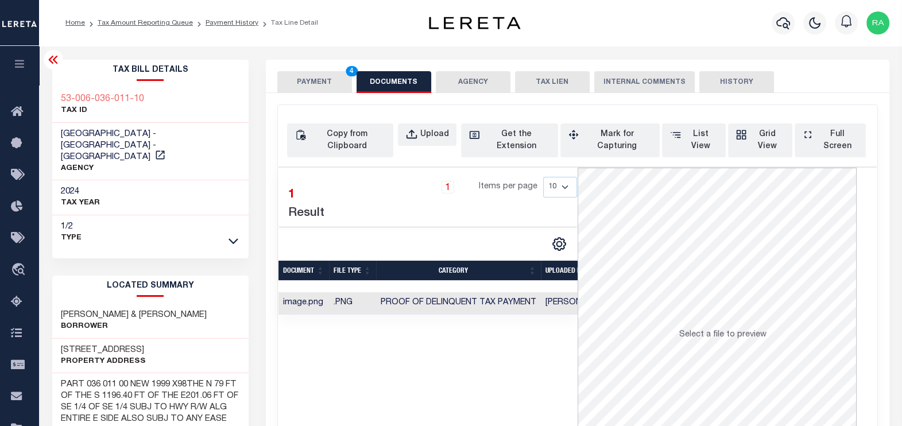
click at [320, 83] on button "PAYMENT 4" at bounding box center [314, 82] width 75 height 22
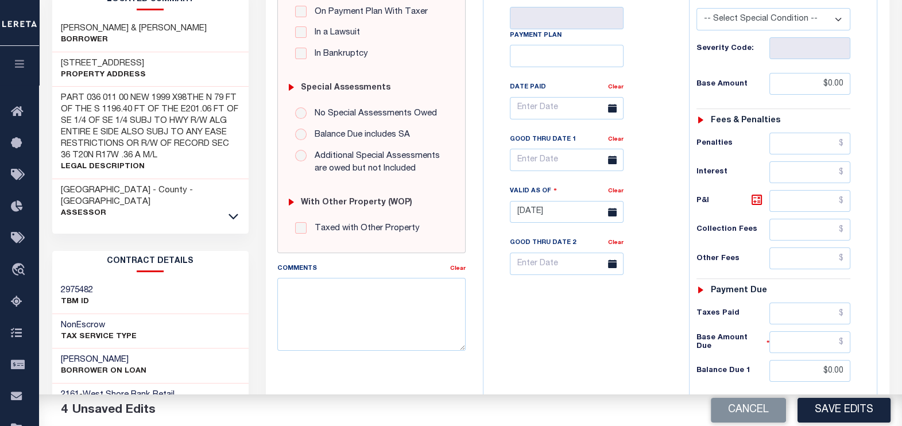
scroll to position [431, 0]
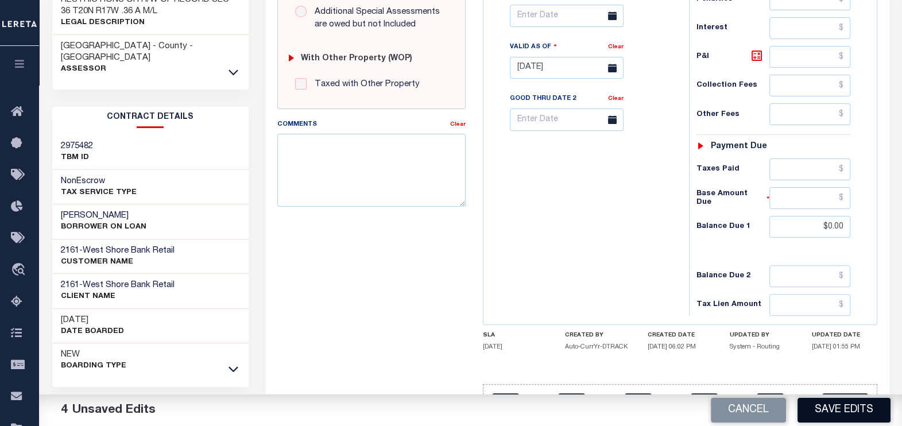
click at [846, 412] on button "Save Edits" at bounding box center [844, 410] width 93 height 25
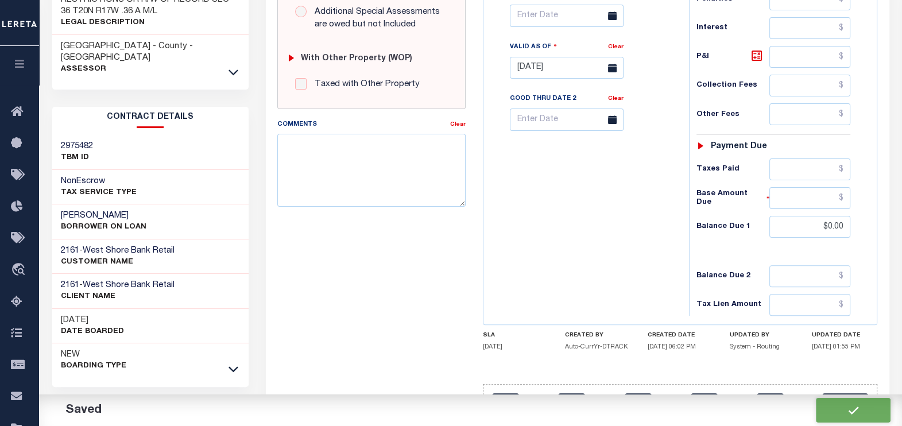
checkbox input "false"
type input "$0"
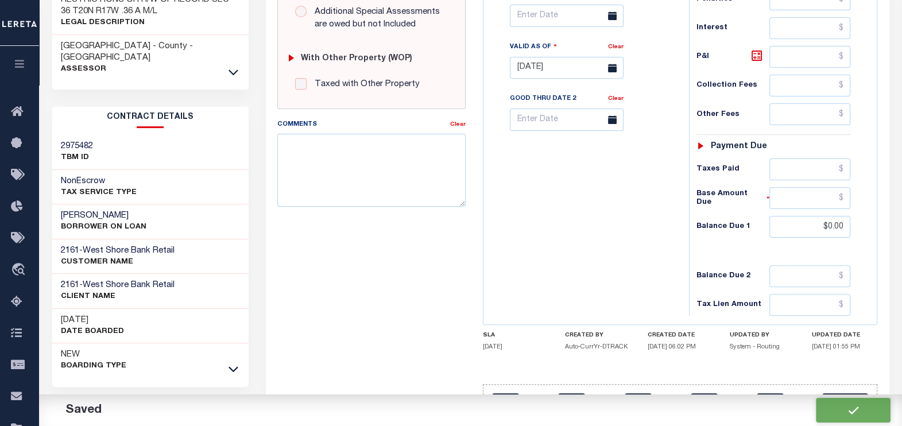
type input "$0"
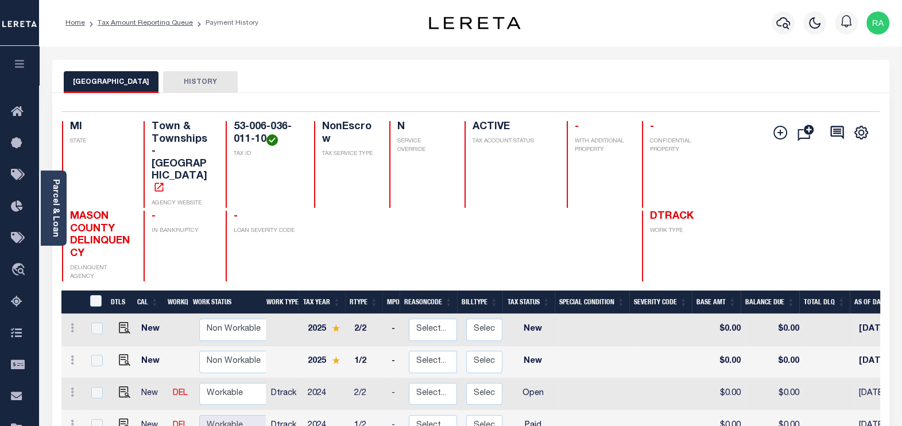
scroll to position [143, 0]
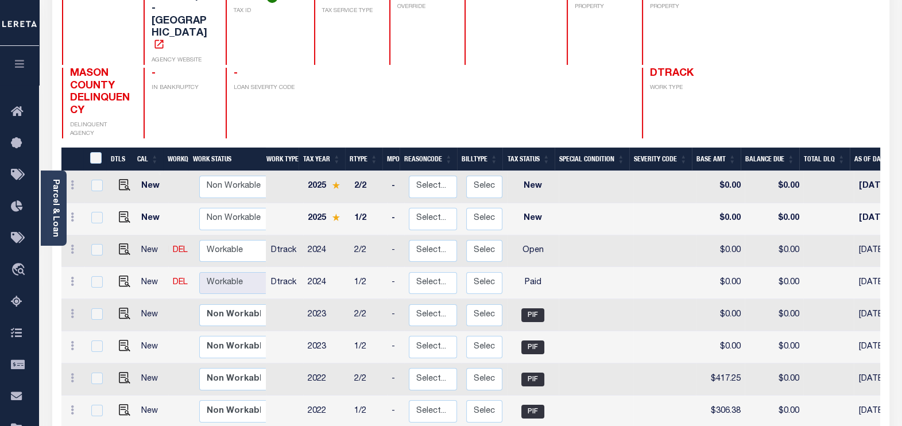
click at [115, 246] on link at bounding box center [121, 250] width 17 height 8
checkbox input "true"
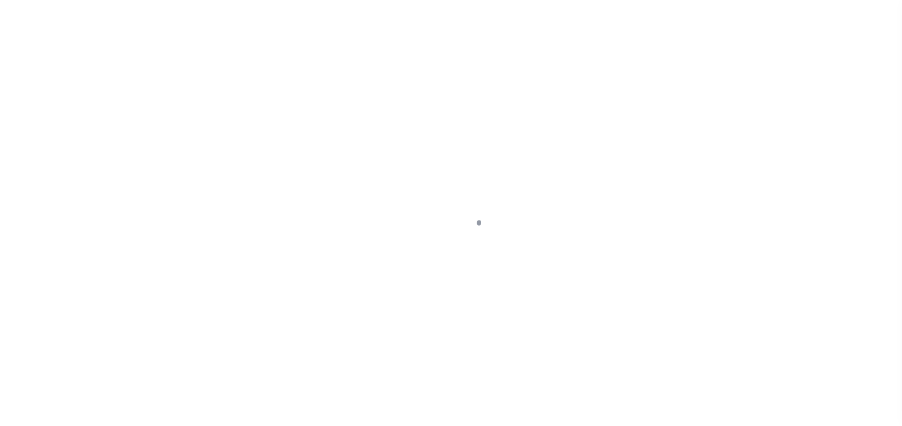
select select "OP2"
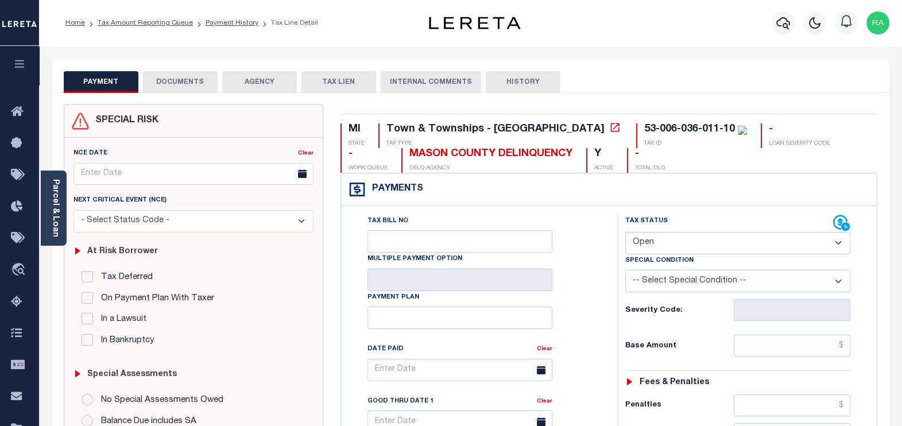
click at [175, 79] on button "DOCUMENTS" at bounding box center [180, 82] width 75 height 22
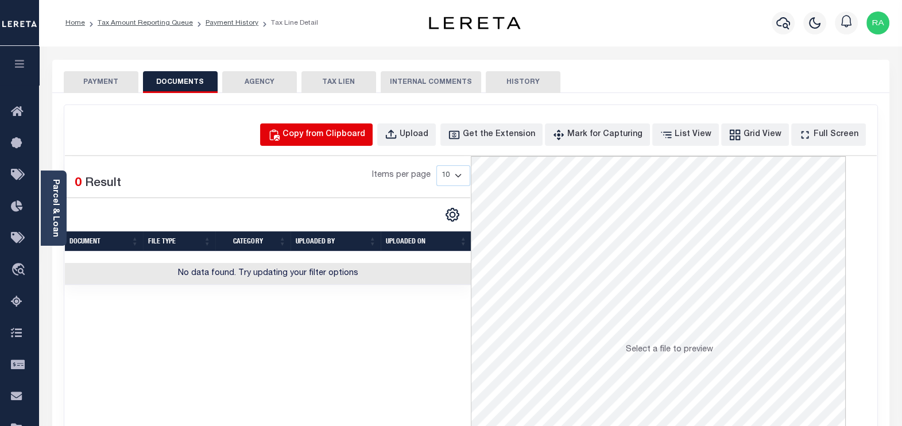
click at [342, 133] on div "Copy from Clipboard" at bounding box center [324, 135] width 83 height 13
select select "POP"
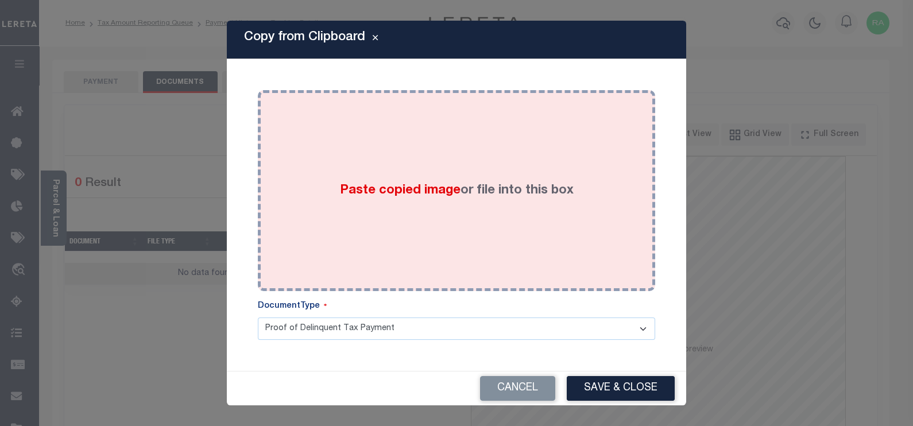
click at [288, 134] on div "Paste copied image or file into this box" at bounding box center [456, 191] width 380 height 184
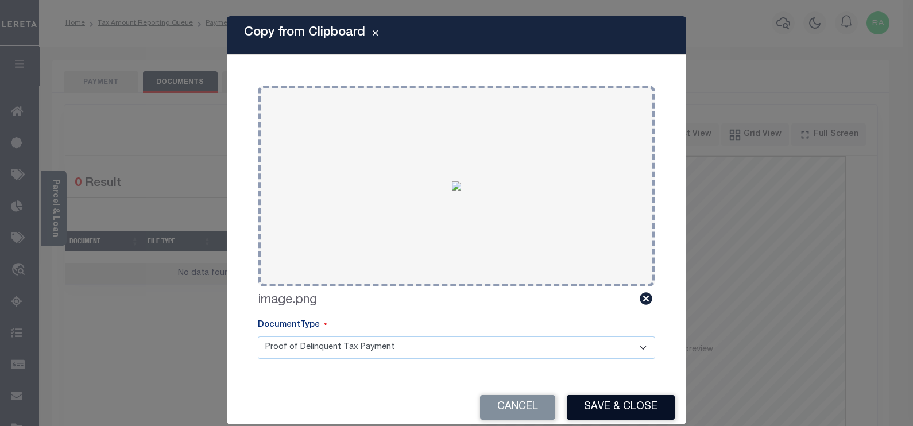
click at [613, 403] on button "Save & Close" at bounding box center [621, 407] width 108 height 25
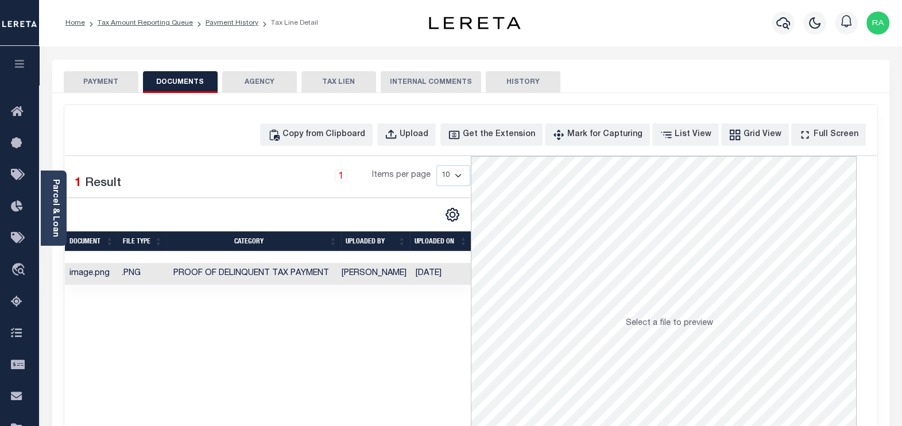
click at [99, 79] on button "PAYMENT" at bounding box center [101, 82] width 75 height 22
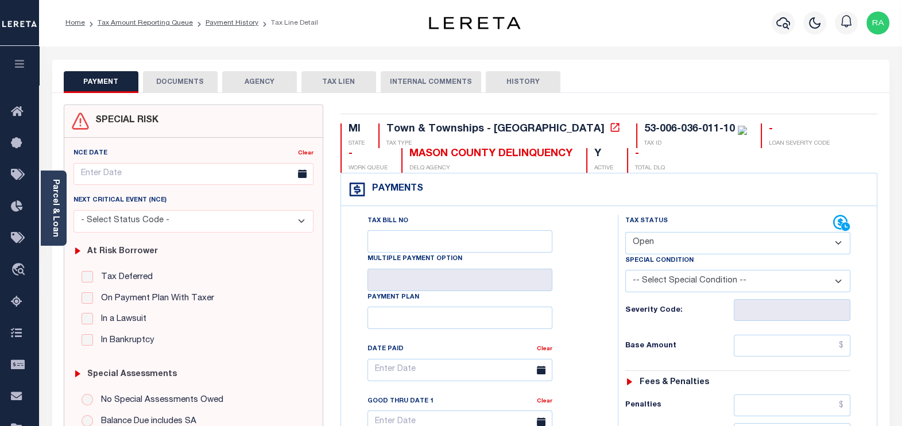
click at [633, 242] on select "- Select Status Code - Open Due/Unpaid Paid Incomplete No Tax Due Internal Refu…" at bounding box center [738, 243] width 226 height 22
select select "PYD"
click at [625, 232] on select "- Select Status Code - Open Due/Unpaid Paid Incomplete No Tax Due Internal Refu…" at bounding box center [738, 243] width 226 height 22
type input "[DATE]"
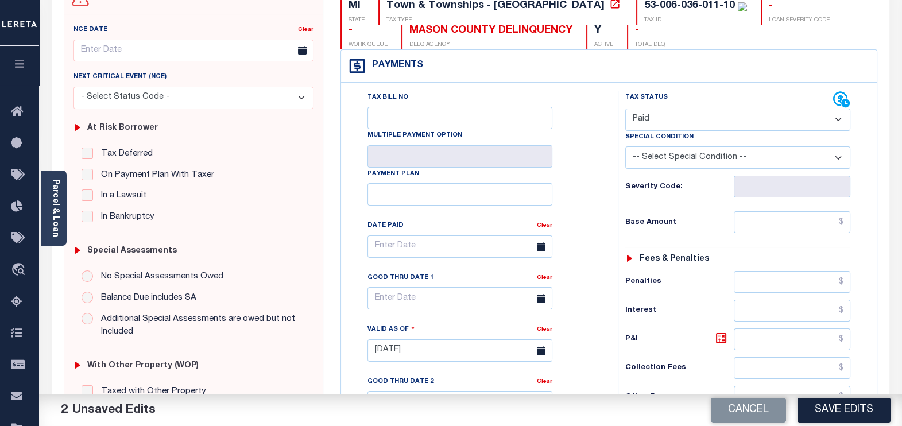
scroll to position [143, 0]
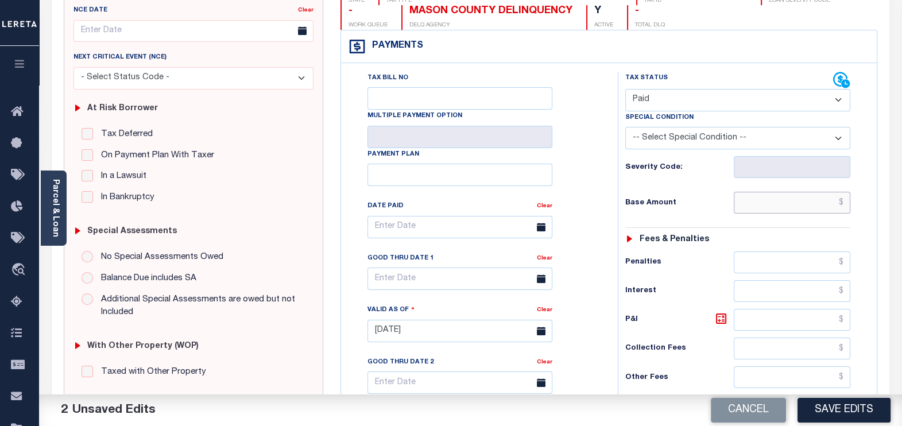
click at [755, 202] on input "text" at bounding box center [792, 203] width 117 height 22
type input "$0.00"
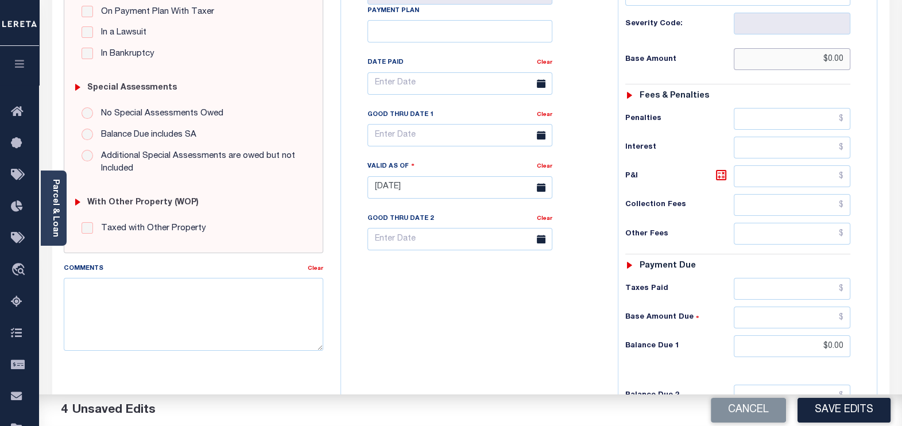
scroll to position [436, 0]
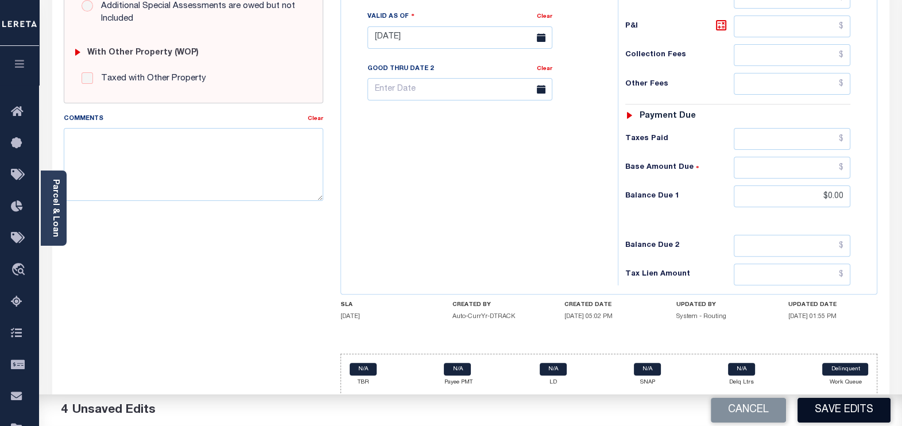
click at [833, 407] on button "Save Edits" at bounding box center [844, 410] width 93 height 25
checkbox input "false"
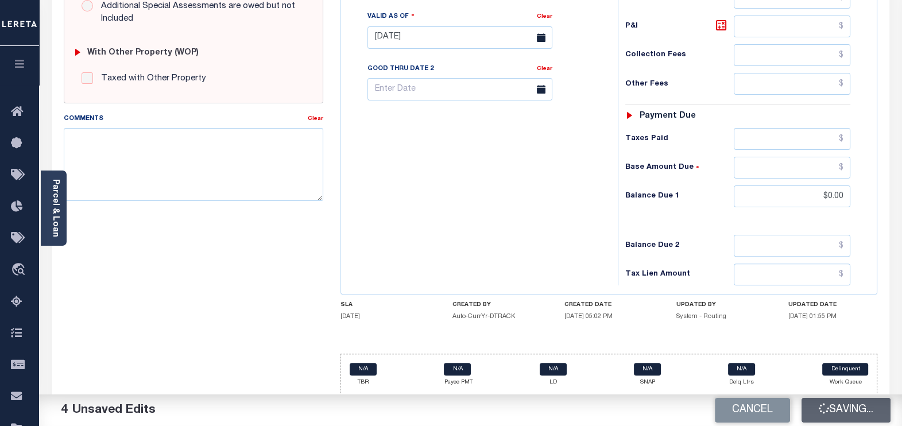
type input "$0"
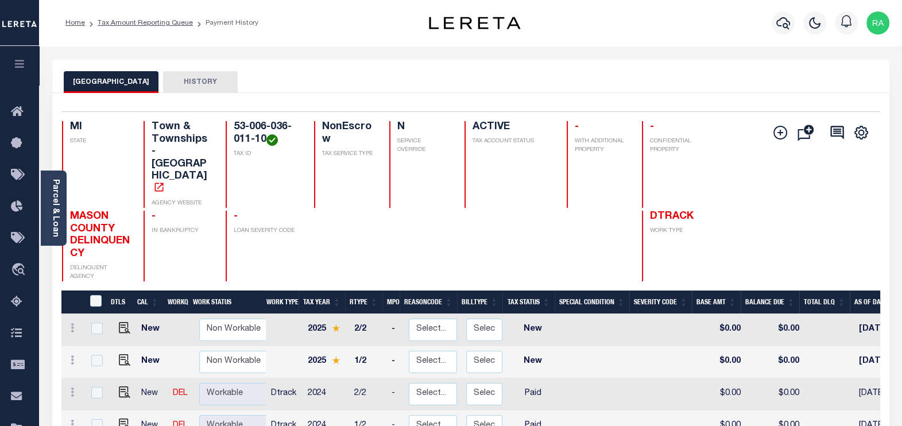
scroll to position [143, 0]
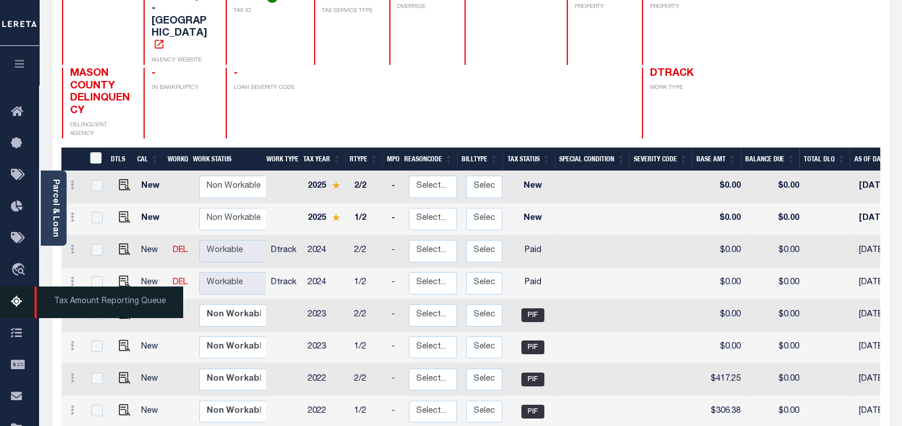
click at [14, 304] on icon at bounding box center [20, 302] width 18 height 14
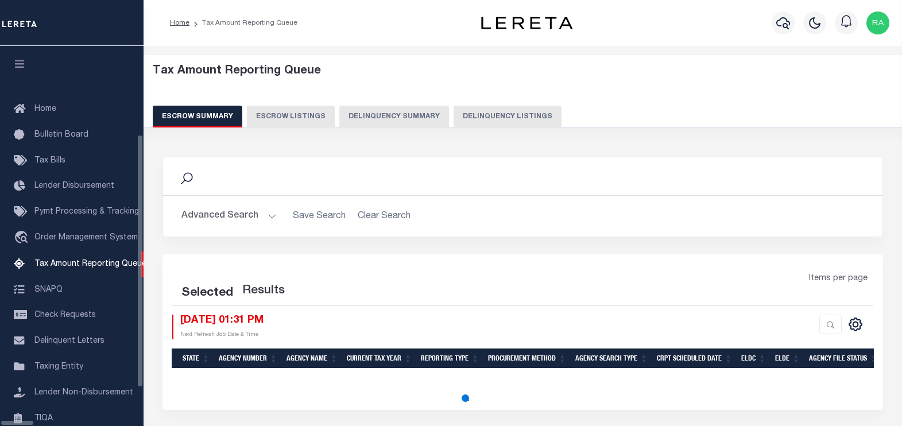
click at [457, 114] on button "Delinquency Listings" at bounding box center [508, 117] width 108 height 22
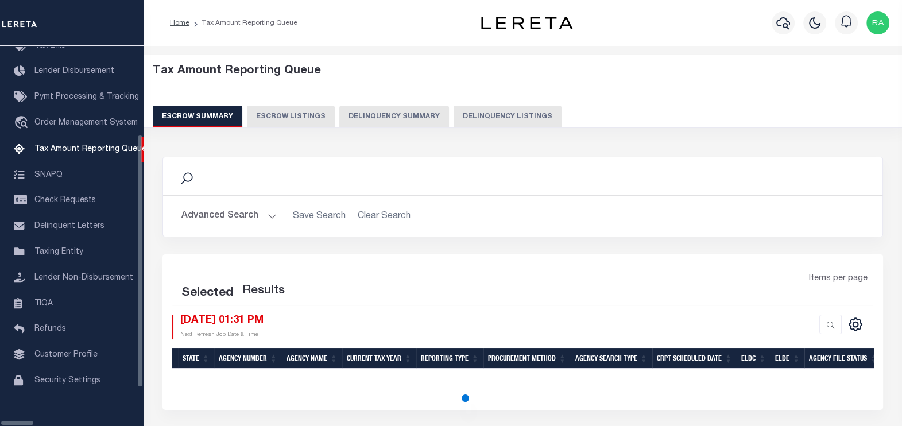
select select "100"
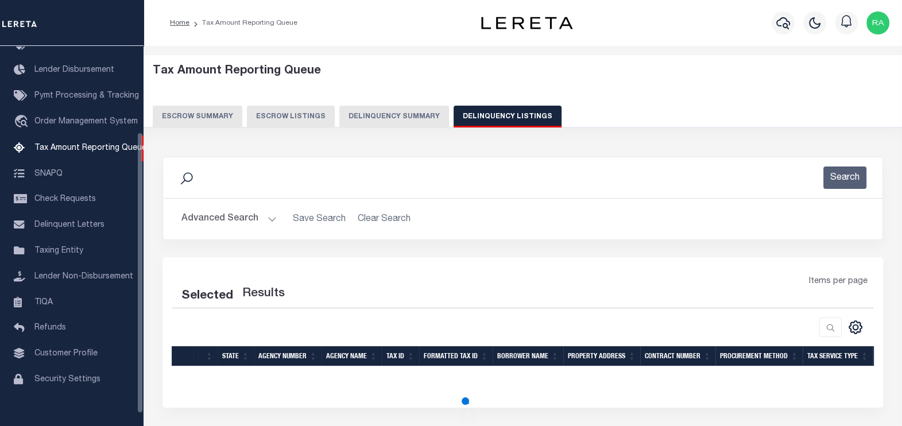
select select "100"
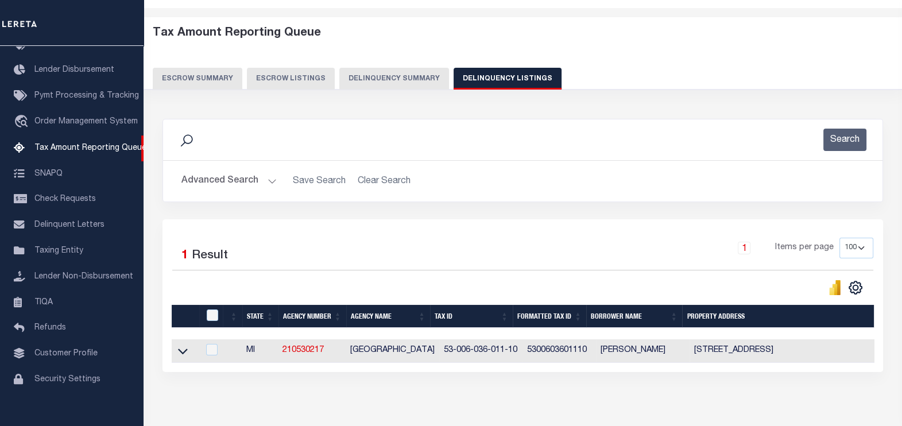
scroll to position [95, 0]
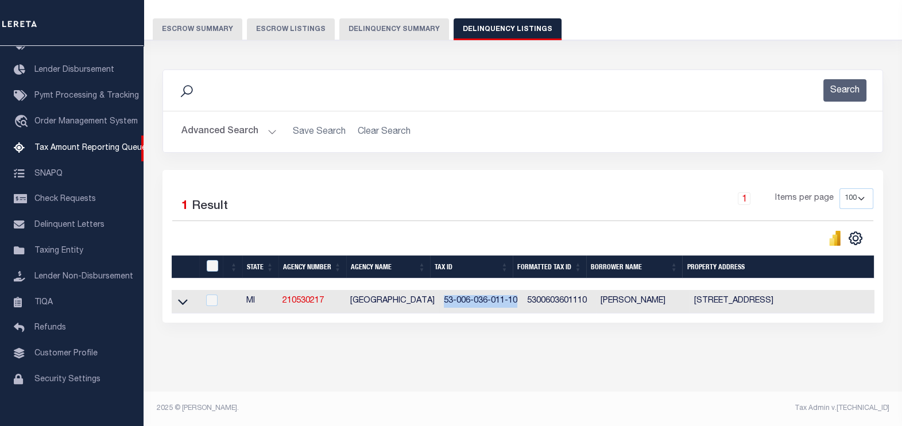
drag, startPoint x: 511, startPoint y: 291, endPoint x: 432, endPoint y: 291, distance: 78.7
click at [439, 291] on td "53-006-036-011-10" at bounding box center [480, 302] width 83 height 24
checkbox input "true"
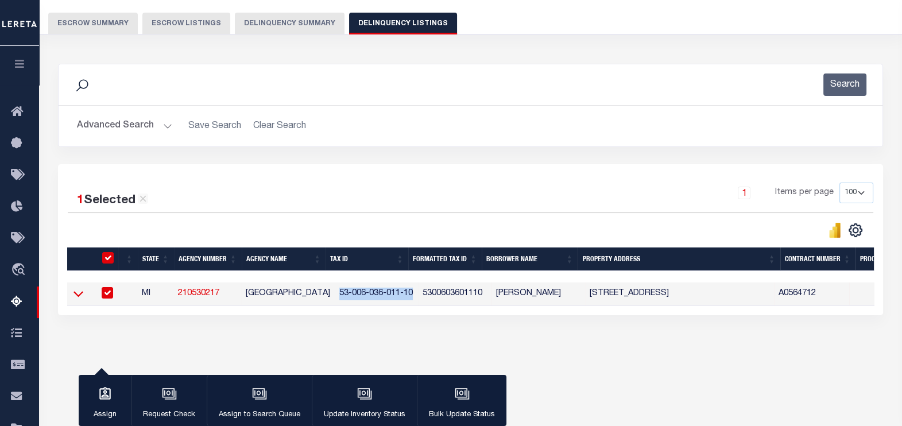
click at [77, 293] on icon at bounding box center [79, 294] width 10 height 12
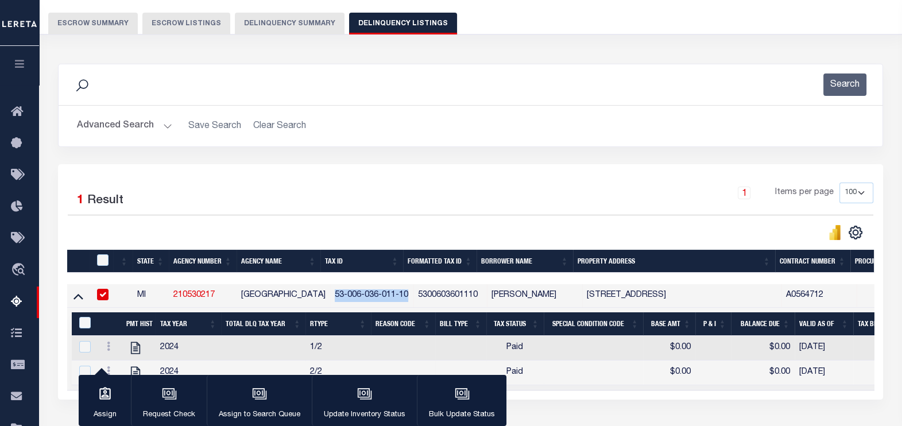
scroll to position [182, 0]
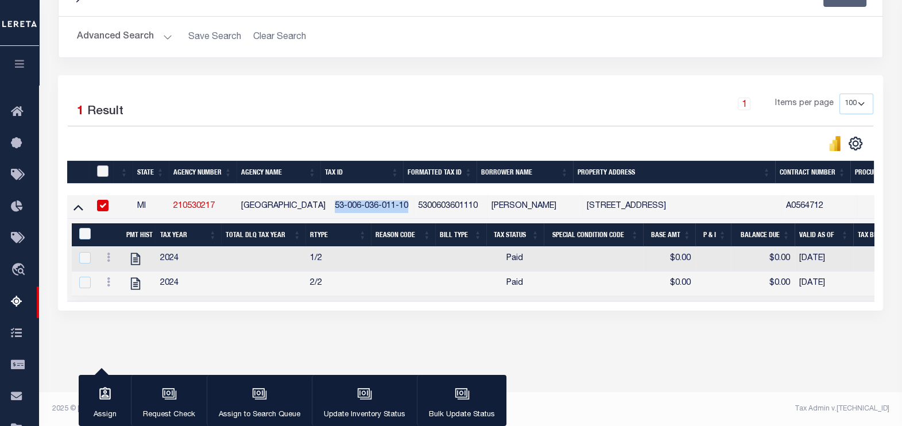
click at [101, 173] on input "checkbox" at bounding box center [102, 170] width 11 height 11
checkbox input "true"
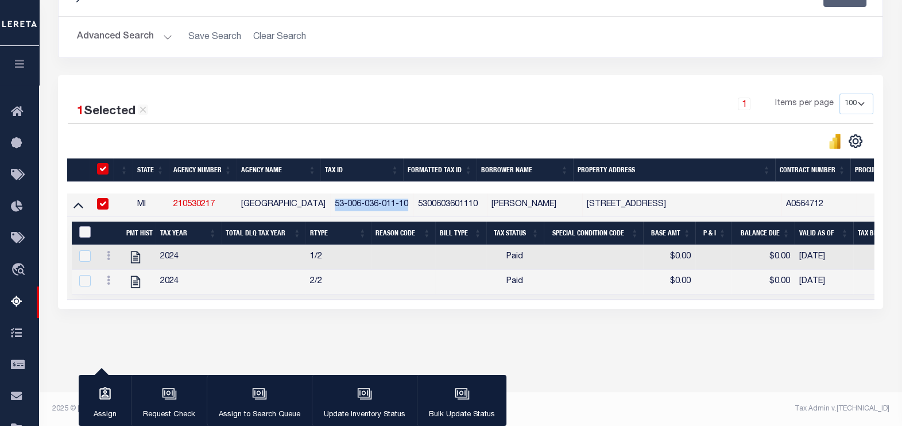
click at [83, 231] on input "&nbsp;" at bounding box center [84, 231] width 11 height 11
checkbox input "true"
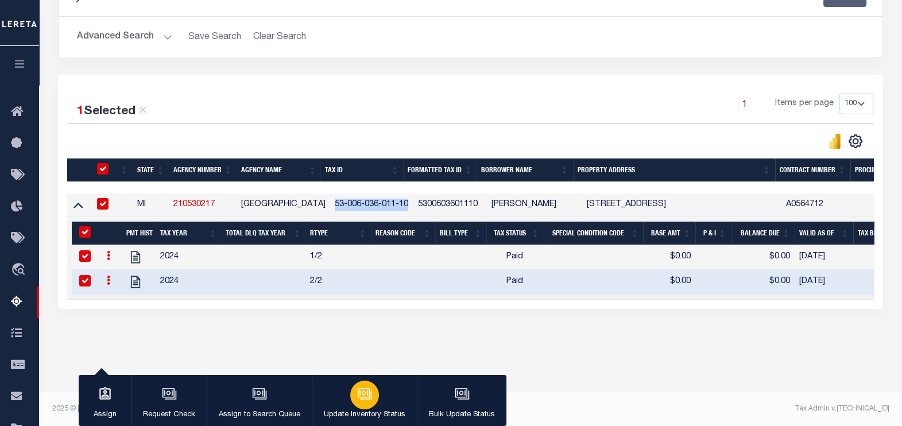
click at [365, 396] on icon "button" at bounding box center [364, 393] width 9 height 5
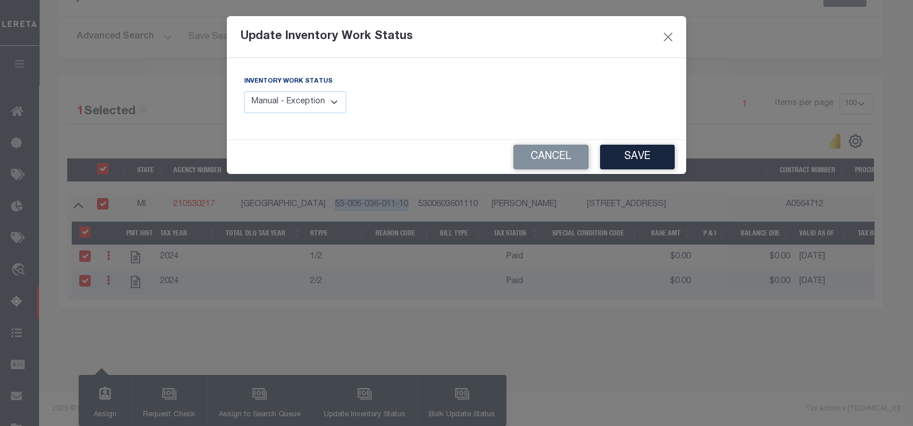
click at [322, 101] on select "Manual - Exception Pended - Awaiting Search Late Add Exception Completed" at bounding box center [295, 102] width 102 height 22
select select "4"
click at [244, 91] on select "Manual - Exception Pended - Awaiting Search Late Add Exception Completed" at bounding box center [295, 102] width 102 height 22
click at [642, 155] on button "Save" at bounding box center [637, 157] width 75 height 25
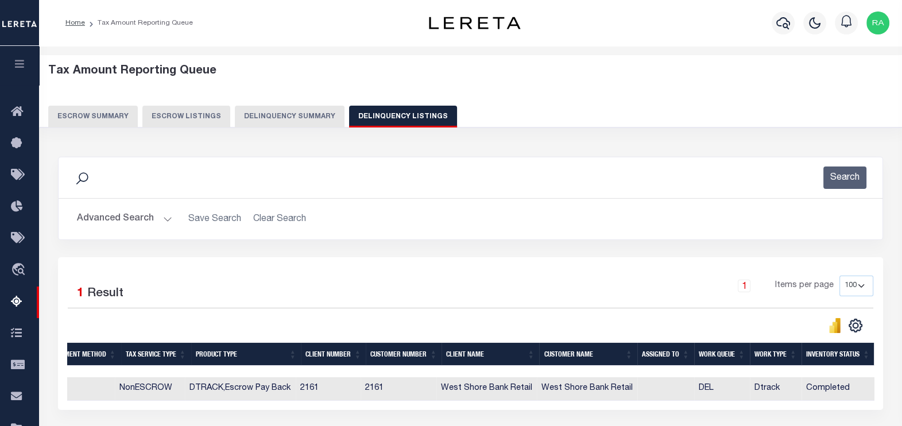
scroll to position [0, 0]
click at [390, 120] on button "Delinquency Listings" at bounding box center [403, 117] width 108 height 22
select select
select select "100"
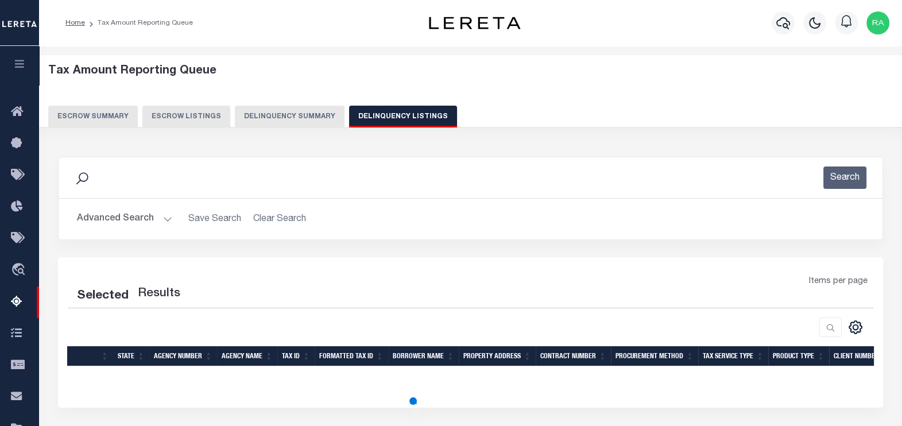
click at [107, 217] on button "Advanced Search" at bounding box center [124, 219] width 95 height 22
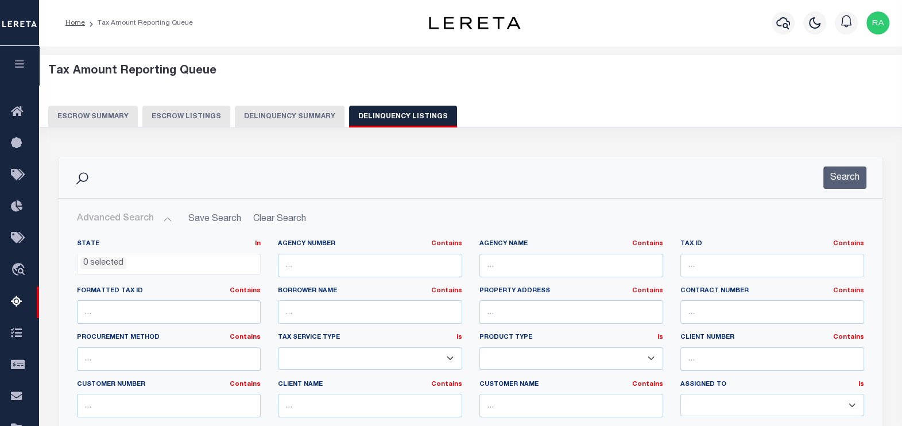
select select "100"
click at [710, 271] on input "text" at bounding box center [773, 266] width 184 height 24
paste input "64-017-003-300-03"
type input "64-017-003-300-03"
click at [843, 178] on button "Search" at bounding box center [845, 178] width 43 height 22
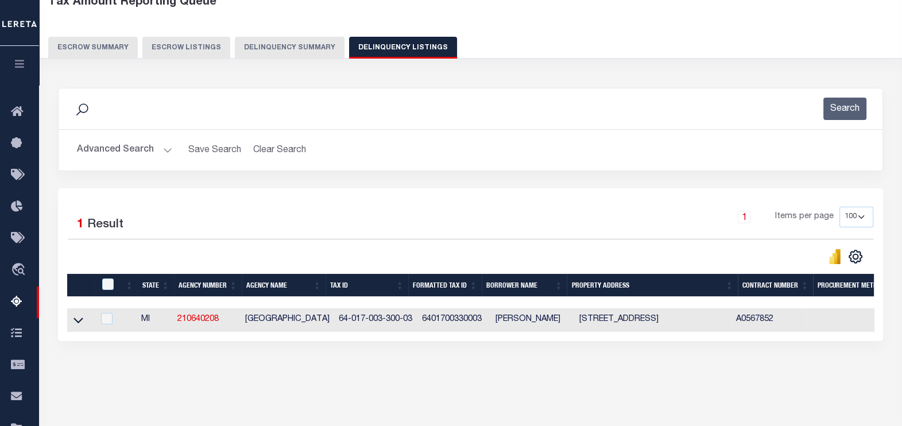
scroll to position [143, 0]
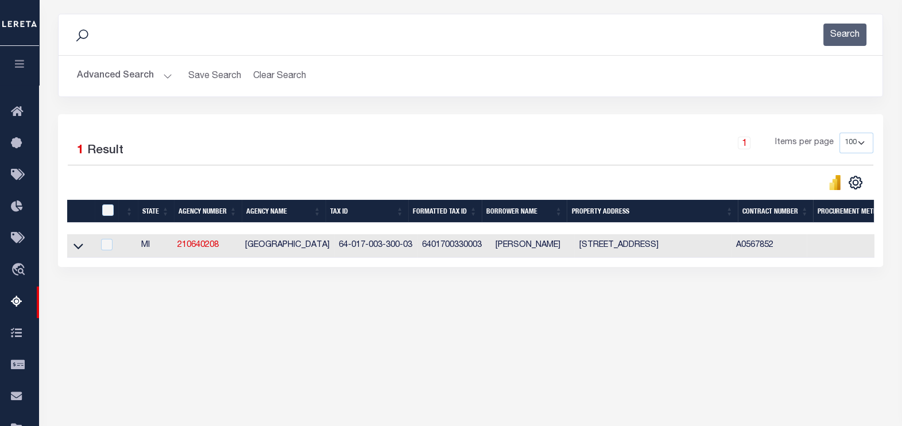
drag, startPoint x: 75, startPoint y: 245, endPoint x: 246, endPoint y: 359, distance: 206.0
click at [75, 245] on icon at bounding box center [79, 246] width 10 height 12
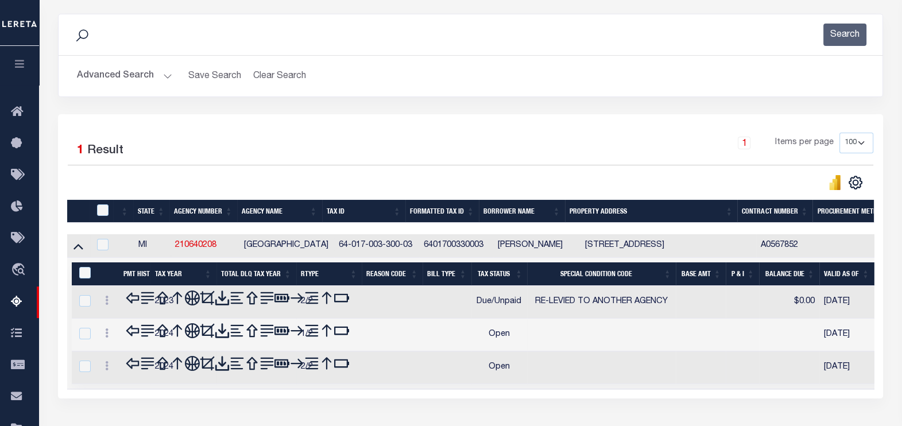
scroll to position [182, 0]
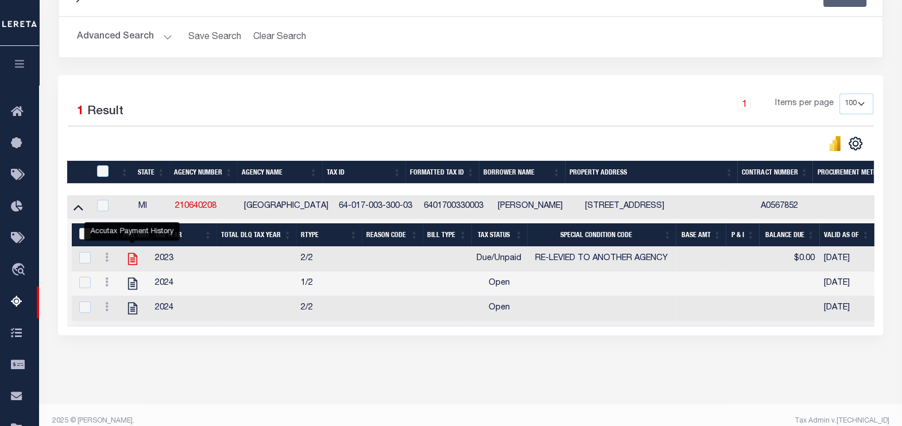
click at [133, 261] on icon "" at bounding box center [132, 259] width 15 height 15
checkbox input "false"
checkbox input "true"
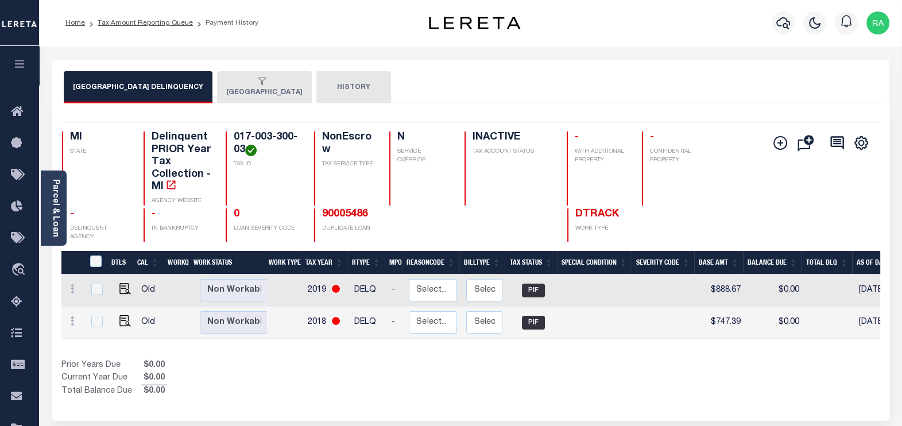
click at [272, 86] on button "[GEOGRAPHIC_DATA]" at bounding box center [264, 87] width 95 height 32
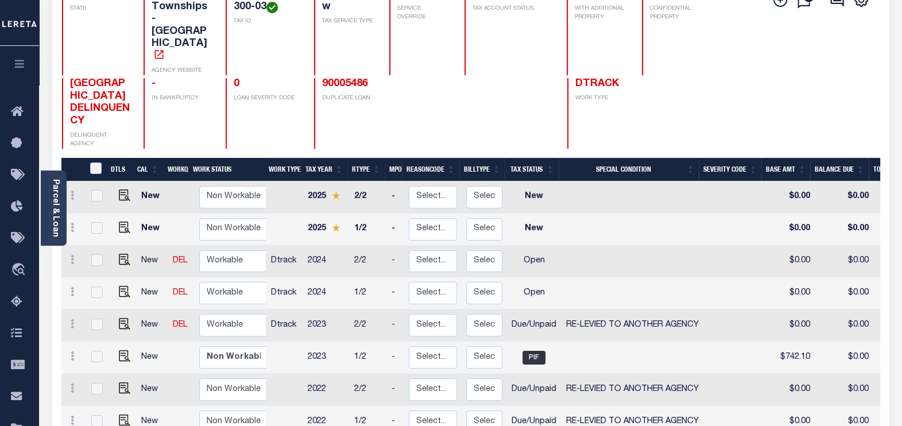
scroll to position [143, 0]
click at [121, 318] on img "" at bounding box center [124, 323] width 11 height 11
checkbox input "true"
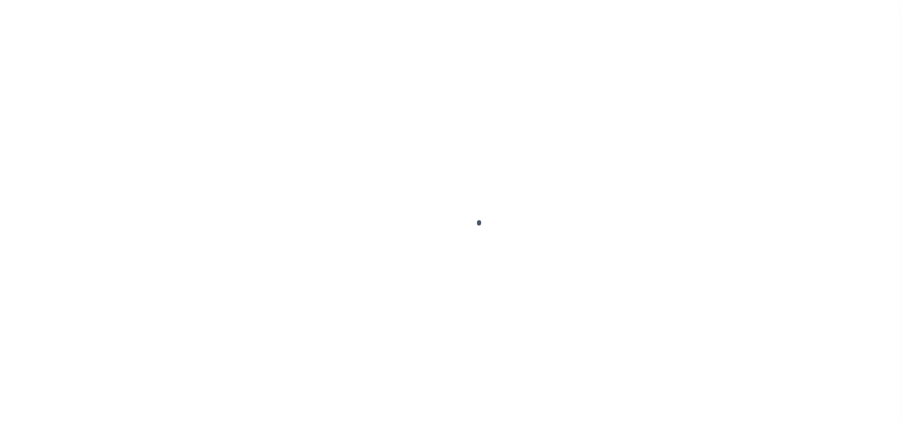
select select "DUE"
select select "31"
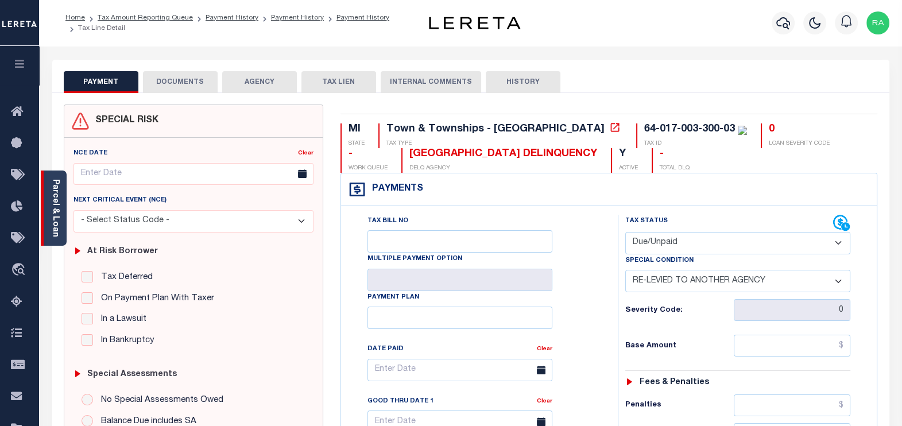
click at [55, 230] on link "Parcel & Loan" at bounding box center [55, 208] width 8 height 58
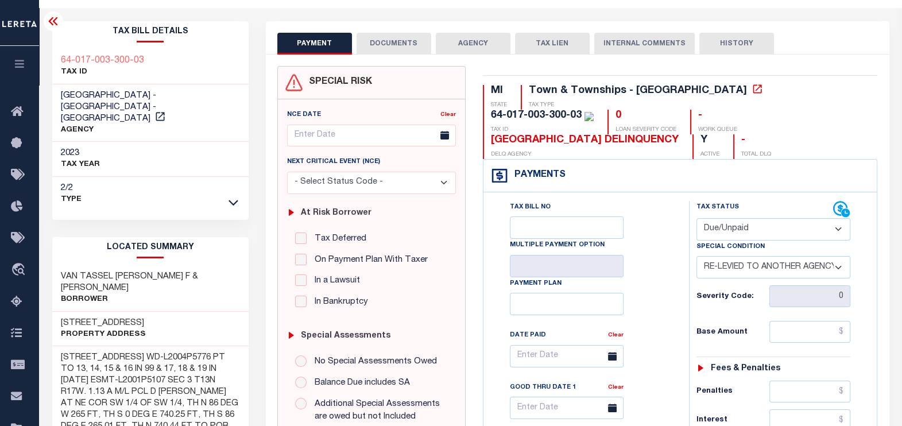
scroll to position [71, 0]
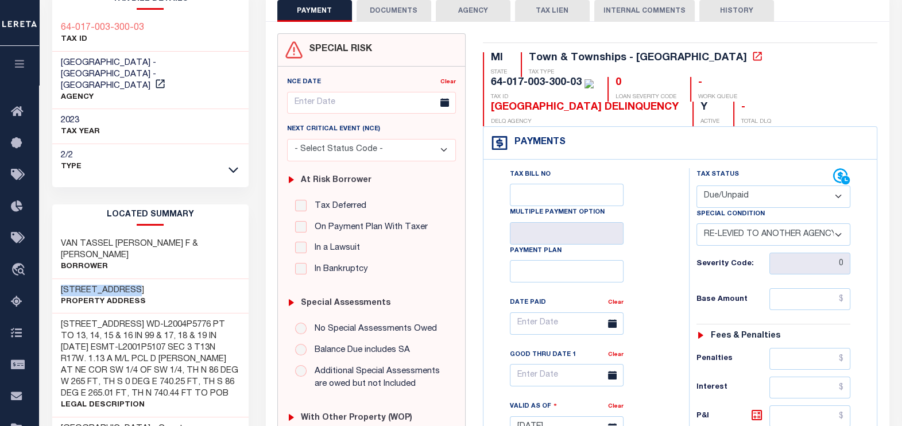
drag, startPoint x: 56, startPoint y: 263, endPoint x: 142, endPoint y: 263, distance: 86.1
click at [142, 279] on div "[STREET_ADDRESS] Property Address" at bounding box center [150, 296] width 196 height 35
copy h3 "[STREET_ADDRESS]"
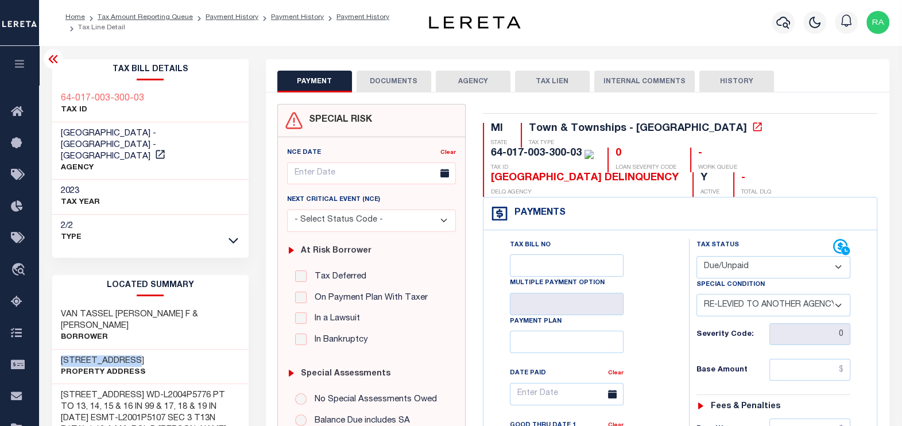
scroll to position [0, 0]
drag, startPoint x: 142, startPoint y: 95, endPoint x: 55, endPoint y: 95, distance: 87.3
click at [55, 95] on div "64-017-003-300-03 TAX ID" at bounding box center [150, 105] width 196 height 35
copy h3 "64-017-003-300-03"
drag, startPoint x: 57, startPoint y: 336, endPoint x: 136, endPoint y: 336, distance: 78.1
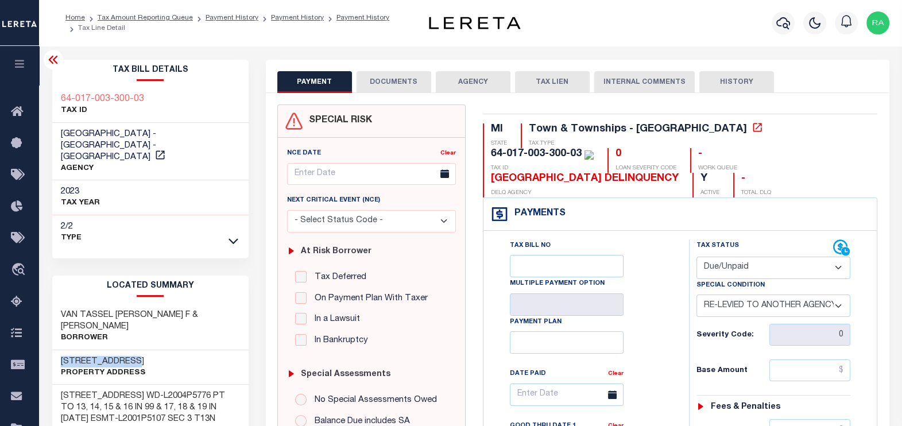
click at [136, 350] on div "[STREET_ADDRESS] Property Address" at bounding box center [150, 367] width 196 height 35
copy h3 "[STREET_ADDRESS]"
drag, startPoint x: 60, startPoint y: 299, endPoint x: 195, endPoint y: 304, distance: 135.1
click at [195, 304] on div "VAN [PERSON_NAME] & [PERSON_NAME]" at bounding box center [150, 327] width 196 height 47
copy h3 "VAN TASSEL [PERSON_NAME] F & [PERSON_NAME]"
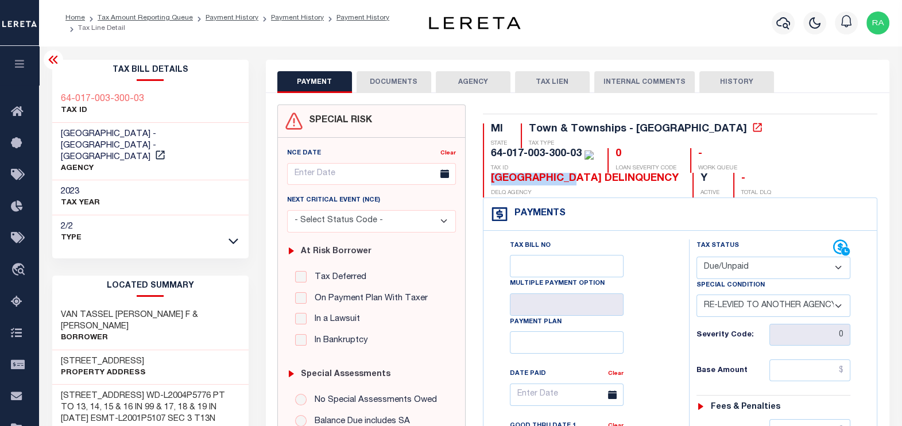
drag, startPoint x: 727, startPoint y: 149, endPoint x: 634, endPoint y: 153, distance: 92.6
click at [634, 173] on div "[GEOGRAPHIC_DATA] DELINQUENCY" at bounding box center [585, 179] width 188 height 13
copy div "[GEOGRAPHIC_DATA]"
drag, startPoint x: 59, startPoint y: 336, endPoint x: 148, endPoint y: 336, distance: 89.6
click at [148, 350] on div "[STREET_ADDRESS] Property Address" at bounding box center [150, 367] width 196 height 35
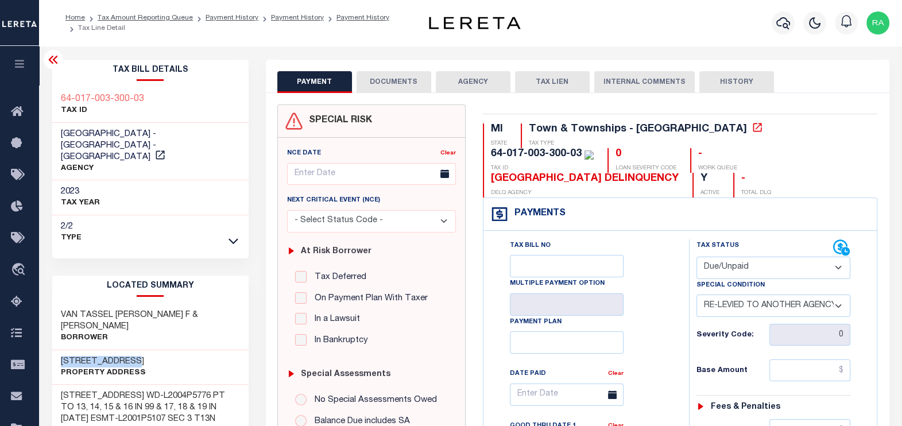
copy h3 "[STREET_ADDRESS]"
drag, startPoint x: 775, startPoint y: 126, endPoint x: 701, endPoint y: 128, distance: 74.1
click at [582, 149] on div "64-017-003-300-03" at bounding box center [536, 154] width 91 height 10
copy div "017-003-300-03"
click at [393, 89] on button "DOCUMENTS" at bounding box center [394, 82] width 75 height 22
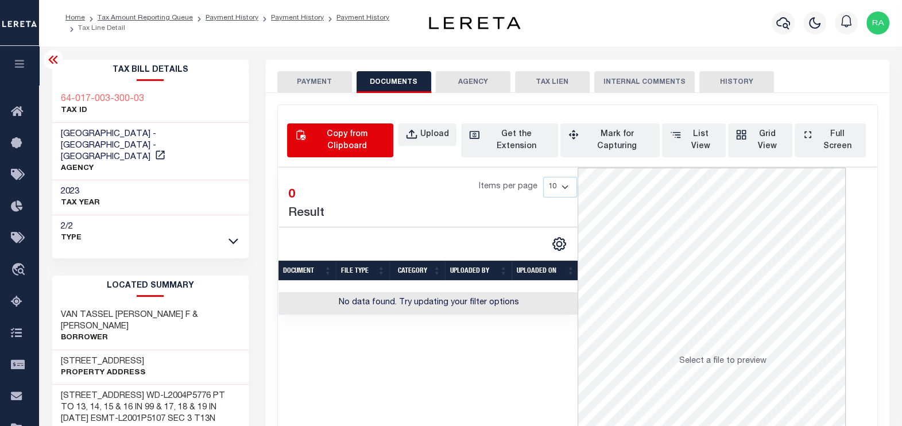
click at [328, 136] on div "Copy from Clipboard" at bounding box center [347, 141] width 78 height 24
select select "POP"
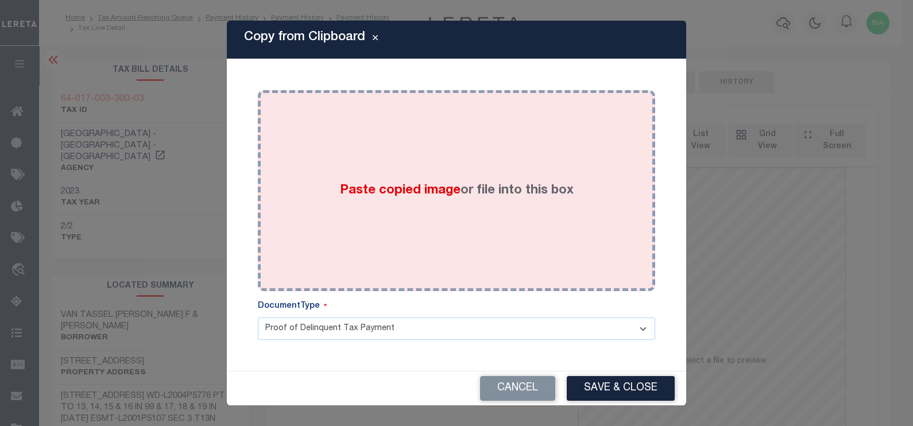
drag, startPoint x: 364, startPoint y: 148, endPoint x: 365, endPoint y: 164, distance: 15.5
click at [365, 152] on div "Paste copied image or file into this box" at bounding box center [456, 191] width 380 height 184
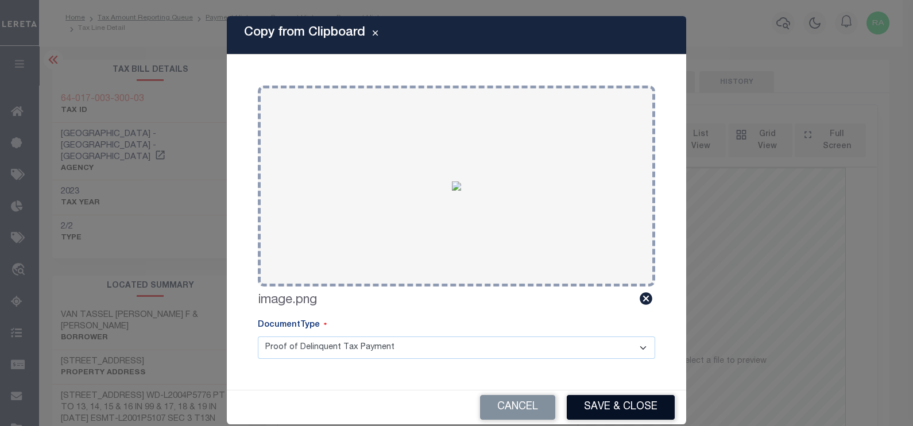
click at [609, 405] on button "Save & Close" at bounding box center [621, 407] width 108 height 25
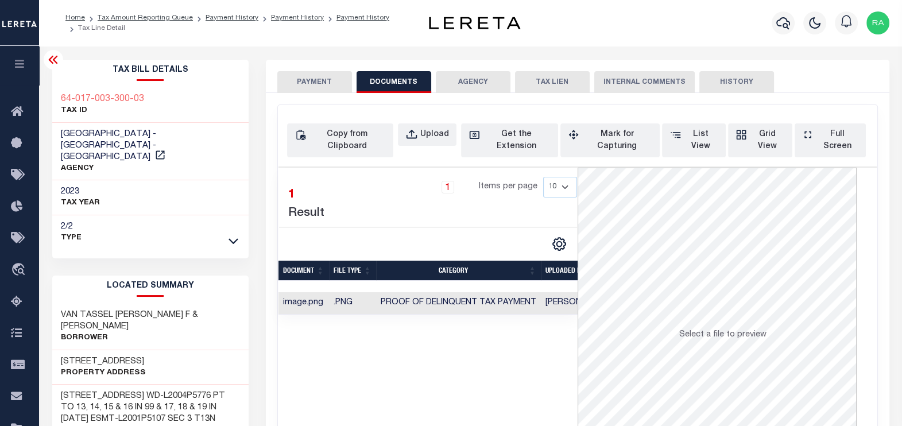
click at [300, 78] on button "PAYMENT" at bounding box center [314, 82] width 75 height 22
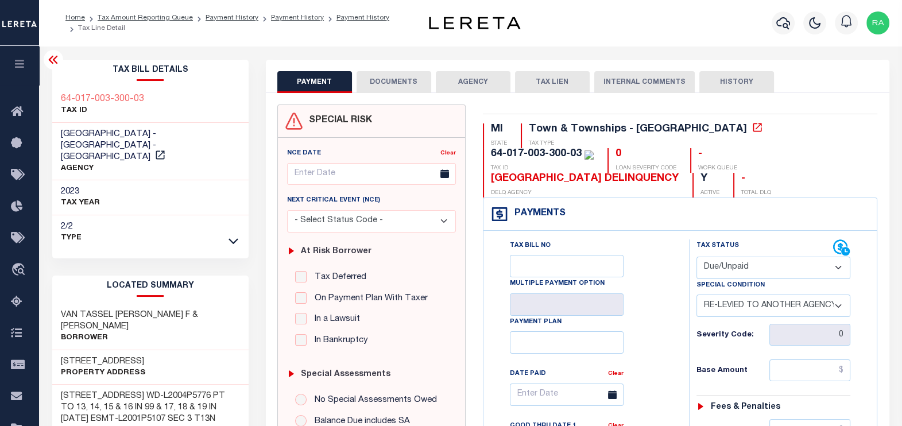
click at [731, 265] on select "- Select Status Code - Open Due/Unpaid Paid Incomplete No Tax Due Internal Refu…" at bounding box center [774, 268] width 154 height 22
select select "PYD"
click at [697, 257] on select "- Select Status Code - Open Due/Unpaid Paid Incomplete No Tax Due Internal Refu…" at bounding box center [774, 268] width 154 height 22
select select "0"
type input "[DATE]"
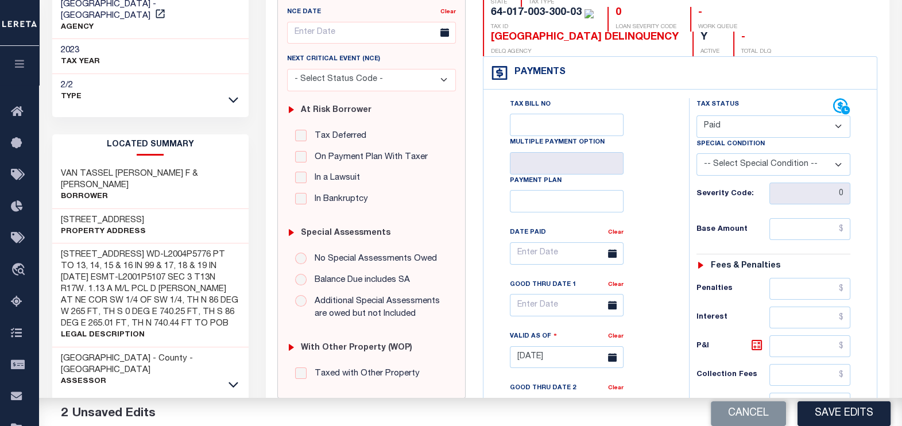
scroll to position [143, 0]
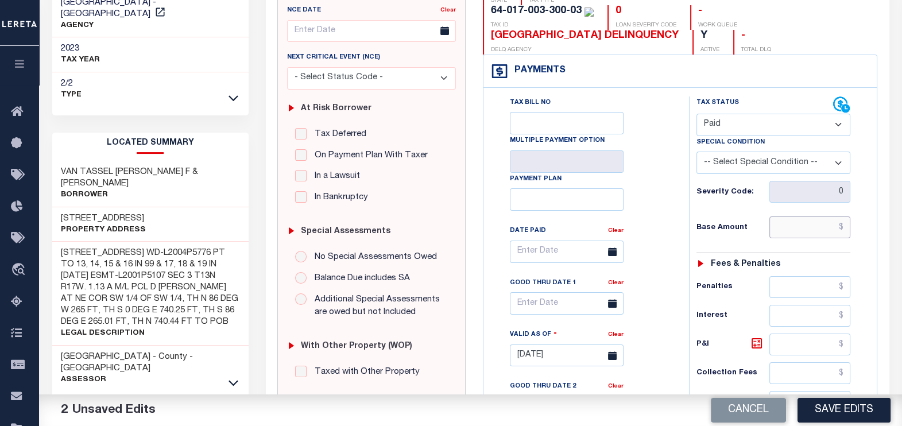
click at [799, 228] on input "text" at bounding box center [810, 228] width 81 height 22
type input "$0.00"
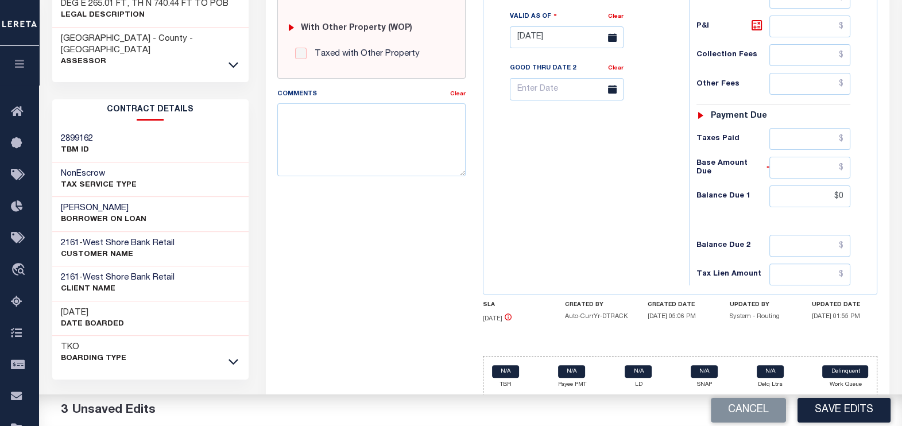
scroll to position [462, 0]
click at [834, 193] on input "$0" at bounding box center [810, 196] width 81 height 22
type input "$0.00"
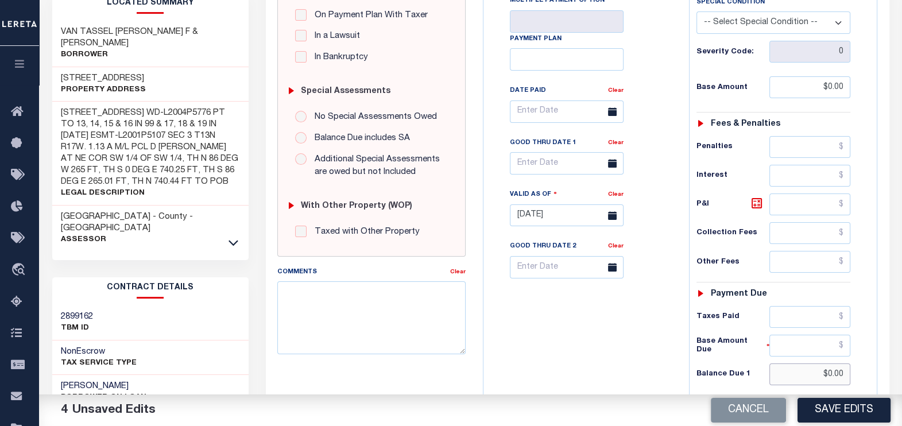
scroll to position [0, 0]
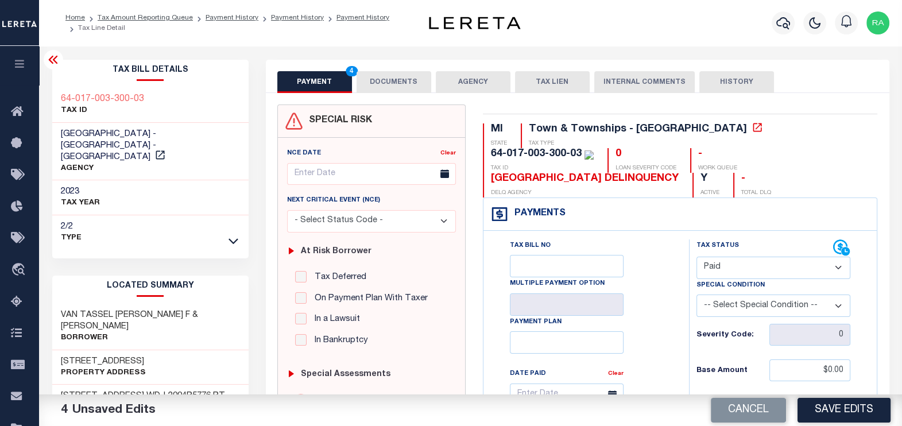
click at [408, 80] on button "DOCUMENTS" at bounding box center [394, 82] width 75 height 22
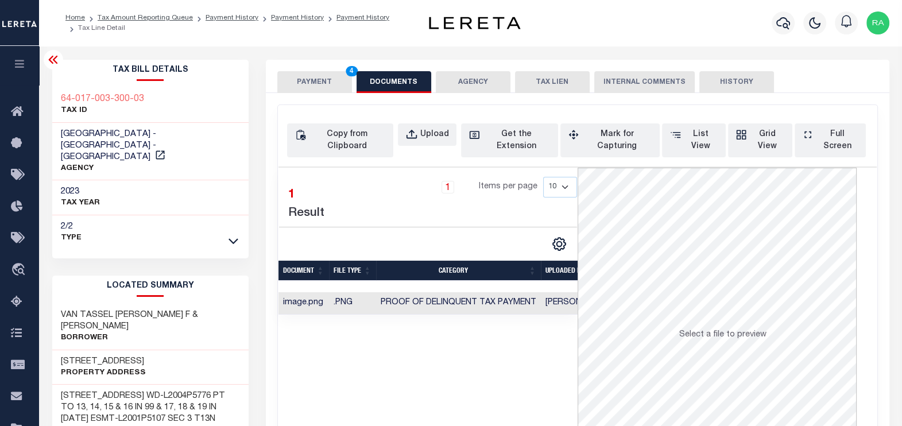
click at [301, 78] on button "PAYMENT 4" at bounding box center [314, 82] width 75 height 22
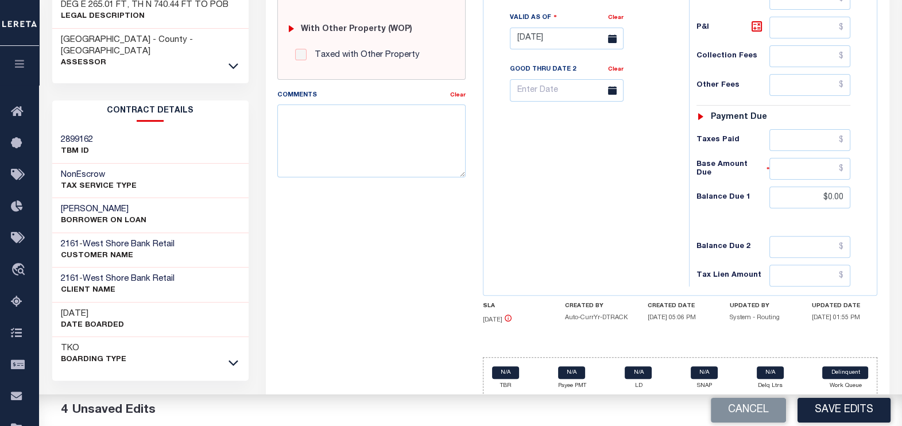
scroll to position [462, 0]
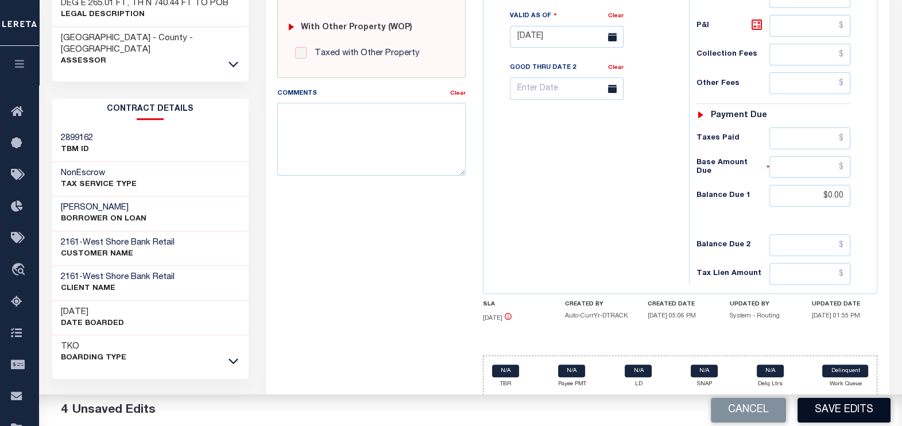
click at [852, 414] on button "Save Edits" at bounding box center [844, 410] width 93 height 25
checkbox input "false"
type input "$0"
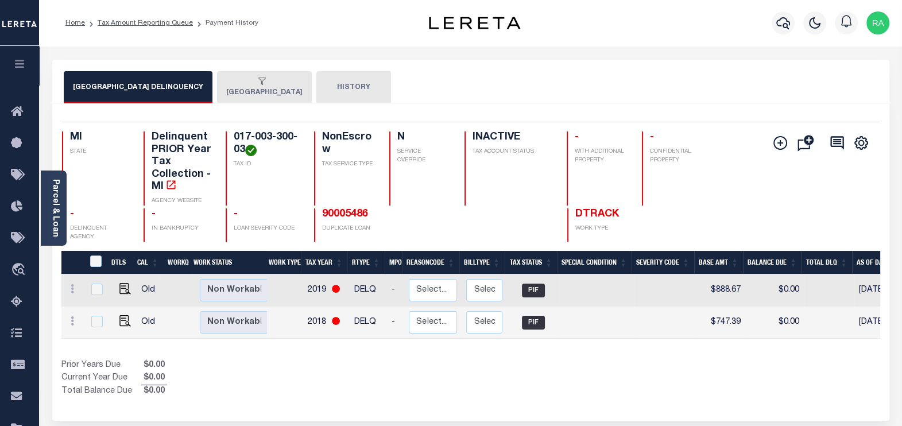
click at [253, 83] on div "button" at bounding box center [262, 82] width 72 height 10
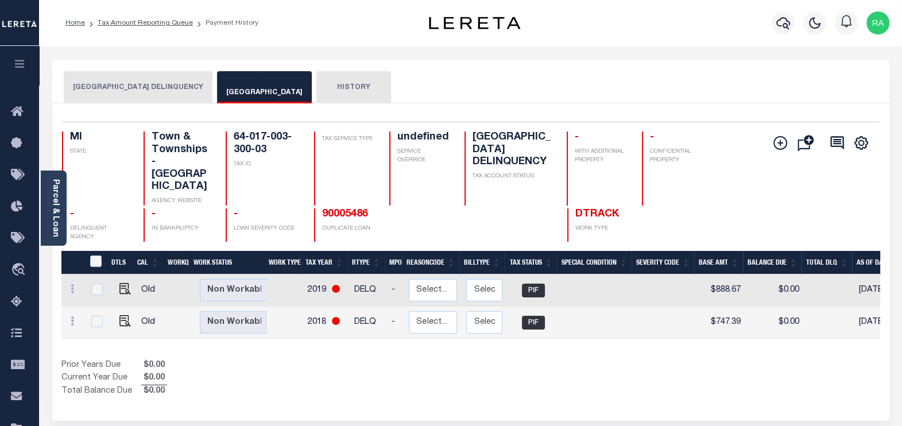
click at [137, 86] on button "[GEOGRAPHIC_DATA] DELINQUENCY" at bounding box center [138, 87] width 149 height 32
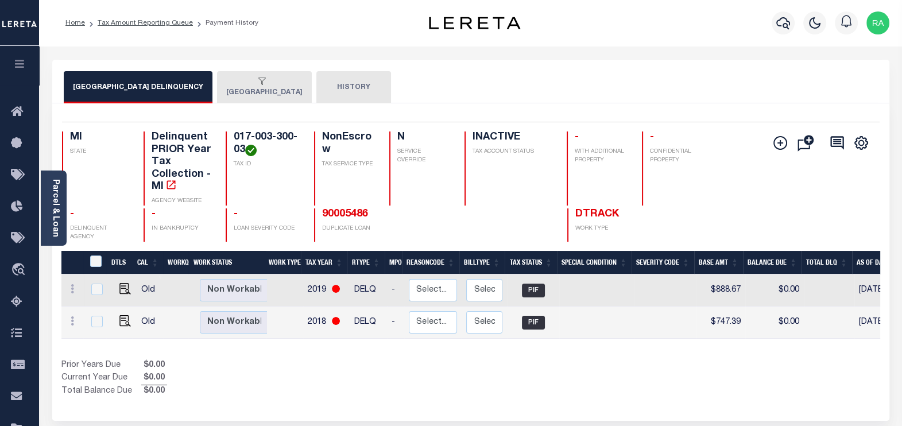
click at [261, 85] on div "button" at bounding box center [262, 82] width 72 height 10
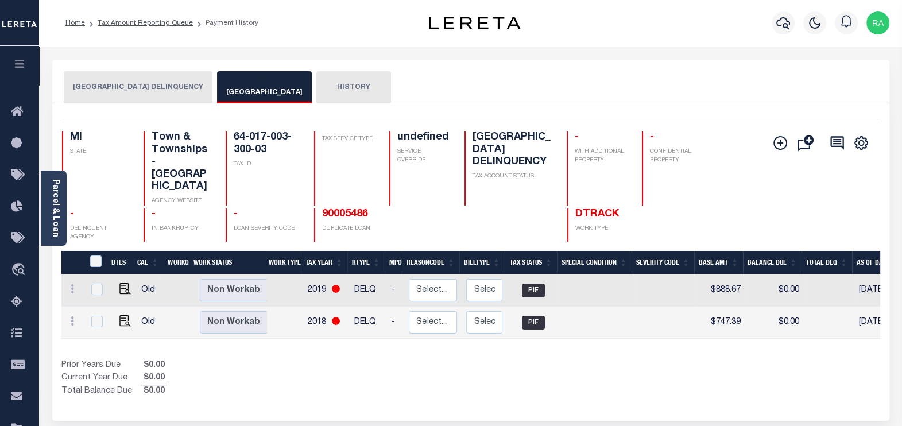
click at [349, 76] on button "HISTORY" at bounding box center [353, 87] width 75 height 32
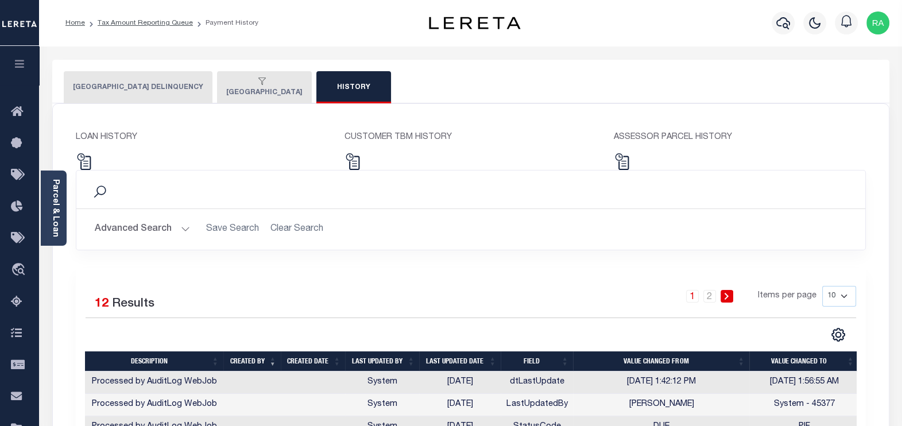
click at [252, 80] on div "button" at bounding box center [262, 82] width 72 height 10
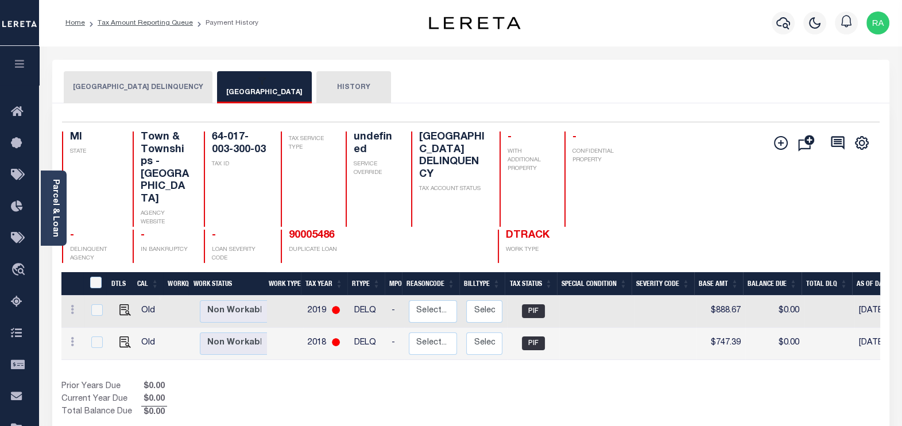
click at [129, 89] on button "OCEANA COUNTY DELINQUENCY" at bounding box center [138, 87] width 149 height 32
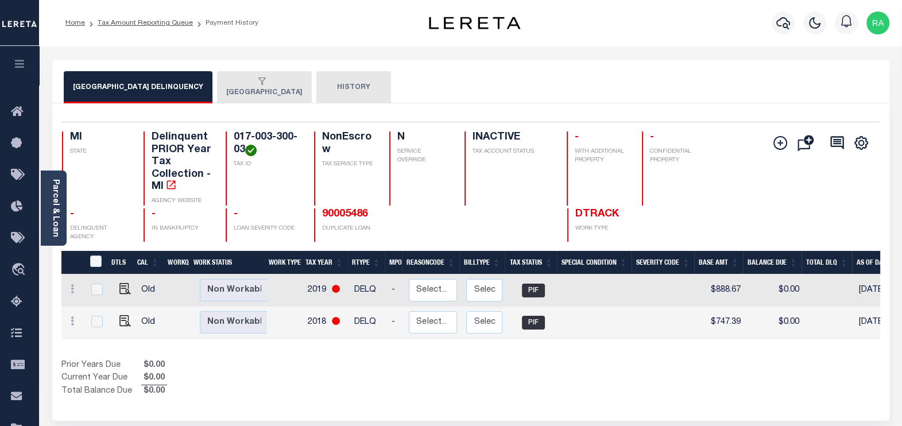
click at [251, 84] on div "button" at bounding box center [262, 82] width 72 height 10
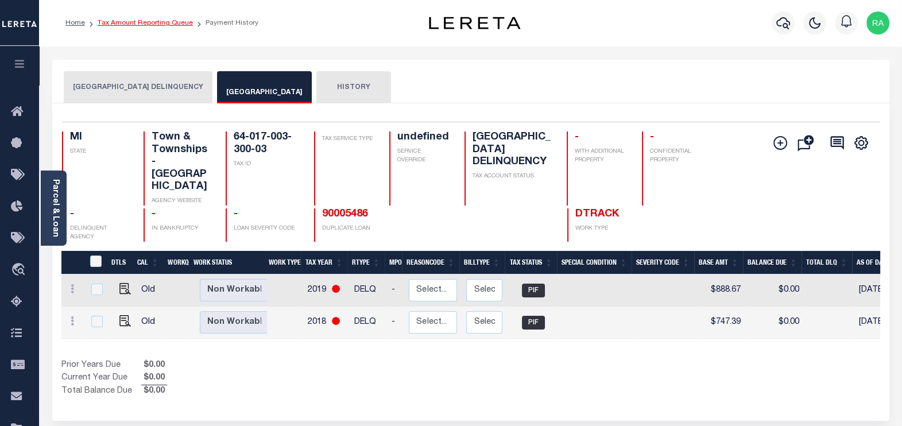
click at [136, 23] on link "Tax Amount Reporting Queue" at bounding box center [145, 23] width 95 height 7
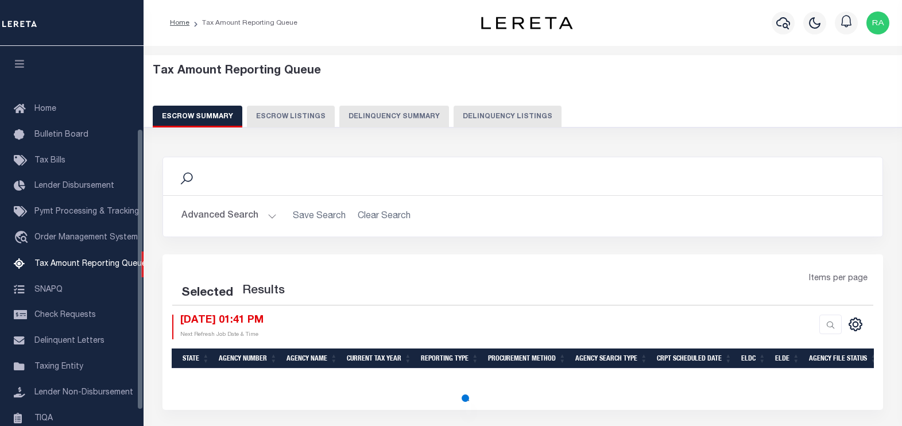
click at [466, 115] on button "Delinquency Listings" at bounding box center [508, 117] width 108 height 22
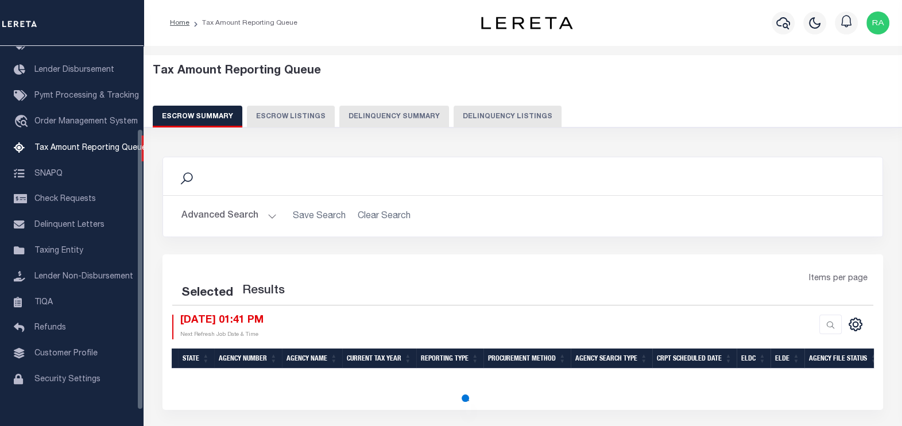
select select "100"
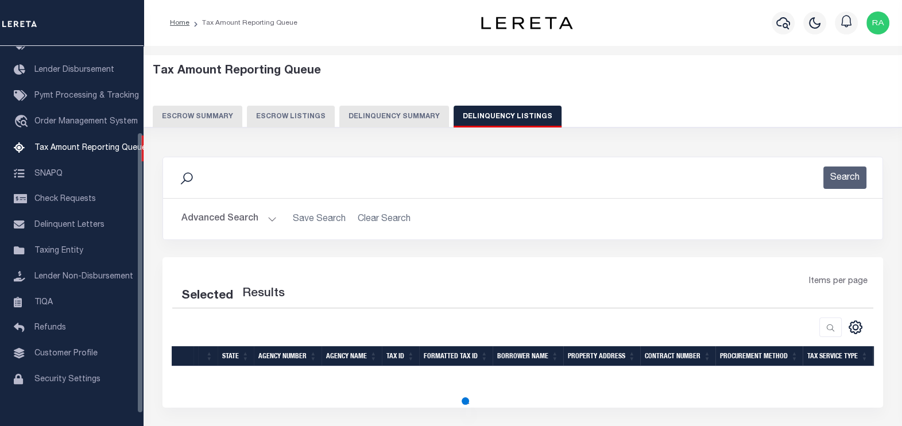
select select "100"
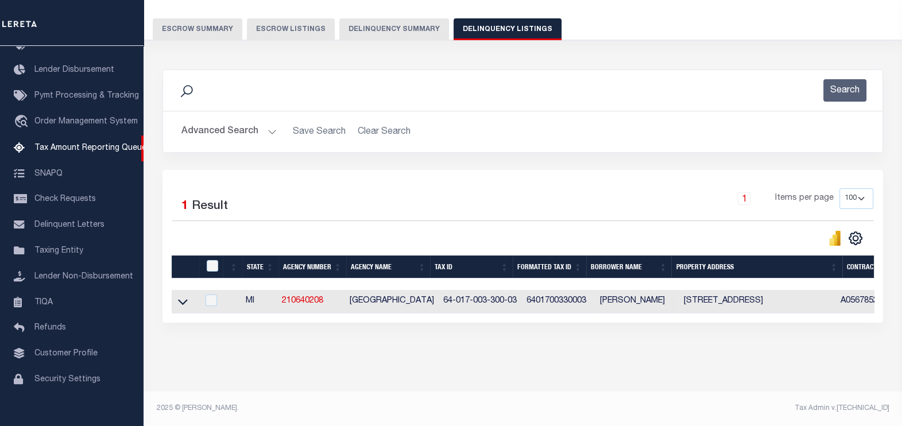
scroll to position [95, 0]
click at [181, 296] on icon at bounding box center [183, 302] width 10 height 12
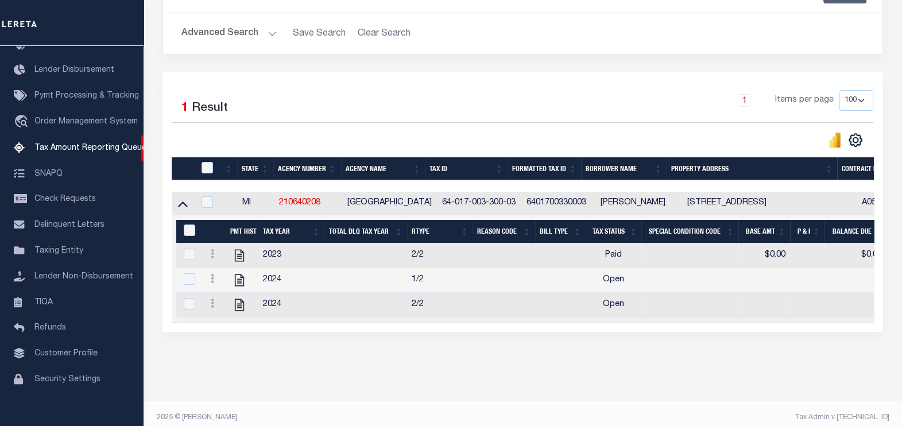
scroll to position [204, 0]
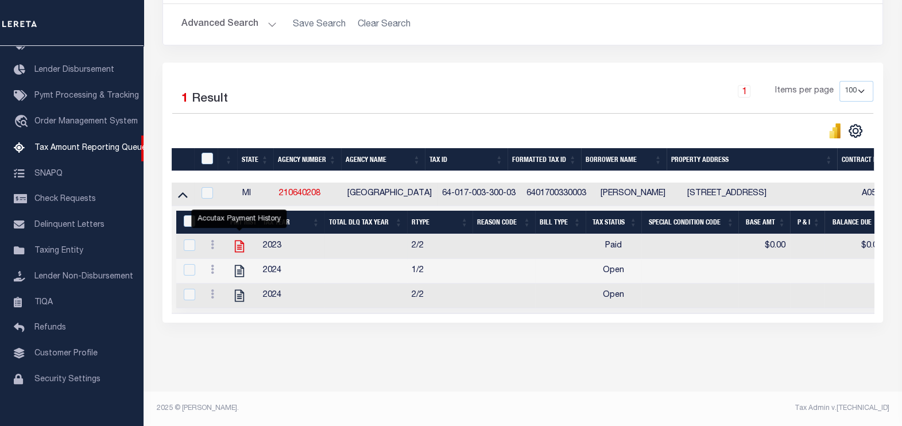
click at [237, 241] on icon "" at bounding box center [238, 247] width 9 height 12
checkbox input "true"
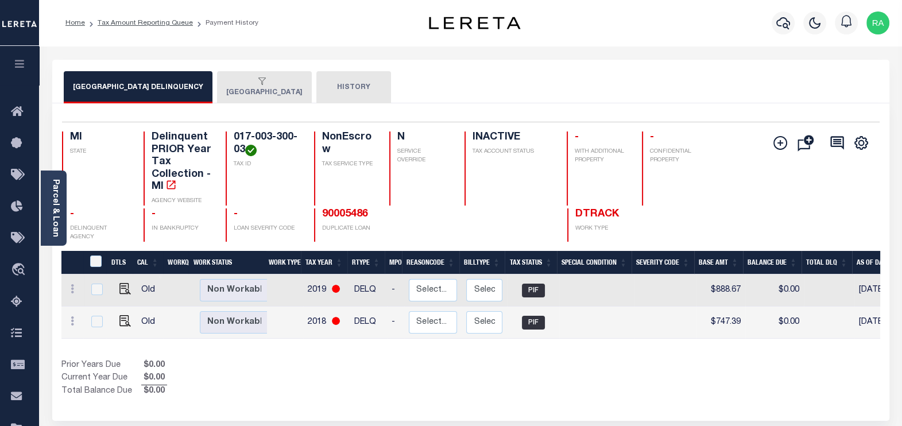
click at [252, 88] on button "[GEOGRAPHIC_DATA]" at bounding box center [264, 87] width 95 height 32
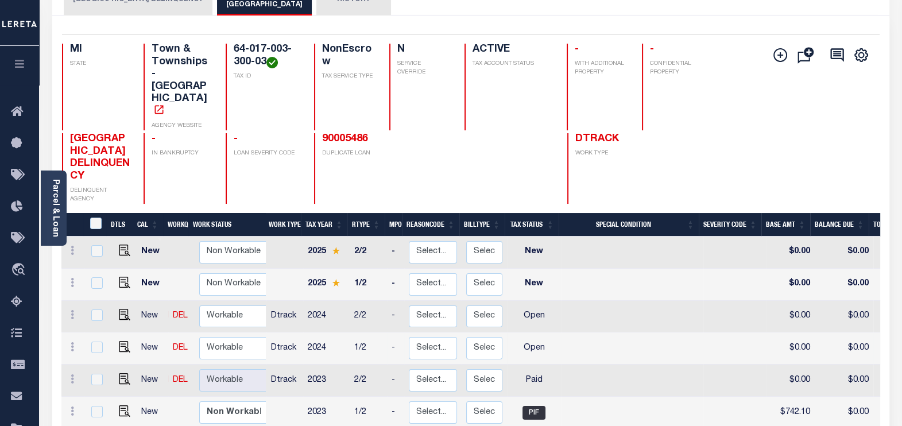
scroll to position [143, 0]
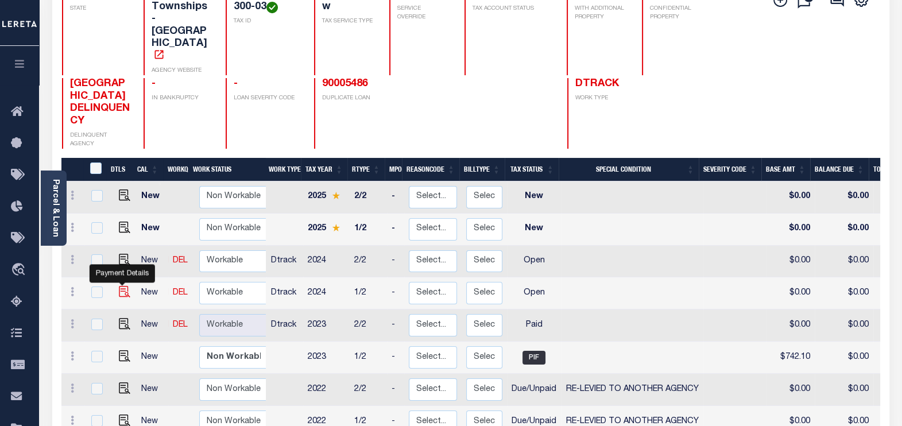
click at [122, 286] on img "" at bounding box center [124, 291] width 11 height 11
checkbox input "true"
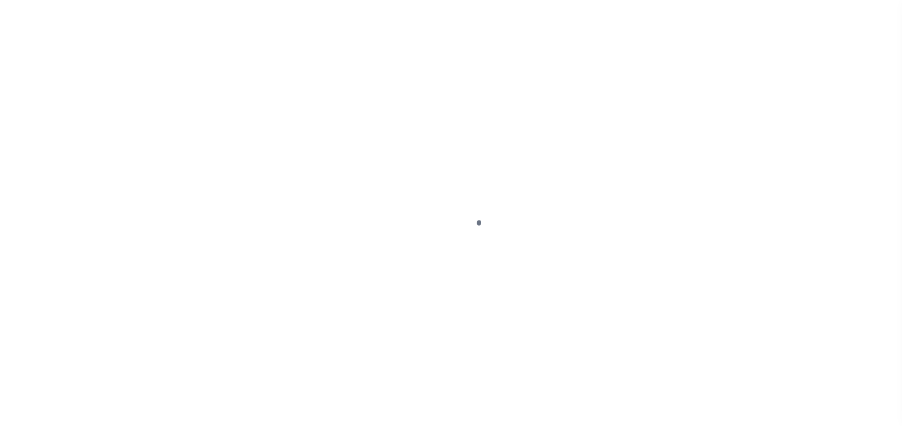
select select "OP2"
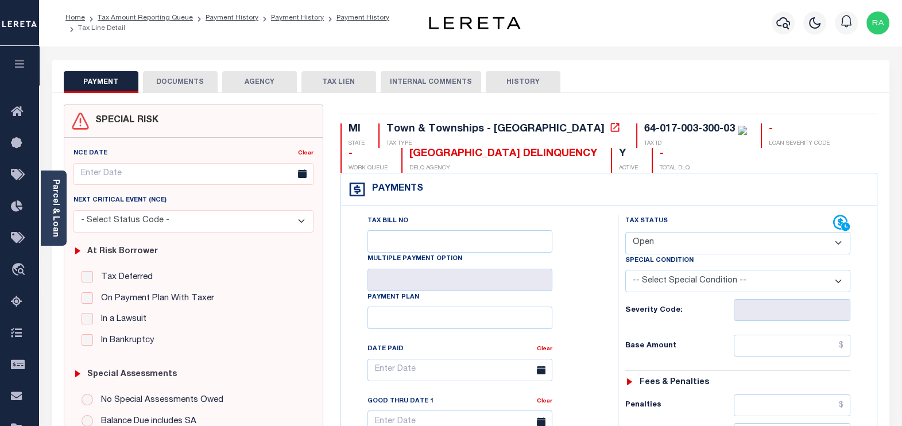
click at [188, 78] on button "DOCUMENTS" at bounding box center [180, 82] width 75 height 22
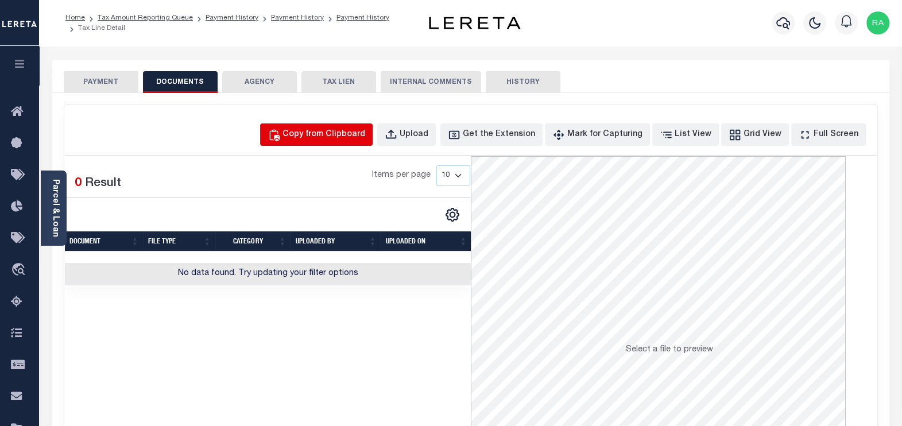
click at [335, 140] on div "Copy from Clipboard" at bounding box center [324, 135] width 83 height 13
select select "POP"
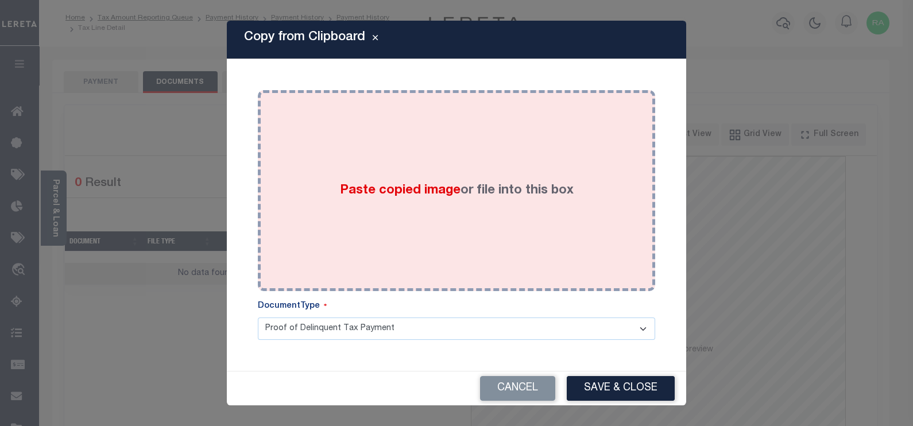
click at [329, 161] on div "Paste copied image or file into this box" at bounding box center [456, 191] width 380 height 184
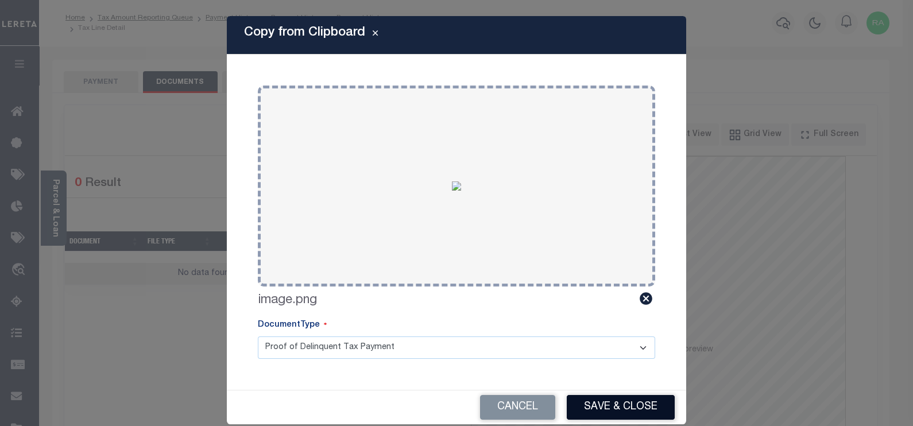
click at [609, 405] on button "Save & Close" at bounding box center [621, 407] width 108 height 25
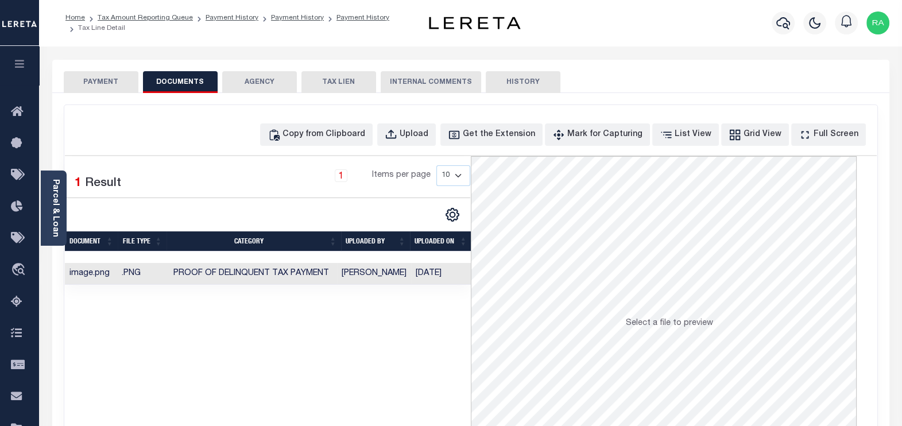
click at [96, 83] on button "PAYMENT" at bounding box center [101, 82] width 75 height 22
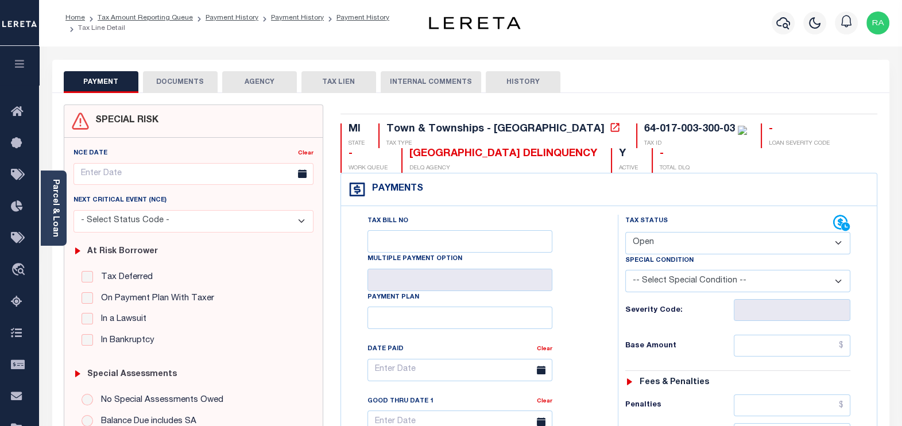
click at [660, 242] on select "- Select Status Code - Open Due/Unpaid Paid Incomplete No Tax Due Internal Refu…" at bounding box center [738, 243] width 226 height 22
select select "PYD"
click at [625, 232] on select "- Select Status Code - Open Due/Unpaid Paid Incomplete No Tax Due Internal Refu…" at bounding box center [738, 243] width 226 height 22
type input "10/01/2025"
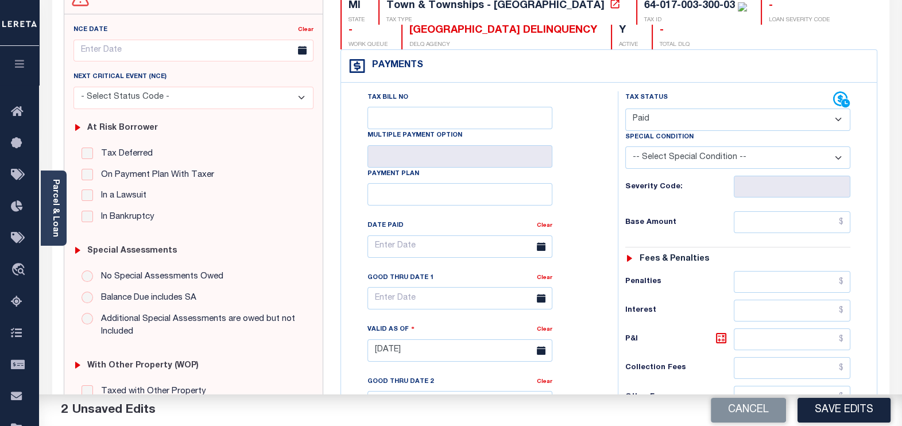
scroll to position [143, 0]
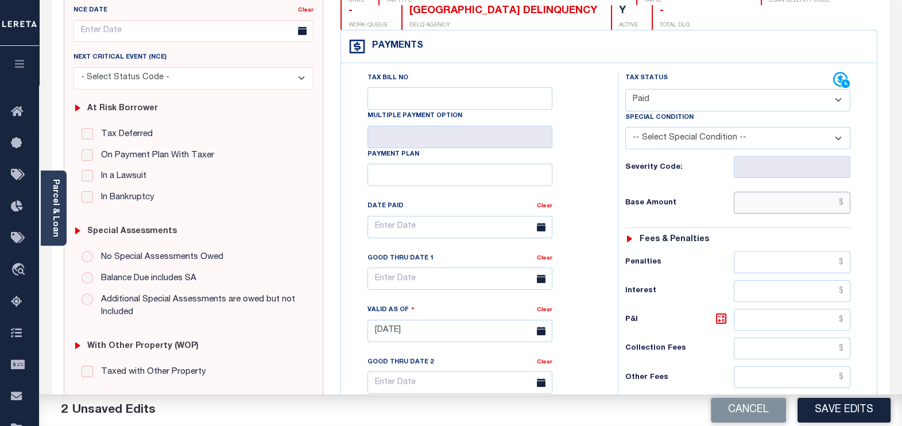
click at [775, 200] on input "text" at bounding box center [792, 203] width 117 height 22
type input "$0.00"
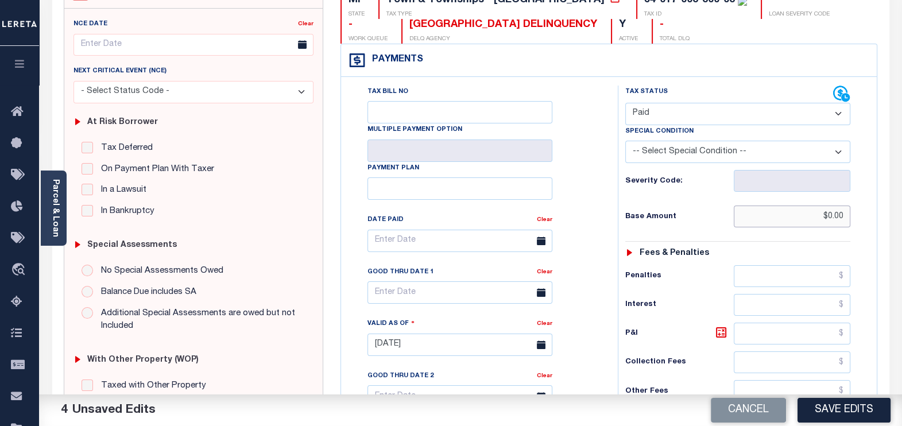
scroll to position [0, 0]
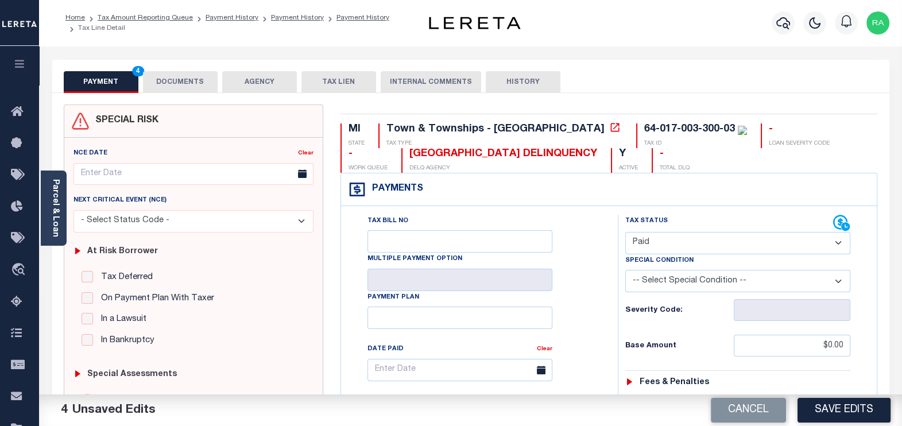
click at [196, 82] on button "DOCUMENTS" at bounding box center [180, 82] width 75 height 22
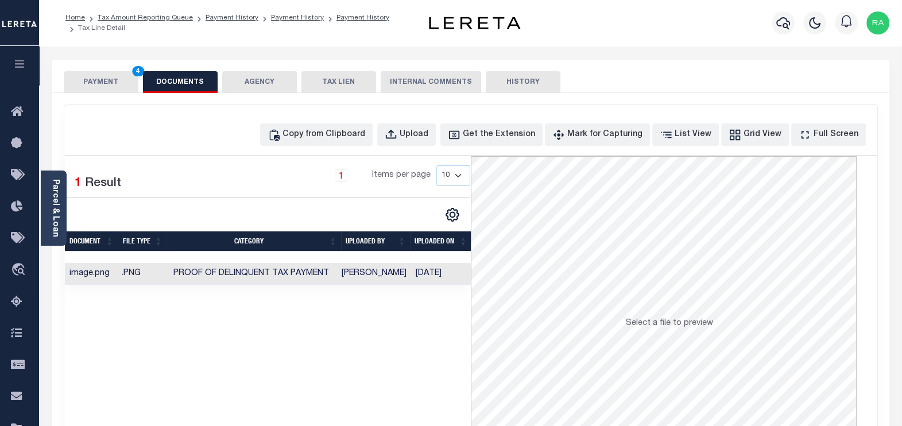
click at [89, 80] on button "PAYMENT 4" at bounding box center [101, 82] width 75 height 22
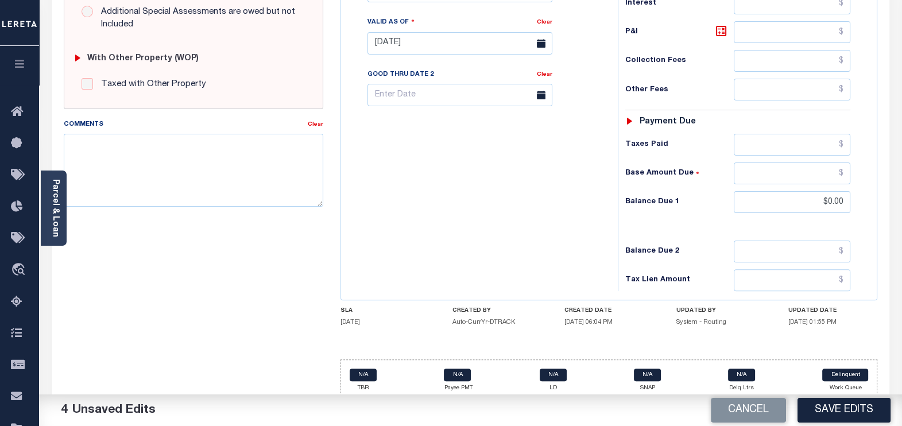
scroll to position [436, 0]
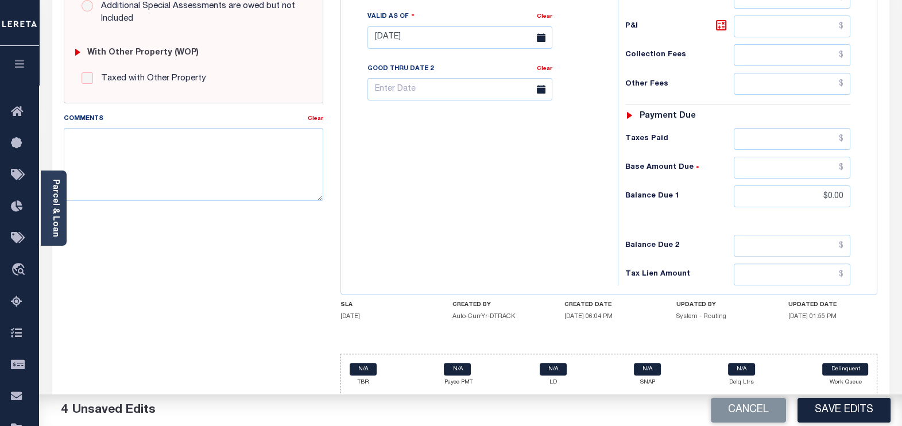
click at [850, 409] on button "Save Edits" at bounding box center [844, 410] width 93 height 25
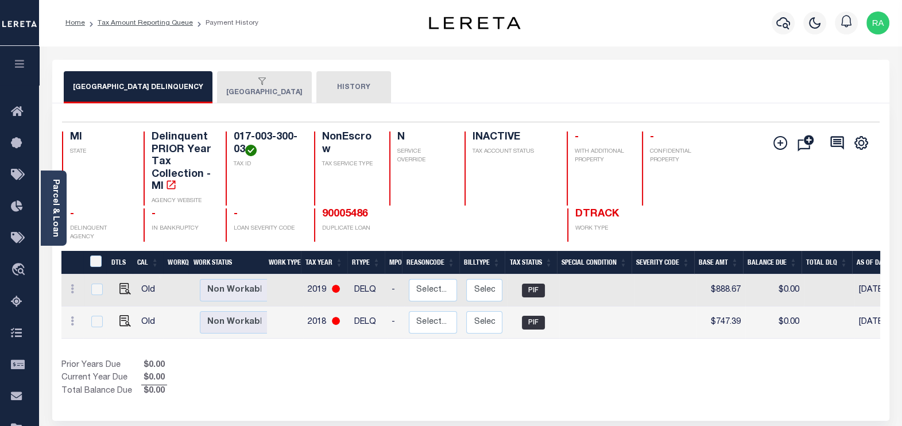
click at [258, 85] on div "button" at bounding box center [262, 82] width 72 height 10
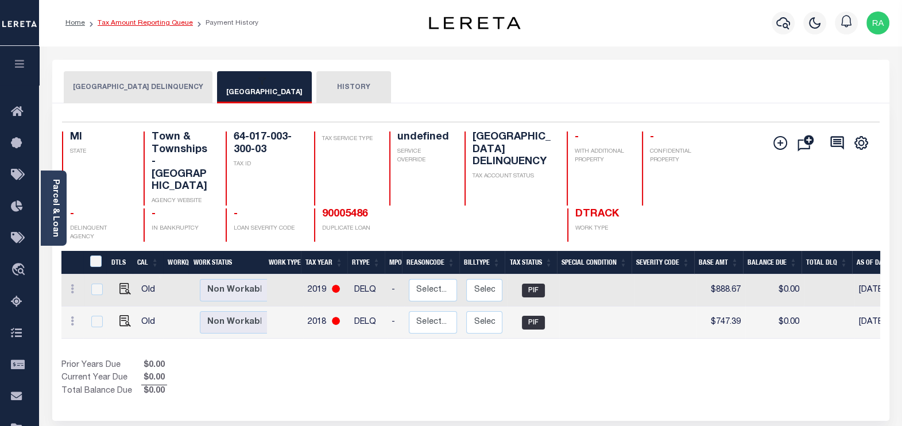
click at [141, 24] on link "Tax Amount Reporting Queue" at bounding box center [145, 23] width 95 height 7
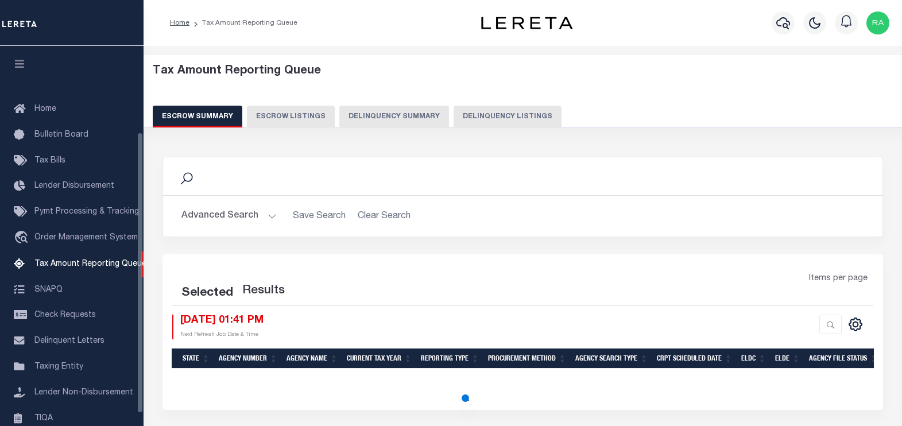
click at [509, 119] on button "Delinquency Listings" at bounding box center [508, 117] width 108 height 22
select select "100"
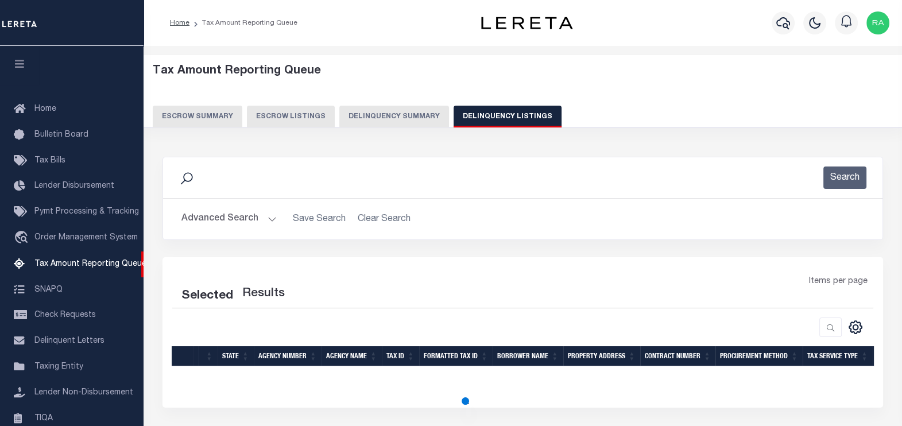
select select "100"
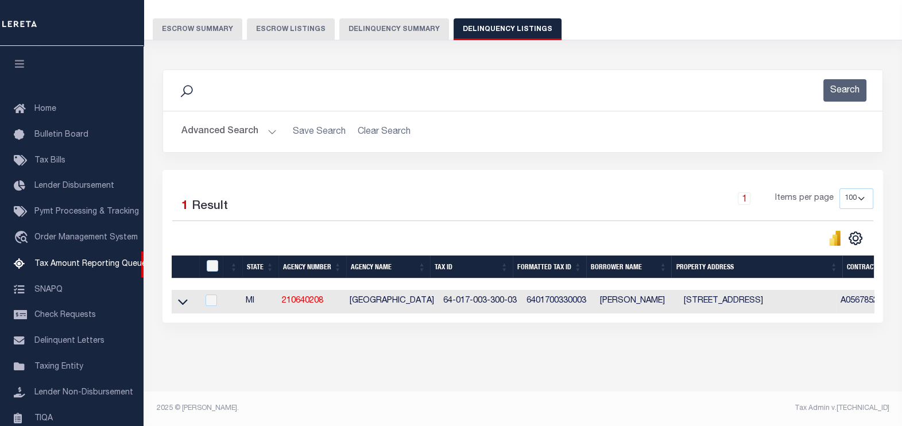
scroll to position [116, 0]
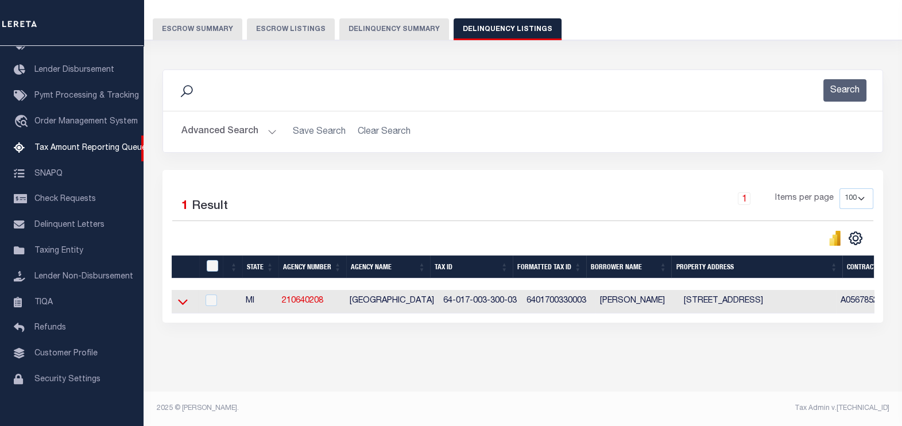
click at [183, 300] on icon at bounding box center [183, 303] width 10 height 6
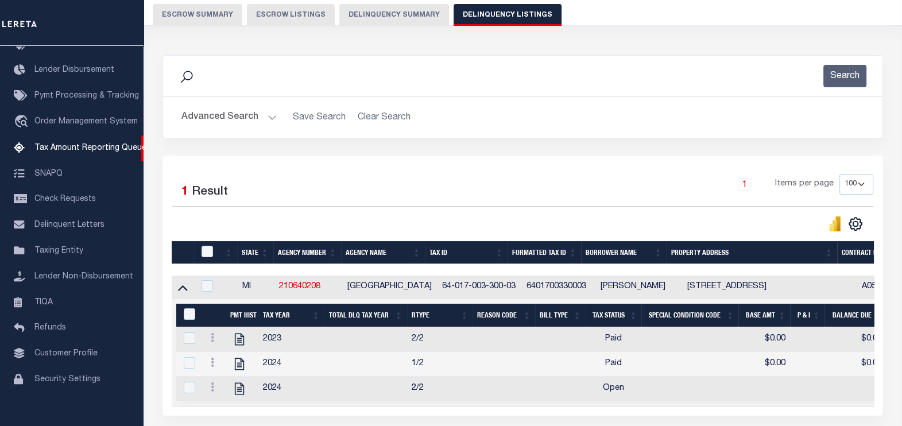
scroll to position [204, 0]
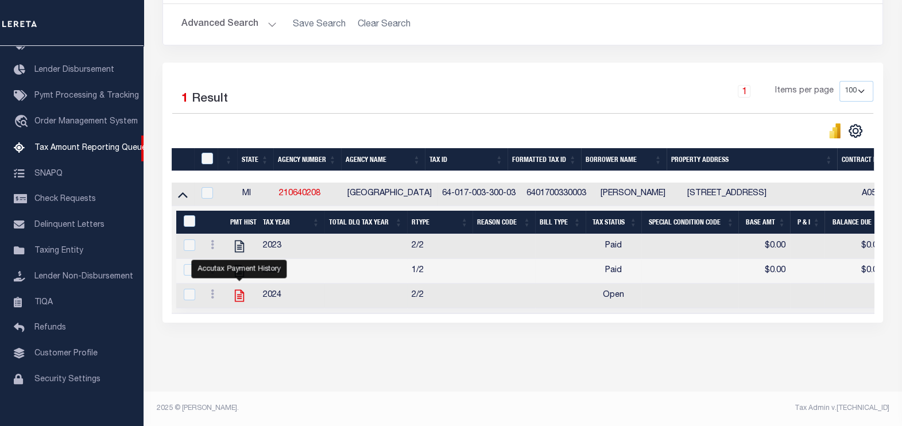
click at [238, 288] on icon "" at bounding box center [239, 295] width 15 height 15
checkbox input "true"
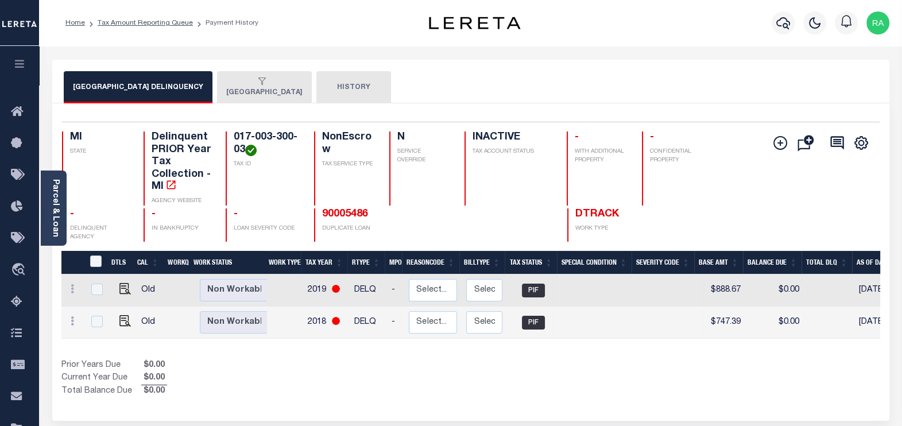
click at [273, 88] on button "[GEOGRAPHIC_DATA]" at bounding box center [264, 87] width 95 height 32
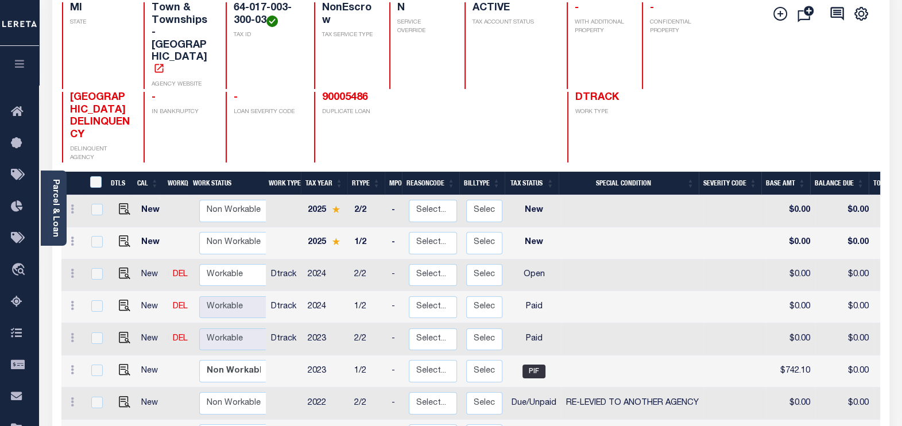
scroll to position [143, 0]
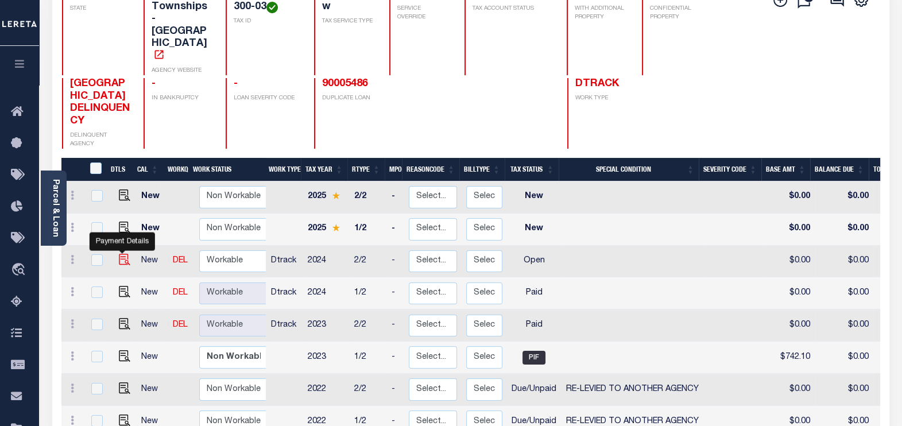
click at [121, 254] on img "" at bounding box center [124, 259] width 11 height 11
checkbox input "true"
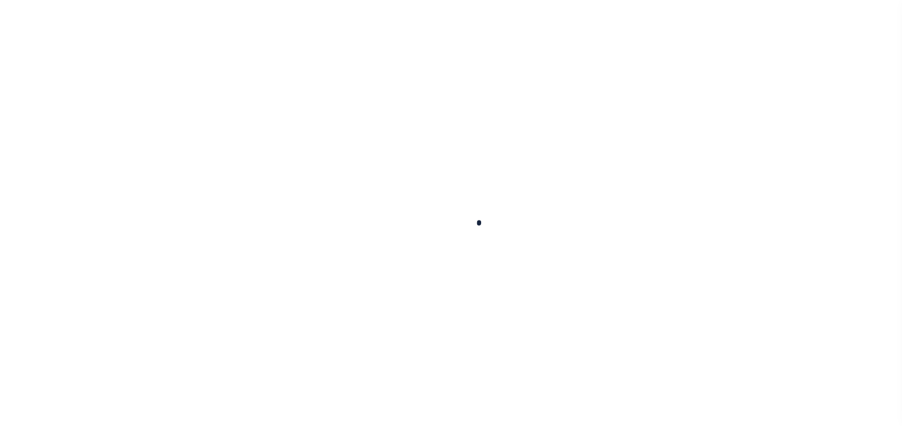
select select "OP2"
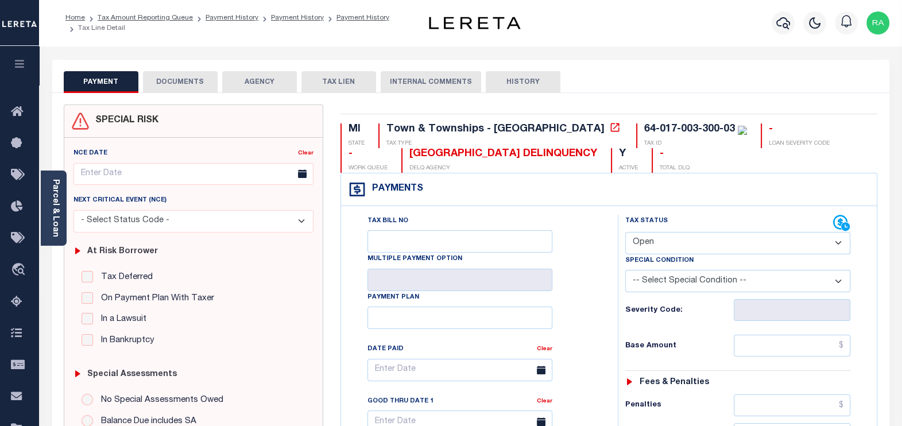
click at [199, 84] on button "DOCUMENTS" at bounding box center [180, 82] width 75 height 22
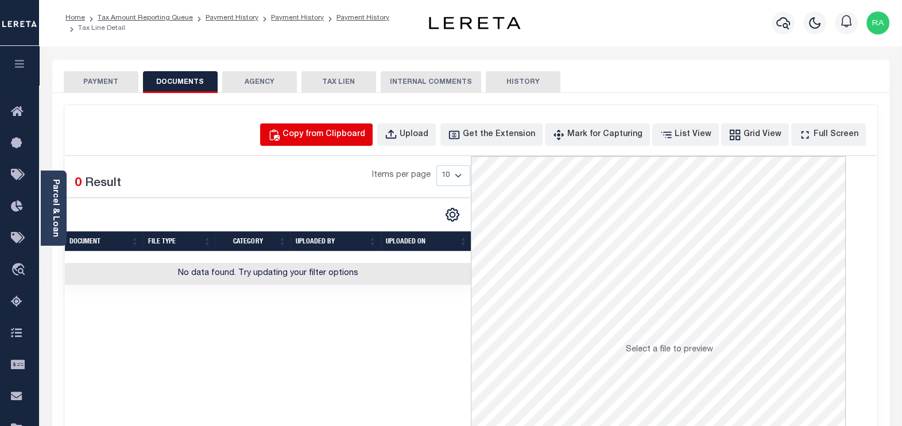
click at [334, 132] on div "Copy from Clipboard" at bounding box center [324, 135] width 83 height 13
select select "POP"
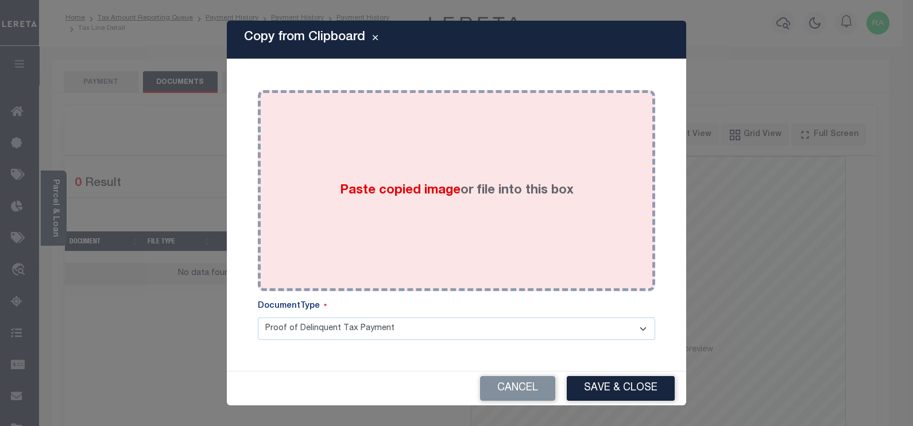
click at [307, 124] on div "Paste copied image or file into this box" at bounding box center [456, 191] width 380 height 184
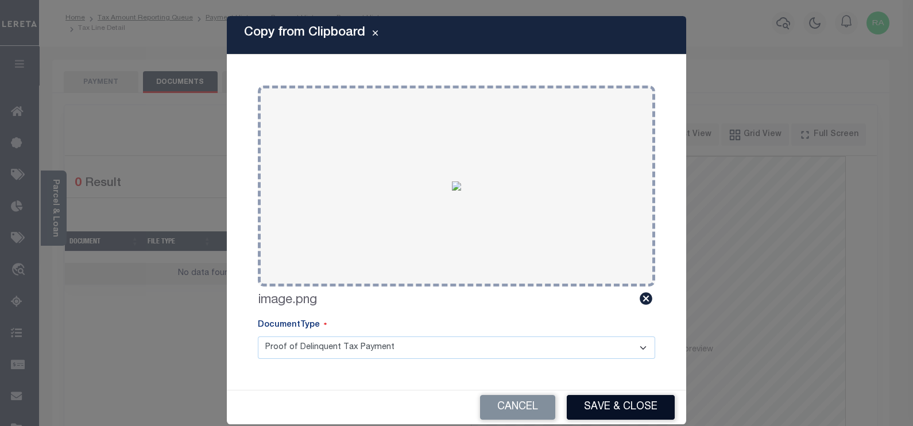
click at [606, 401] on button "Save & Close" at bounding box center [621, 407] width 108 height 25
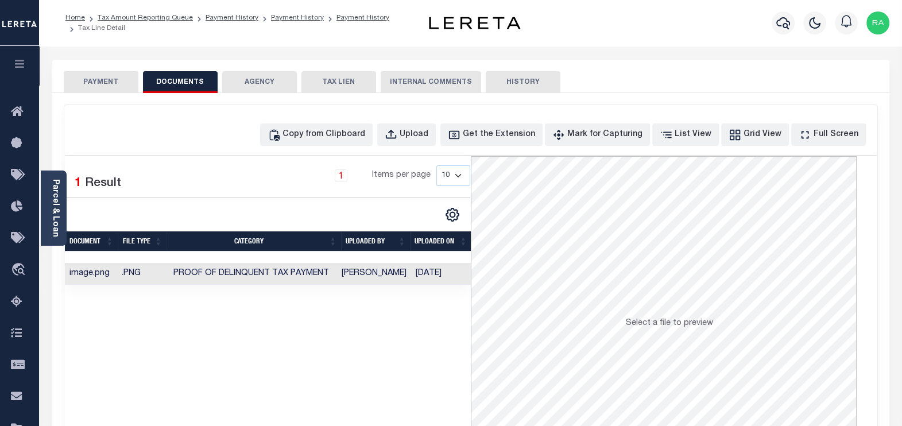
click at [99, 80] on button "PAYMENT" at bounding box center [101, 82] width 75 height 22
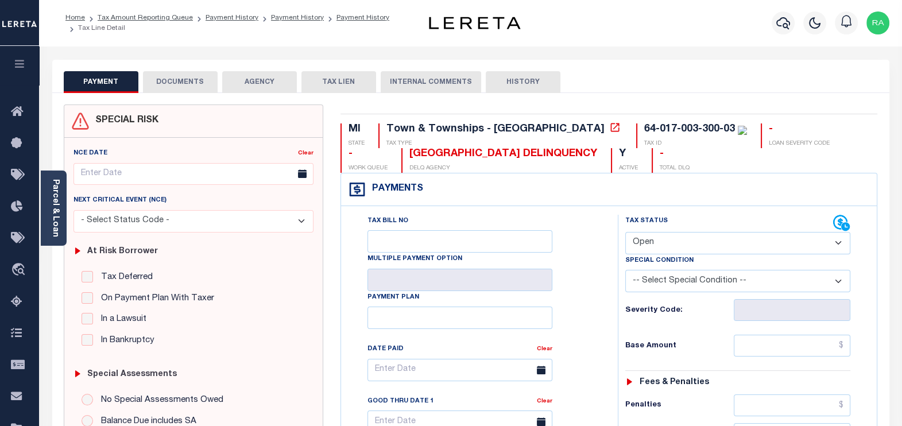
click at [662, 233] on select "- Select Status Code - Open Due/Unpaid Paid Incomplete No Tax Due Internal Refu…" at bounding box center [738, 243] width 226 height 22
select select "PYD"
click at [625, 232] on select "- Select Status Code - Open Due/Unpaid Paid Incomplete No Tax Due Internal Refu…" at bounding box center [738, 243] width 226 height 22
type input "[DATE]"
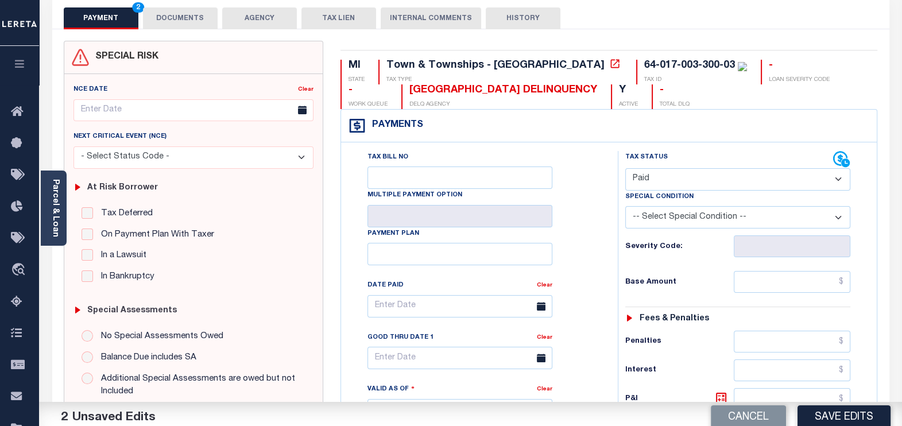
scroll to position [143, 0]
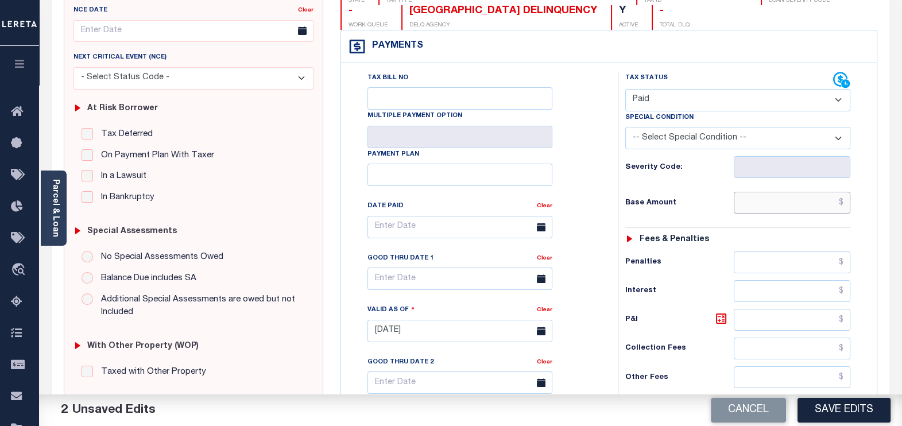
click at [768, 206] on input "text" at bounding box center [792, 203] width 117 height 22
type input "$0.00"
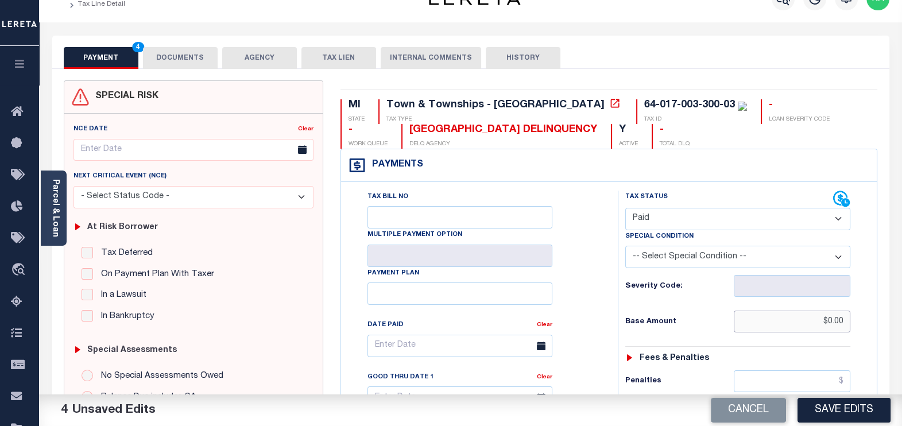
scroll to position [0, 0]
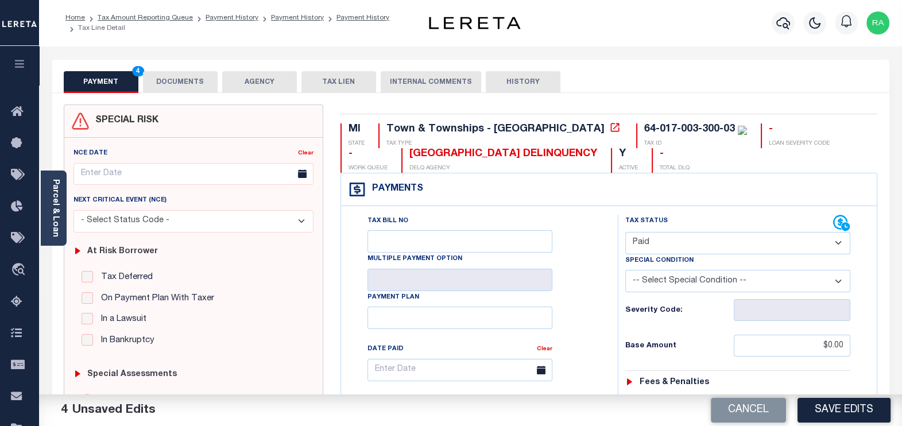
click at [173, 78] on button "DOCUMENTS" at bounding box center [180, 82] width 75 height 22
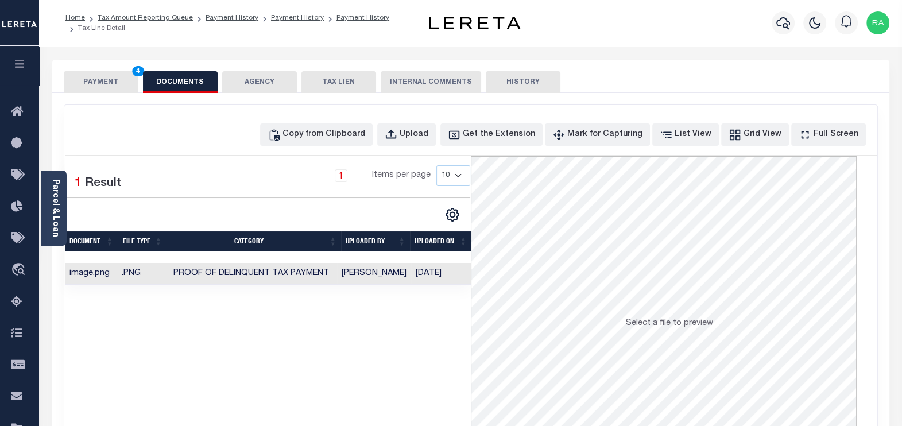
click at [99, 76] on button "PAYMENT 4" at bounding box center [101, 82] width 75 height 22
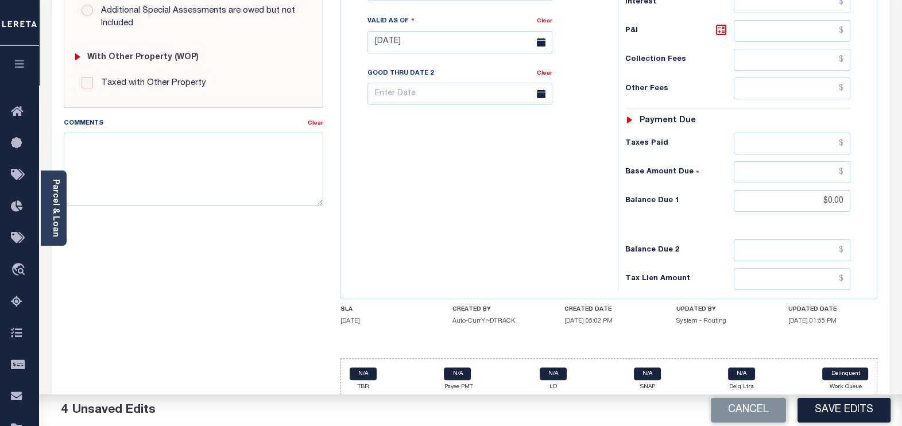
scroll to position [436, 0]
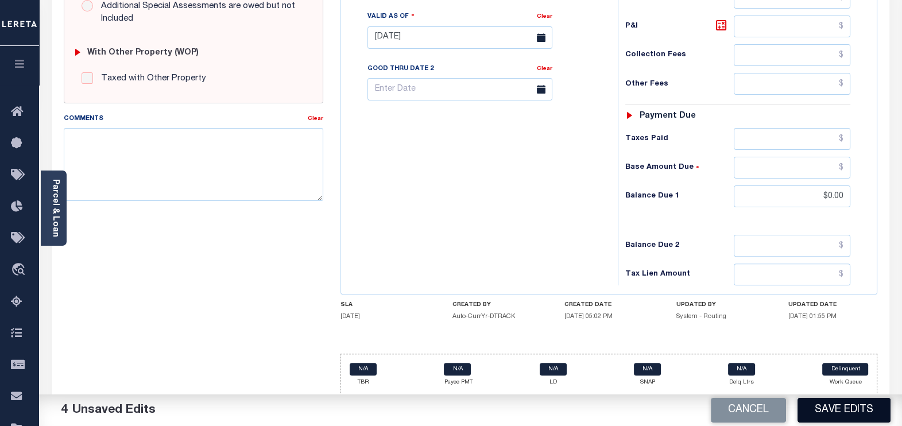
click at [852, 411] on button "Save Edits" at bounding box center [844, 410] width 93 height 25
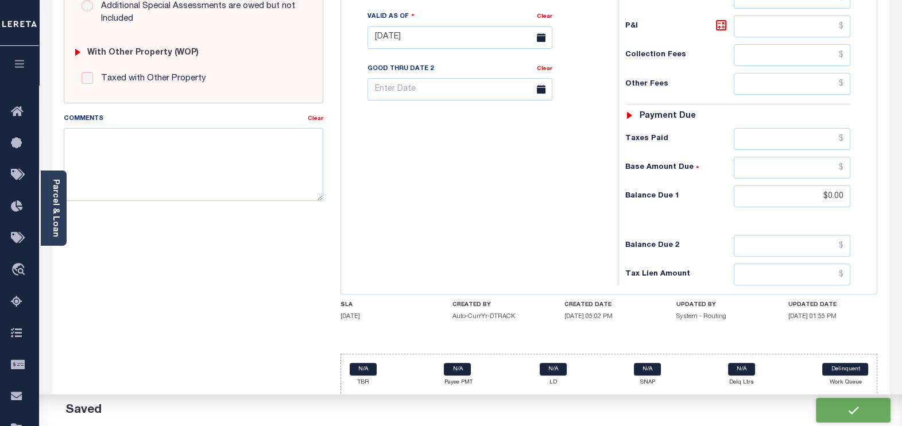
checkbox input "false"
type input "$0"
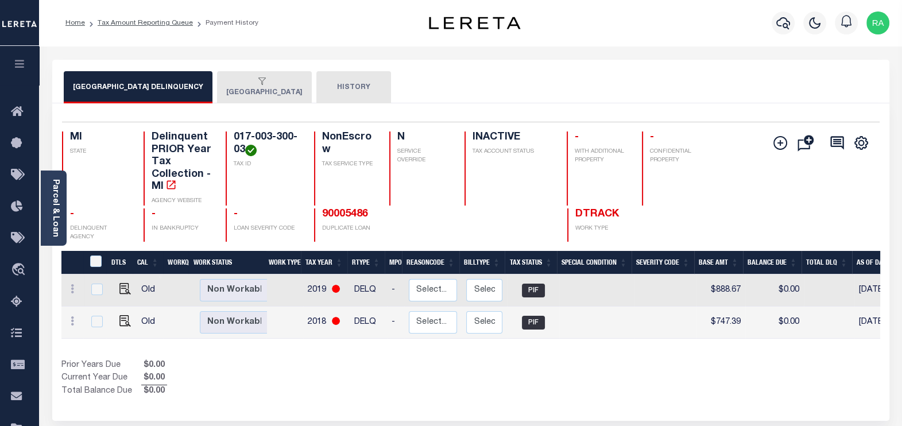
click at [247, 90] on button "[GEOGRAPHIC_DATA]" at bounding box center [264, 87] width 95 height 32
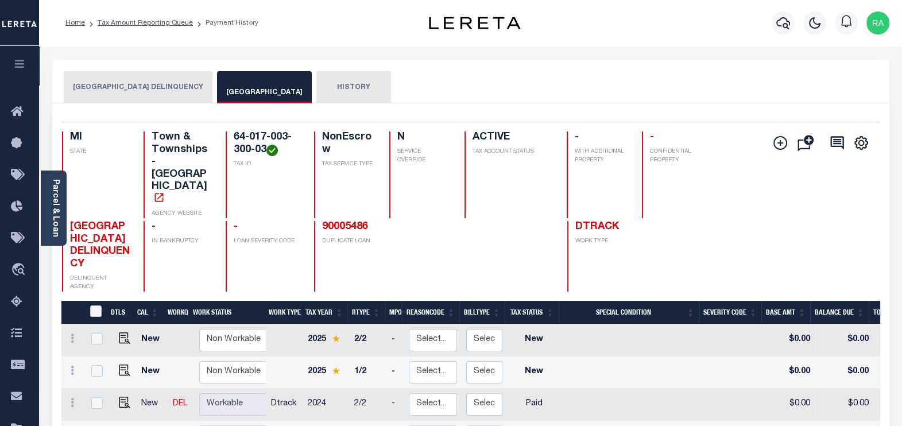
scroll to position [215, 0]
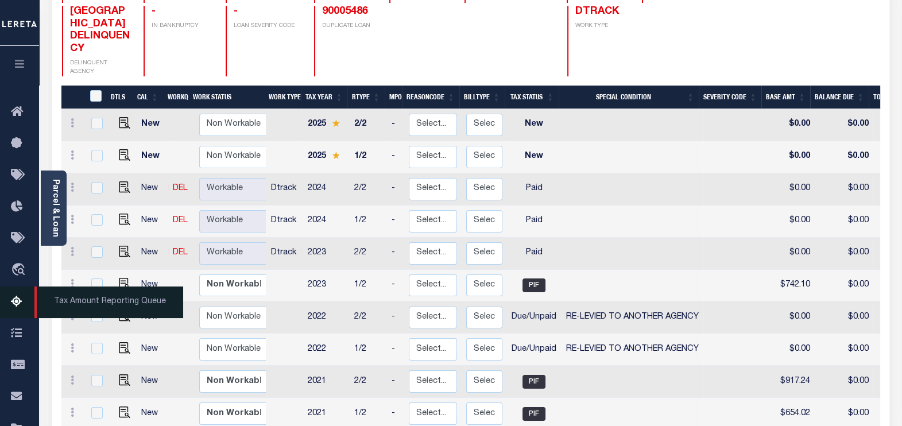
click at [11, 298] on icon at bounding box center [20, 302] width 18 height 14
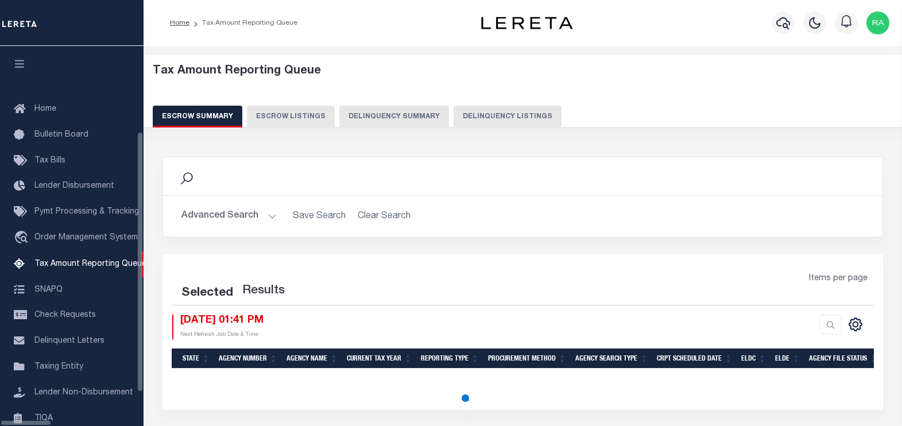
click at [471, 122] on button "Delinquency Listings" at bounding box center [508, 117] width 108 height 22
select select "100"
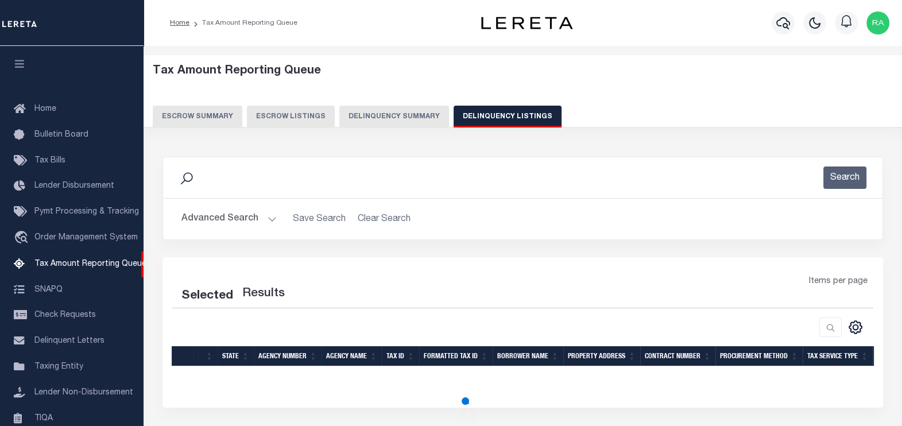
select select "100"
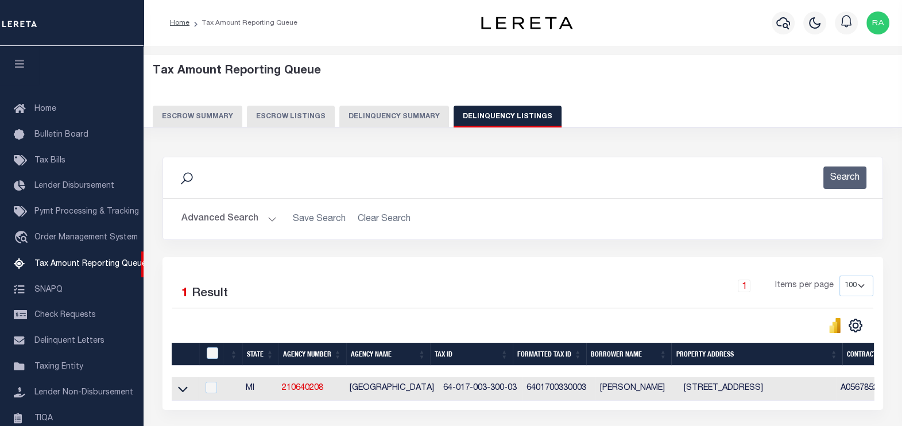
scroll to position [116, 0]
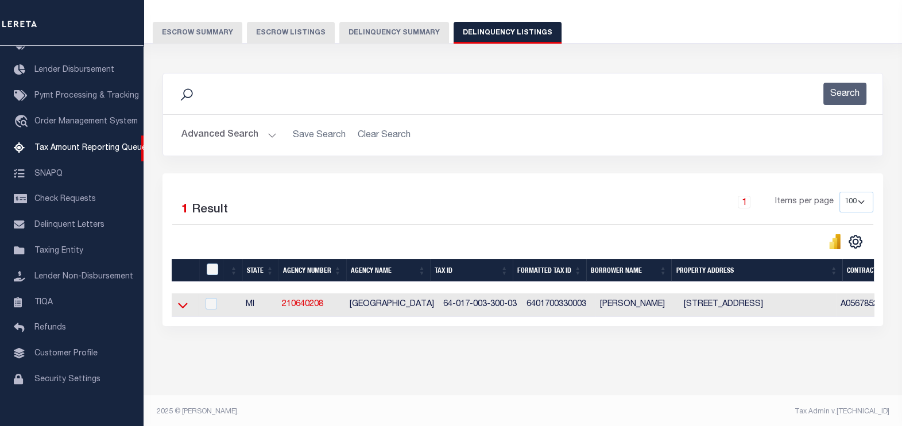
click at [184, 304] on icon at bounding box center [183, 305] width 10 height 12
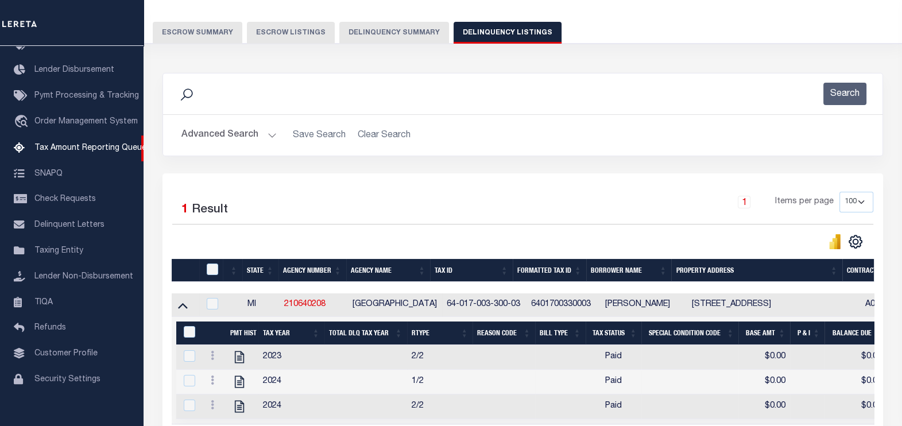
scroll to position [95, 0]
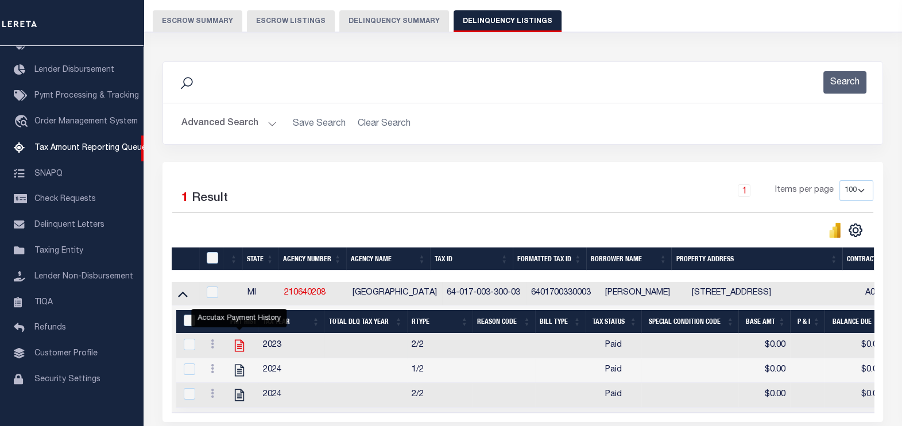
click at [235, 347] on icon "" at bounding box center [238, 346] width 9 height 12
checkbox input "true"
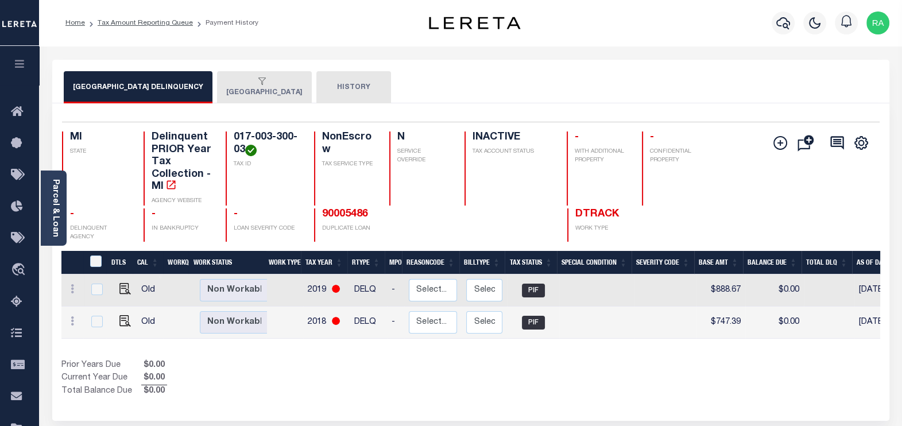
click at [265, 89] on button "[GEOGRAPHIC_DATA]" at bounding box center [264, 87] width 95 height 32
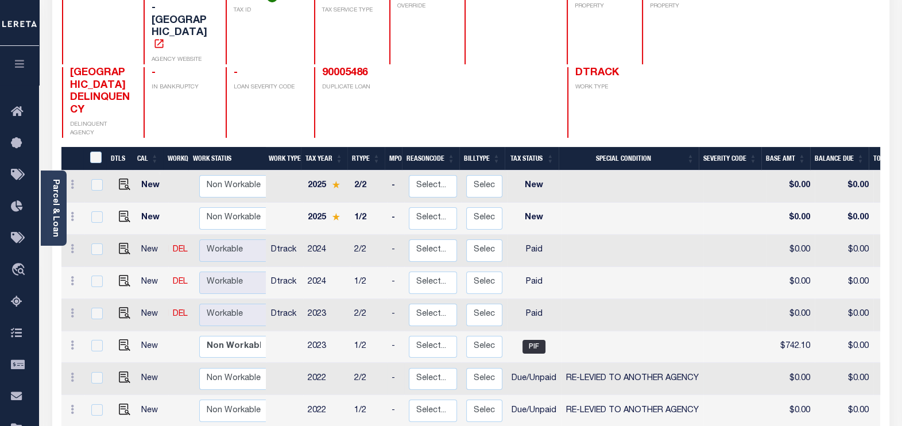
scroll to position [143, 0]
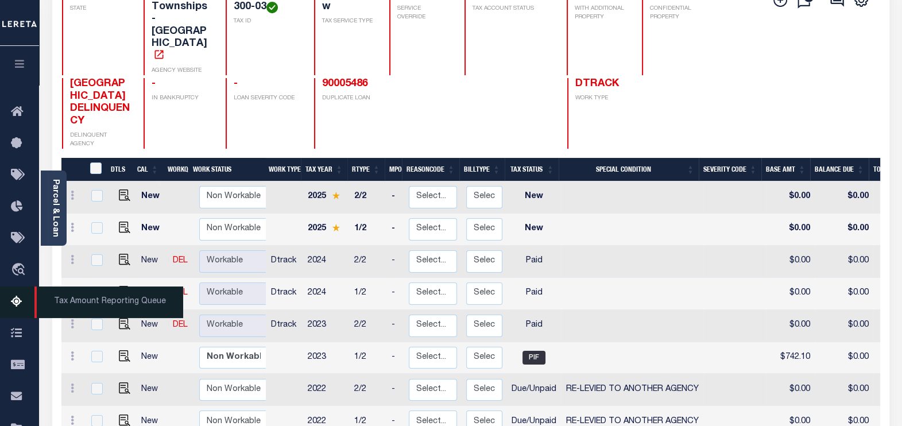
click at [14, 302] on icon at bounding box center [20, 302] width 18 height 14
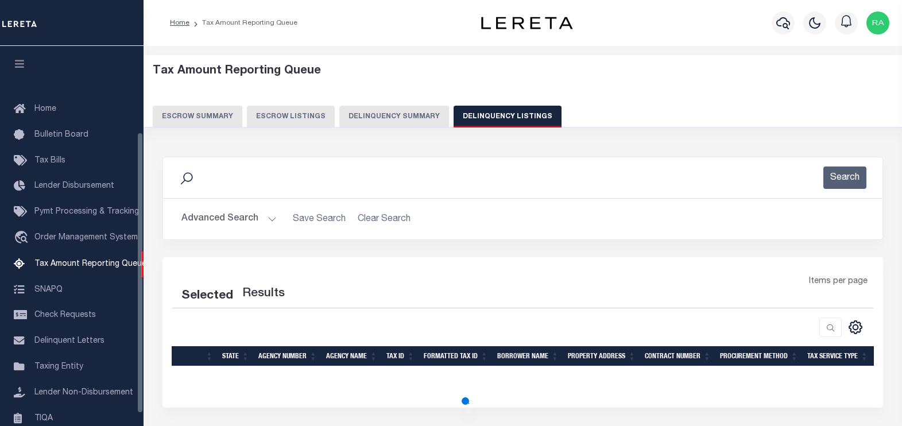
select select "100"
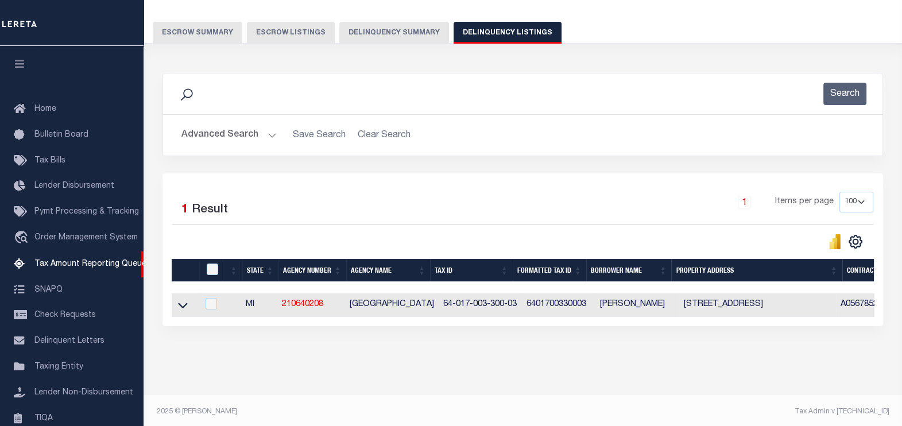
scroll to position [116, 0]
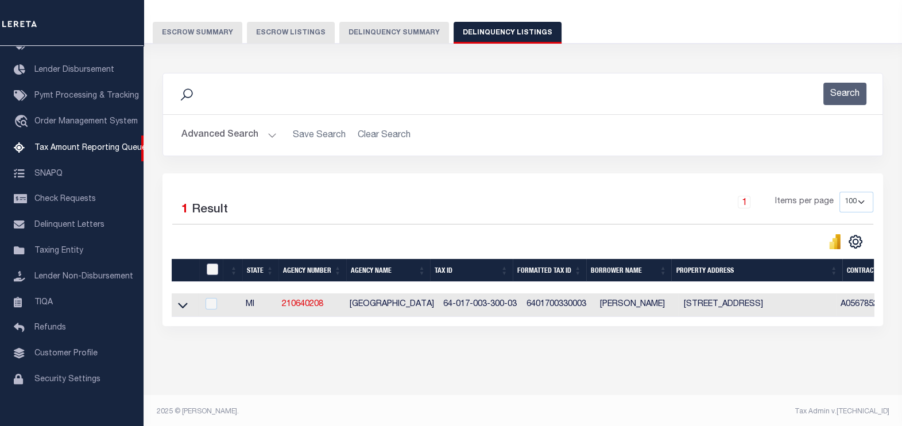
click at [214, 268] on input "checkbox" at bounding box center [212, 269] width 11 height 11
checkbox input "true"
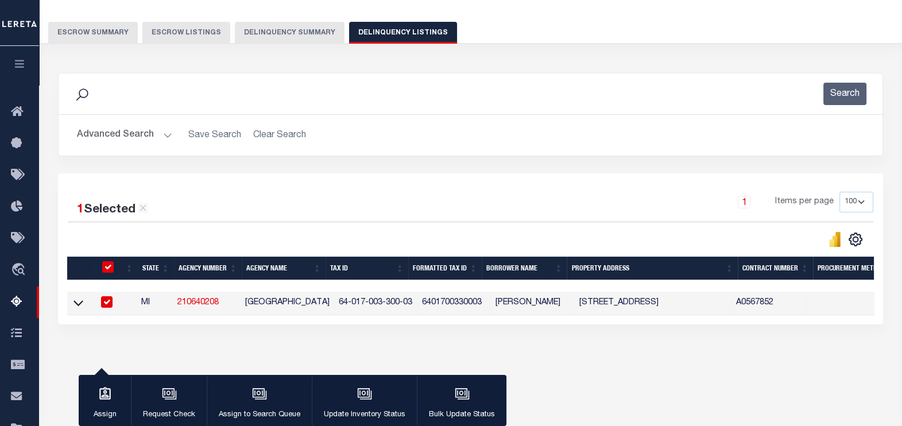
scroll to position [182, 0]
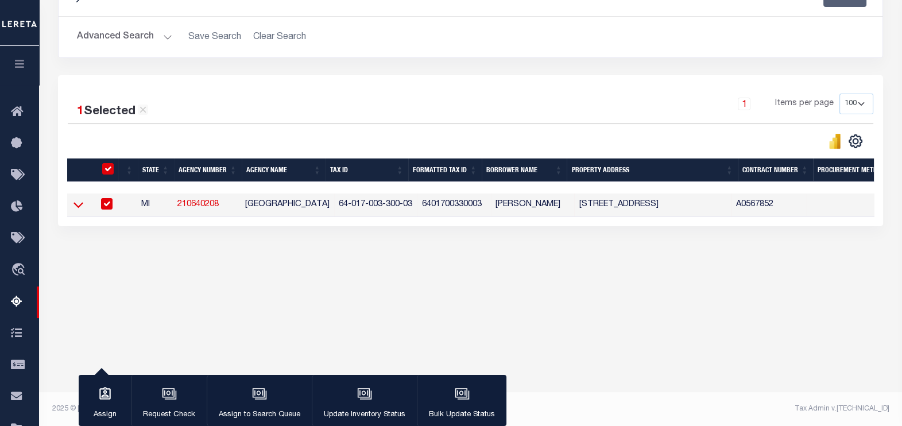
click at [81, 209] on icon at bounding box center [79, 205] width 10 height 12
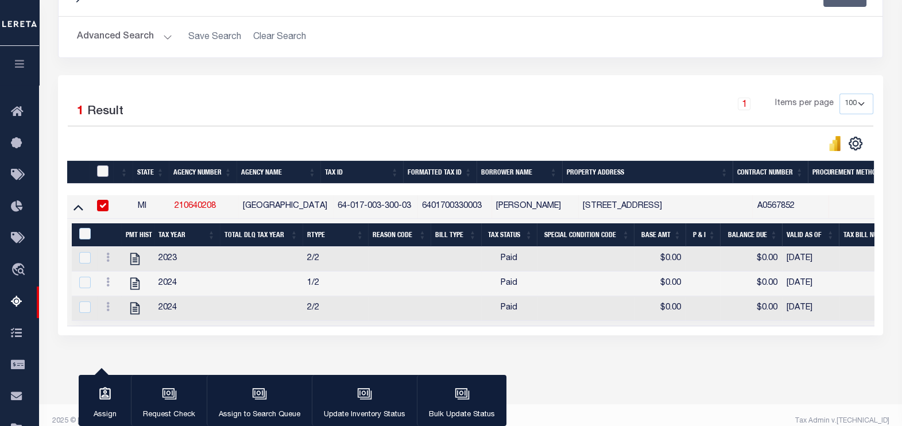
click at [102, 172] on input "checkbox" at bounding box center [102, 170] width 11 height 11
checkbox input "true"
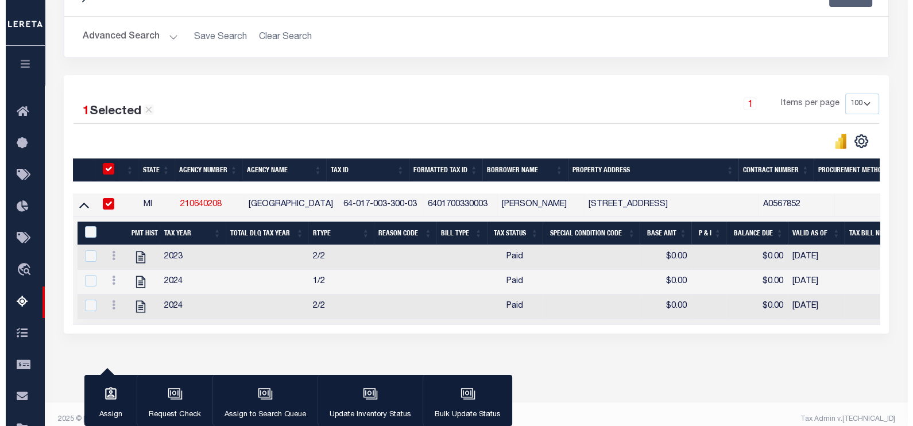
scroll to position [201, 0]
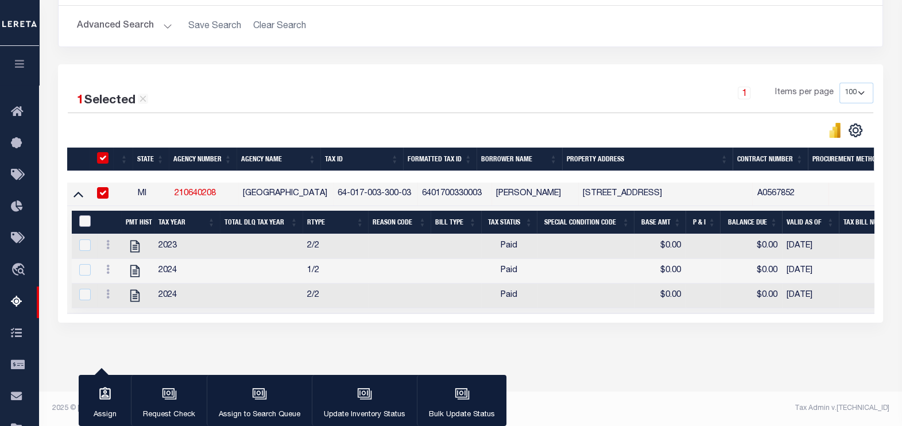
click at [83, 215] on input "&nbsp;" at bounding box center [84, 220] width 11 height 11
checkbox input "true"
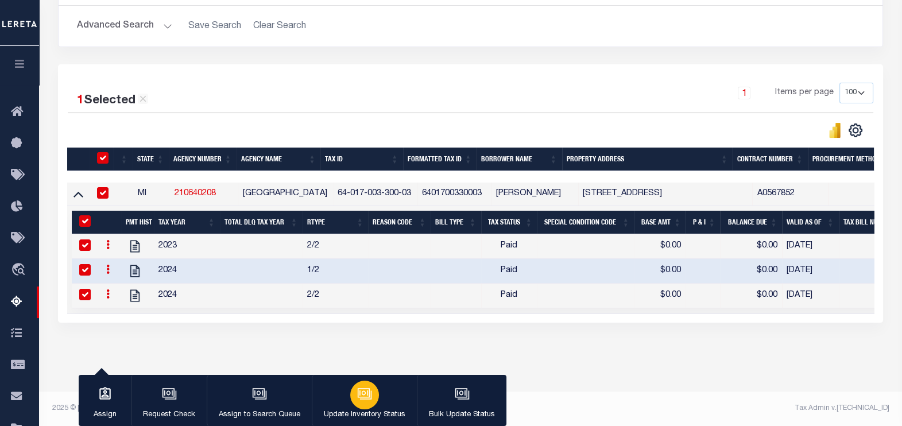
click at [357, 396] on icon "button" at bounding box center [364, 394] width 15 height 15
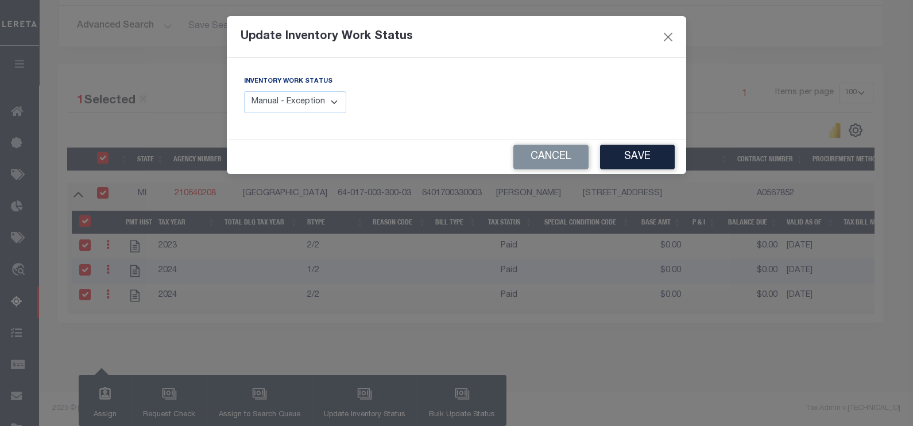
click at [326, 105] on select "Manual - Exception Pended - Awaiting Search Late Add Exception Completed" at bounding box center [295, 102] width 102 height 22
select select "4"
click at [244, 91] on select "Manual - Exception Pended - Awaiting Search Late Add Exception Completed" at bounding box center [295, 102] width 102 height 22
click at [638, 153] on button "Save" at bounding box center [637, 157] width 75 height 25
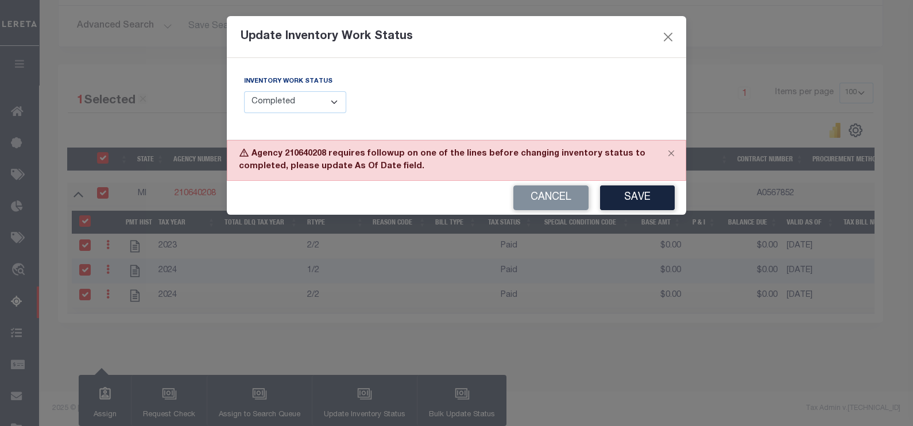
click at [377, 192] on div "Cancel Save" at bounding box center [456, 198] width 459 height 34
click at [670, 149] on button "Close" at bounding box center [671, 153] width 29 height 25
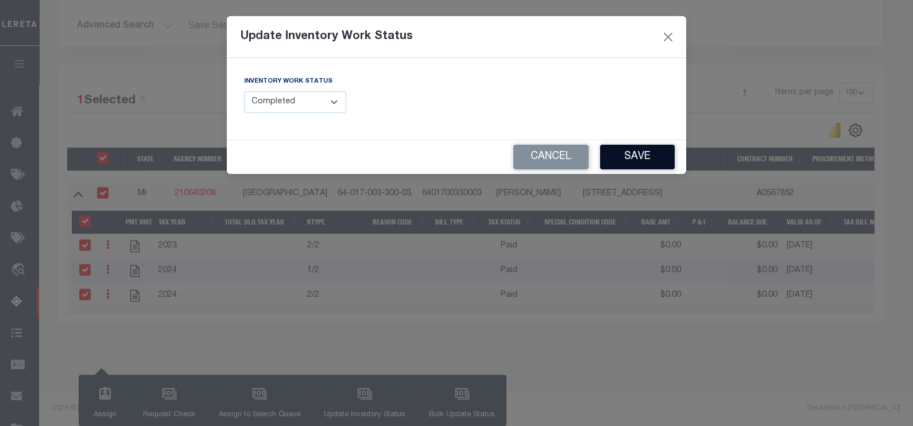
click at [636, 158] on button "Save" at bounding box center [637, 157] width 75 height 25
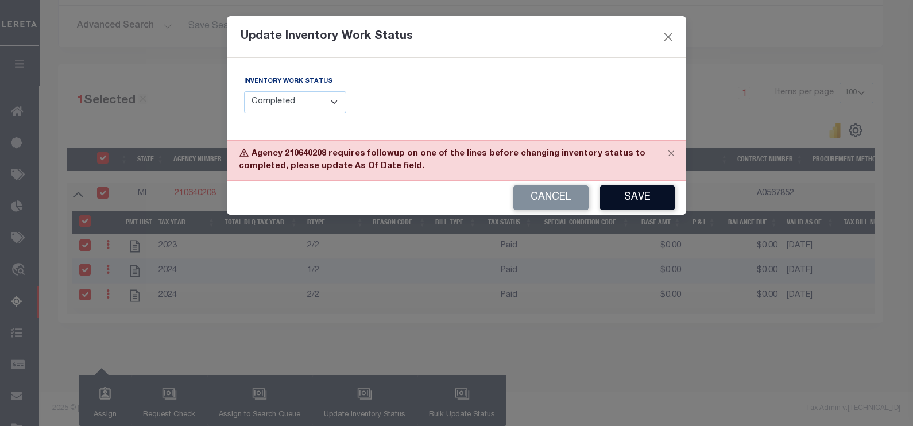
click at [629, 200] on button "Save" at bounding box center [637, 198] width 75 height 25
click at [665, 36] on button "Close" at bounding box center [668, 36] width 15 height 15
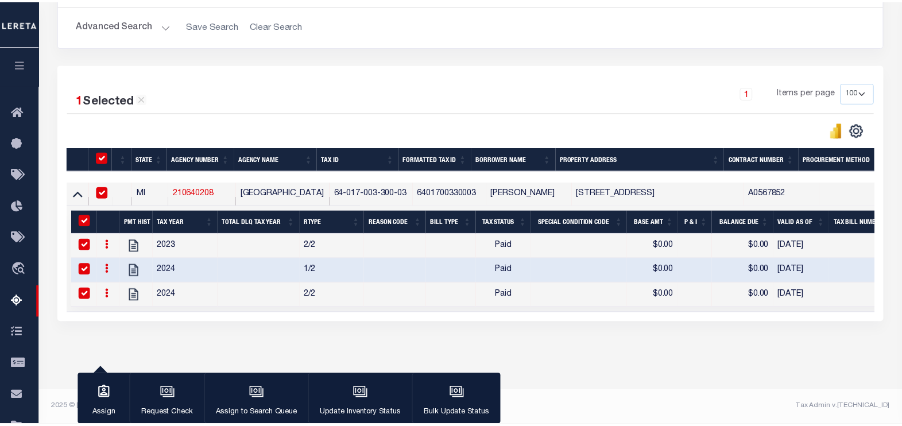
scroll to position [0, 0]
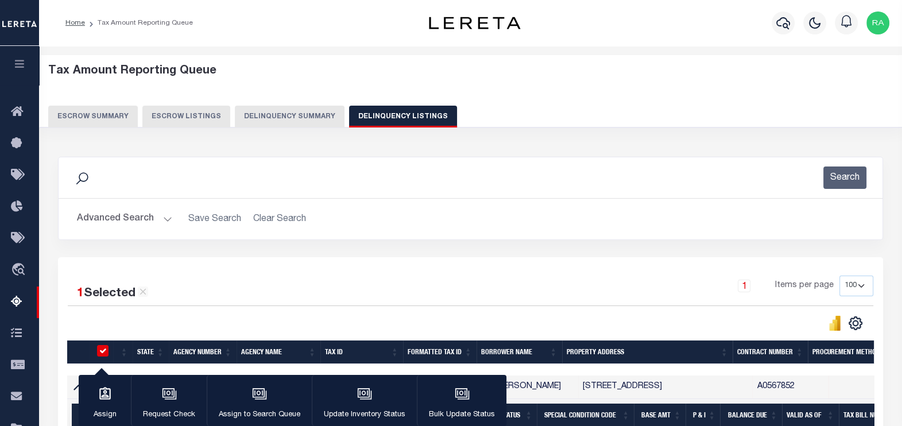
click at [414, 120] on button "Delinquency Listings" at bounding box center [403, 117] width 108 height 22
select select
select select "100"
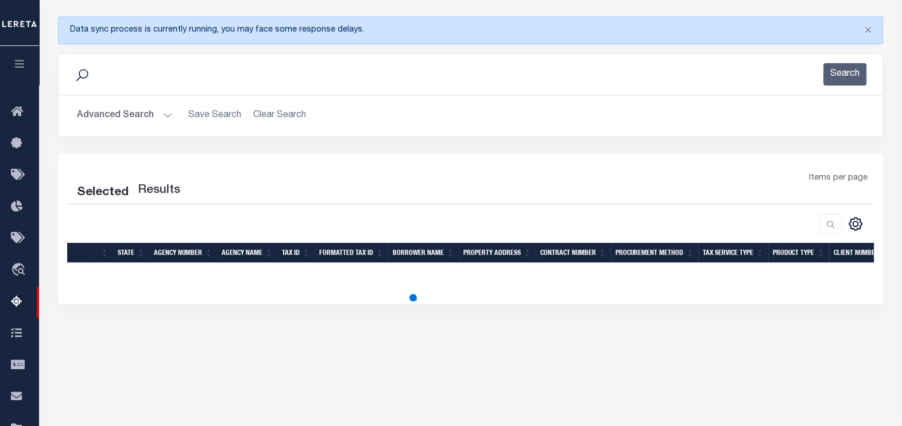
scroll to position [143, 0]
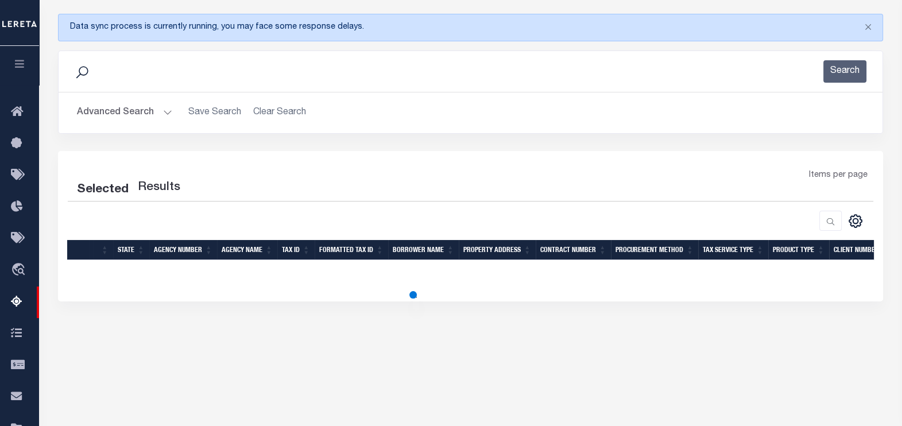
click at [115, 112] on button "Advanced Search" at bounding box center [124, 113] width 95 height 22
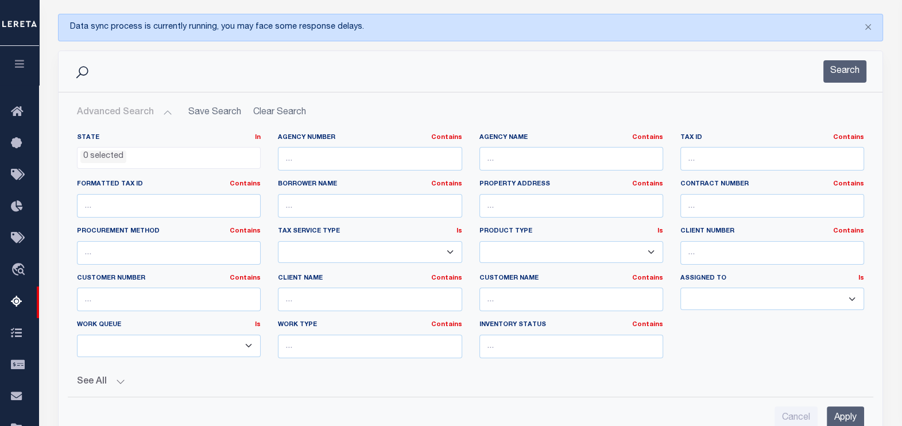
select select "100"
click at [718, 163] on input "text" at bounding box center [773, 159] width 184 height 24
paste input "64-017-750-284-00"
type input "64-017-750-284-00"
click at [842, 75] on button "Search" at bounding box center [845, 71] width 43 height 22
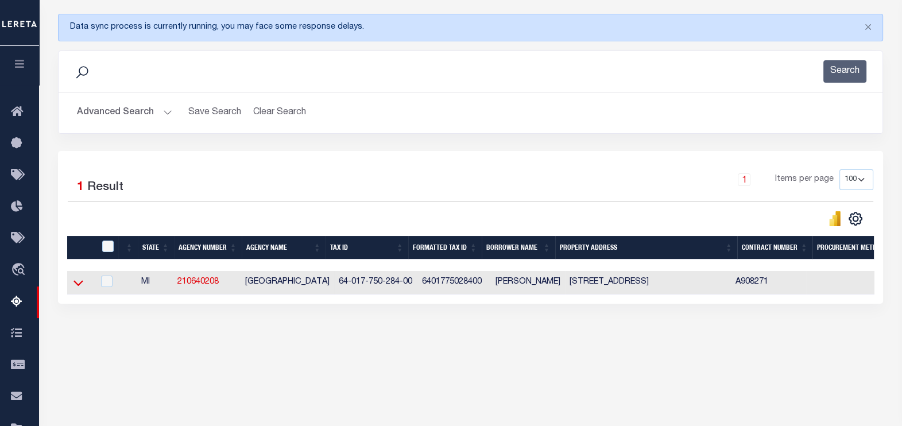
click at [78, 283] on icon at bounding box center [79, 283] width 10 height 12
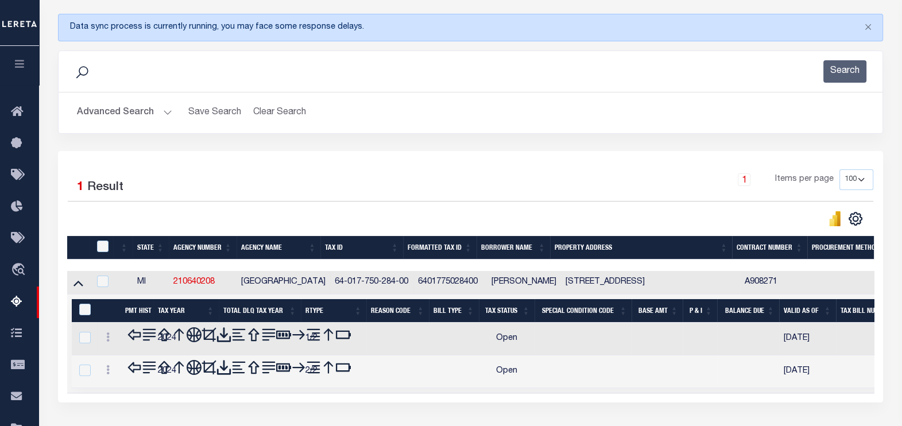
scroll to position [182, 0]
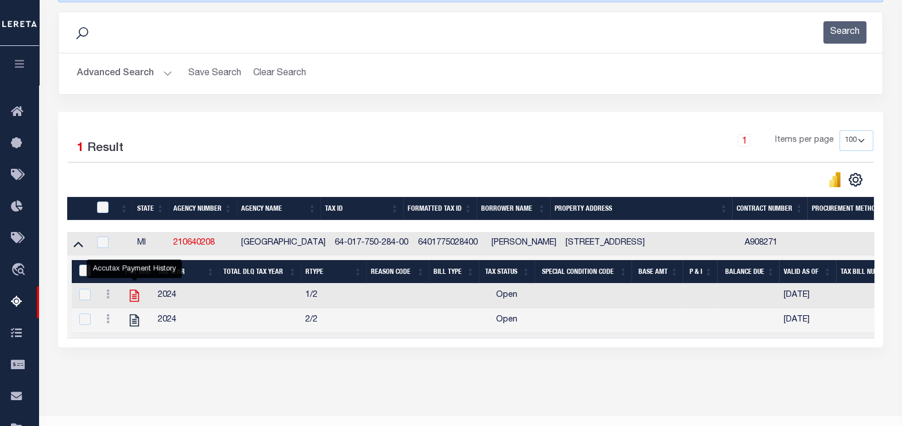
click at [132, 296] on icon "" at bounding box center [134, 296] width 9 height 12
checkbox input "false"
checkbox input "true"
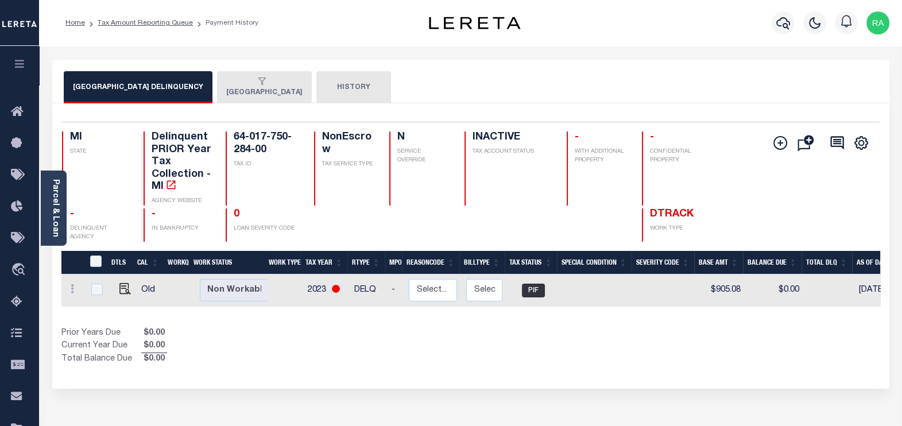
click at [250, 86] on div "button" at bounding box center [262, 82] width 72 height 10
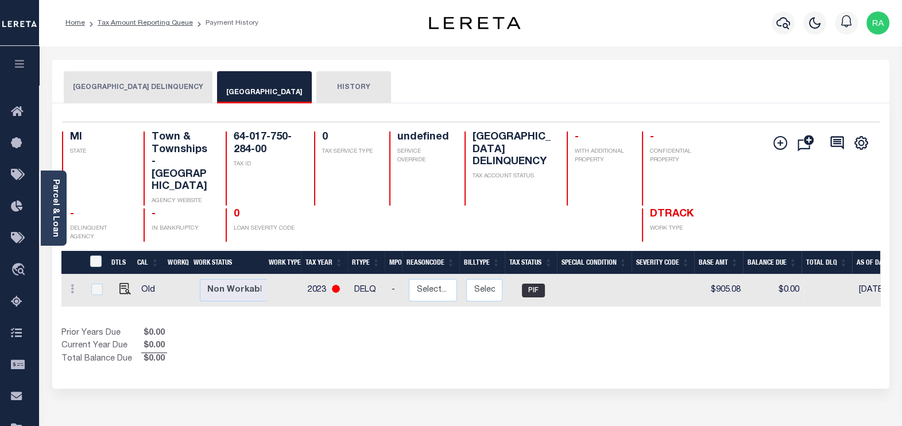
click at [157, 89] on button "OCEANA COUNTY DELINQUENCY" at bounding box center [138, 87] width 149 height 32
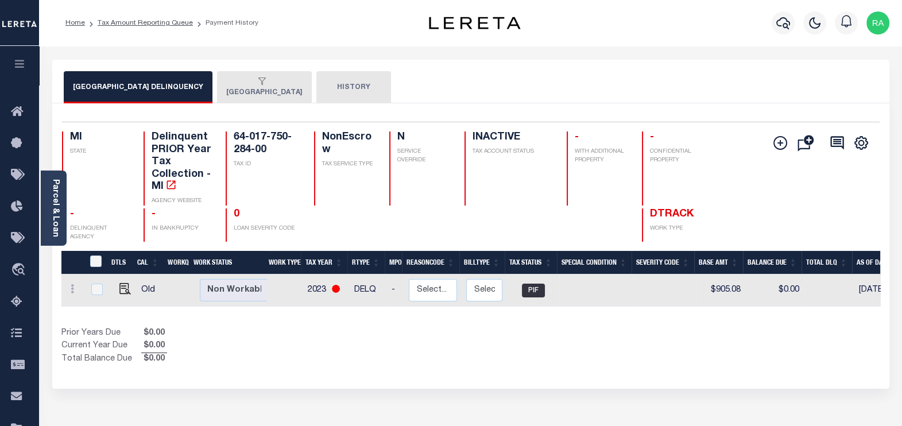
click at [250, 86] on div "button" at bounding box center [262, 82] width 72 height 10
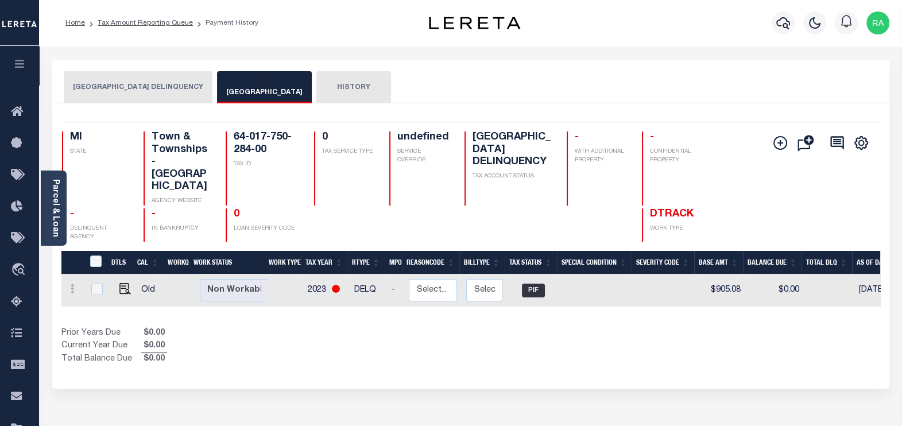
click at [250, 86] on div "button" at bounding box center [262, 82] width 72 height 10
click at [330, 87] on button "HISTORY" at bounding box center [353, 87] width 75 height 32
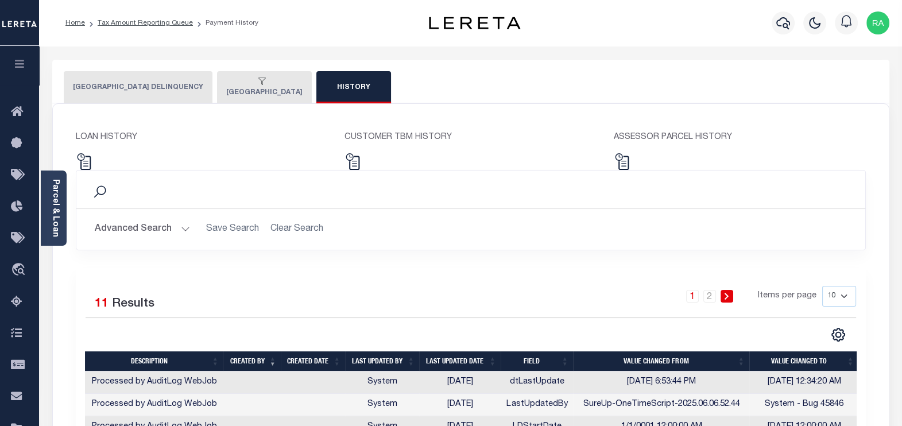
click at [256, 93] on button "[GEOGRAPHIC_DATA]" at bounding box center [264, 87] width 95 height 32
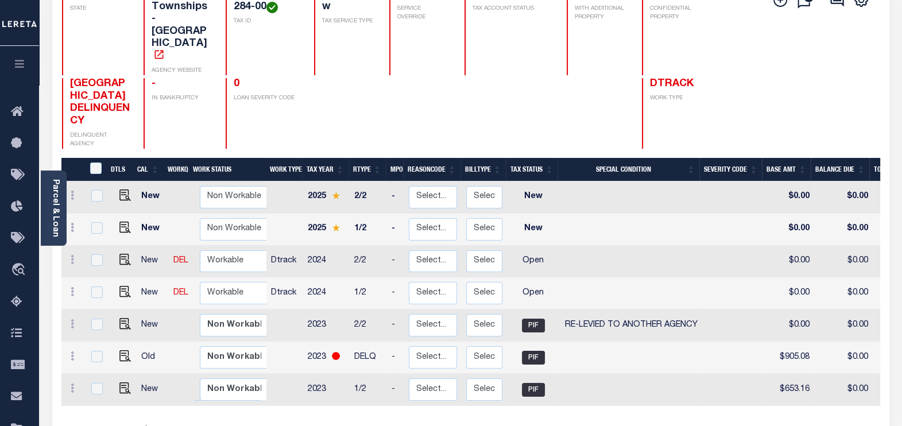
scroll to position [143, 0]
click at [119, 286] on img "" at bounding box center [124, 291] width 11 height 11
checkbox input "true"
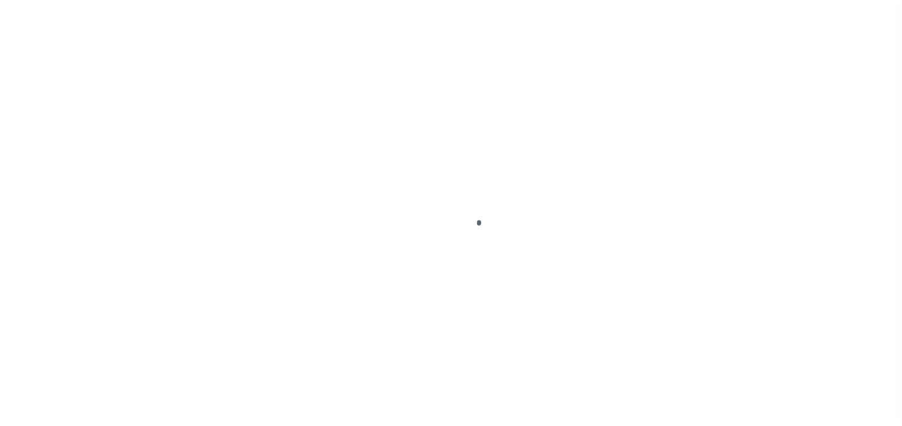
select select "OP2"
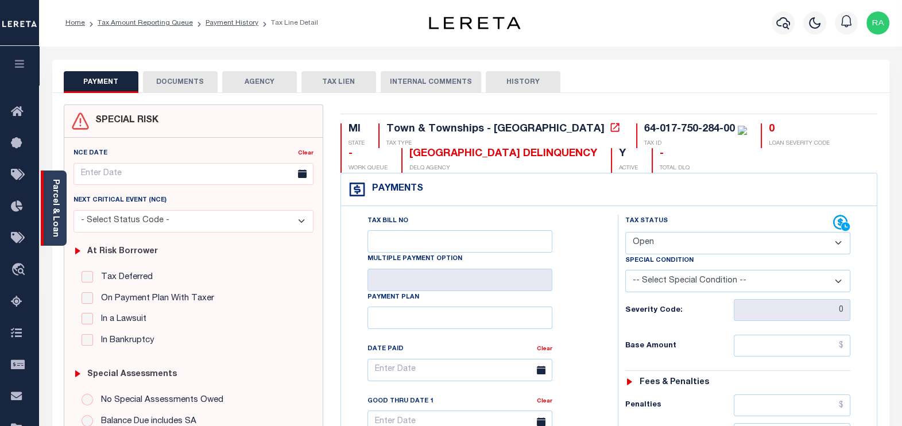
click at [53, 218] on link "Parcel & Loan" at bounding box center [55, 208] width 8 height 58
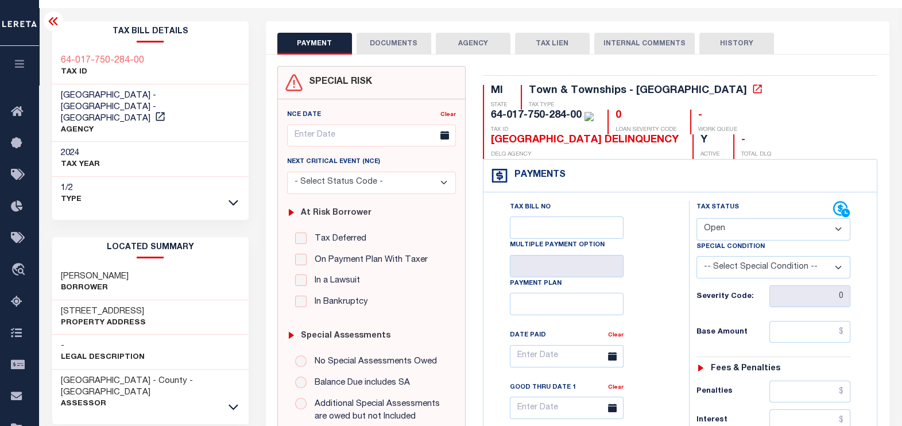
scroll to position [71, 0]
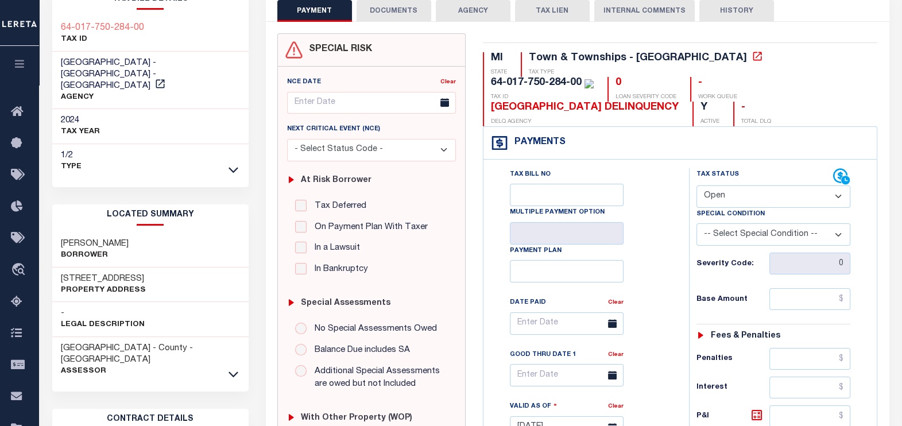
drag, startPoint x: 57, startPoint y: 263, endPoint x: 152, endPoint y: 264, distance: 94.8
click at [152, 268] on div "5570 S APACHE CIR Property Address" at bounding box center [150, 285] width 196 height 35
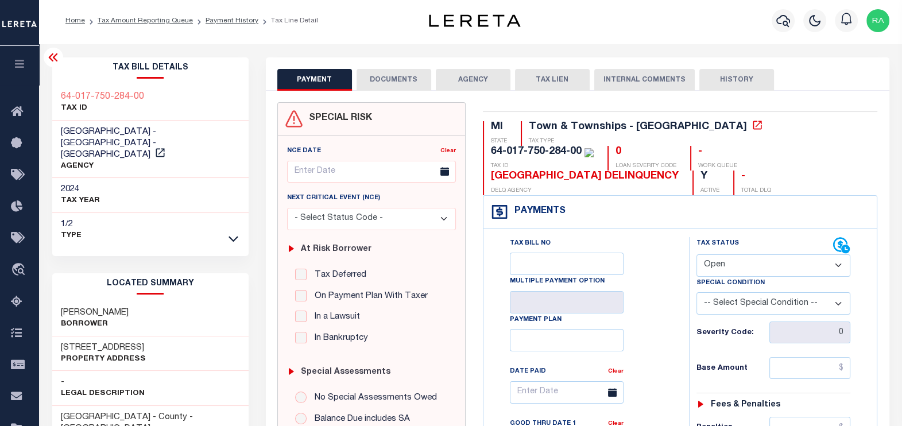
scroll to position [0, 0]
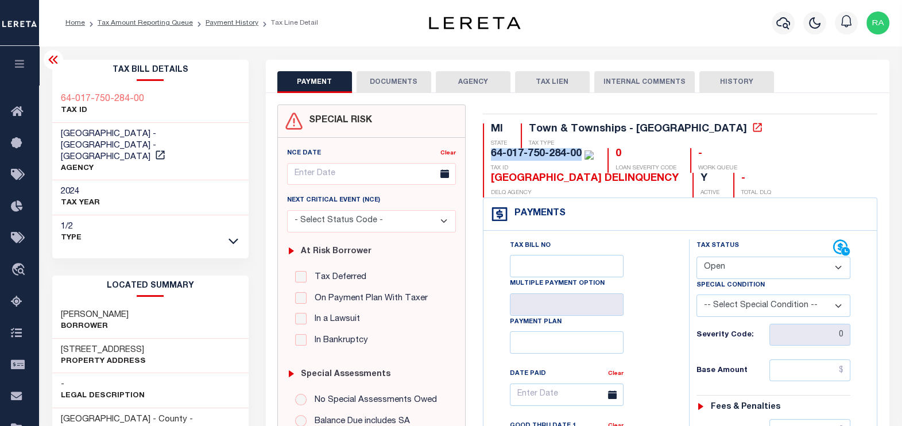
drag, startPoint x: 683, startPoint y: 128, endPoint x: 774, endPoint y: 125, distance: 90.2
click at [594, 148] on div "64-017-750-284-00 TAX ID" at bounding box center [538, 160] width 111 height 25
drag, startPoint x: 61, startPoint y: 299, endPoint x: 149, endPoint y: 300, distance: 88.5
click at [149, 304] on div "SALDIVAR JUAN Borrower" at bounding box center [150, 321] width 196 height 35
copy h3 "[PERSON_NAME]"
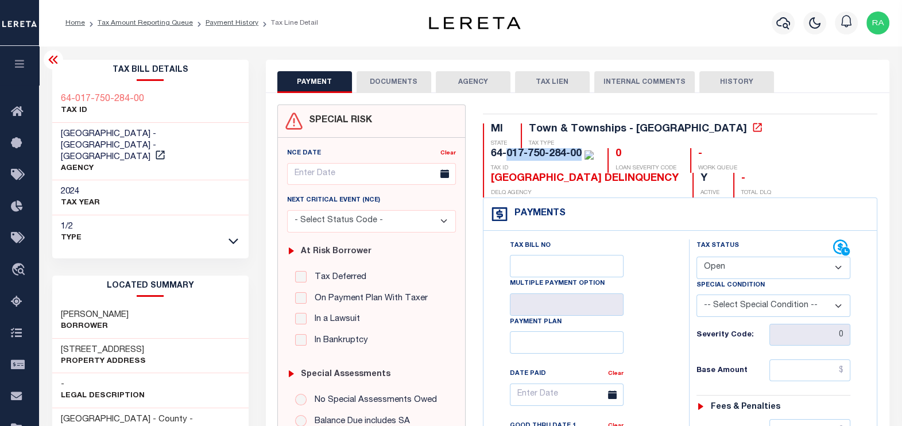
drag, startPoint x: 777, startPoint y: 126, endPoint x: 704, endPoint y: 129, distance: 73.6
click at [594, 148] on div "64-017-750-284-00" at bounding box center [542, 154] width 103 height 13
click at [582, 149] on div "64-017-750-284-00" at bounding box center [536, 154] width 91 height 10
drag, startPoint x: 775, startPoint y: 126, endPoint x: 704, endPoint y: 129, distance: 70.7
click at [582, 149] on div "64-017-750-284-00" at bounding box center [536, 154] width 91 height 10
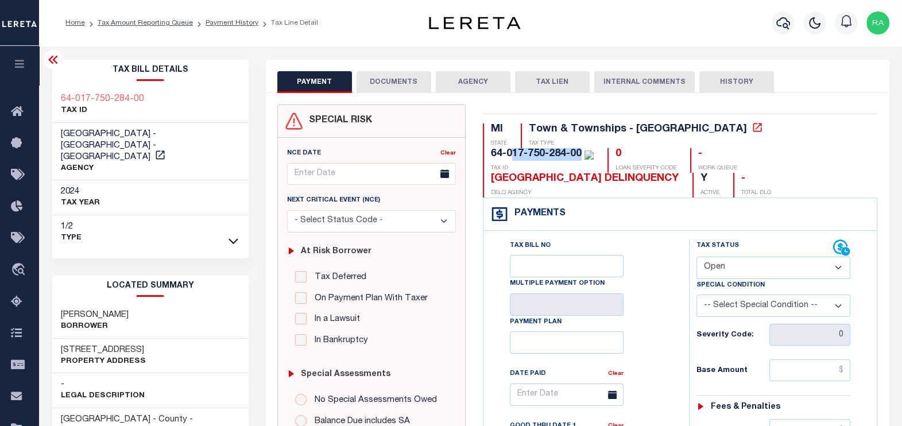
copy div "17-750-284-00"
click at [385, 75] on button "DOCUMENTS" at bounding box center [394, 82] width 75 height 22
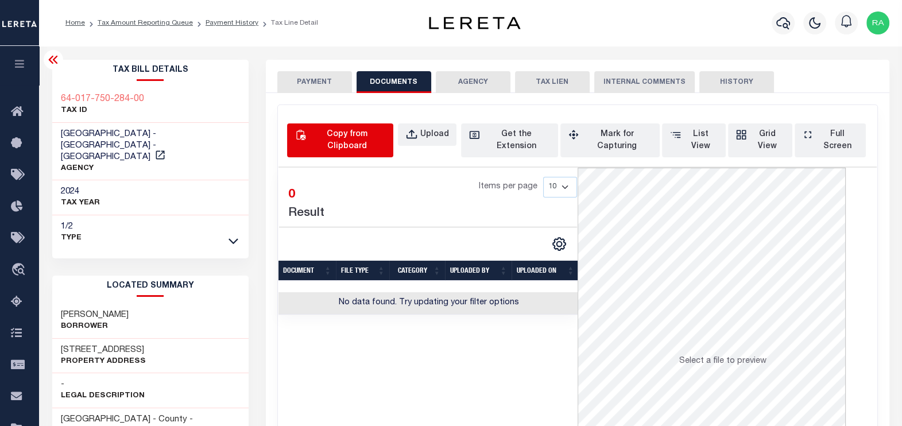
click at [341, 134] on div "Copy from Clipboard" at bounding box center [347, 141] width 78 height 24
select select "POP"
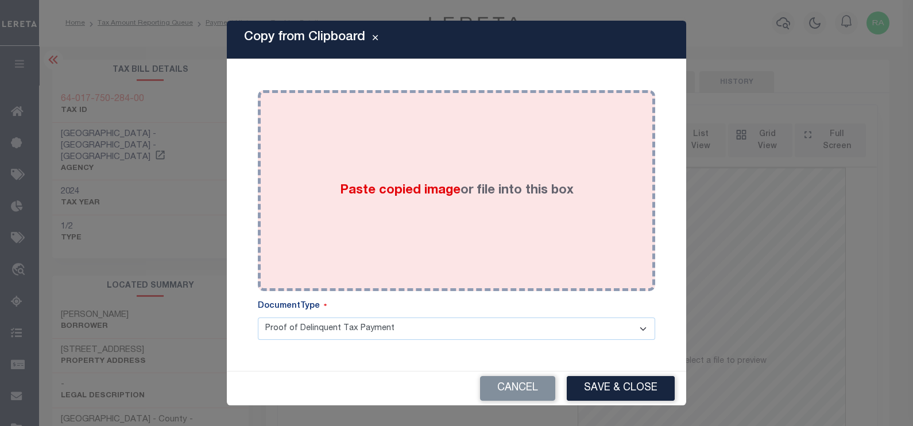
click at [348, 165] on div "Paste copied image or file into this box" at bounding box center [456, 191] width 380 height 184
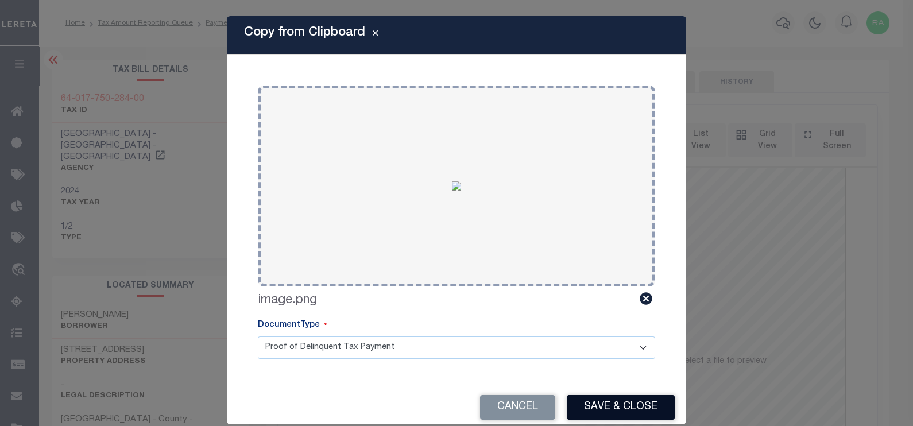
click at [597, 400] on button "Save & Close" at bounding box center [621, 407] width 108 height 25
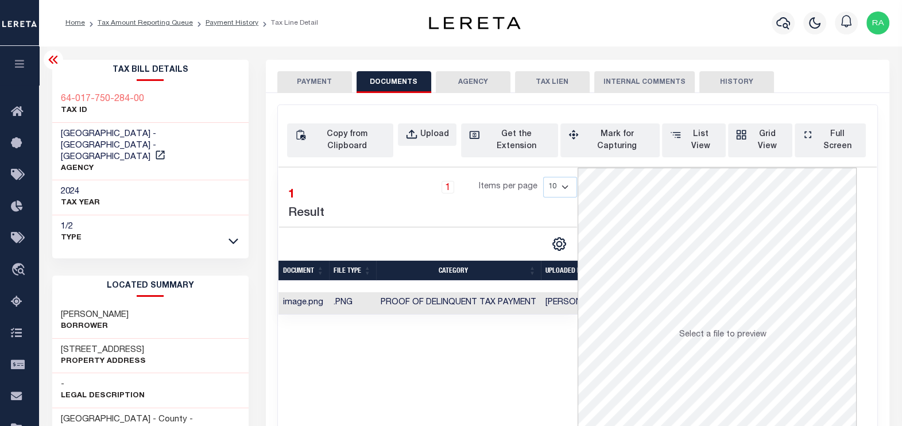
click at [316, 83] on button "PAYMENT" at bounding box center [314, 82] width 75 height 22
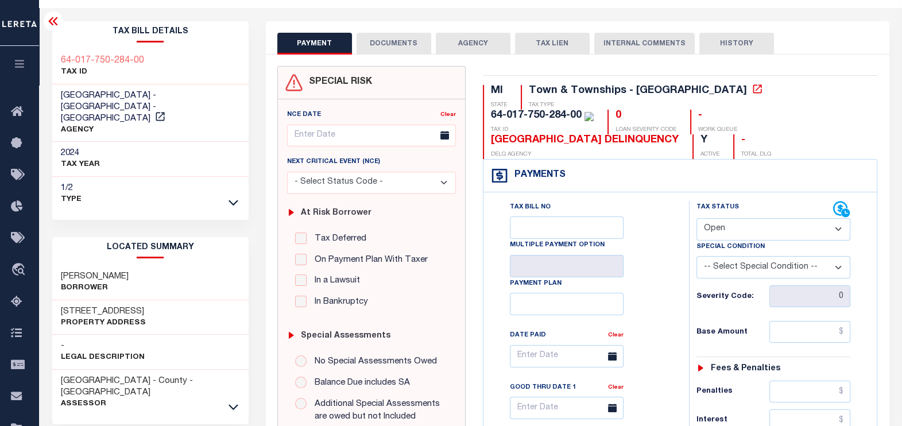
scroll to position [71, 0]
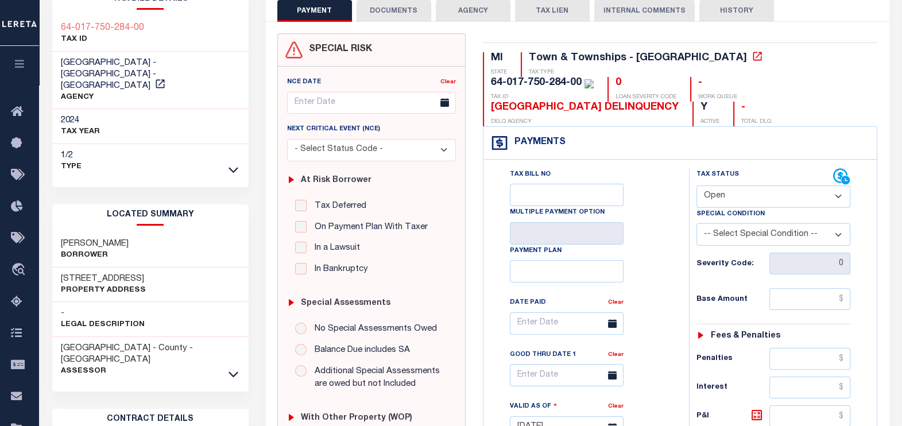
click at [730, 190] on select "- Select Status Code - Open Due/Unpaid Paid Incomplete No Tax Due Internal Refu…" at bounding box center [774, 197] width 154 height 22
select select "PYD"
click at [697, 186] on select "- Select Status Code - Open Due/Unpaid Paid Incomplete No Tax Due Internal Refu…" at bounding box center [774, 197] width 154 height 22
type input "[DATE]"
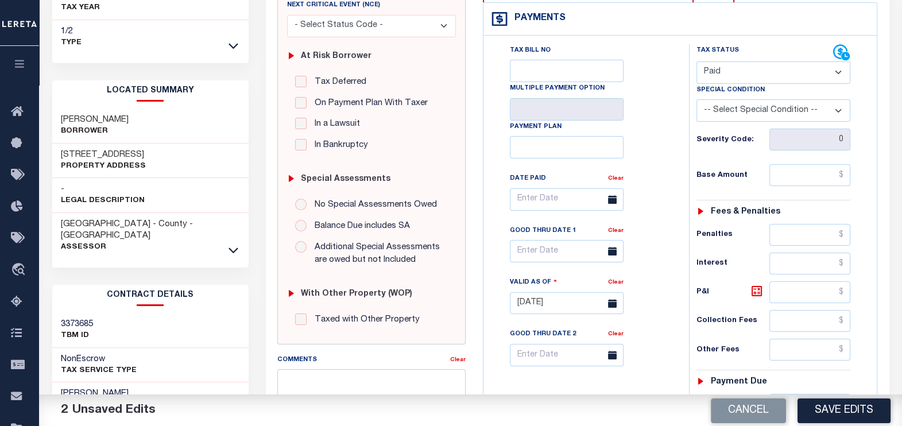
scroll to position [215, 0]
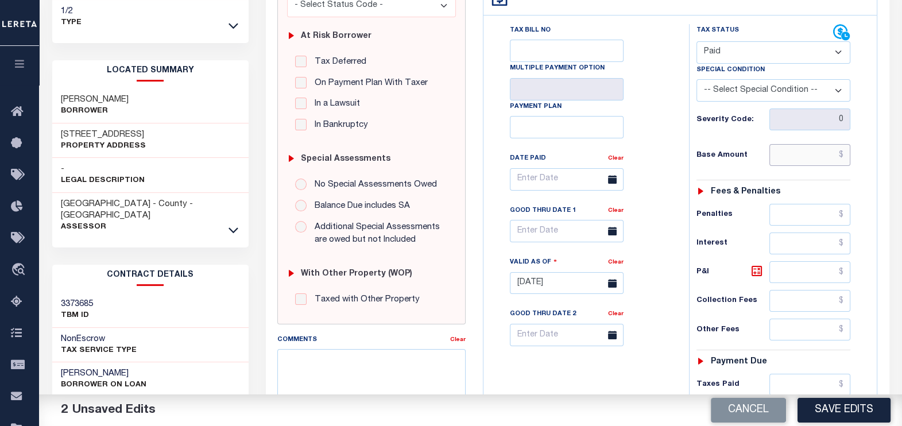
click at [826, 161] on input "text" at bounding box center [810, 155] width 81 height 22
type input "$0.00"
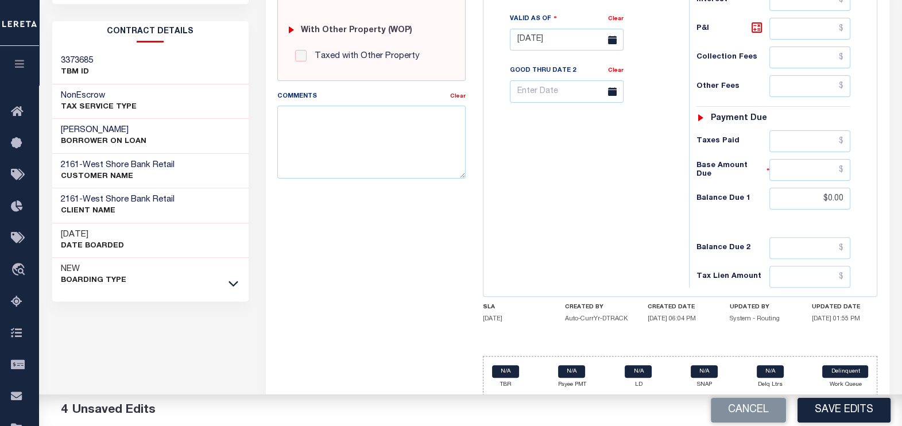
scroll to position [461, 0]
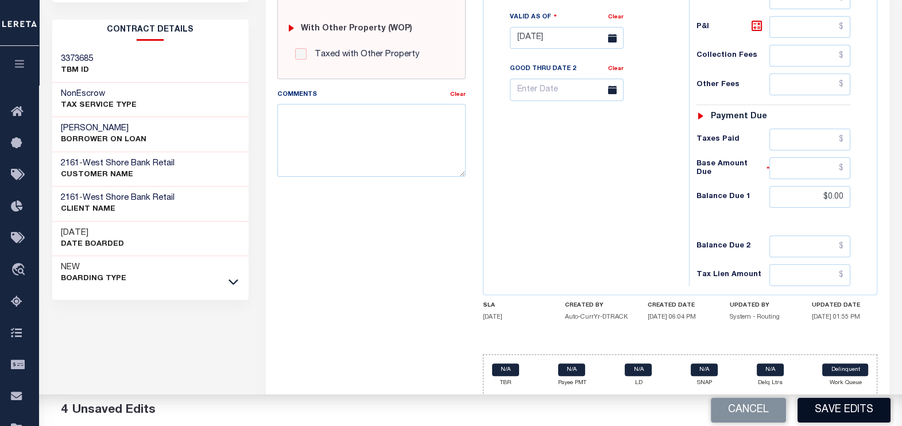
click at [840, 416] on button "Save Edits" at bounding box center [844, 410] width 93 height 25
checkbox input "false"
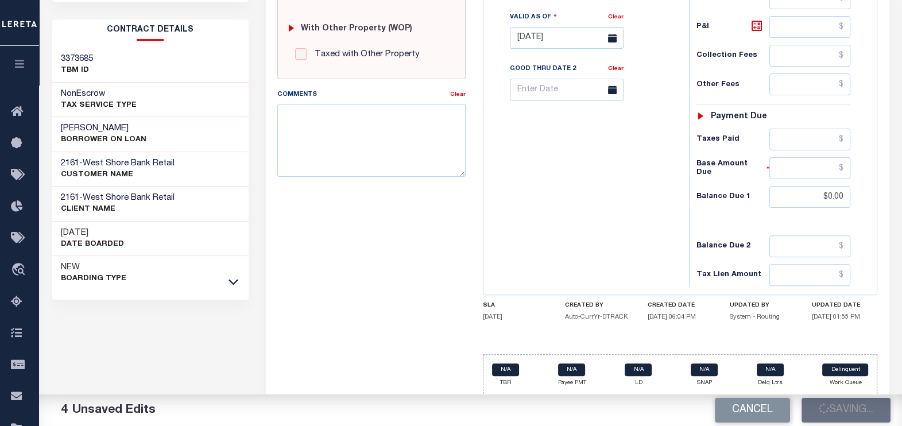
type input "$0"
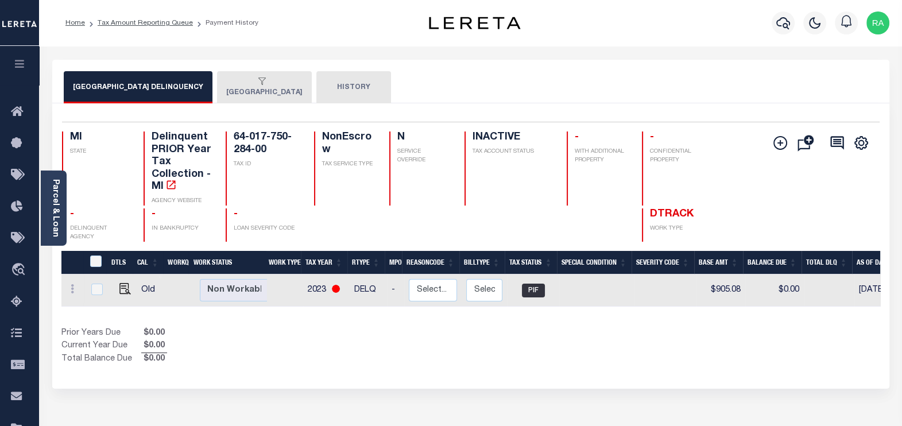
click at [264, 92] on button "[GEOGRAPHIC_DATA]" at bounding box center [264, 87] width 95 height 32
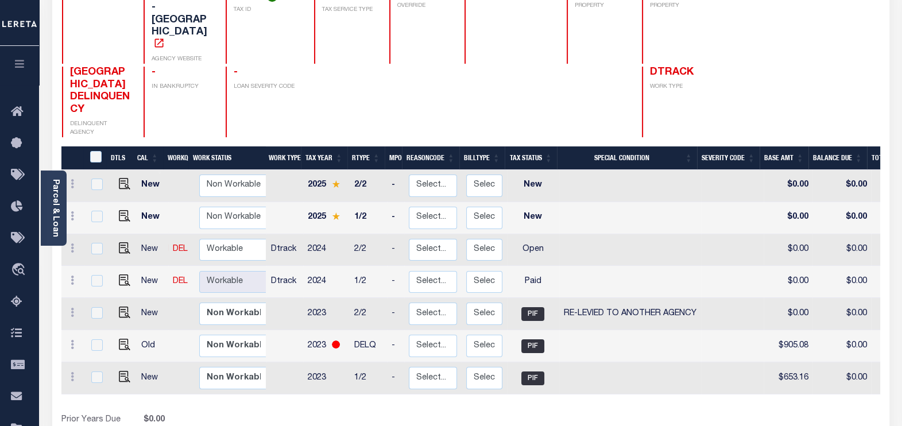
scroll to position [215, 0]
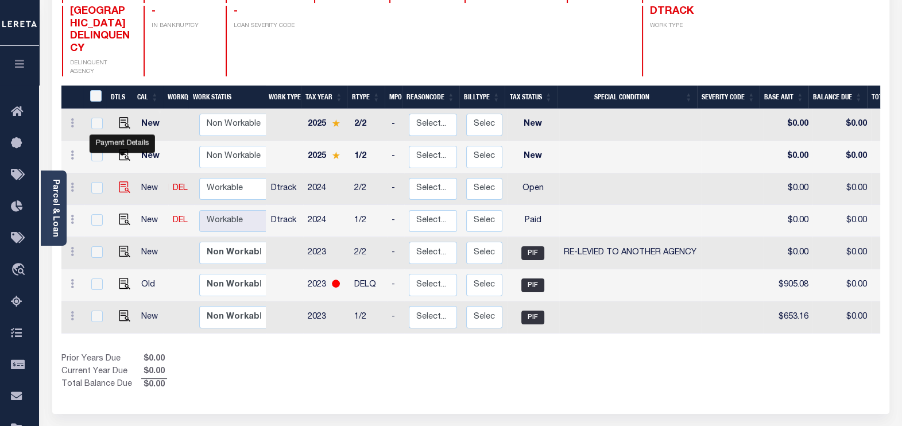
click at [119, 181] on img "" at bounding box center [124, 186] width 11 height 11
checkbox input "true"
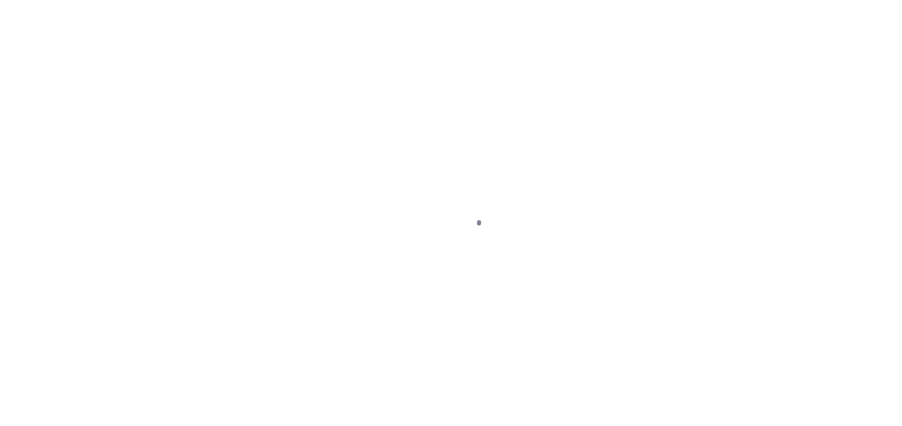
select select "OP2"
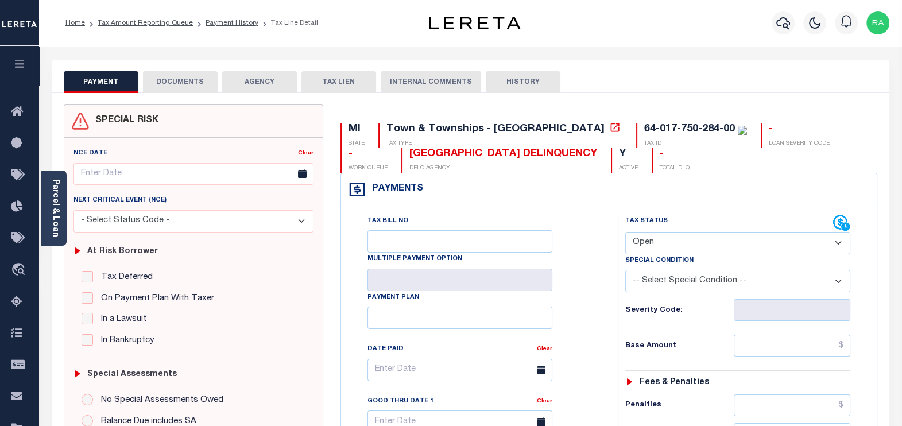
click at [184, 75] on button "DOCUMENTS" at bounding box center [180, 82] width 75 height 22
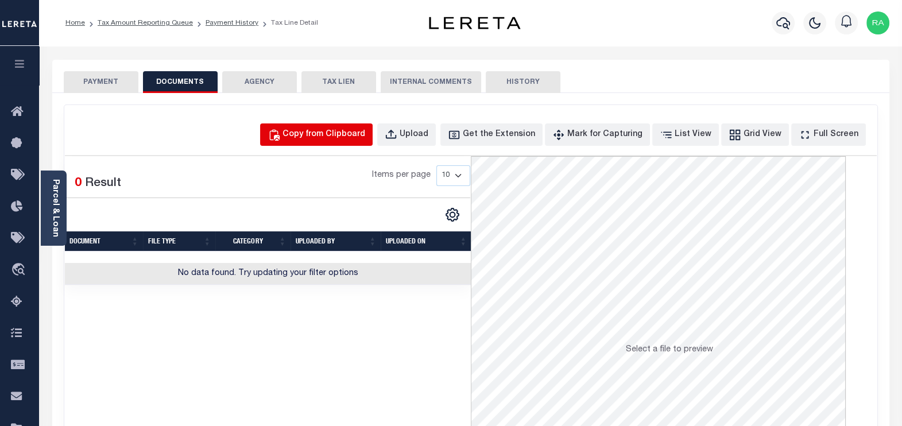
click at [328, 135] on div "Copy from Clipboard" at bounding box center [324, 135] width 83 height 13
select select "POP"
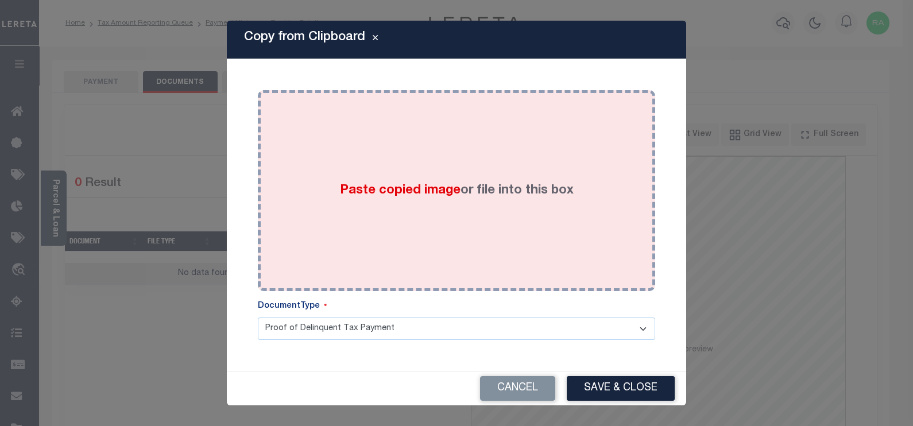
click at [279, 146] on div "Paste copied image or file into this box" at bounding box center [456, 191] width 380 height 184
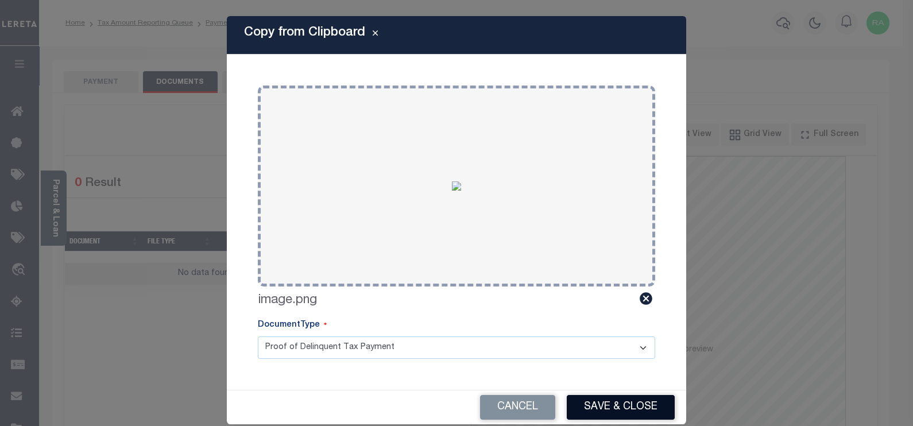
click at [638, 404] on button "Save & Close" at bounding box center [621, 407] width 108 height 25
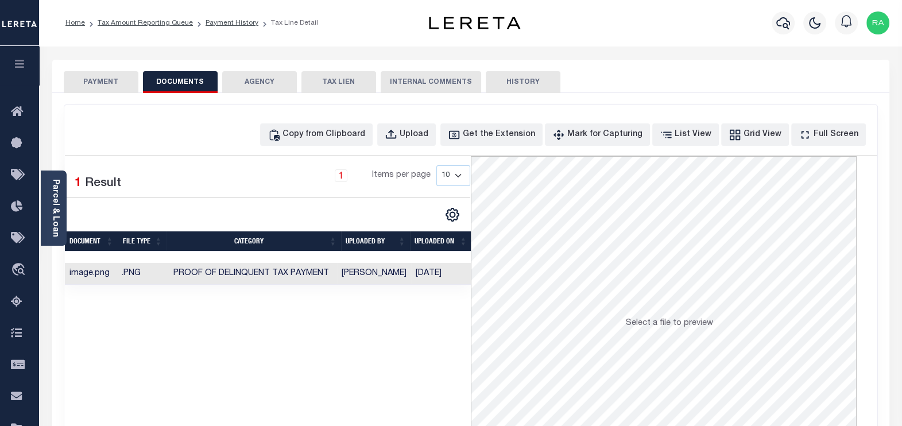
click at [97, 82] on button "PAYMENT" at bounding box center [101, 82] width 75 height 22
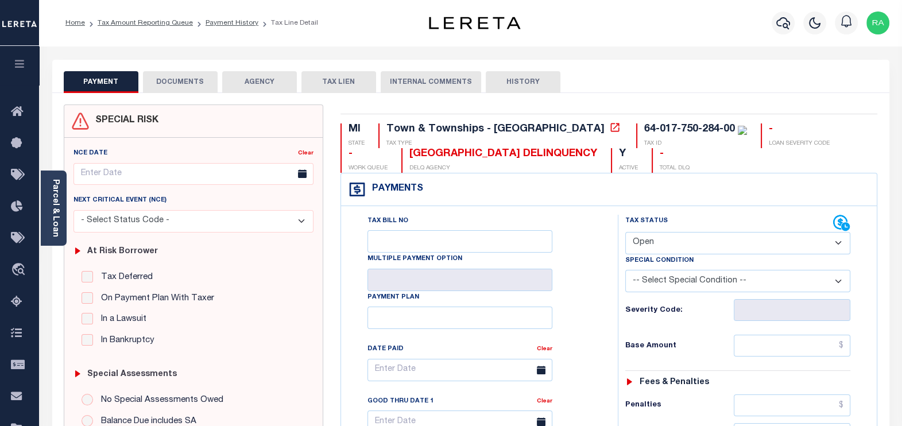
click at [655, 241] on select "- Select Status Code - Open Due/Unpaid Paid Incomplete No Tax Due Internal Refu…" at bounding box center [738, 243] width 226 height 22
select select "PYD"
click at [625, 232] on select "- Select Status Code - Open Due/Unpaid Paid Incomplete No Tax Due Internal Refu…" at bounding box center [738, 243] width 226 height 22
type input "[DATE]"
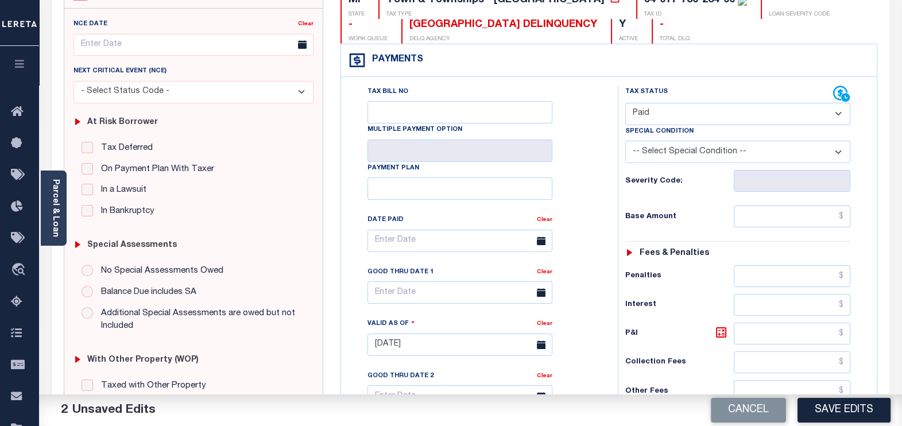
scroll to position [143, 0]
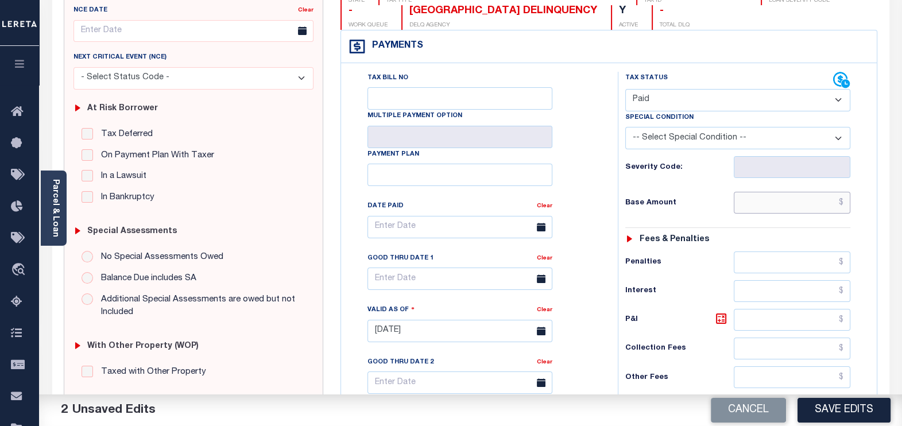
click at [781, 201] on input "text" at bounding box center [792, 203] width 117 height 22
type input "$0.00"
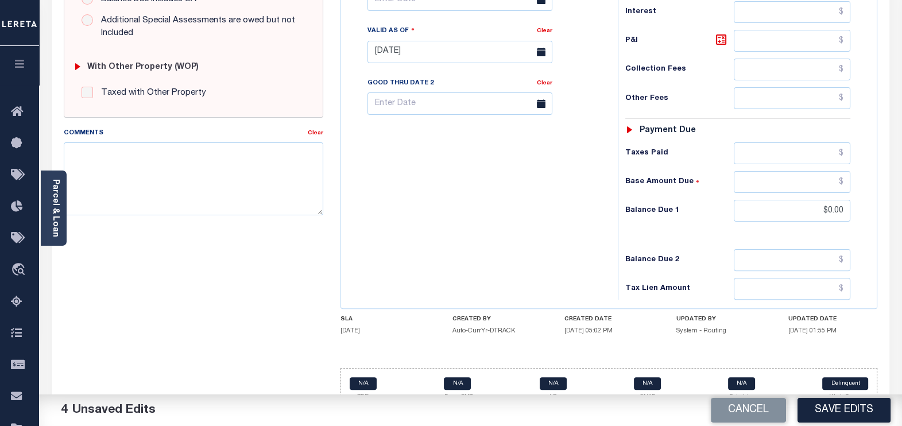
scroll to position [431, 0]
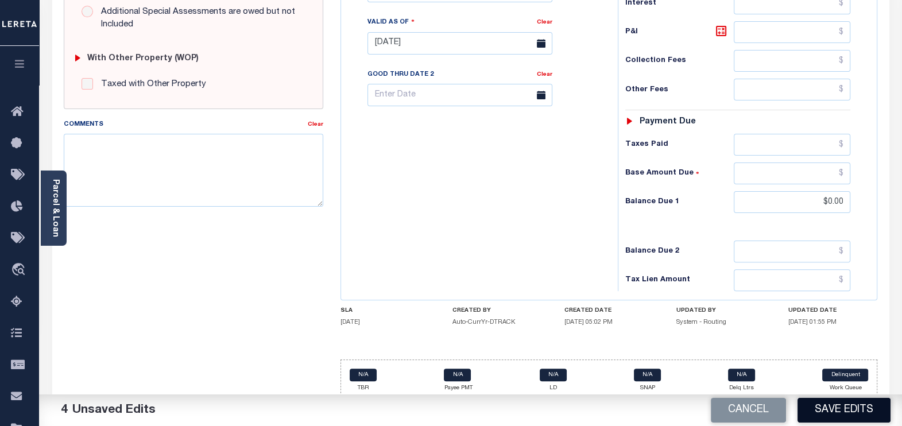
click at [840, 412] on button "Save Edits" at bounding box center [844, 410] width 93 height 25
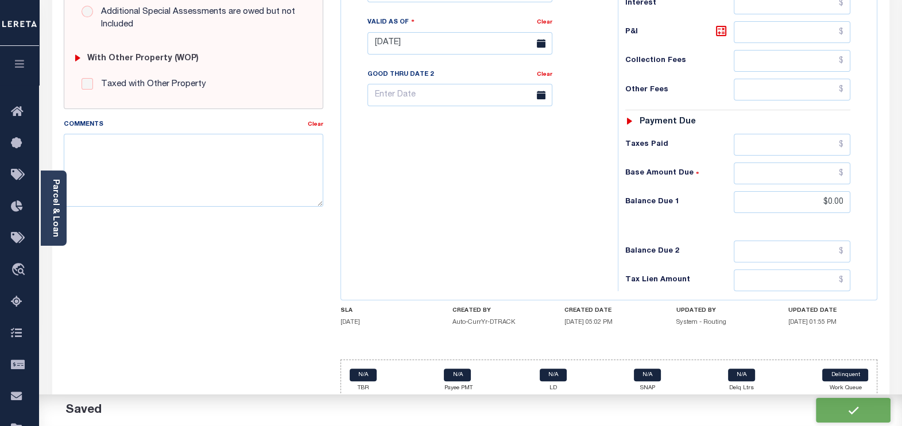
checkbox input "false"
type input "$0"
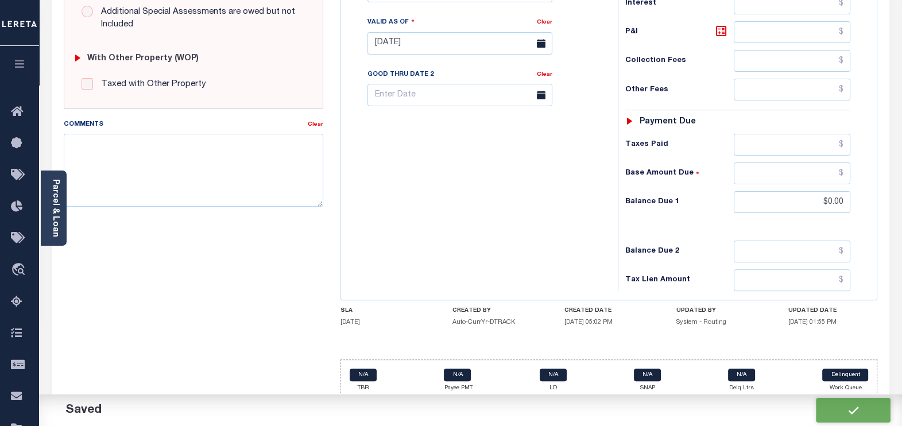
type input "$0"
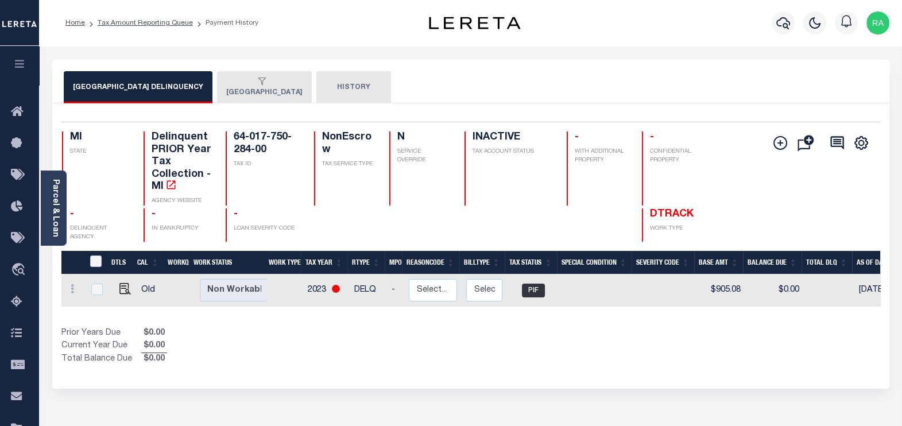
click at [261, 88] on button "[GEOGRAPHIC_DATA]" at bounding box center [264, 87] width 95 height 32
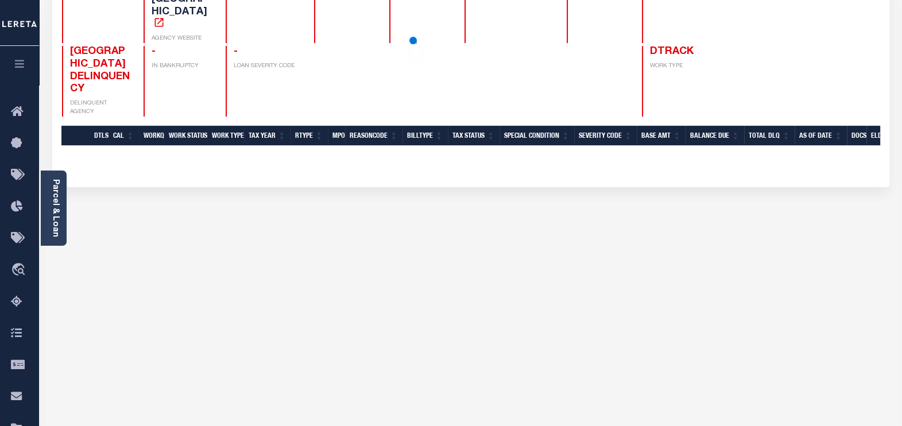
scroll to position [215, 0]
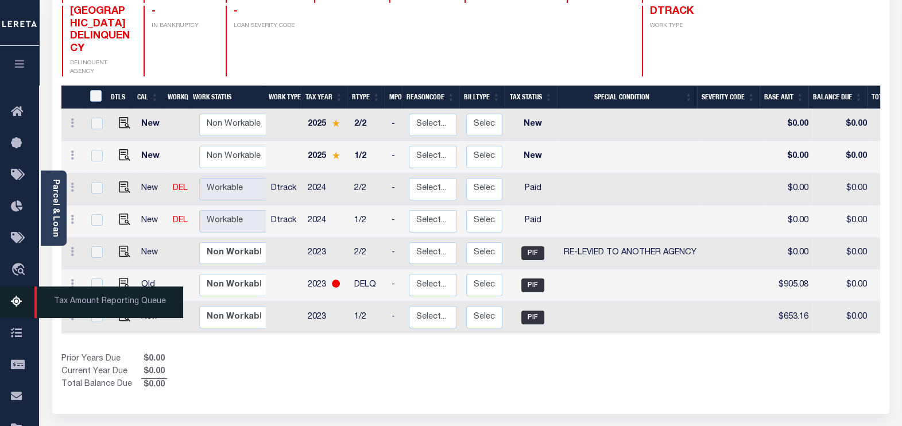
click at [13, 302] on icon at bounding box center [20, 302] width 18 height 14
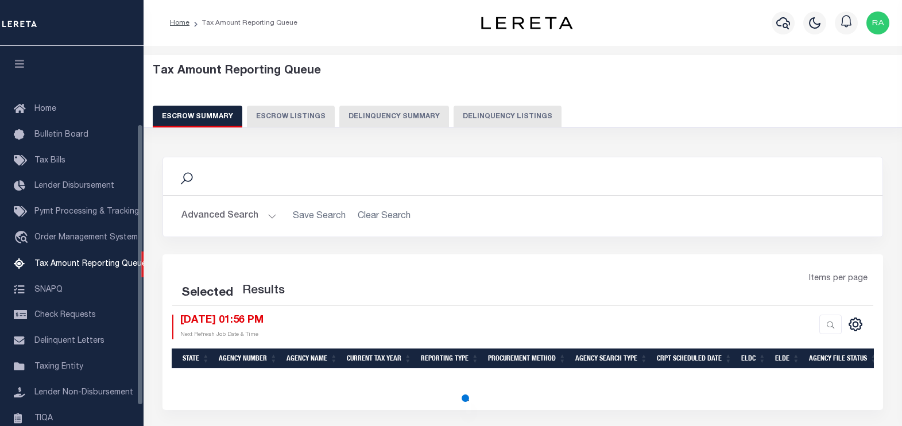
click at [515, 117] on button "Delinquency Listings" at bounding box center [508, 117] width 108 height 22
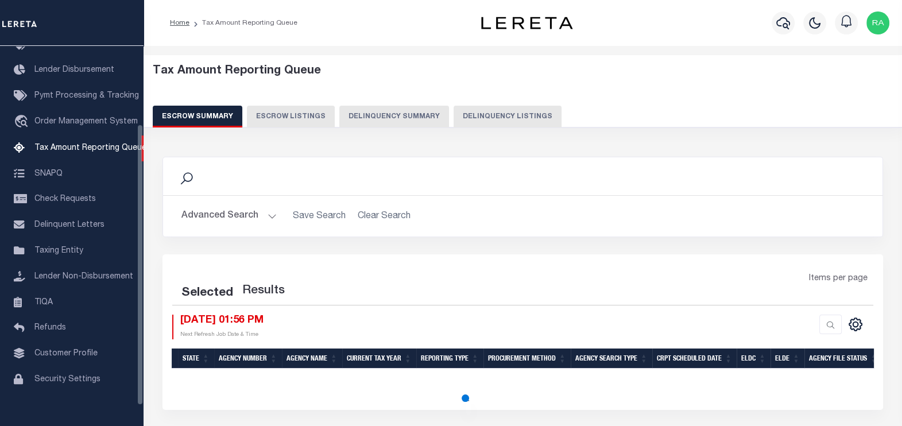
select select "100"
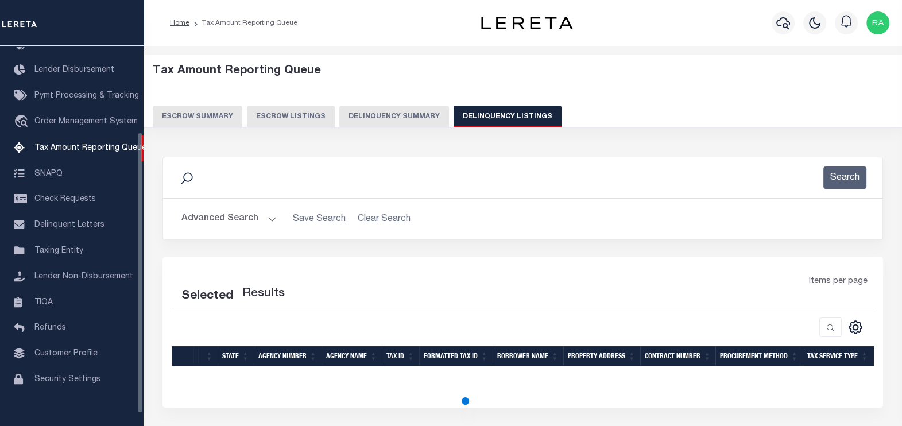
select select "100"
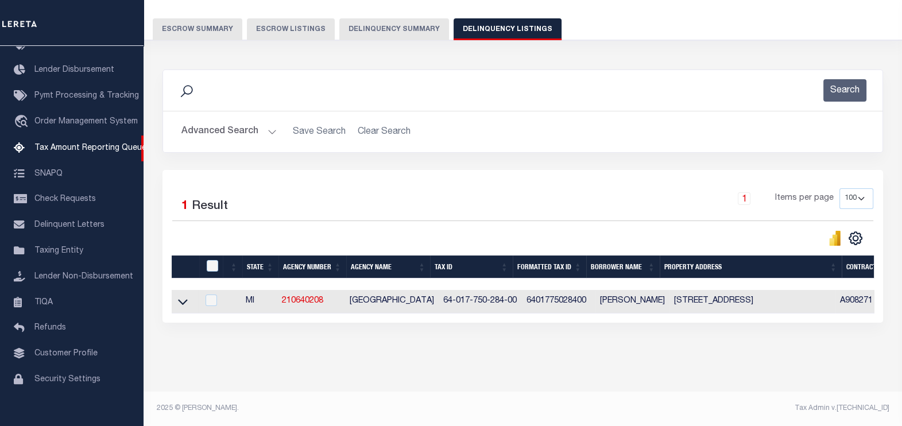
scroll to position [95, 0]
click at [211, 261] on input "checkbox" at bounding box center [212, 265] width 11 height 11
checkbox input "true"
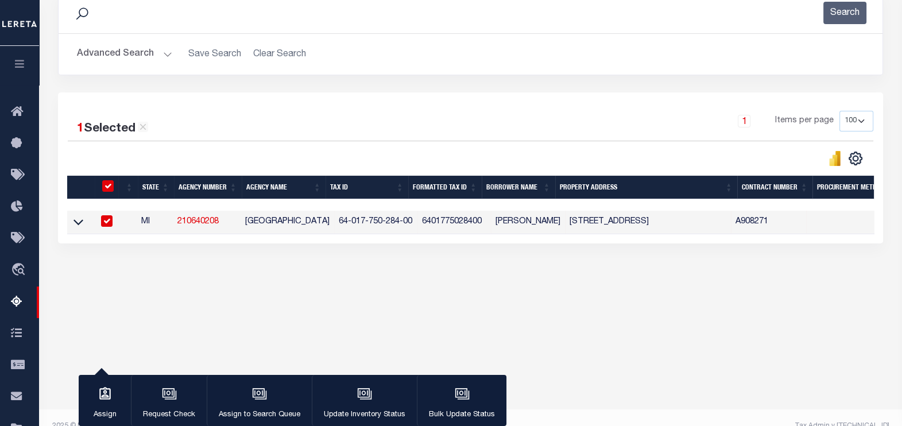
scroll to position [182, 0]
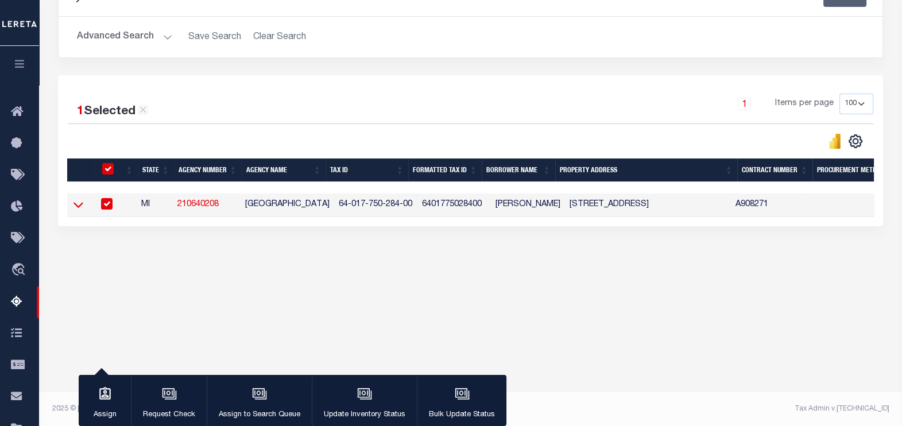
click at [77, 207] on icon at bounding box center [79, 206] width 10 height 6
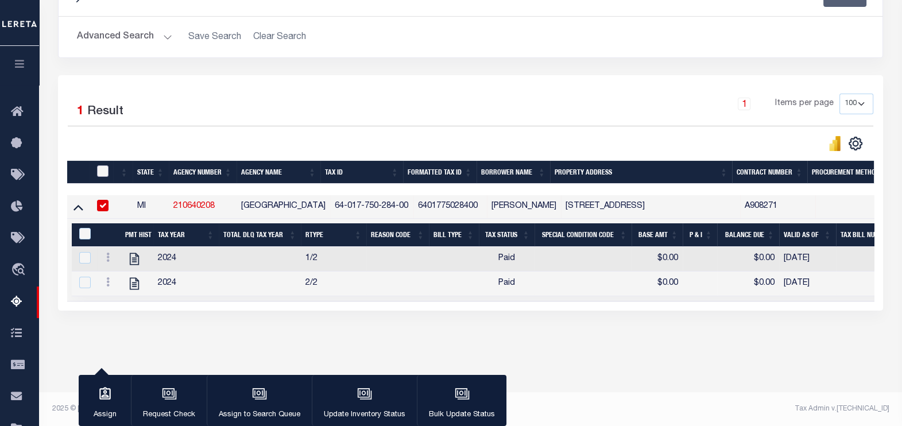
click at [103, 169] on input "checkbox" at bounding box center [102, 170] width 11 height 11
checkbox input "true"
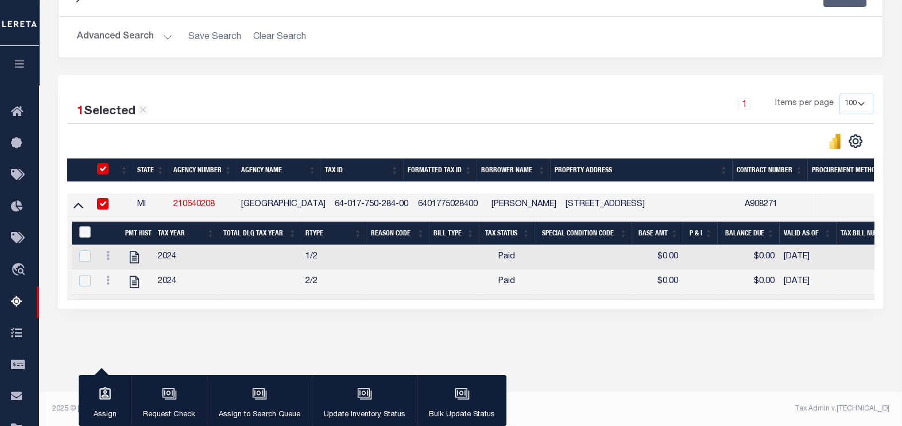
click at [86, 231] on input "&nbsp;" at bounding box center [84, 231] width 11 height 11
checkbox input "true"
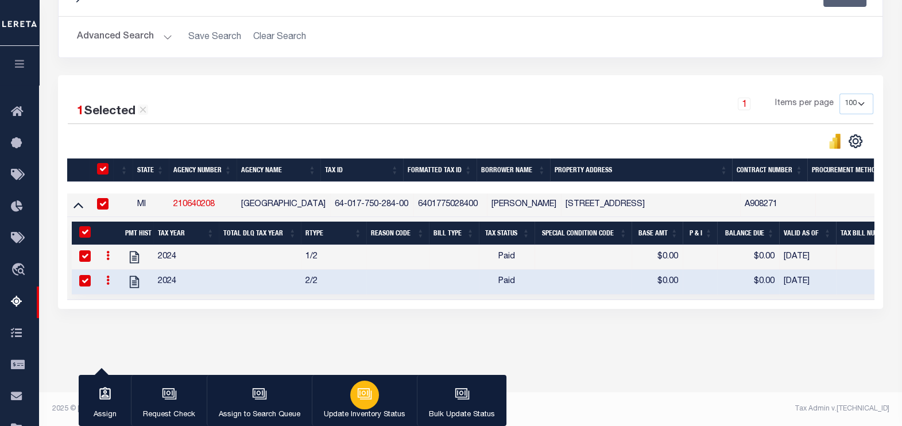
click at [369, 391] on icon "button" at bounding box center [364, 394] width 15 height 15
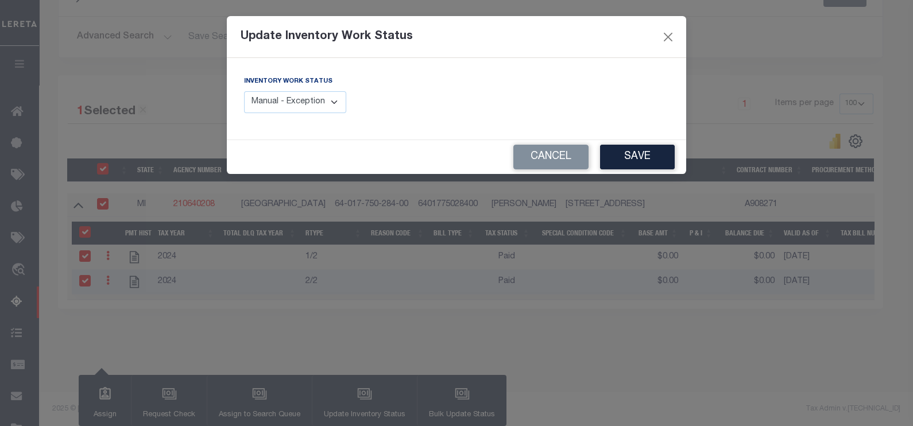
click at [330, 96] on select "Manual - Exception Pended - Awaiting Search Late Add Exception Completed" at bounding box center [295, 102] width 102 height 22
select select "4"
click at [244, 91] on select "Manual - Exception Pended - Awaiting Search Late Add Exception Completed" at bounding box center [295, 102] width 102 height 22
click at [637, 156] on button "Save" at bounding box center [637, 157] width 75 height 25
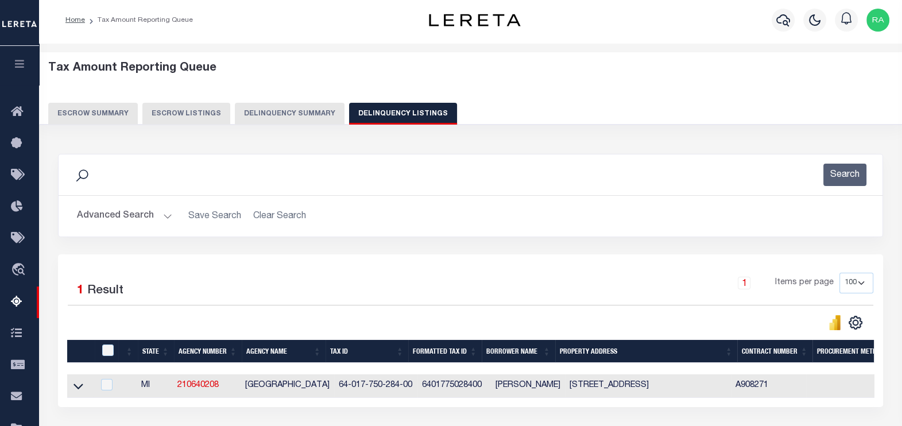
scroll to position [0, 0]
